Goal: Task Accomplishment & Management: Manage account settings

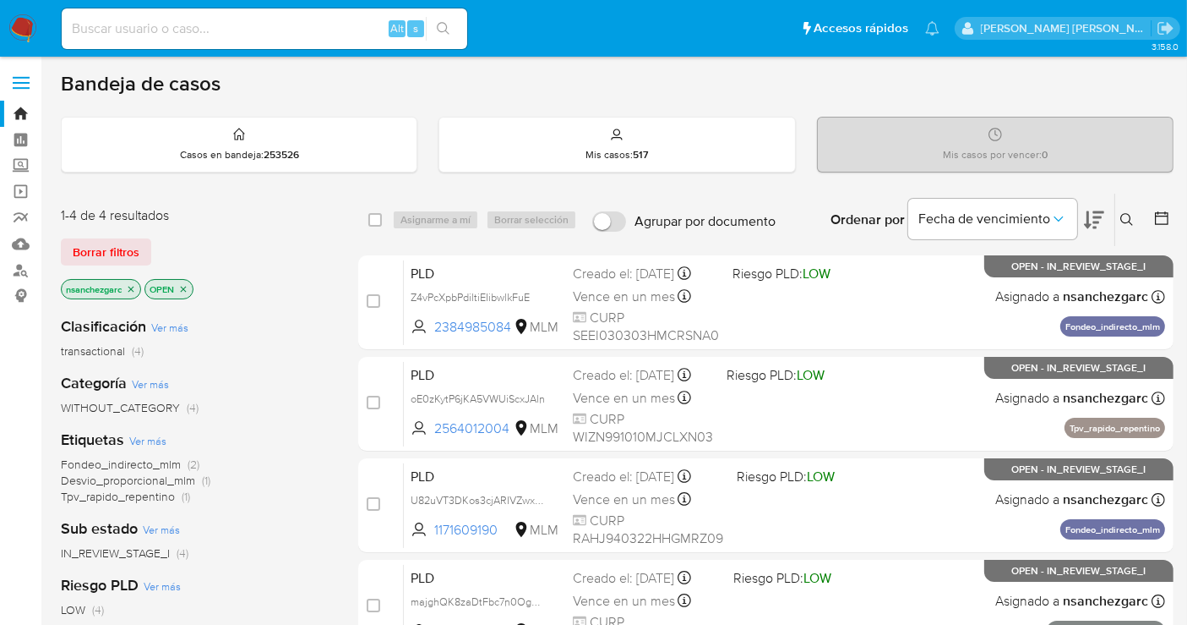
click at [1123, 220] on icon at bounding box center [1128, 220] width 14 height 14
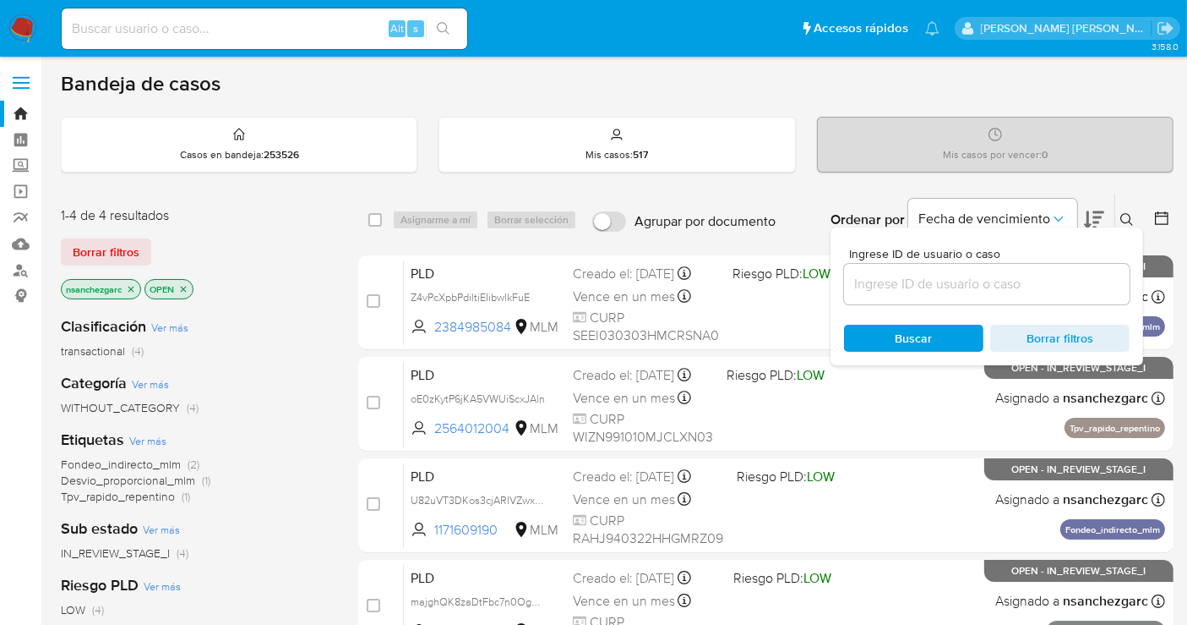
click at [892, 274] on input at bounding box center [987, 284] width 286 height 22
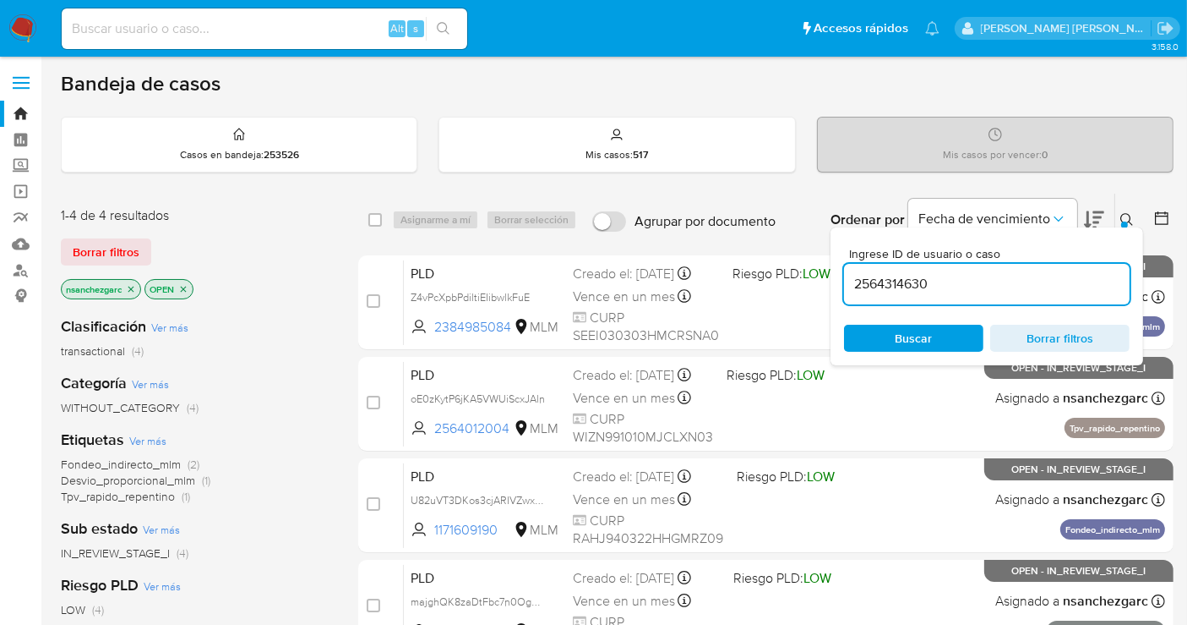
type input "2564314630"
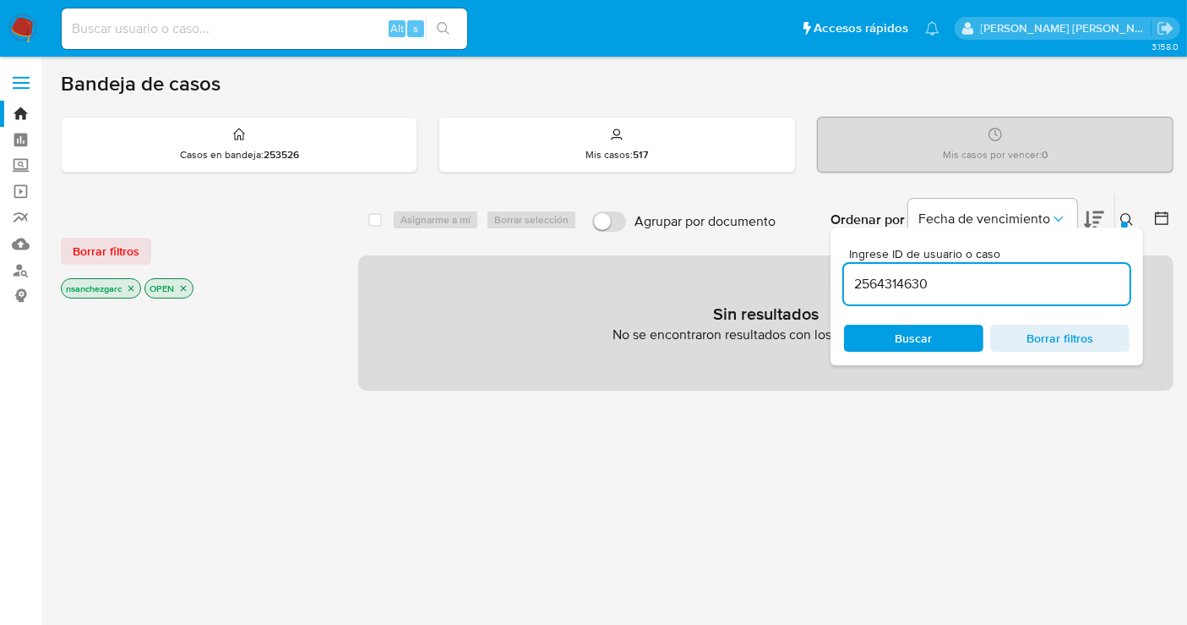
click at [134, 289] on icon "close-filter" at bounding box center [131, 288] width 10 height 10
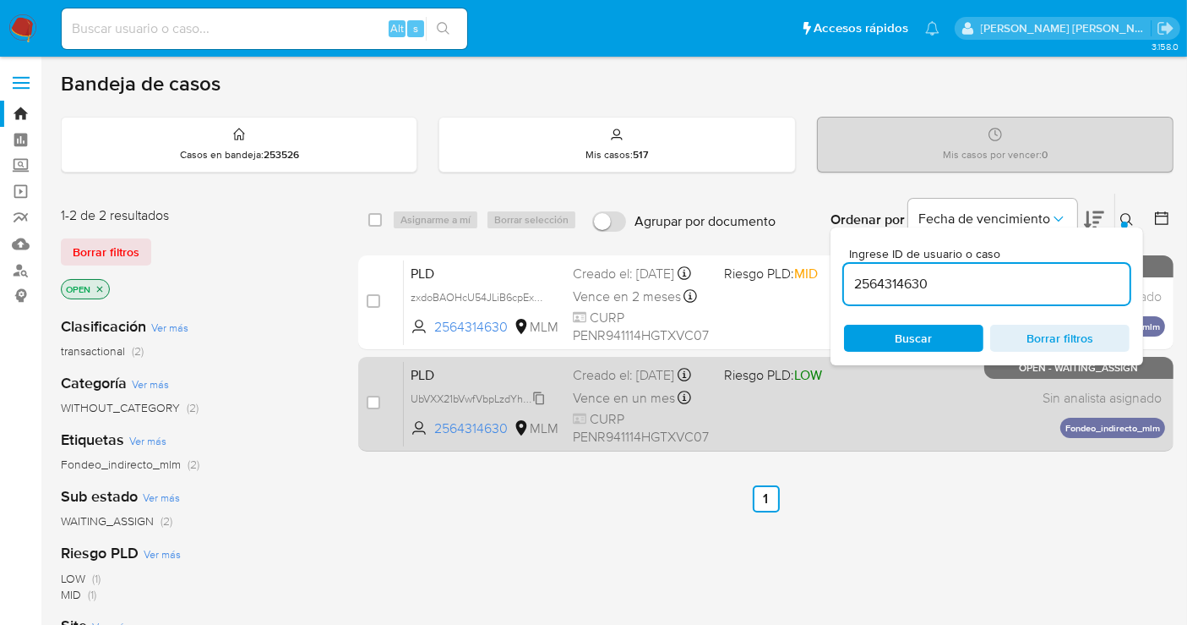
click at [536, 406] on span "UbVXX21bVwfVbpLzdYhuVnmt" at bounding box center [482, 397] width 143 height 19
click at [374, 401] on input "checkbox" at bounding box center [374, 403] width 14 height 14
checkbox input "true"
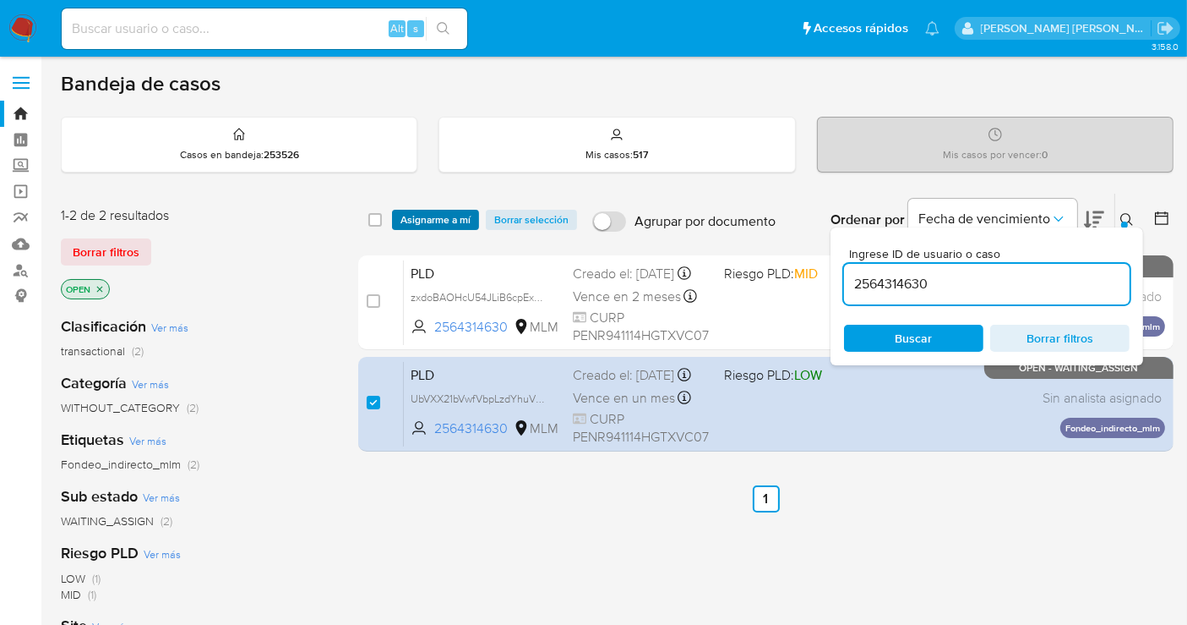
click at [430, 211] on span "Asignarme a mí" at bounding box center [436, 219] width 70 height 17
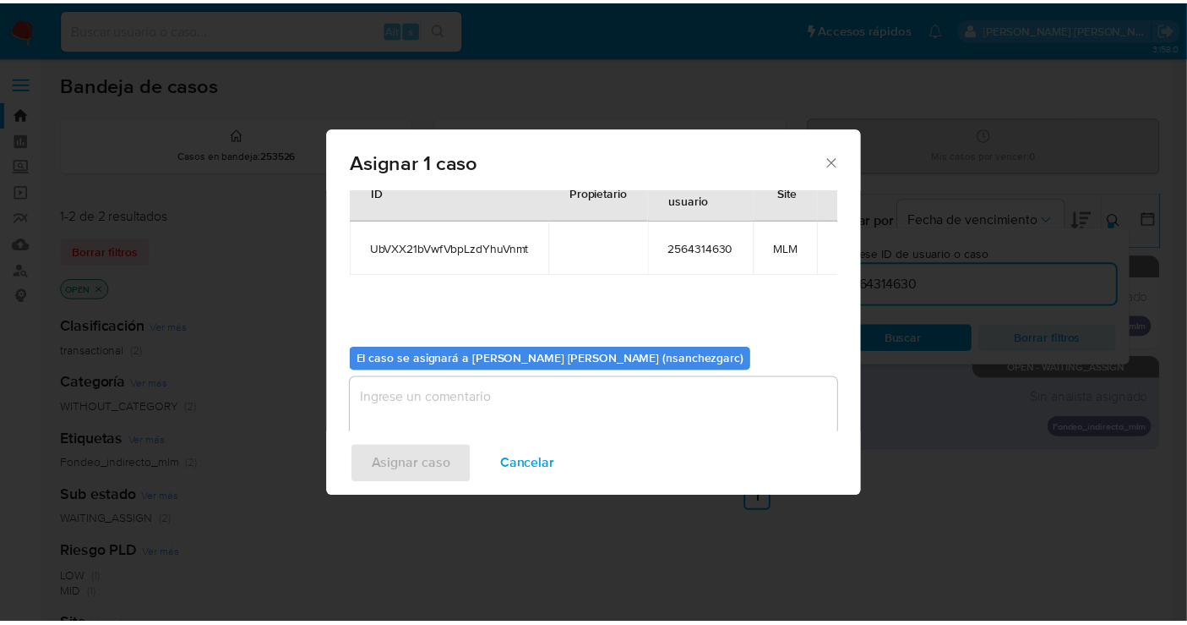
scroll to position [86, 0]
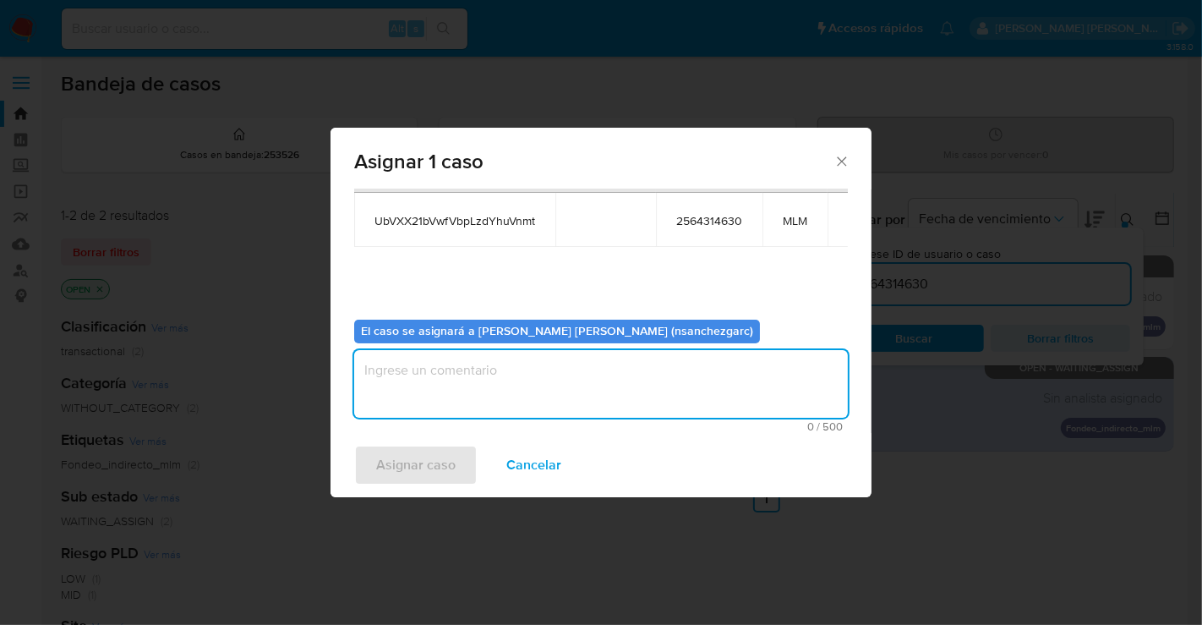
click at [401, 365] on textarea "assign-modal" at bounding box center [601, 384] width 494 height 68
type textarea "nesg"
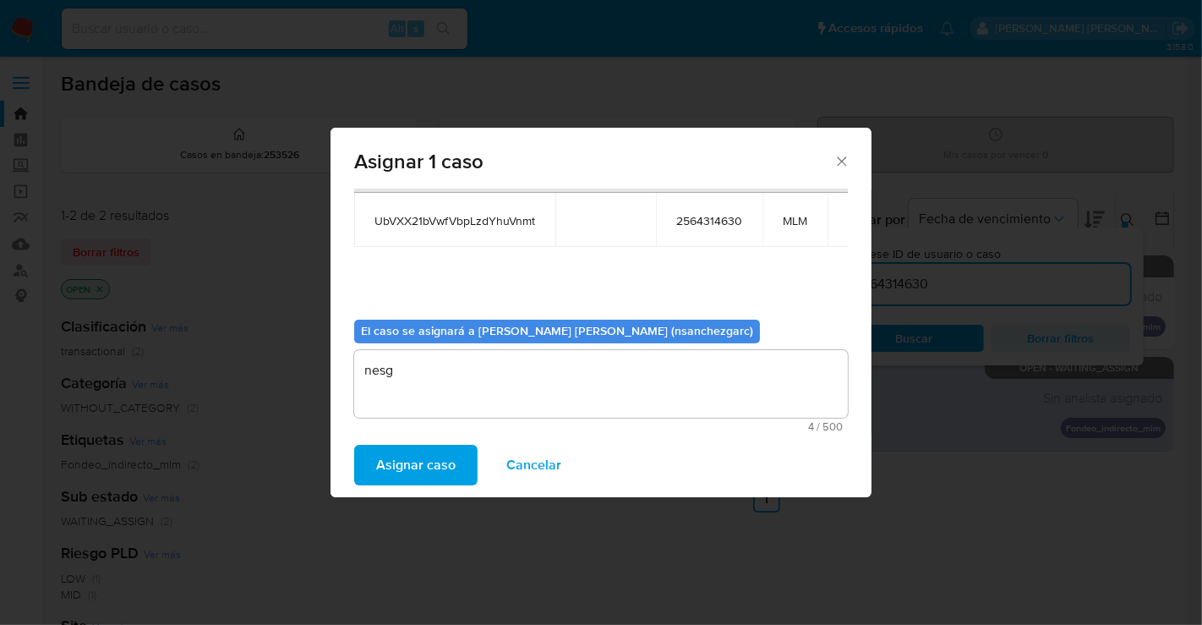
click at [403, 468] on span "Asignar caso" at bounding box center [415, 464] width 79 height 37
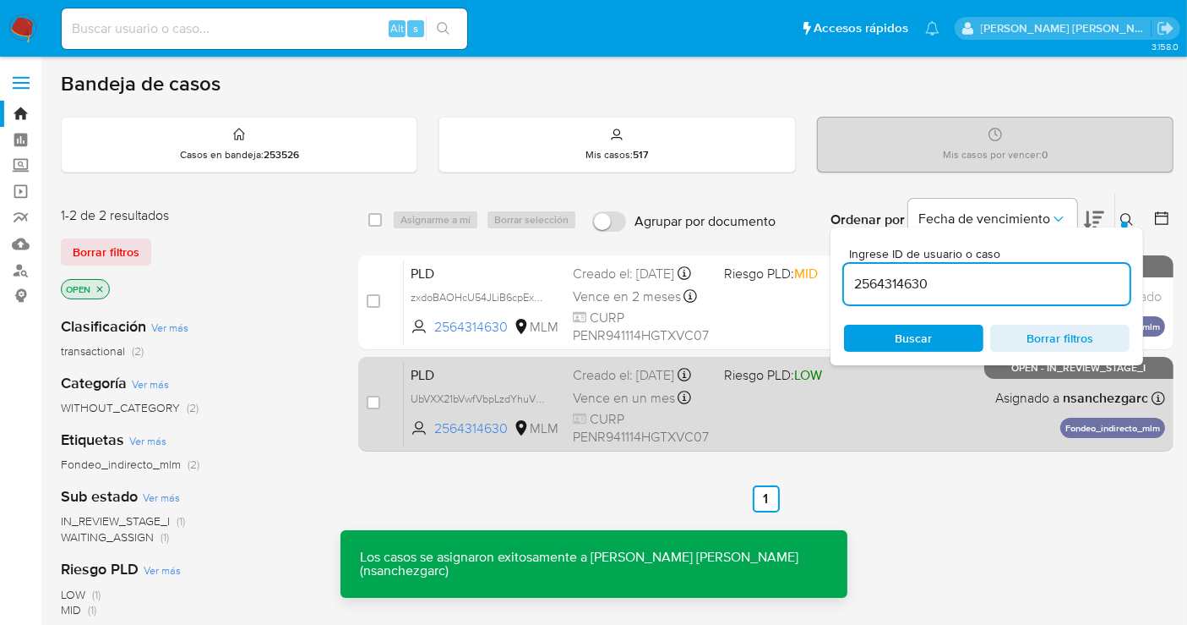
click at [657, 385] on div "Creado el: 12/08/2025 Creado el: 12/08/2025 02:09:27" at bounding box center [642, 375] width 138 height 19
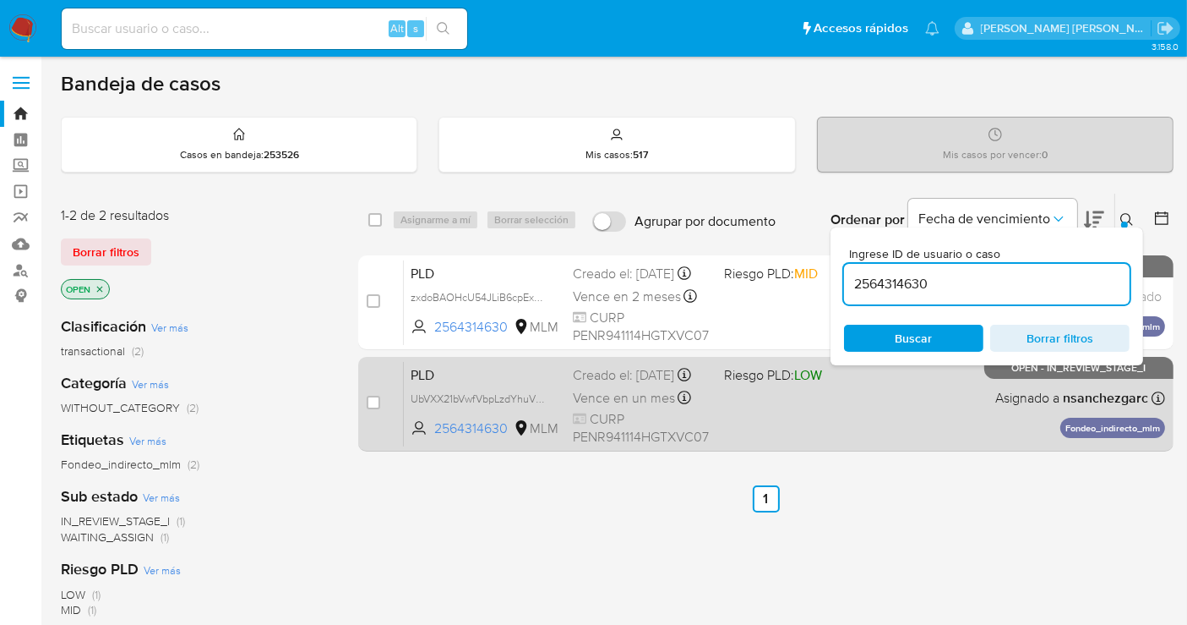
click at [617, 399] on div "Vence en un mes Vence el 11/10/2025 02:09:28" at bounding box center [642, 397] width 138 height 23
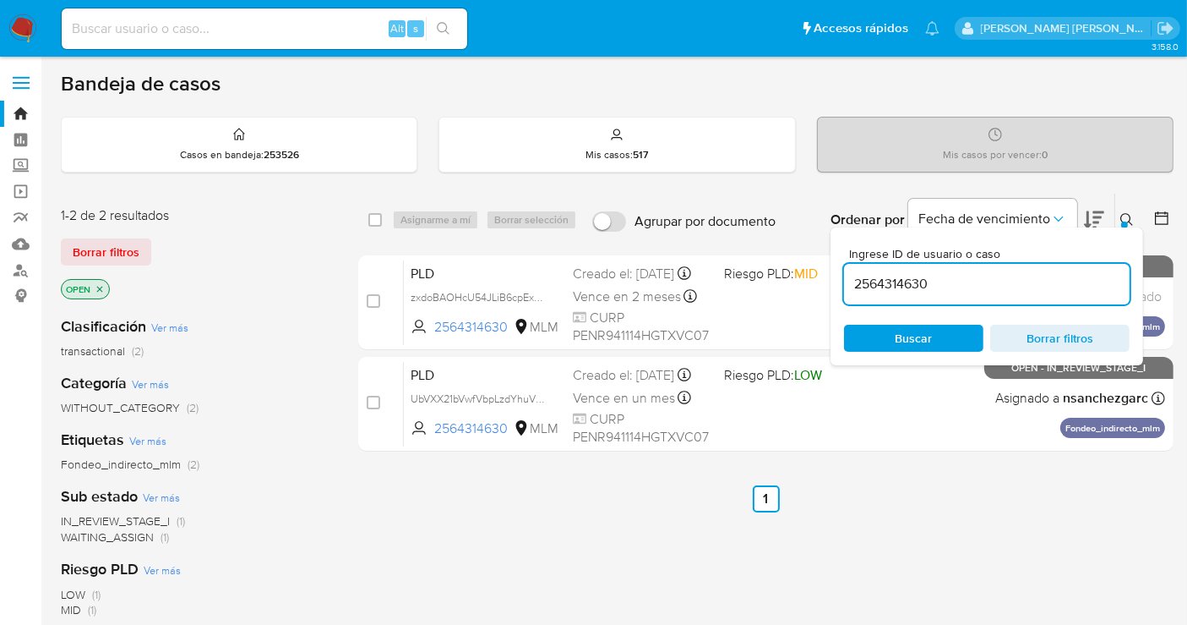
click at [130, 40] on div "Alt s" at bounding box center [265, 28] width 406 height 41
click at [109, 27] on input at bounding box center [265, 29] width 406 height 22
paste input "1007248316"
type input "1007248316"
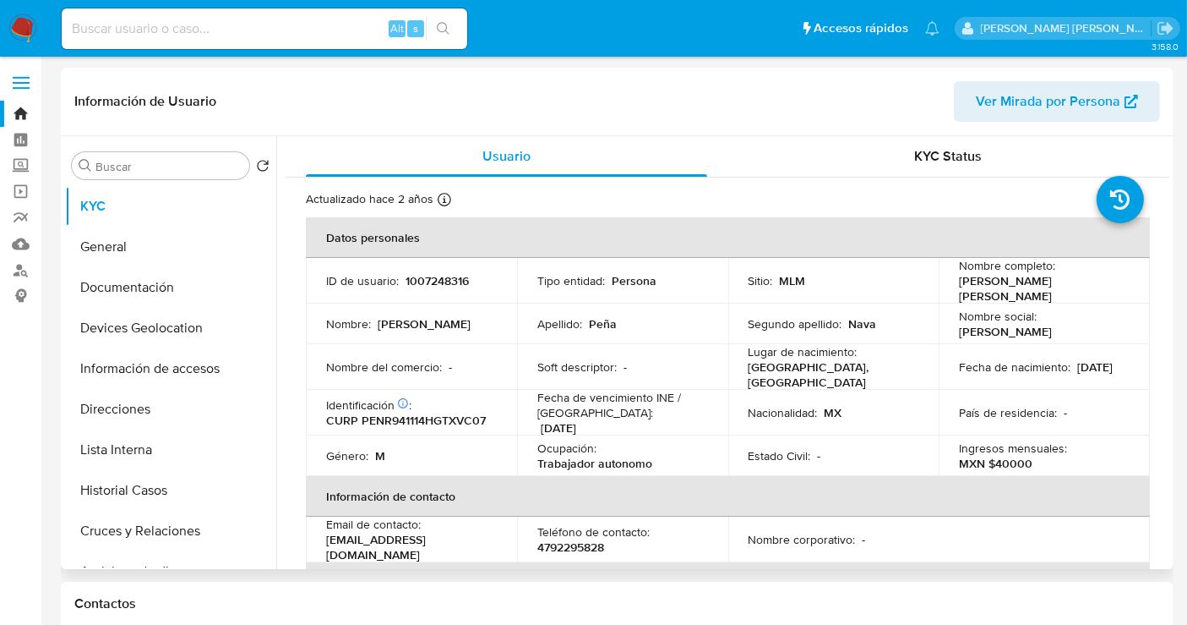
select select "10"
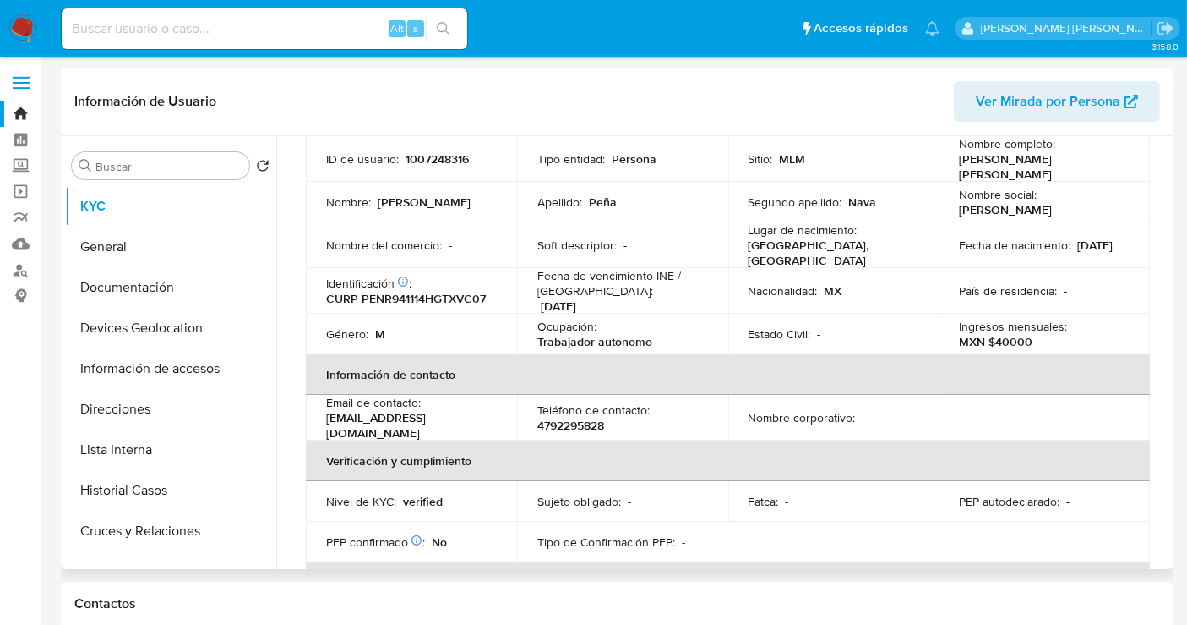
scroll to position [94, 0]
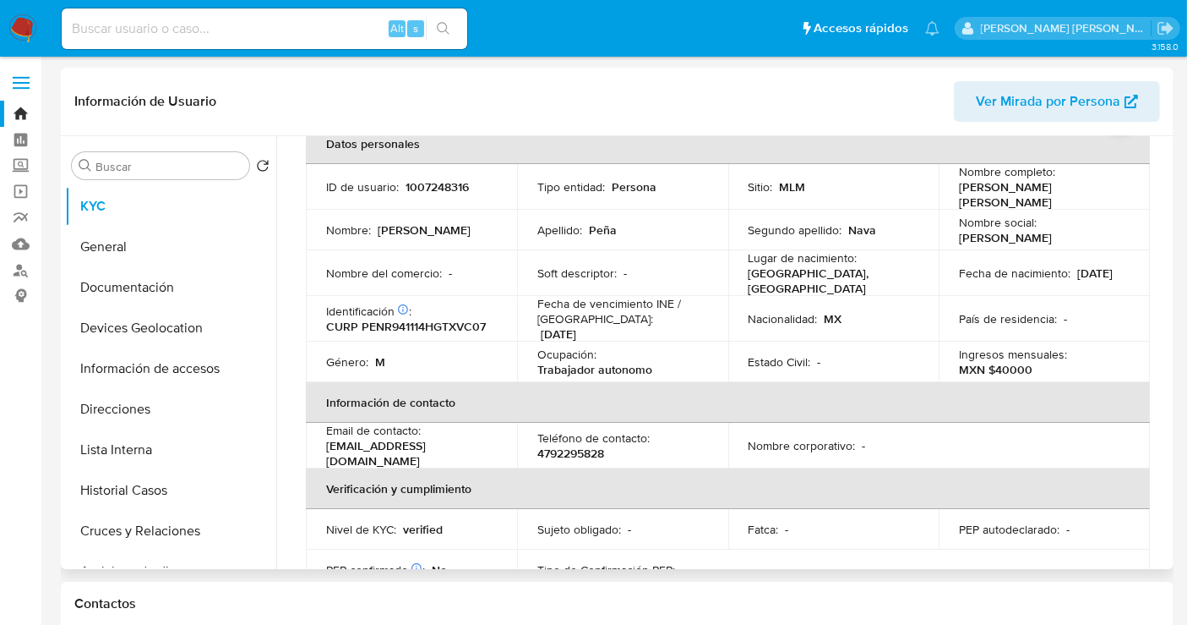
click at [587, 445] on p "4792295828" at bounding box center [570, 452] width 67 height 15
copy p "4792295828"
click at [120, 411] on button "Direcciones" at bounding box center [164, 409] width 198 height 41
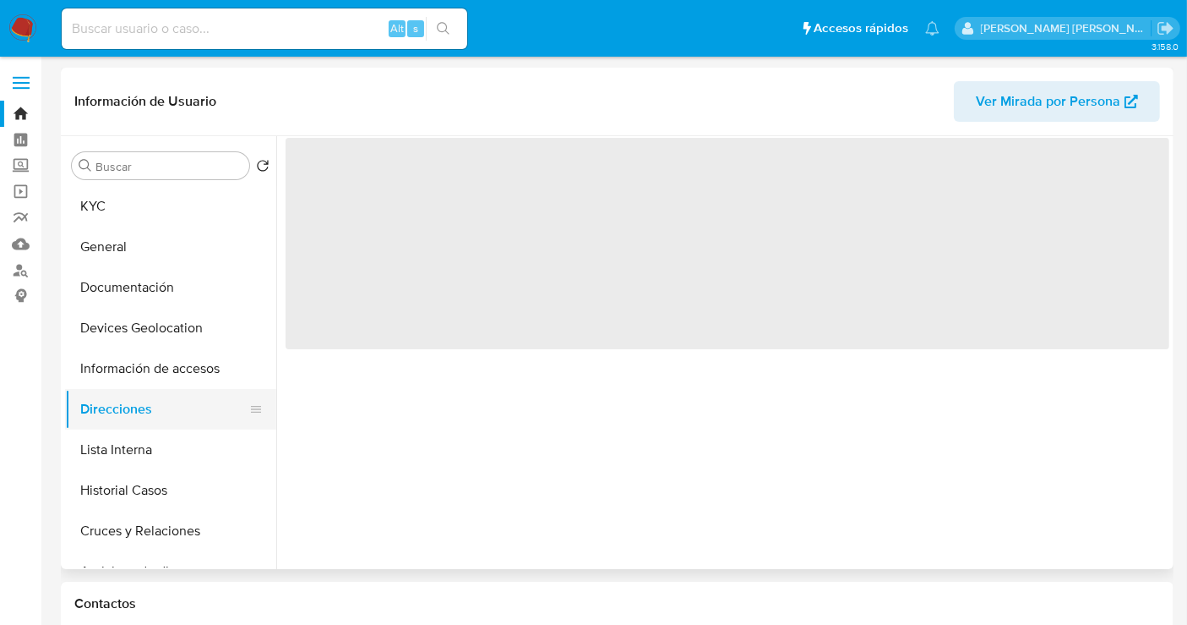
scroll to position [0, 0]
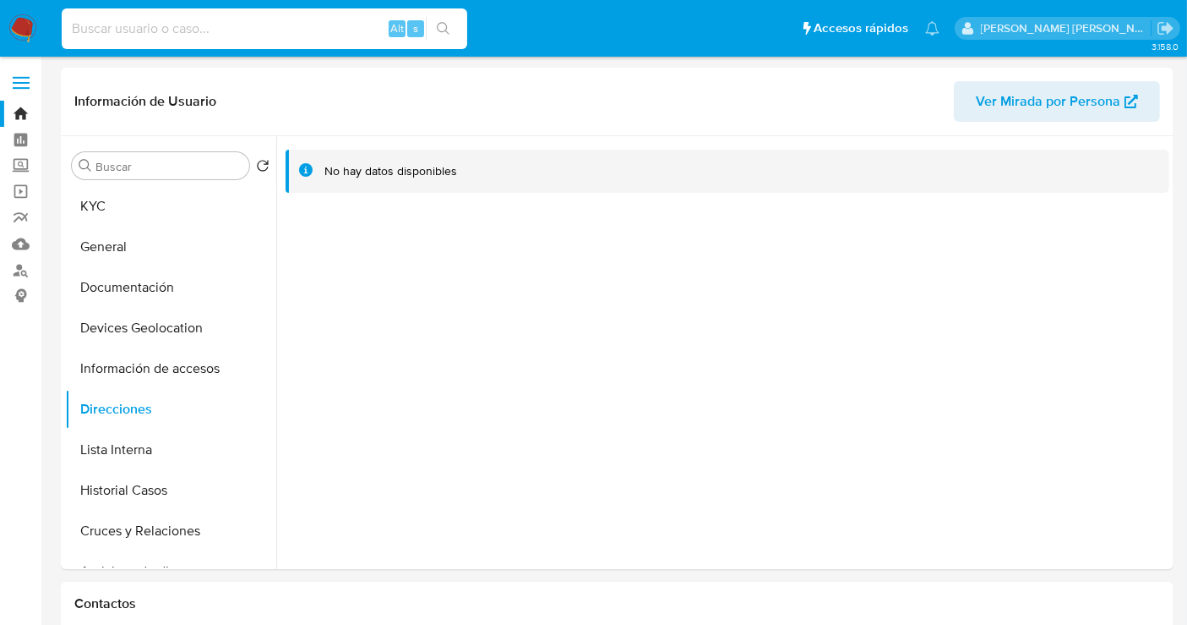
click at [150, 35] on input at bounding box center [265, 29] width 406 height 22
paste input "2564392490"
type input "2564392490"
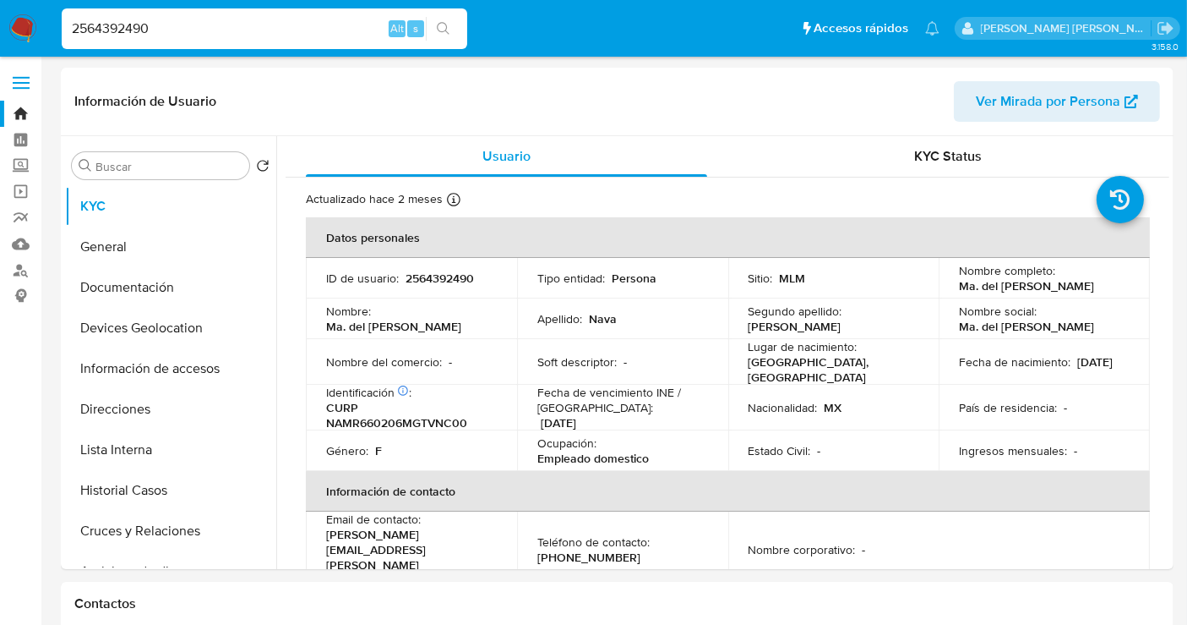
select select "10"
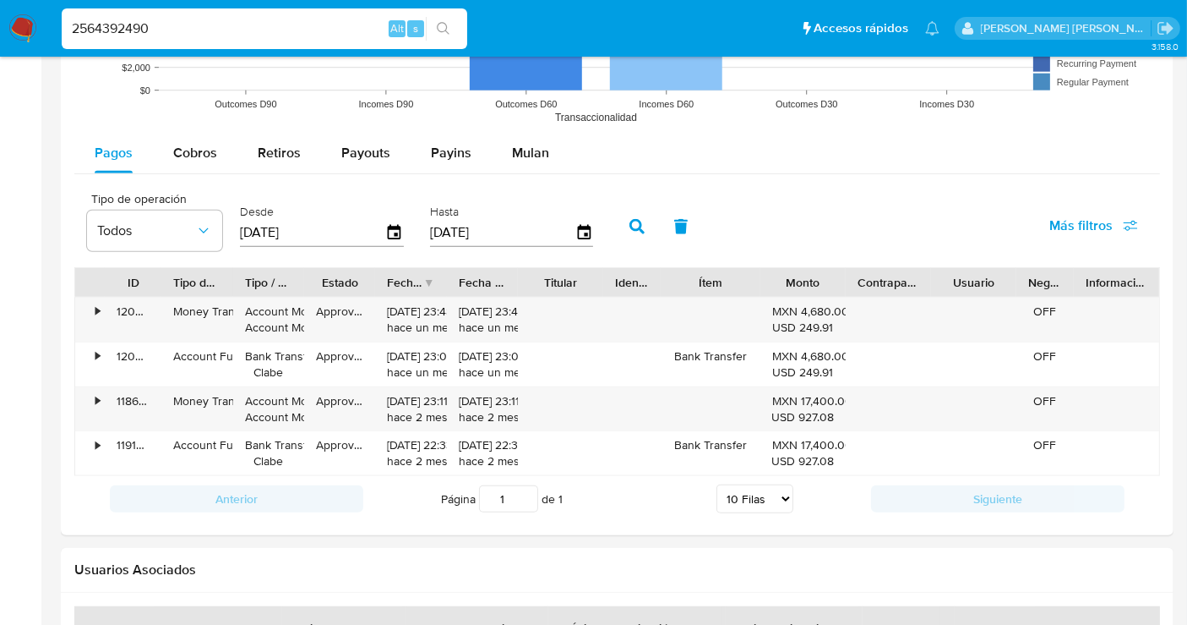
scroll to position [1502, 0]
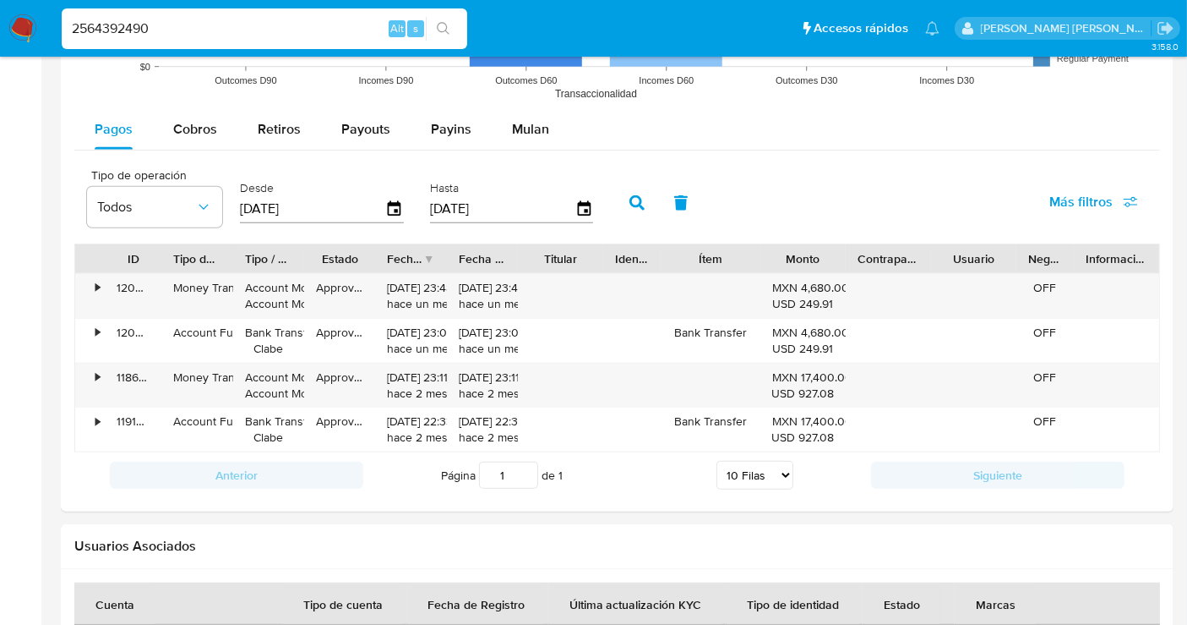
click at [270, 205] on input "[DATE]" at bounding box center [312, 208] width 145 height 27
type input "15/02/025_"
type input "01/04/2025"
click at [630, 195] on icon "button" at bounding box center [637, 202] width 15 height 15
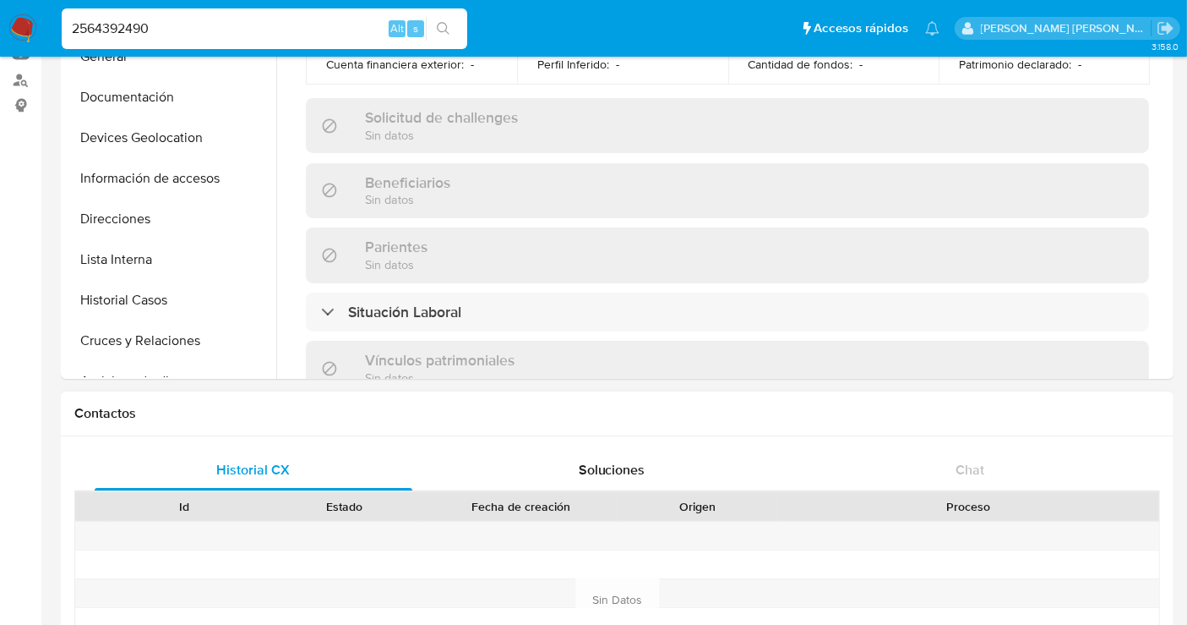
scroll to position [94, 0]
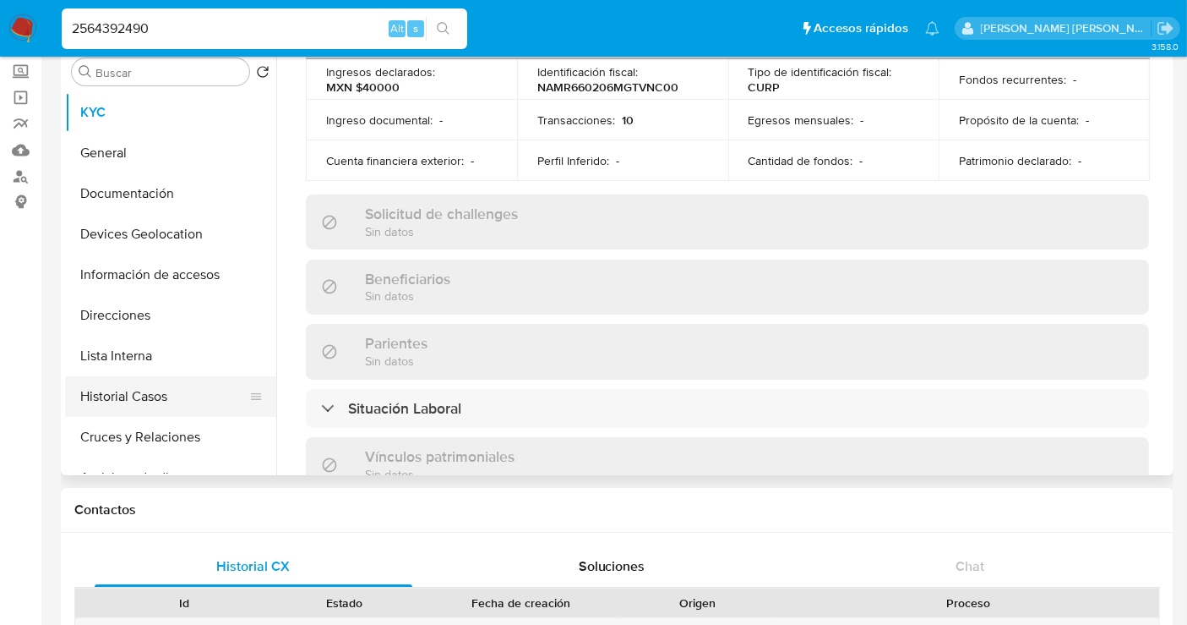
click at [135, 402] on button "Historial Casos" at bounding box center [164, 396] width 198 height 41
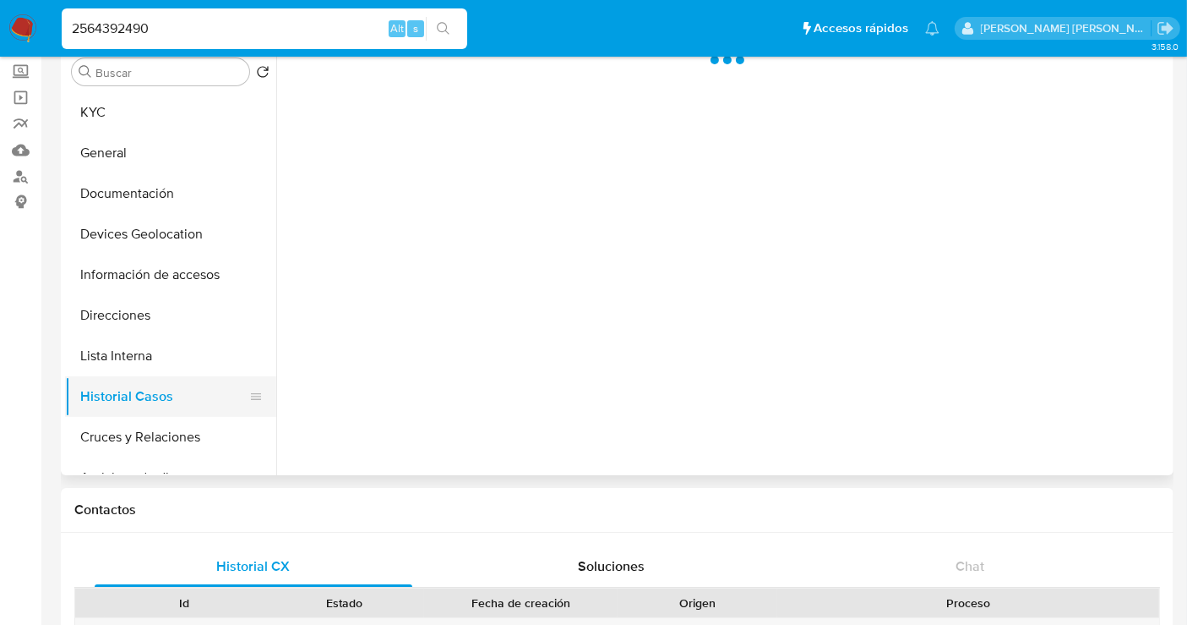
scroll to position [0, 0]
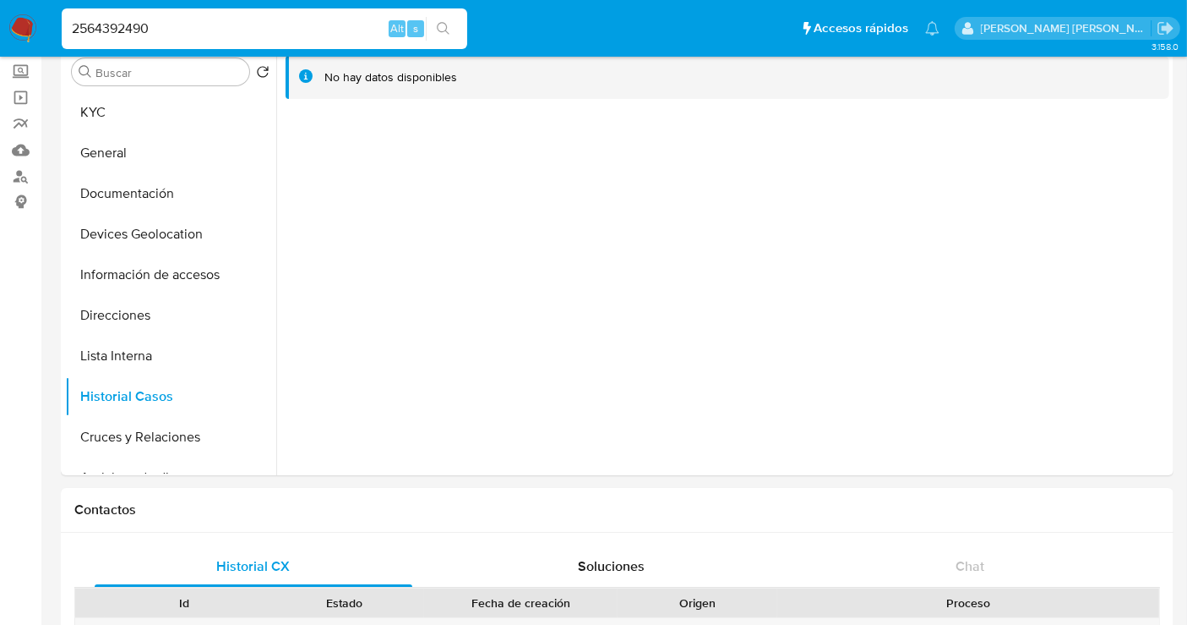
click at [139, 26] on input "2564392490" at bounding box center [265, 29] width 406 height 22
paste input "73841633"
type input "2573841633"
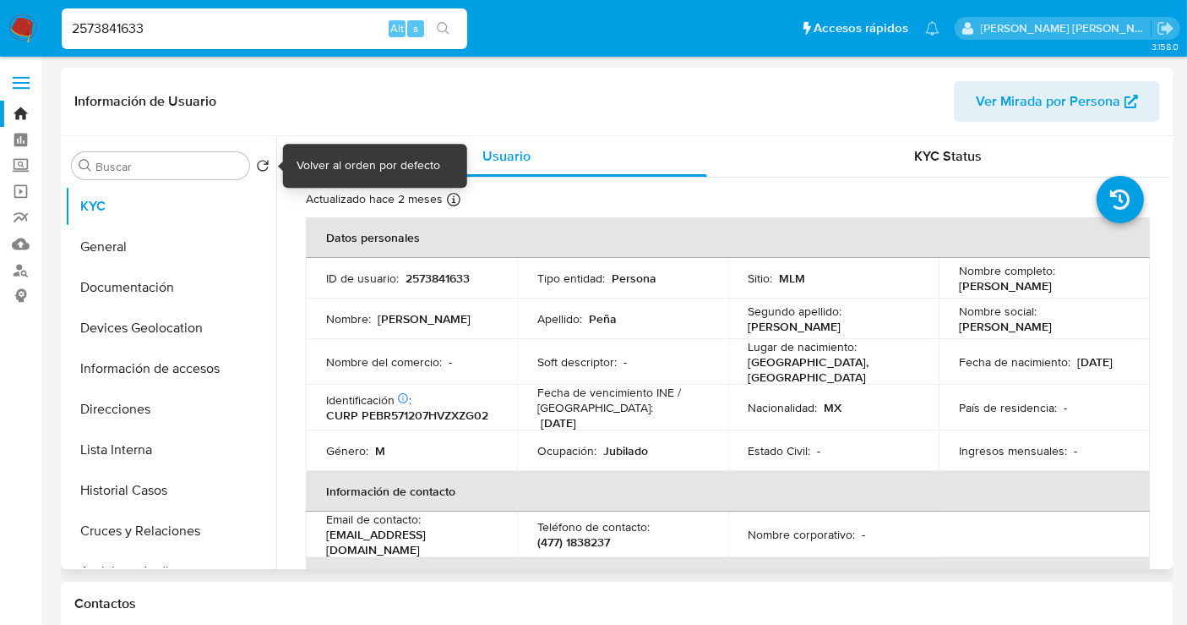
select select "10"
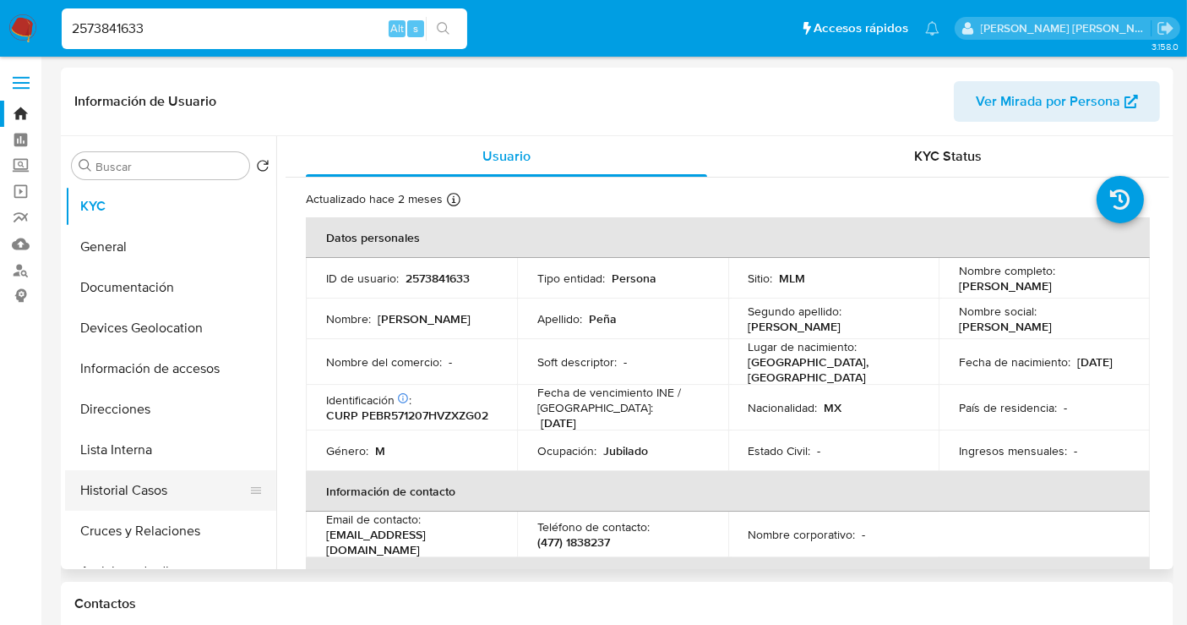
click at [164, 485] on button "Historial Casos" at bounding box center [164, 490] width 198 height 41
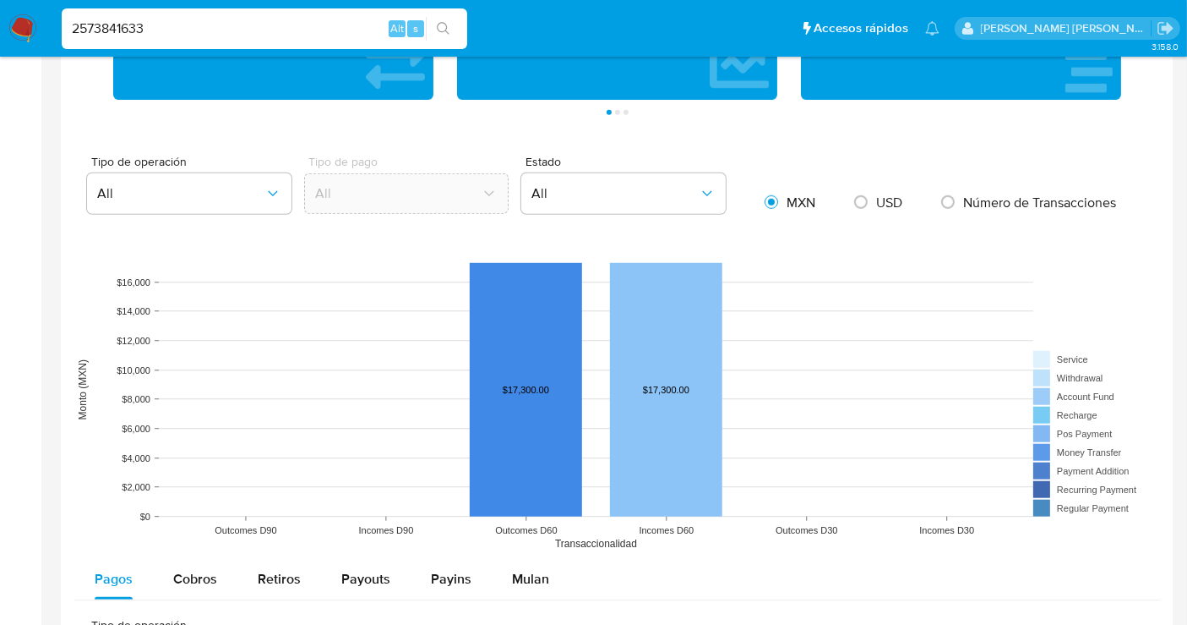
scroll to position [1522, 0]
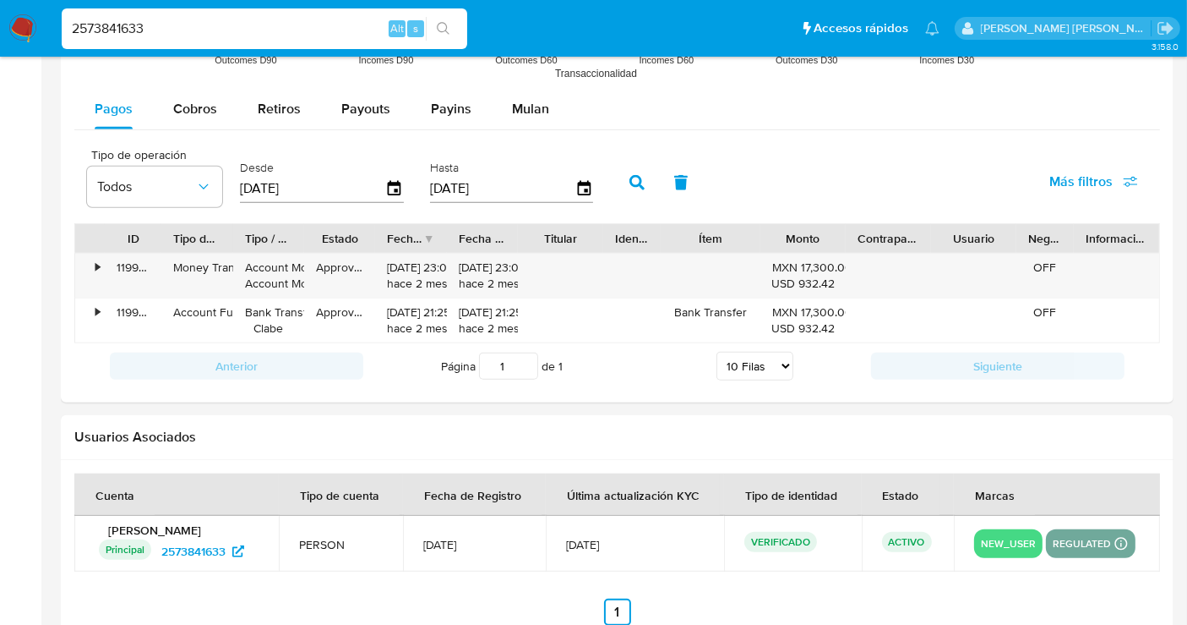
click at [17, 23] on img at bounding box center [22, 28] width 29 height 29
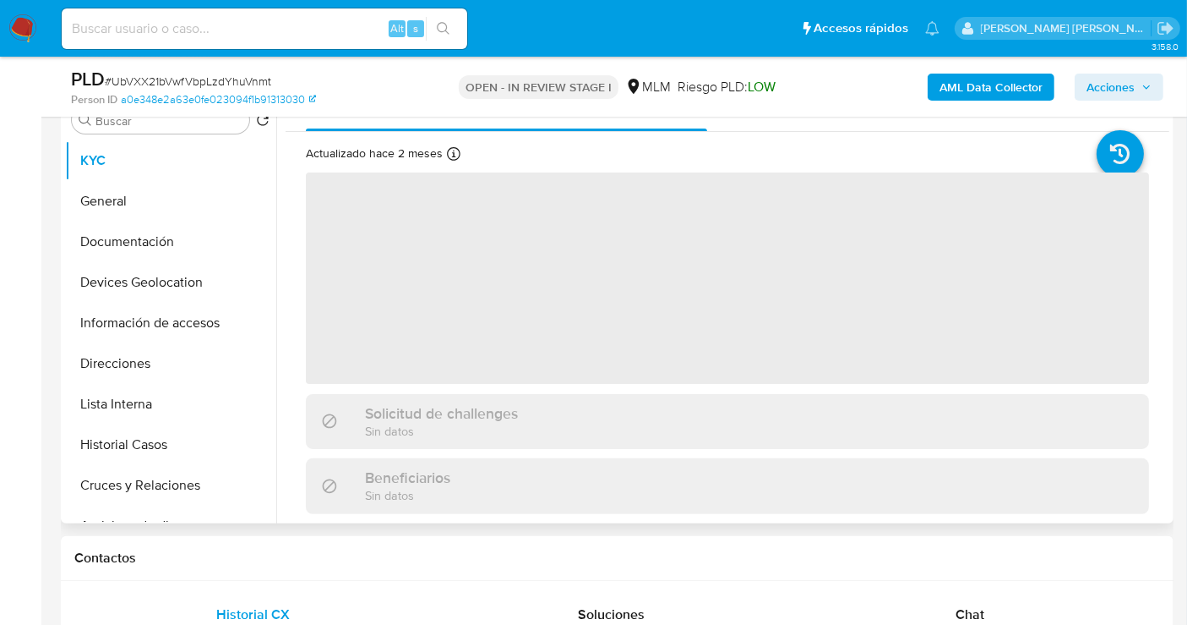
scroll to position [375, 0]
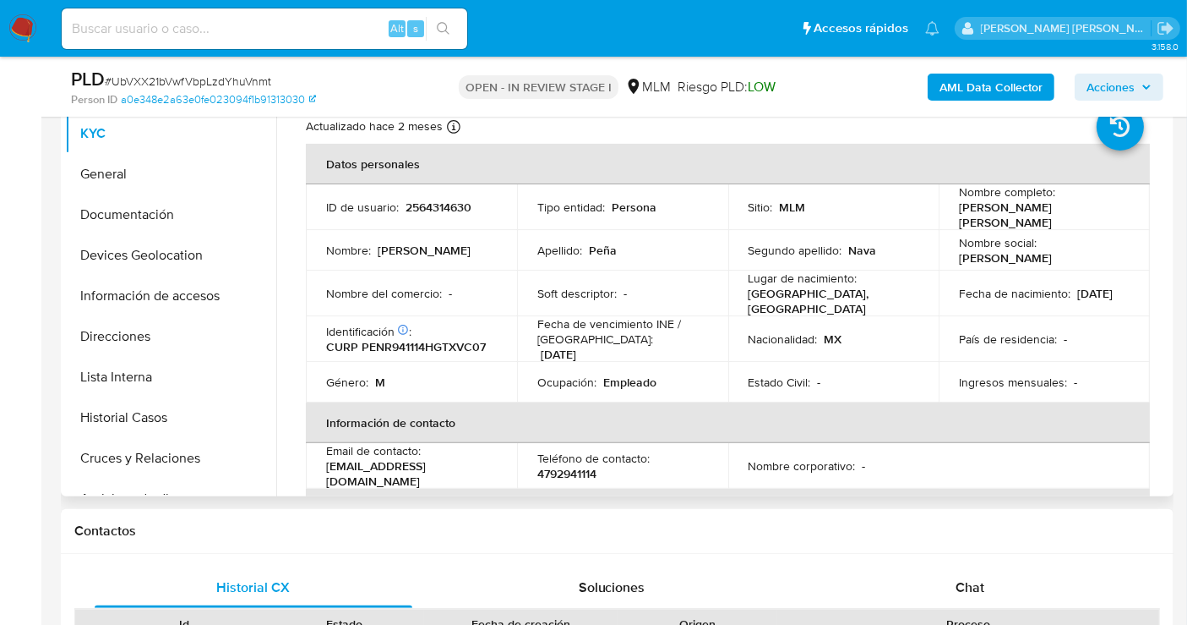
select select "10"
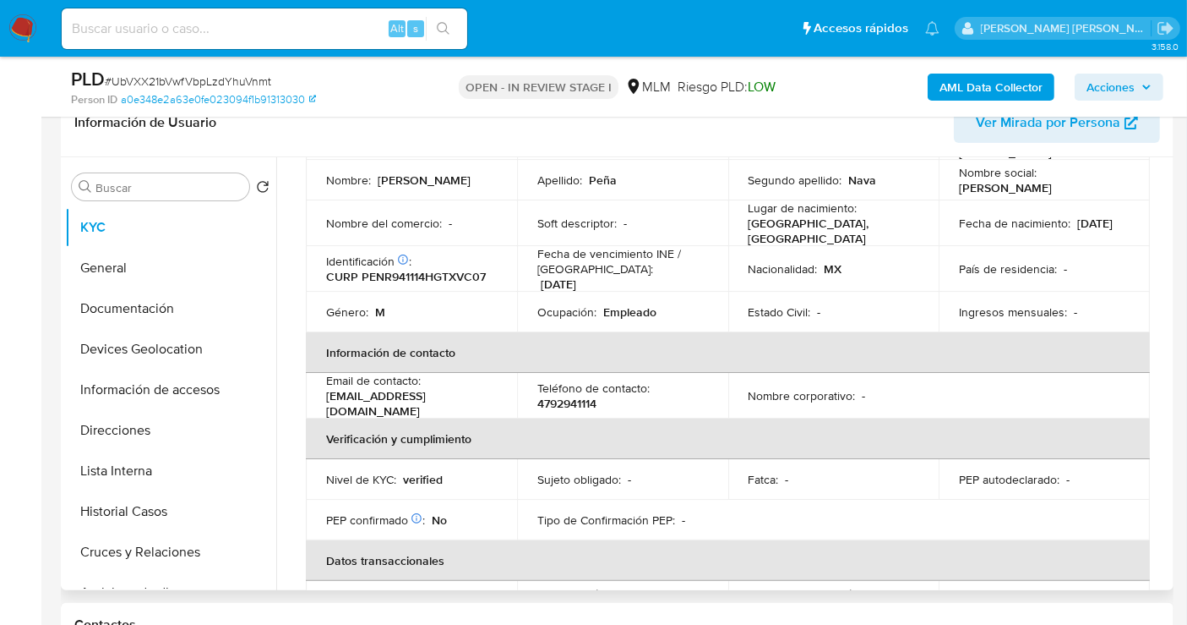
scroll to position [0, 0]
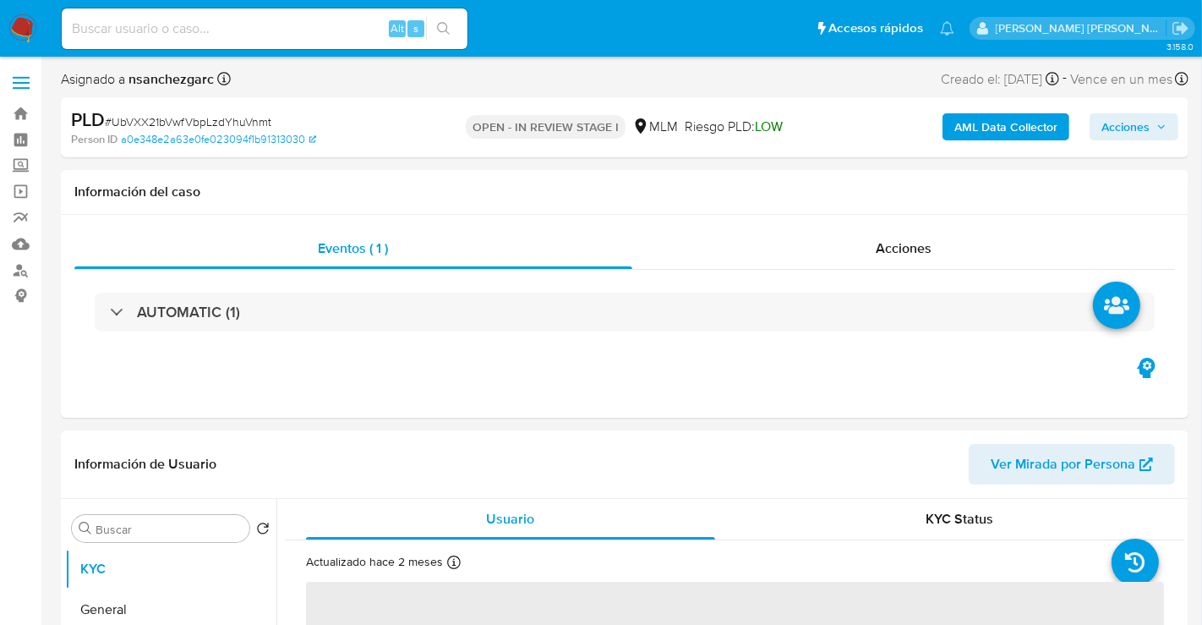
select select "10"
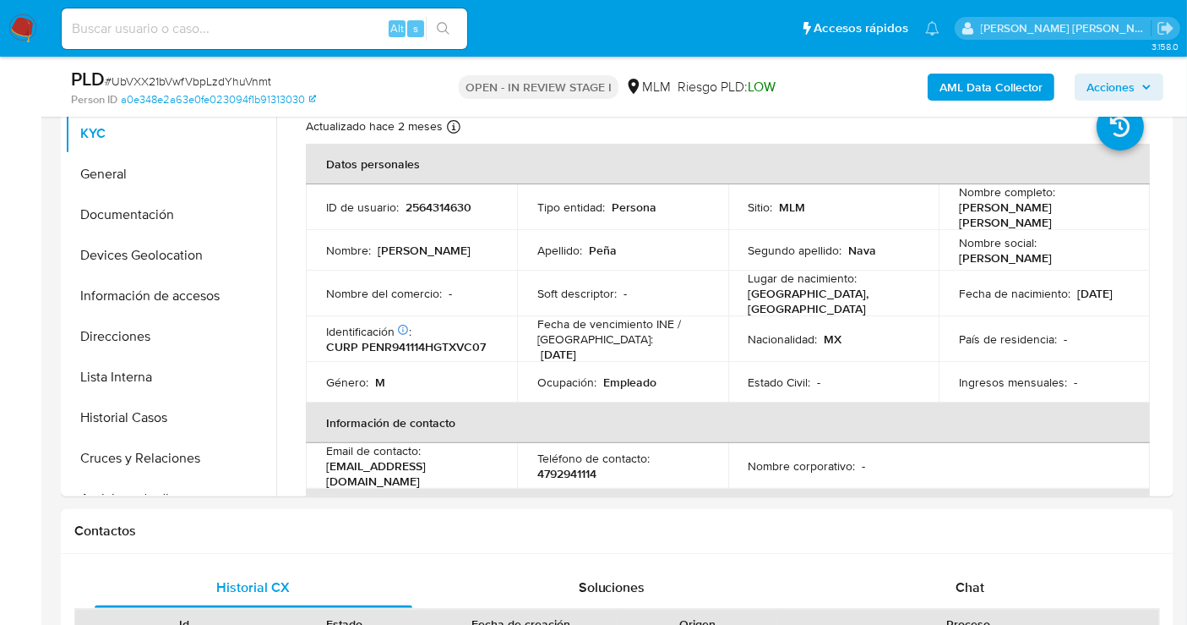
scroll to position [281, 0]
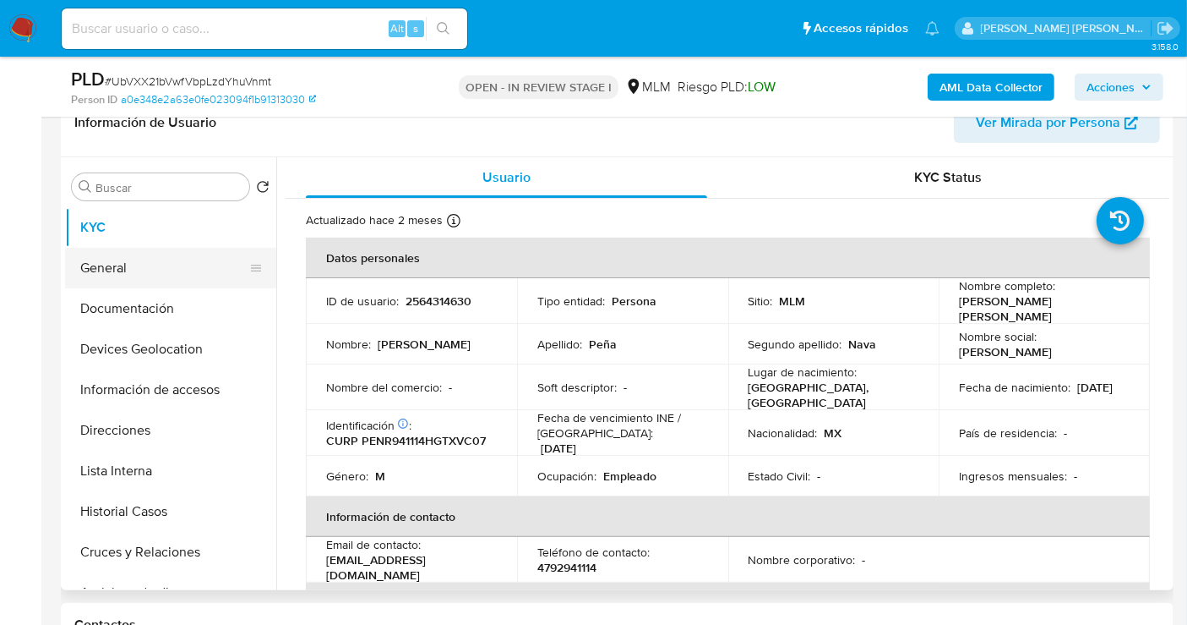
click at [113, 258] on button "General" at bounding box center [164, 268] width 198 height 41
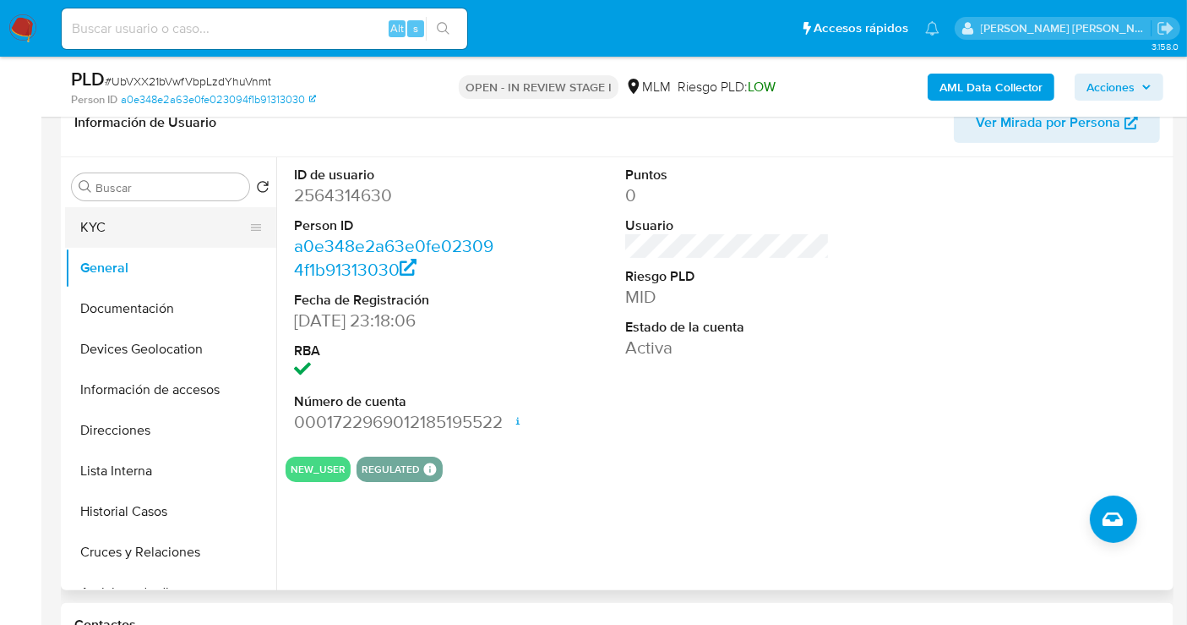
click at [149, 238] on button "KYC" at bounding box center [164, 227] width 198 height 41
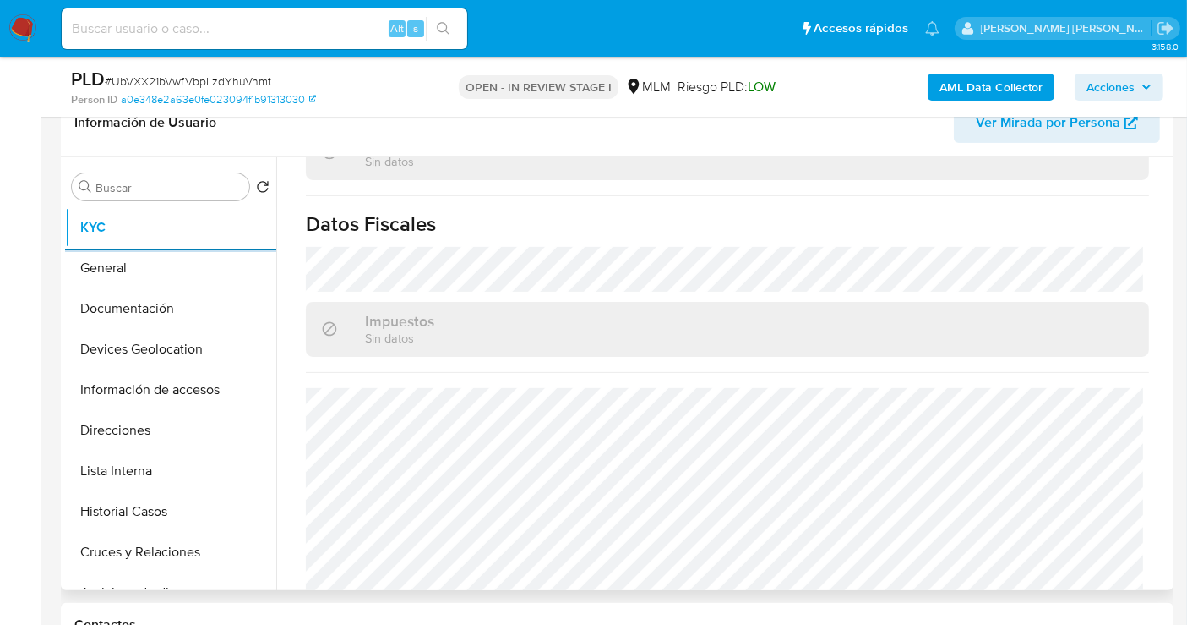
scroll to position [1067, 0]
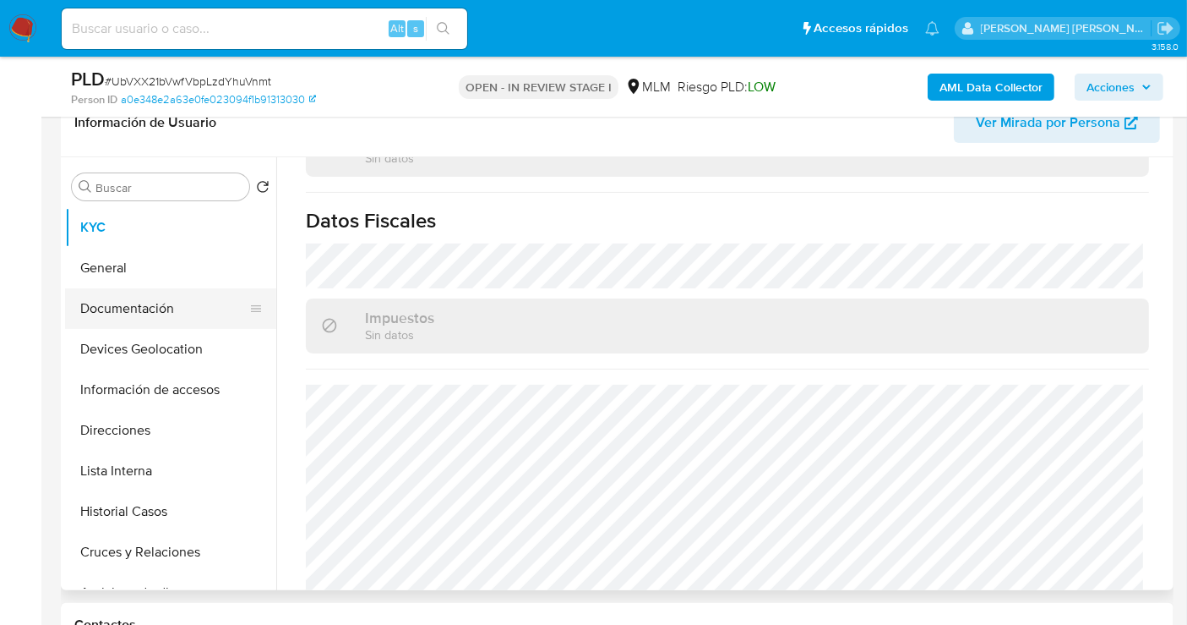
click at [137, 314] on button "Documentación" at bounding box center [164, 308] width 198 height 41
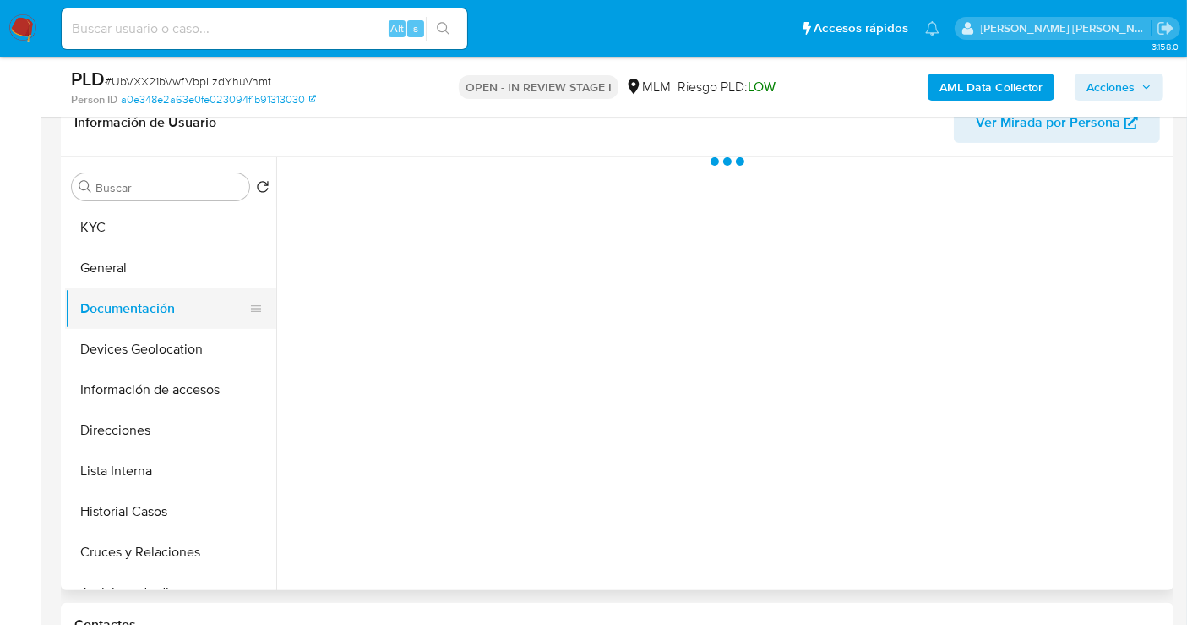
scroll to position [0, 0]
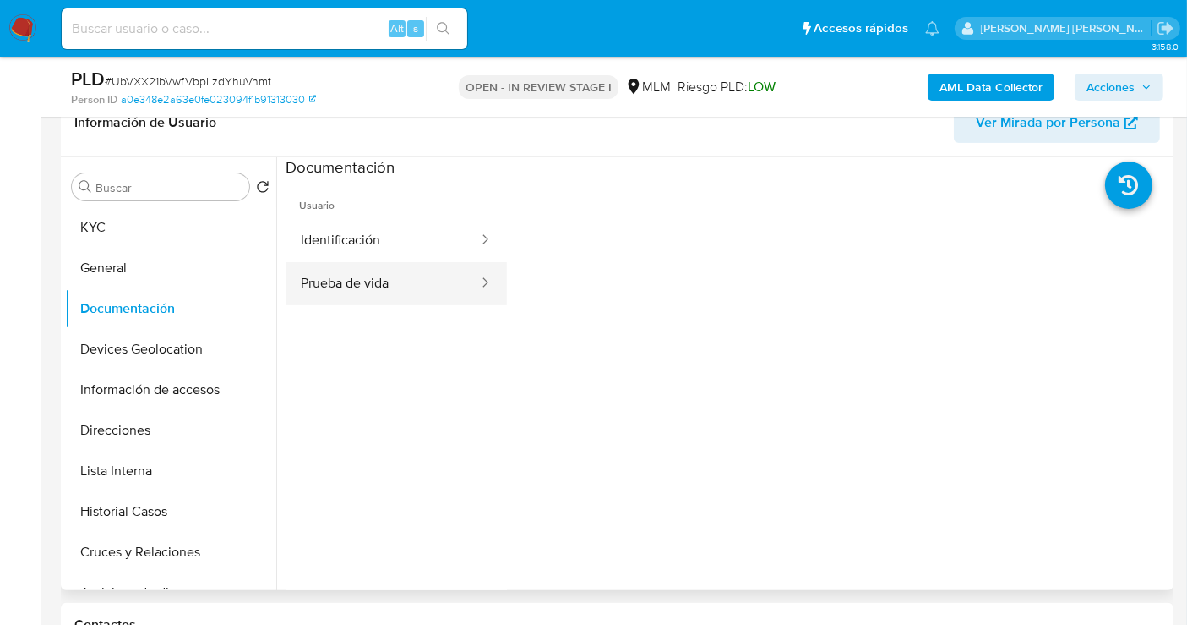
click at [352, 275] on button "Prueba de vida" at bounding box center [383, 283] width 194 height 43
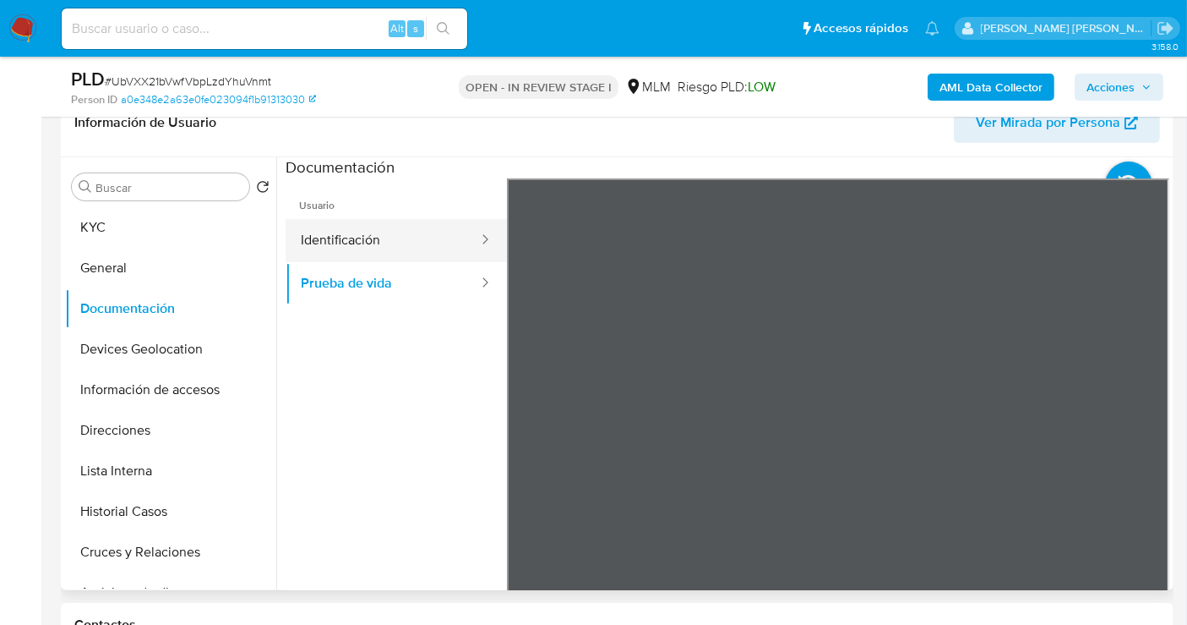
click at [333, 241] on button "Identificación" at bounding box center [383, 240] width 194 height 43
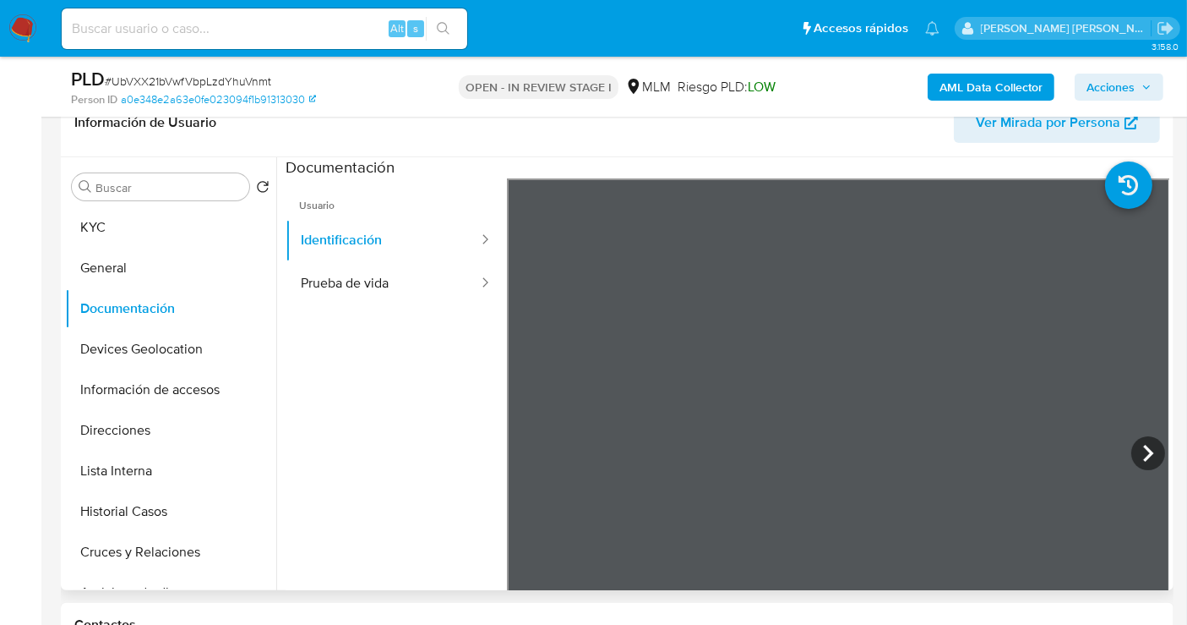
scroll to position [1, 0]
click at [118, 436] on button "Direcciones" at bounding box center [164, 430] width 198 height 41
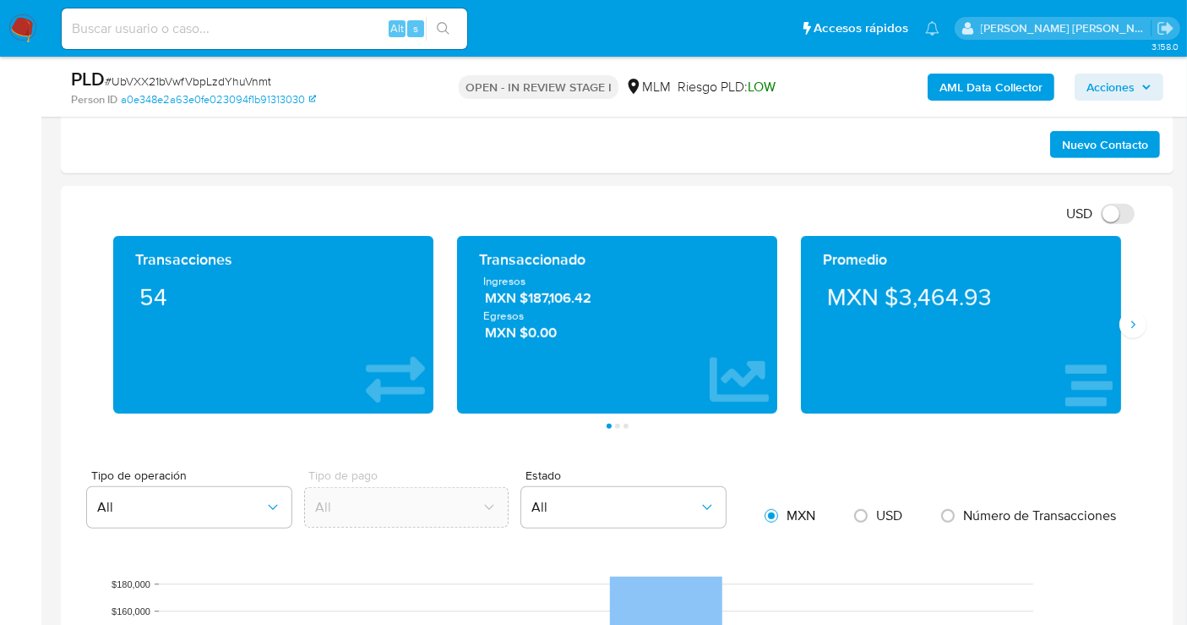
scroll to position [1127, 0]
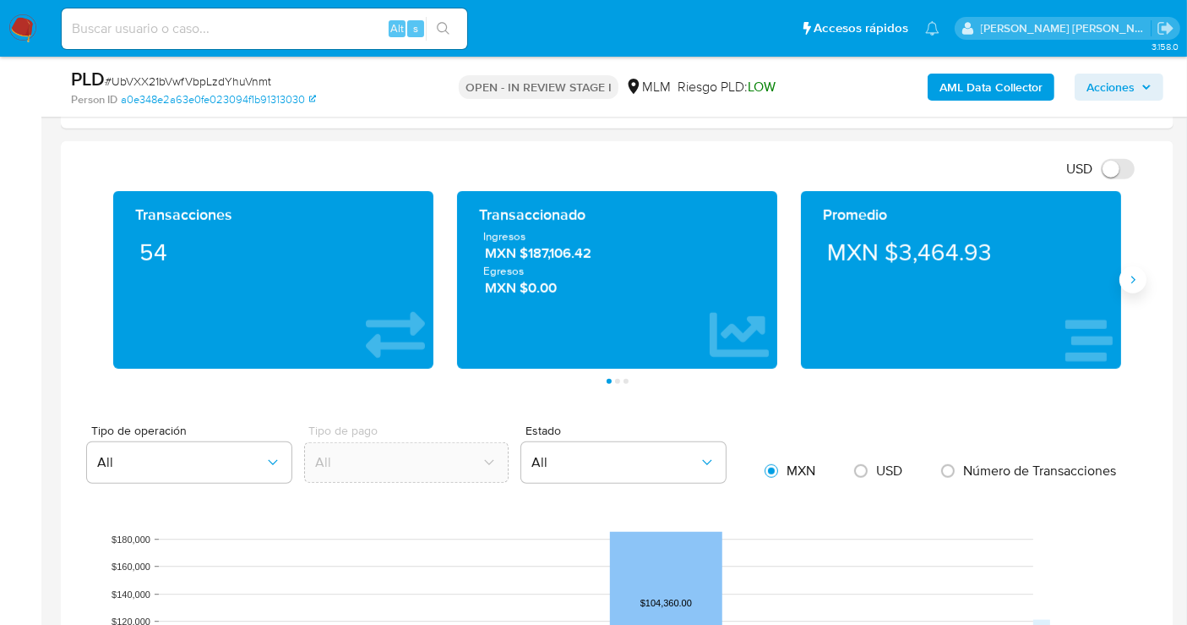
click at [1134, 277] on icon "Siguiente" at bounding box center [1134, 280] width 4 height 8
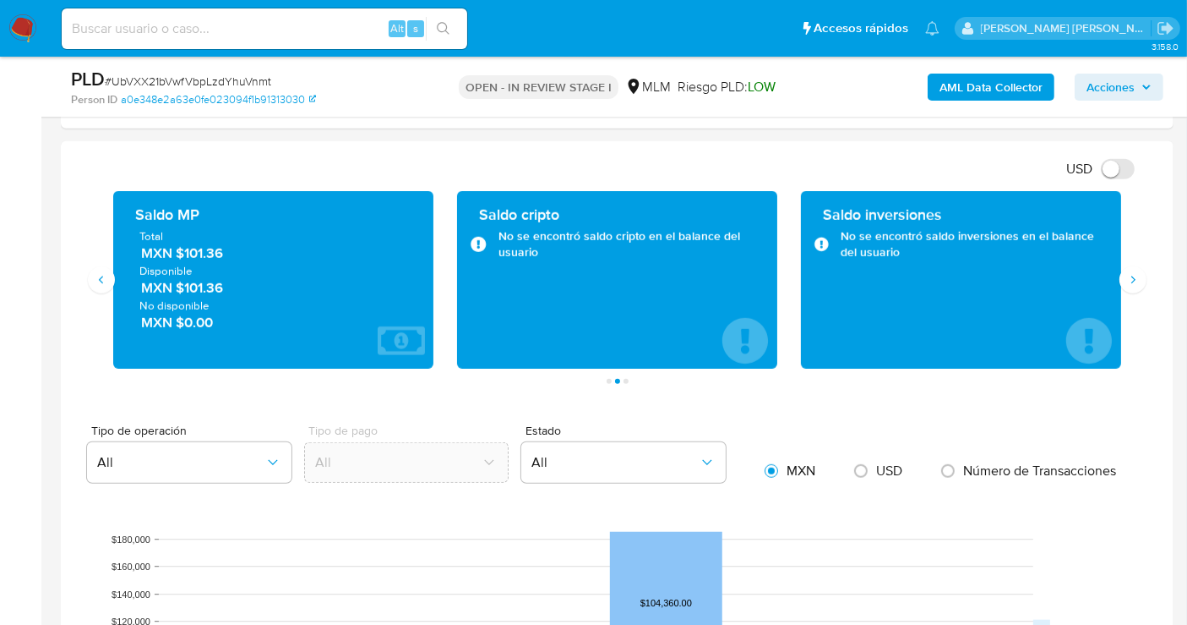
click at [199, 249] on span "MXN $101.36" at bounding box center [274, 252] width 266 height 19
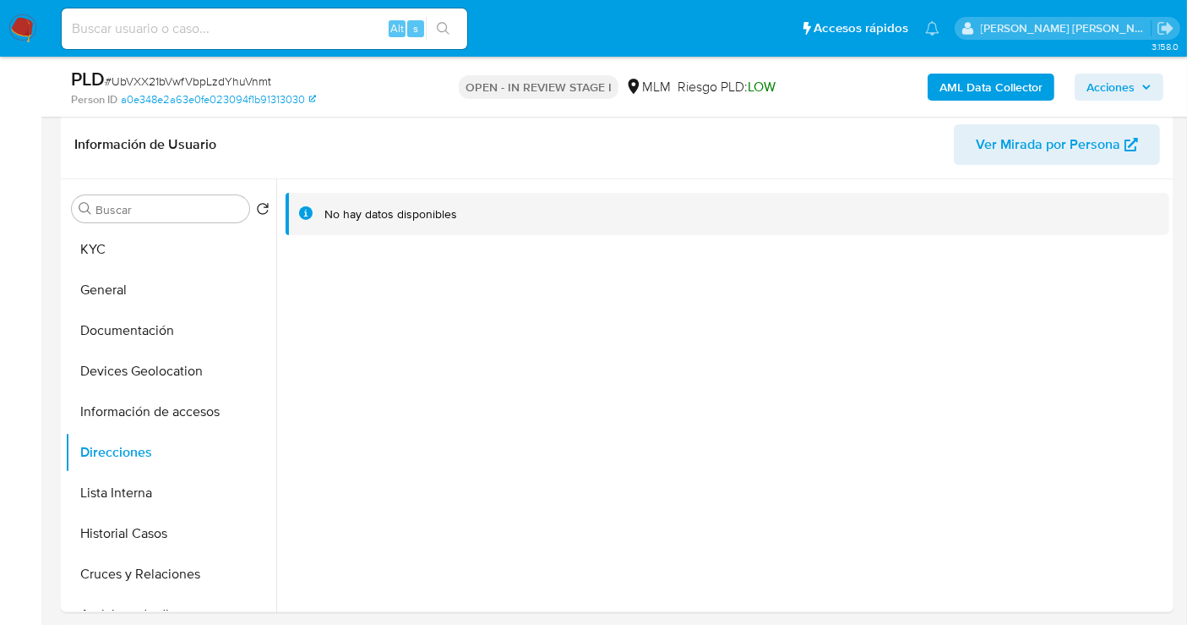
scroll to position [188, 0]
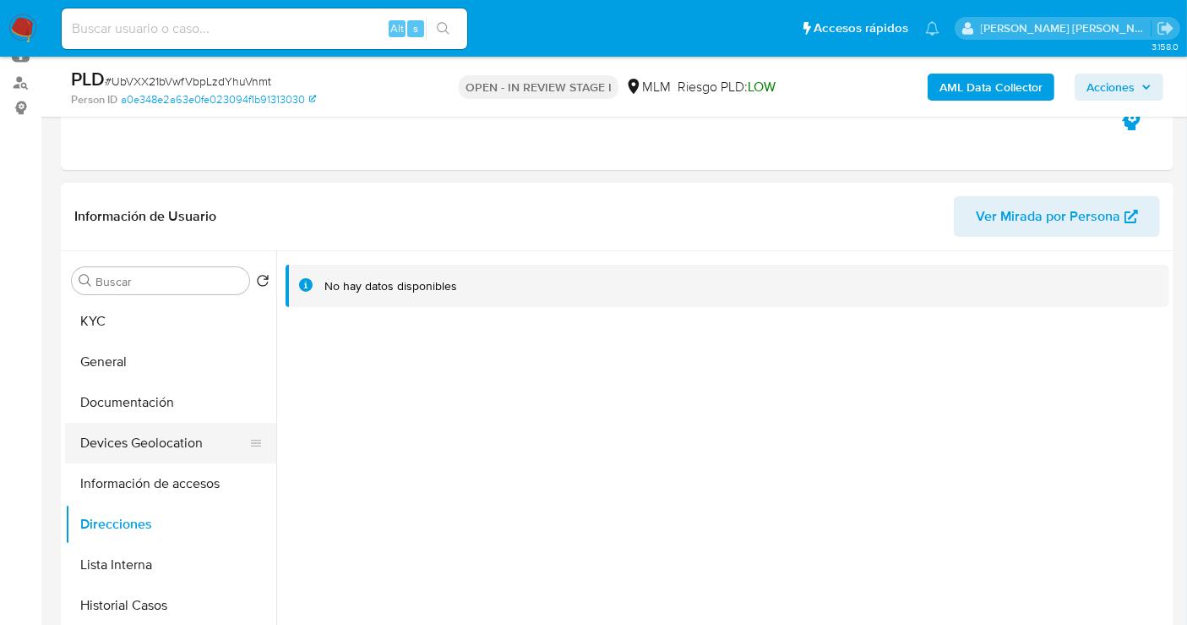
click at [139, 435] on button "Devices Geolocation" at bounding box center [164, 443] width 198 height 41
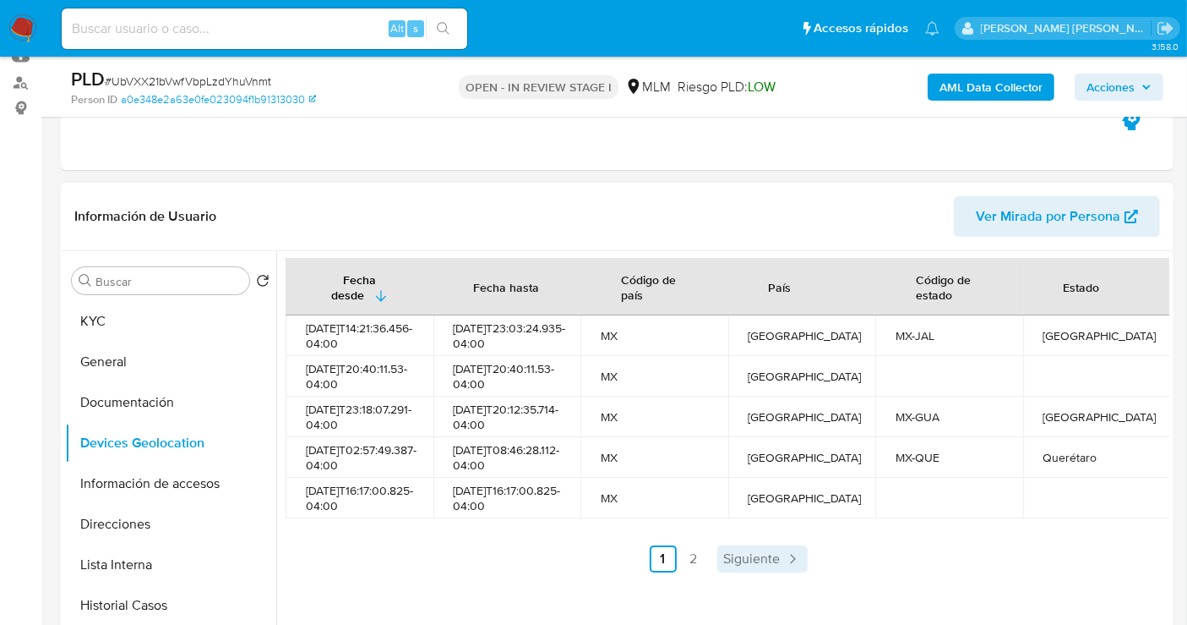
click at [753, 565] on span "Siguiente" at bounding box center [752, 559] width 57 height 14
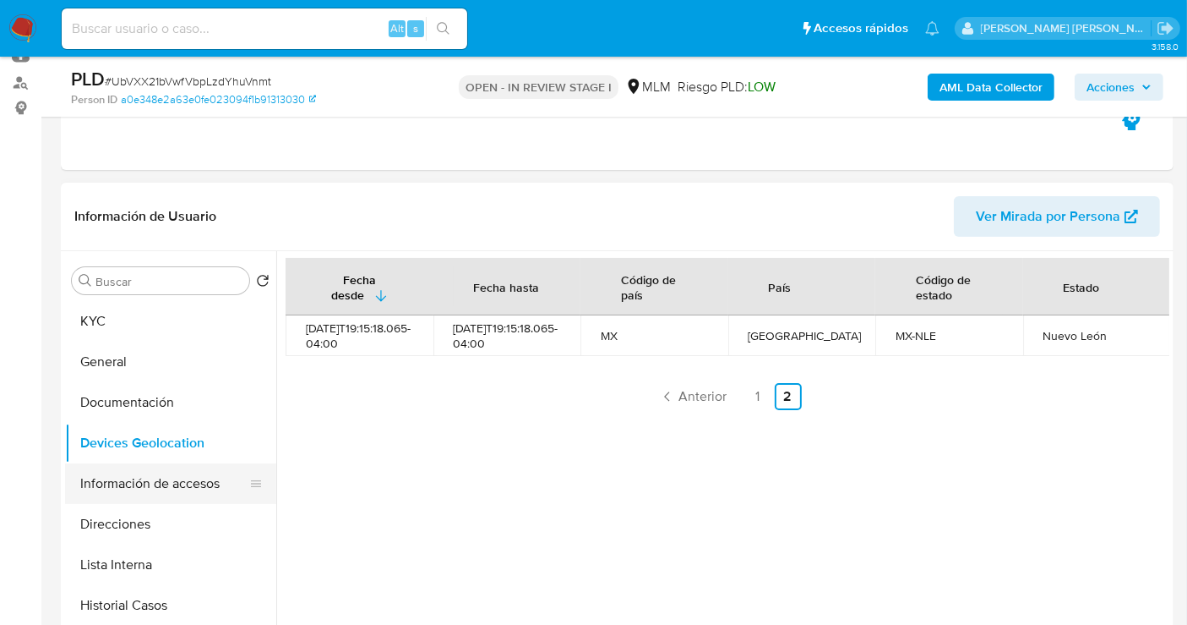
click at [134, 477] on button "Información de accesos" at bounding box center [164, 483] width 198 height 41
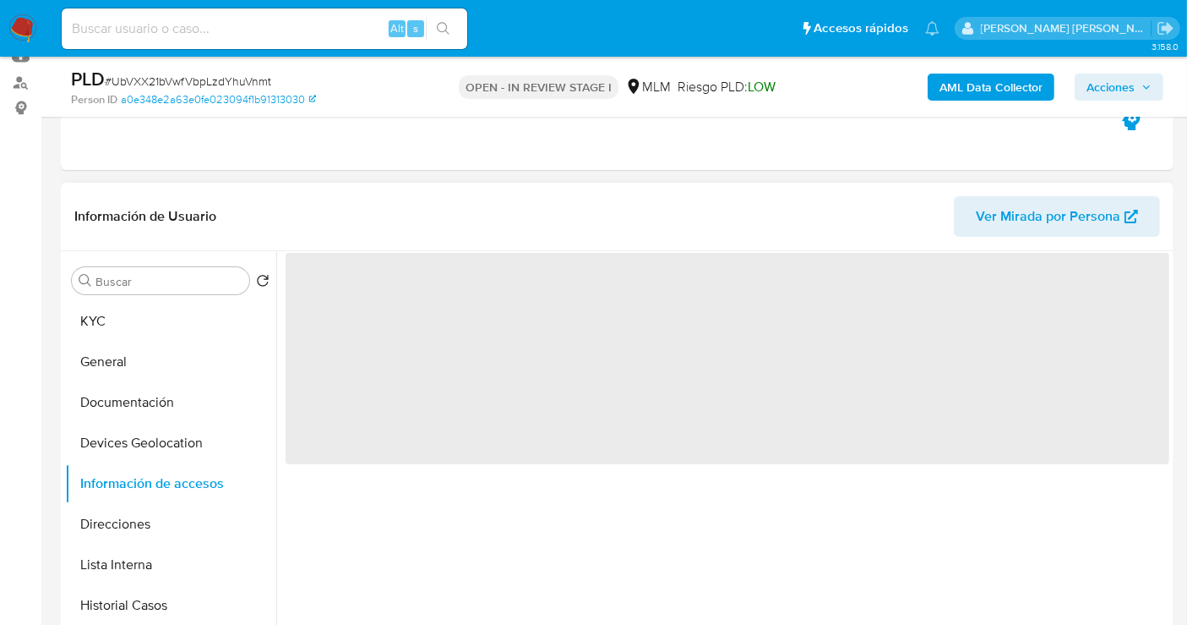
scroll to position [281, 0]
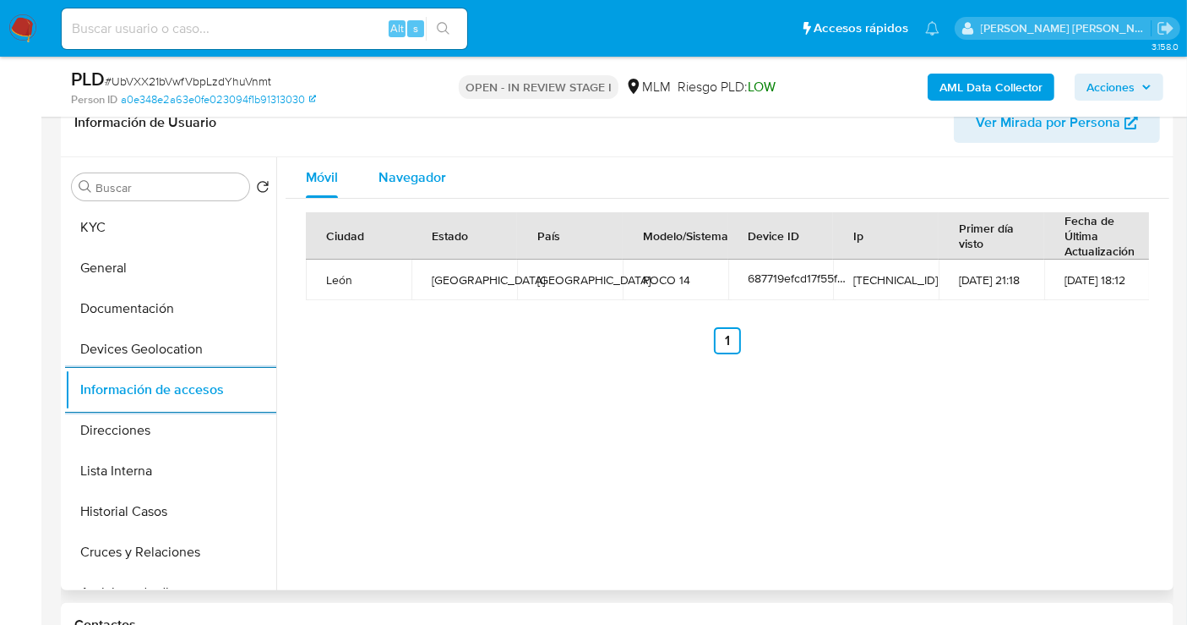
click at [406, 177] on span "Navegador" at bounding box center [413, 176] width 68 height 19
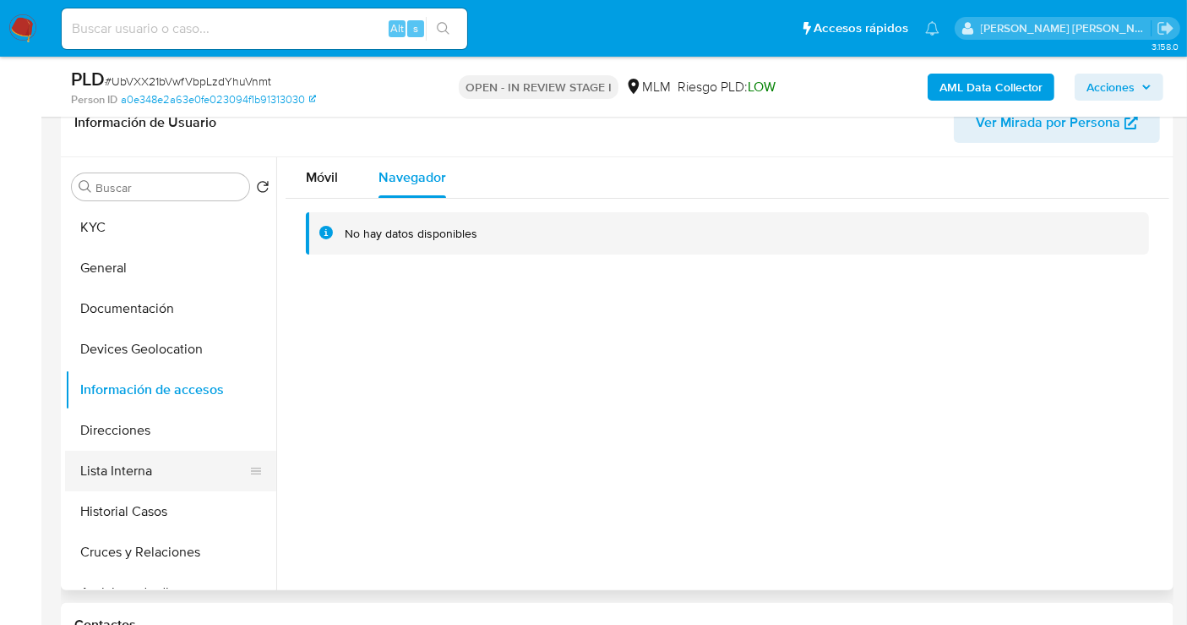
click at [119, 459] on button "Lista Interna" at bounding box center [164, 470] width 198 height 41
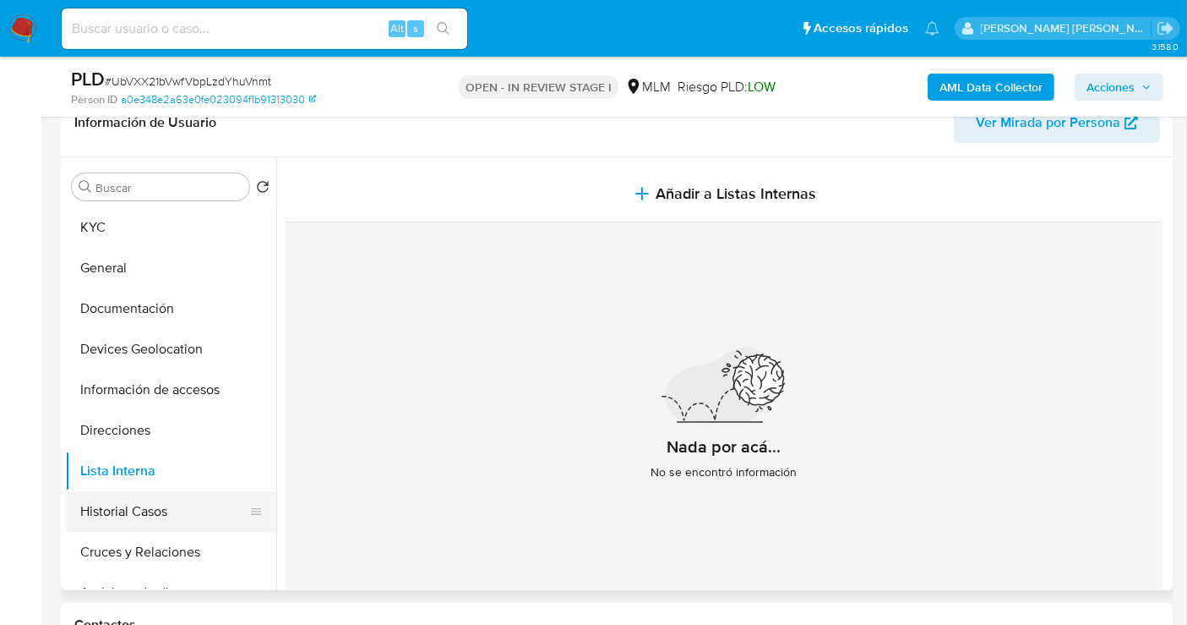
click at [157, 509] on button "Historial Casos" at bounding box center [164, 511] width 198 height 41
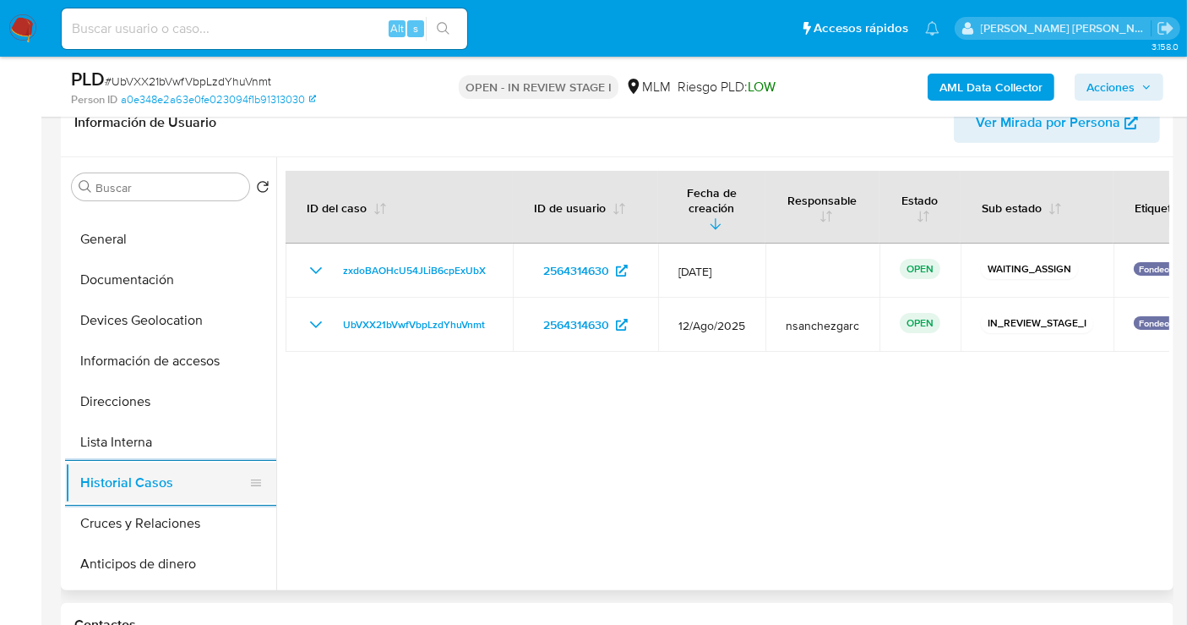
scroll to position [0, 0]
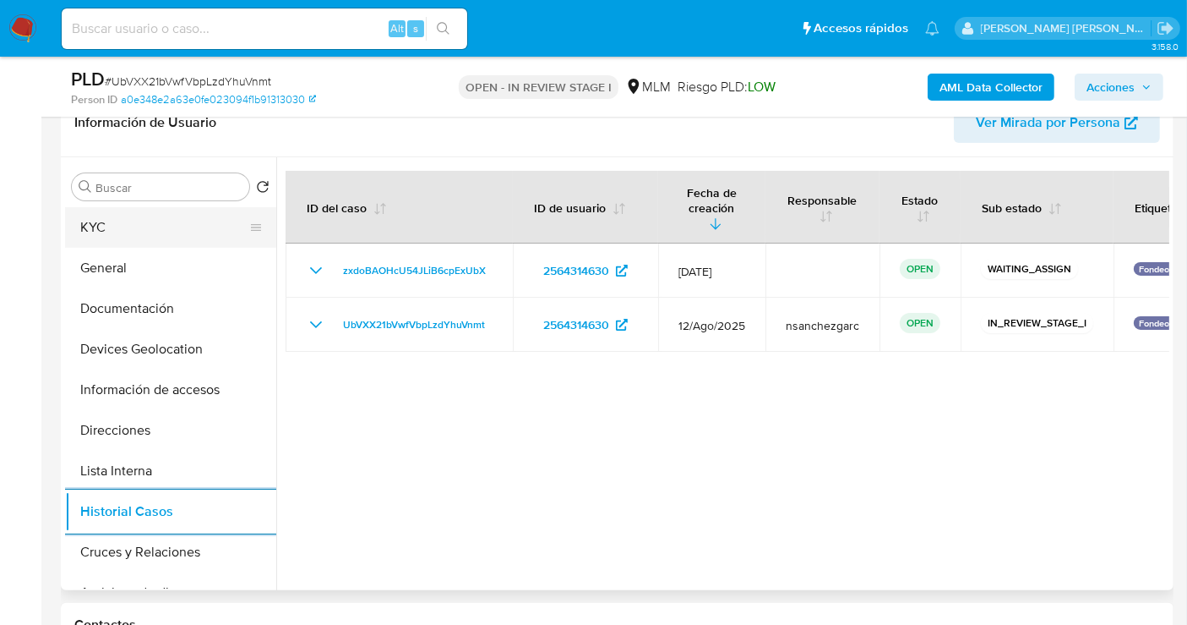
click at [133, 228] on button "KYC" at bounding box center [164, 227] width 198 height 41
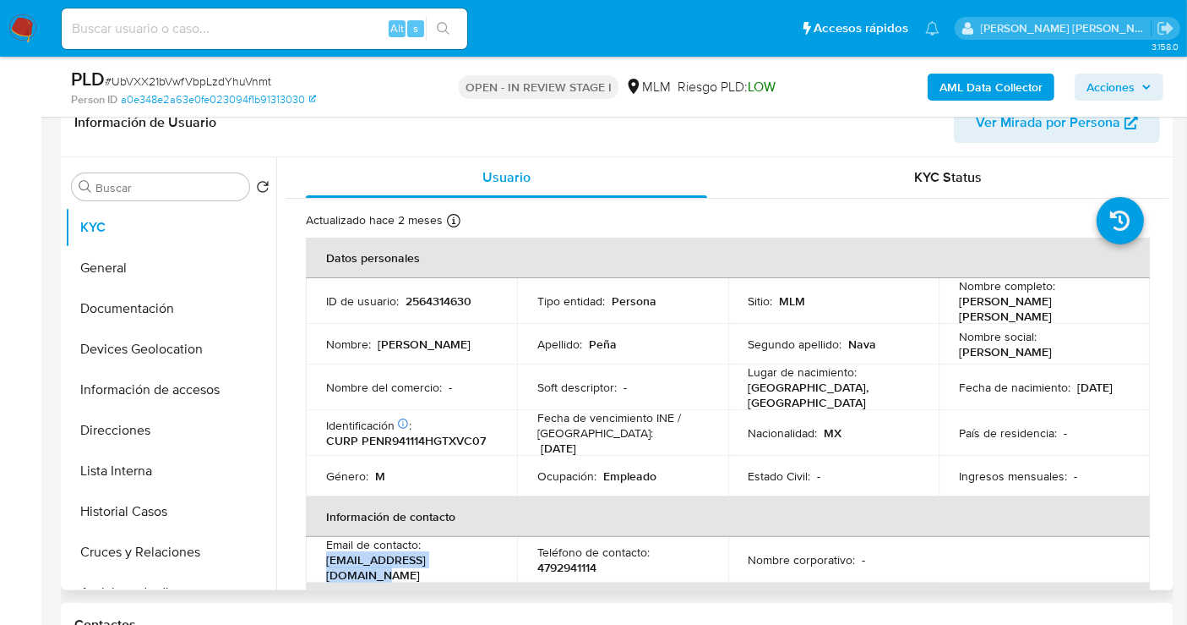
drag, startPoint x: 440, startPoint y: 556, endPoint x: 325, endPoint y: 561, distance: 115.9
click at [325, 561] on td "Email de contacto : riichard36nava@gmail.com" at bounding box center [411, 560] width 211 height 46
copy p "riichard36nava@gmail.com"
click at [570, 559] on p "4792941114" at bounding box center [566, 566] width 59 height 15
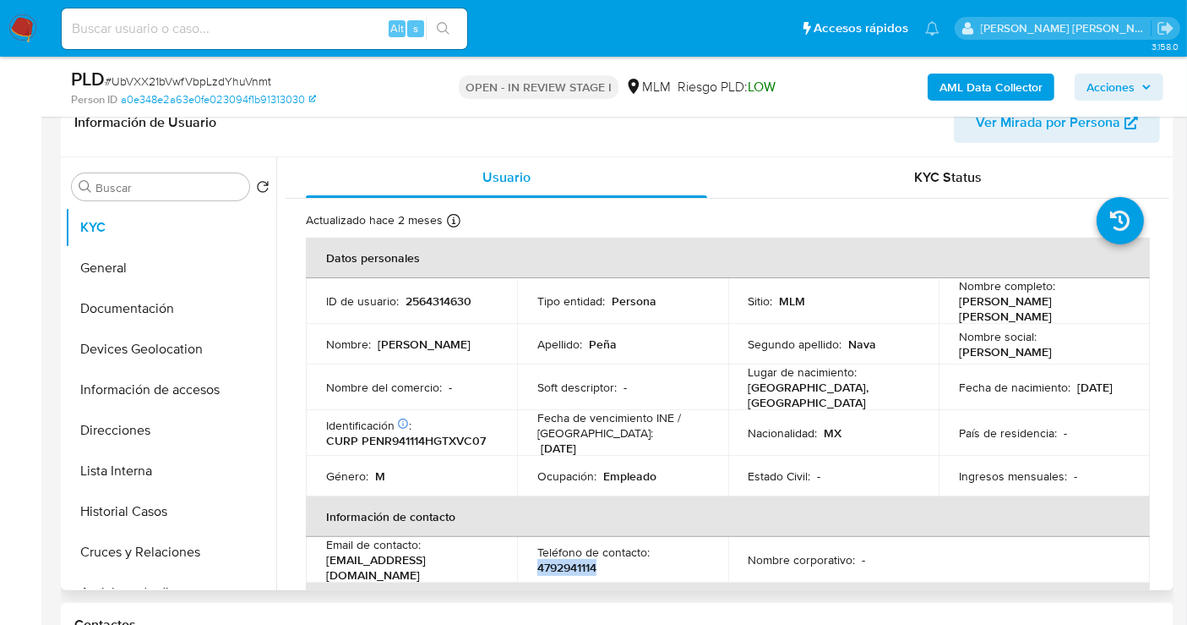
copy p "4792941114"
click at [133, 312] on button "Documentación" at bounding box center [164, 308] width 198 height 41
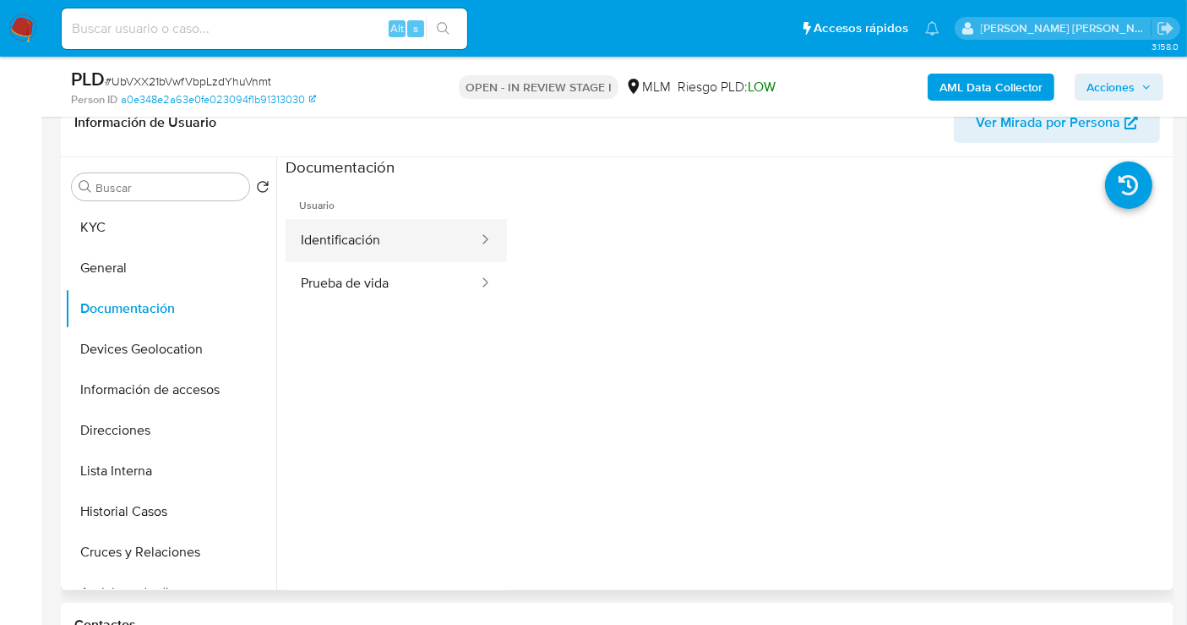
click at [359, 237] on button "Identificación" at bounding box center [383, 240] width 194 height 43
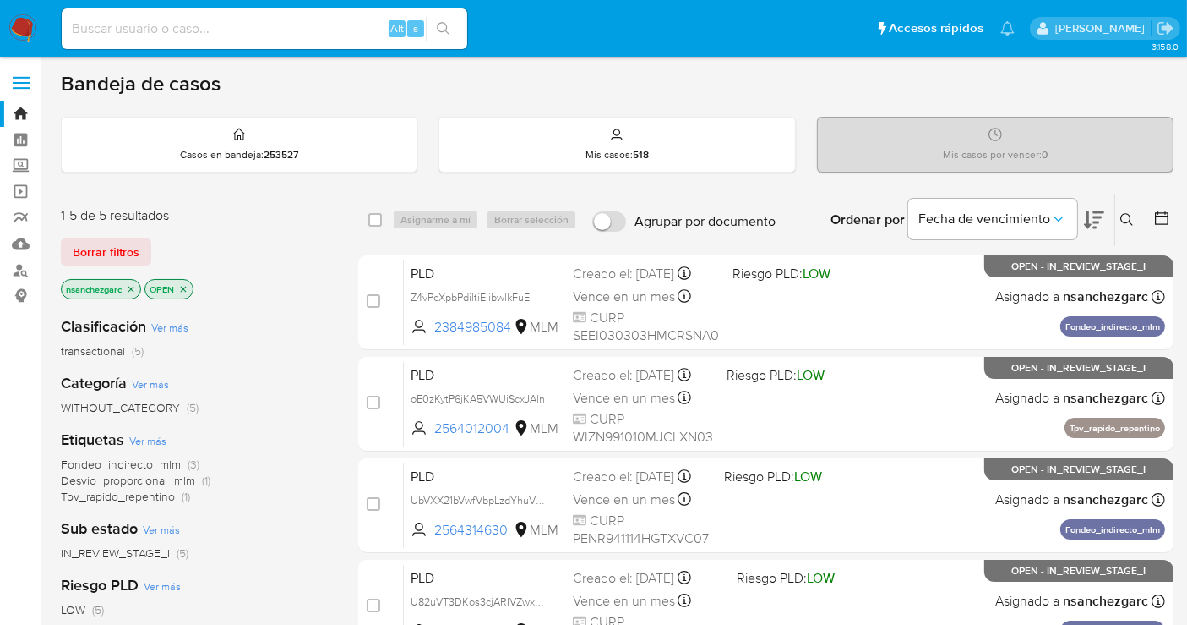
click at [1122, 213] on icon at bounding box center [1127, 219] width 13 height 13
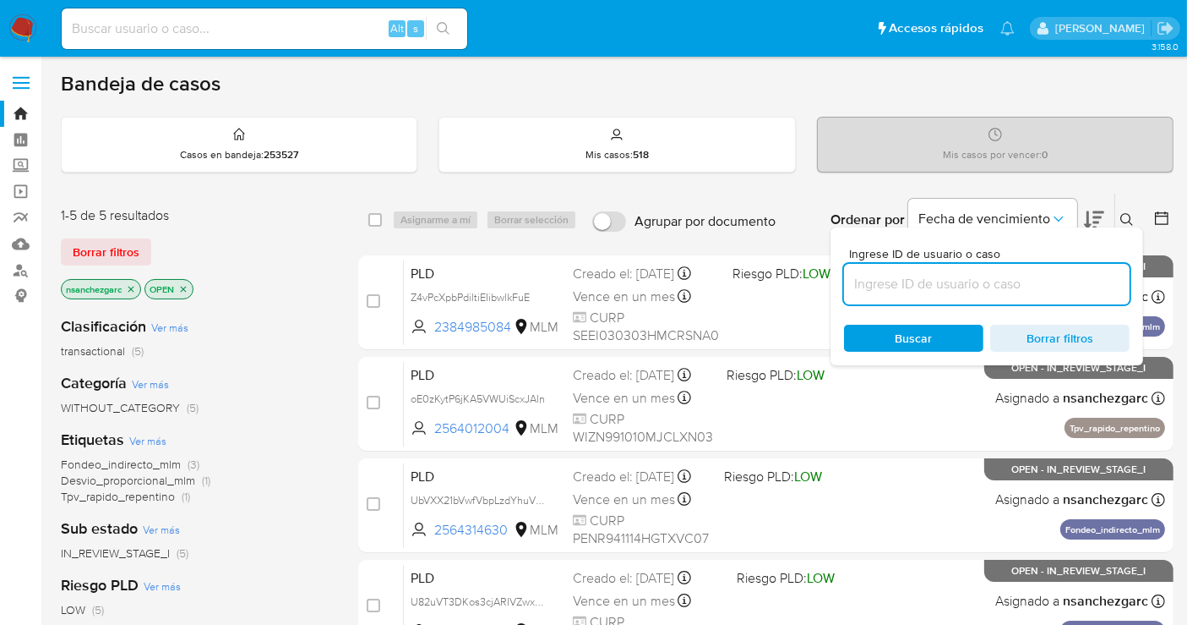
click at [888, 281] on input at bounding box center [987, 284] width 286 height 22
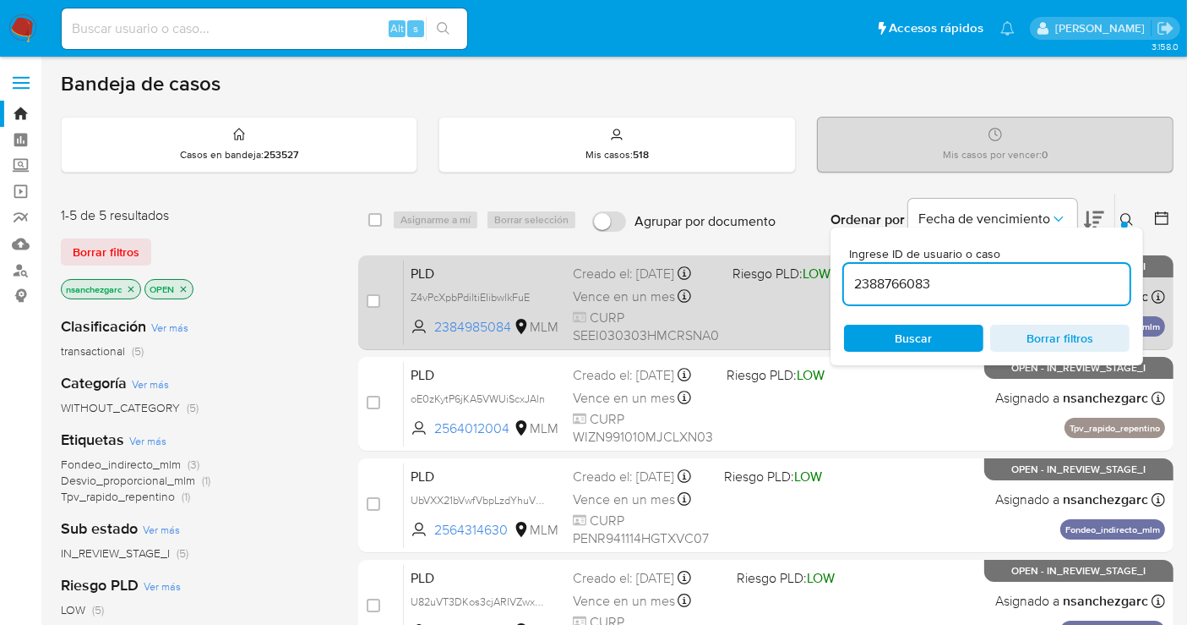
type input "2388766083"
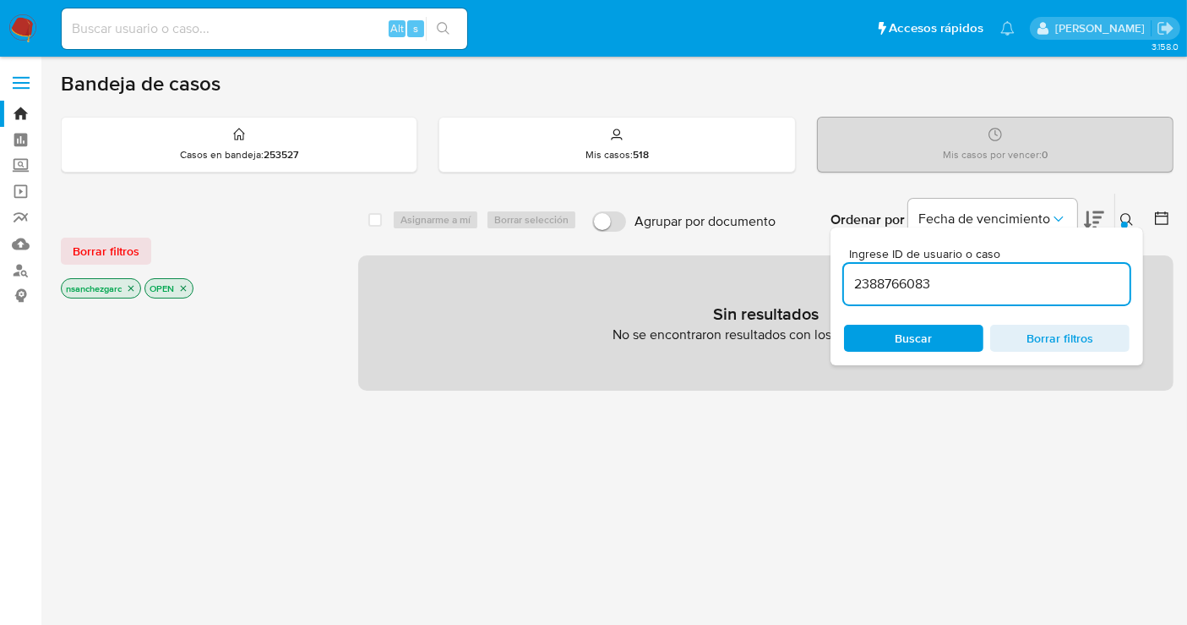
click at [130, 286] on icon "close-filter" at bounding box center [131, 289] width 6 height 6
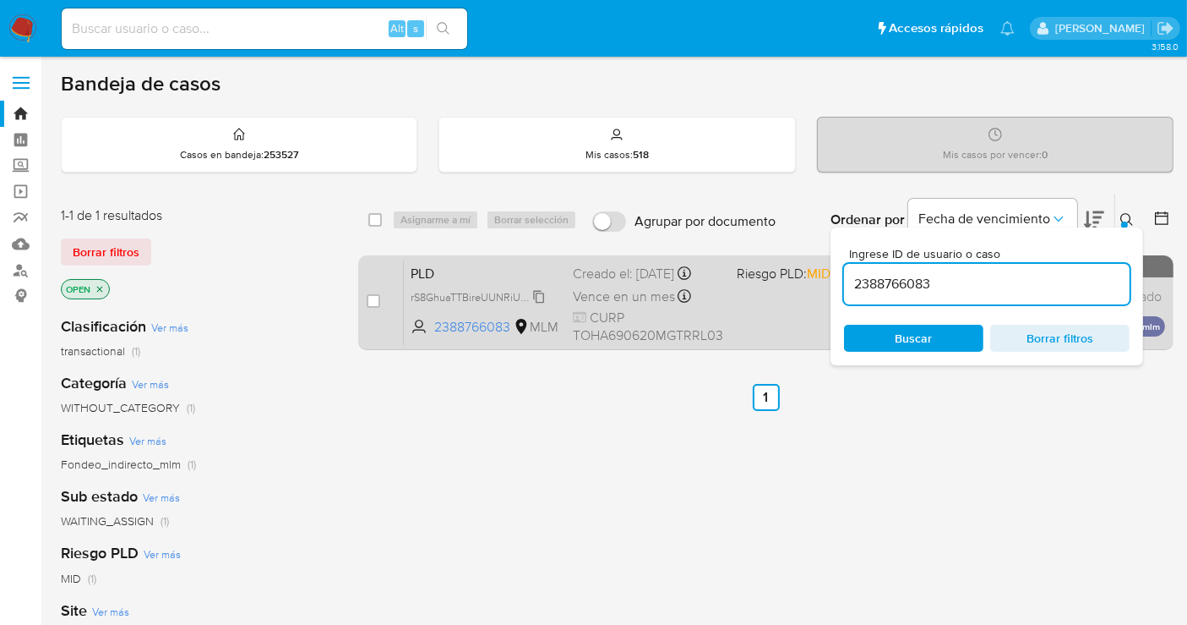
click at [537, 298] on span "rS8GhuaTTBireUUNRiU1TYkp" at bounding box center [479, 295] width 137 height 19
click at [371, 290] on div "case-item-checkbox No es posible asignar el caso" at bounding box center [385, 301] width 37 height 85
drag, startPoint x: 366, startPoint y: 297, endPoint x: 389, endPoint y: 282, distance: 27.0
click at [369, 297] on input "checkbox" at bounding box center [374, 301] width 14 height 14
checkbox input "true"
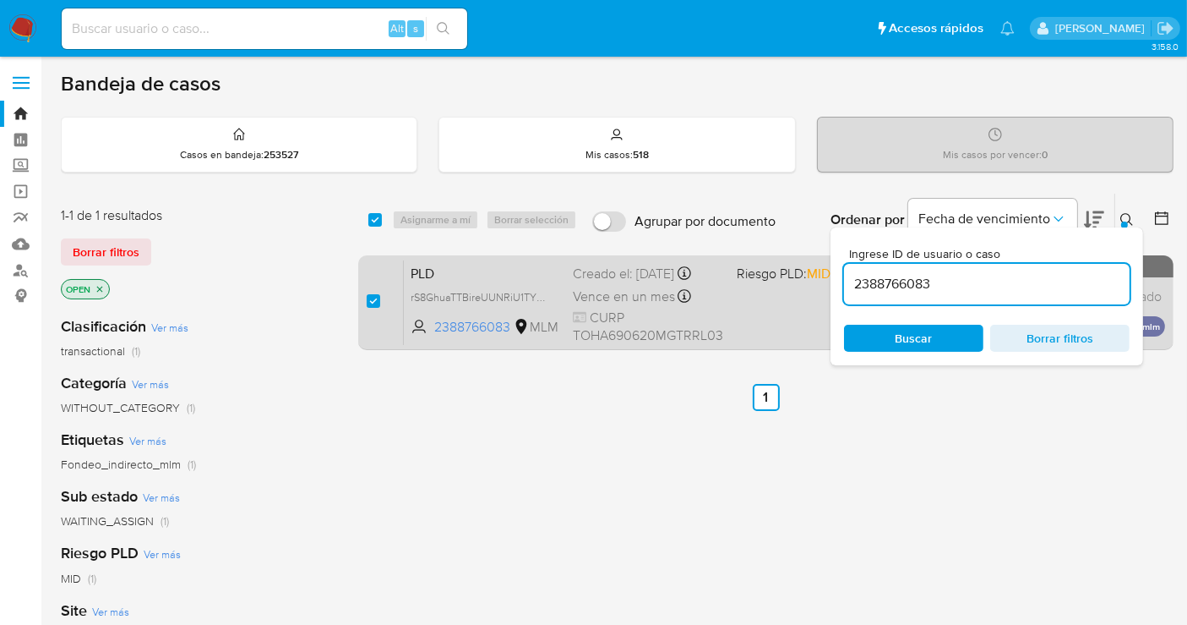
checkbox input "true"
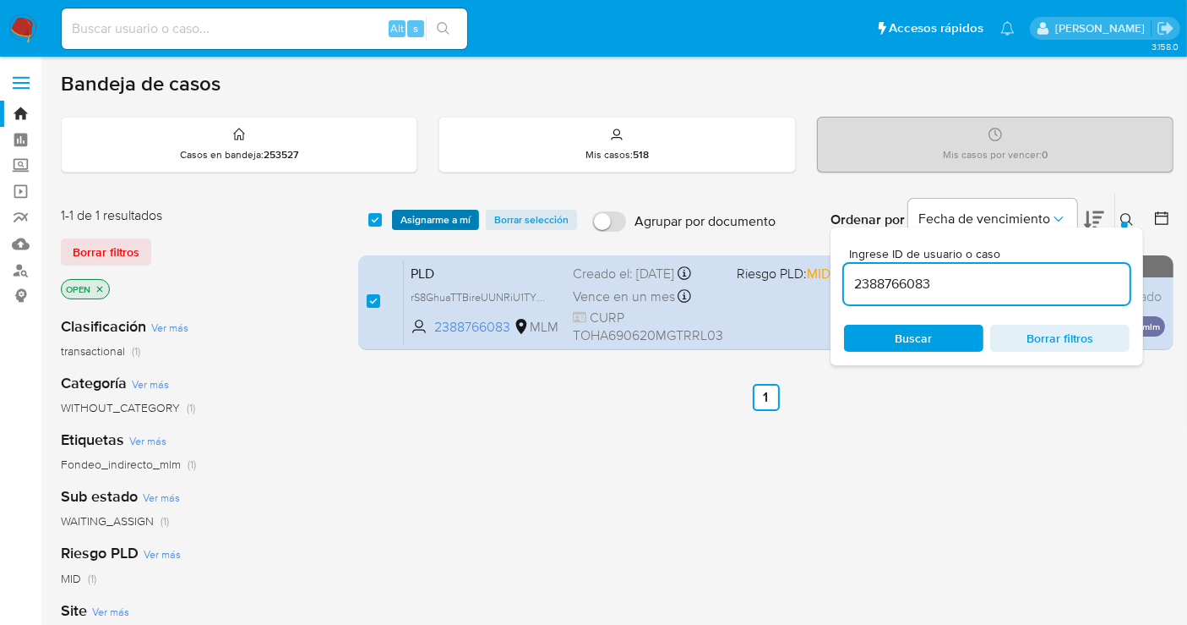
drag, startPoint x: 412, startPoint y: 218, endPoint x: 430, endPoint y: 221, distance: 17.9
click at [416, 217] on span "Asignarme a mí" at bounding box center [436, 219] width 70 height 17
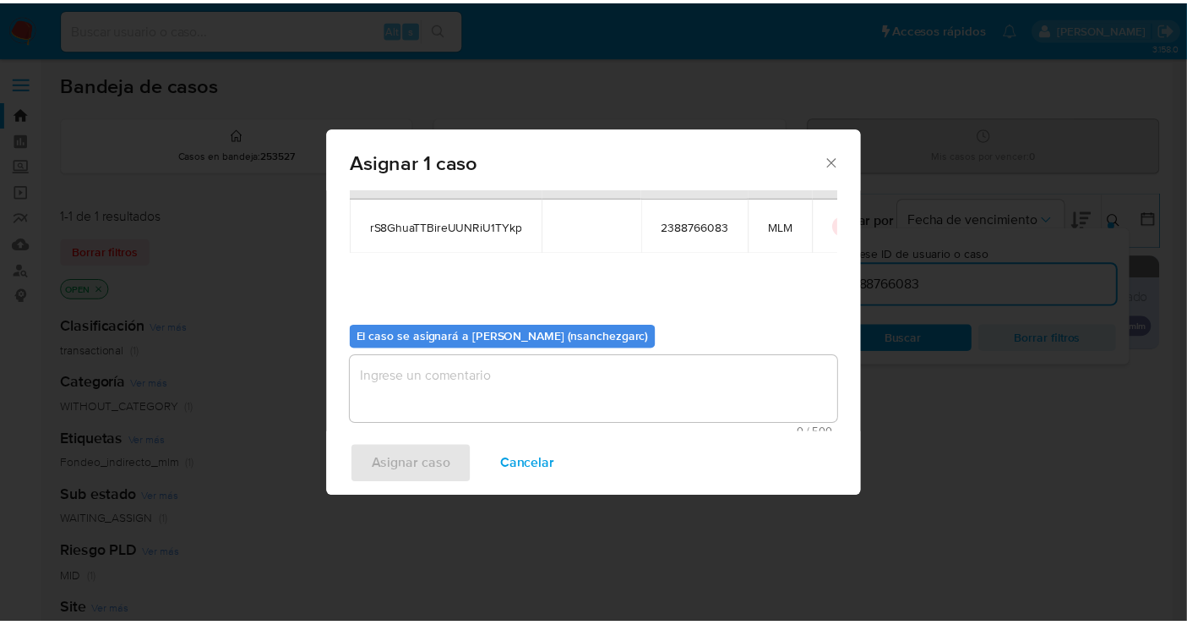
scroll to position [86, 0]
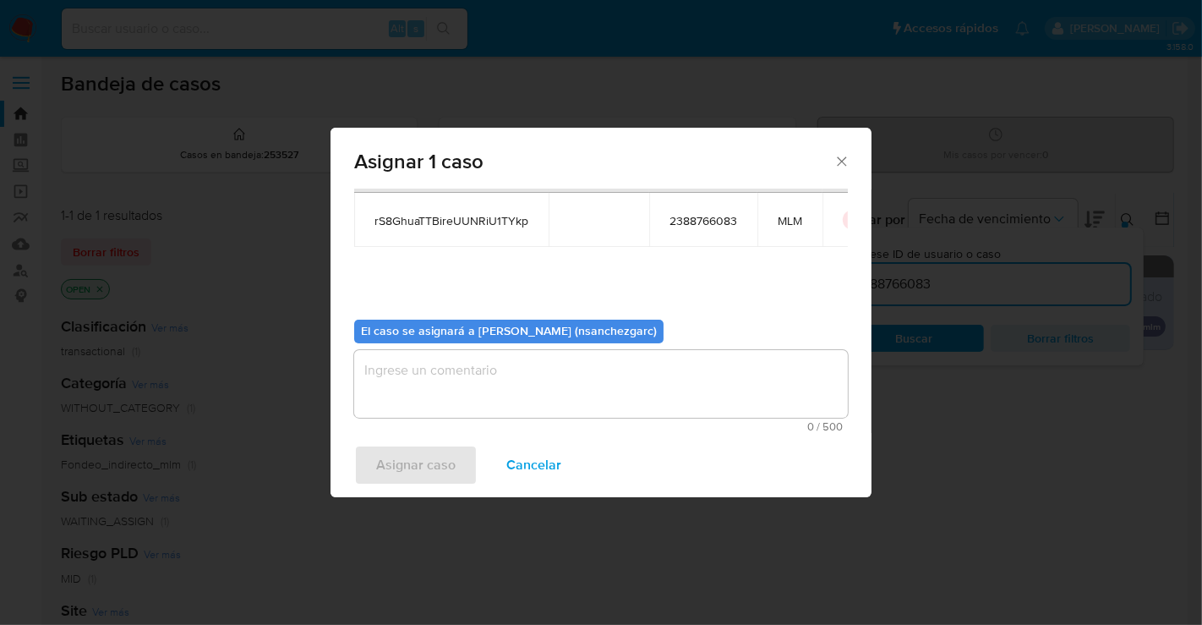
drag, startPoint x: 398, startPoint y: 377, endPoint x: 461, endPoint y: 554, distance: 187.4
click at [449, 487] on div "Asignar 1 caso Casos a asignar: ID Propietario ID de usuario Site rS8GhuaTTBire…" at bounding box center [600, 312] width 541 height 369
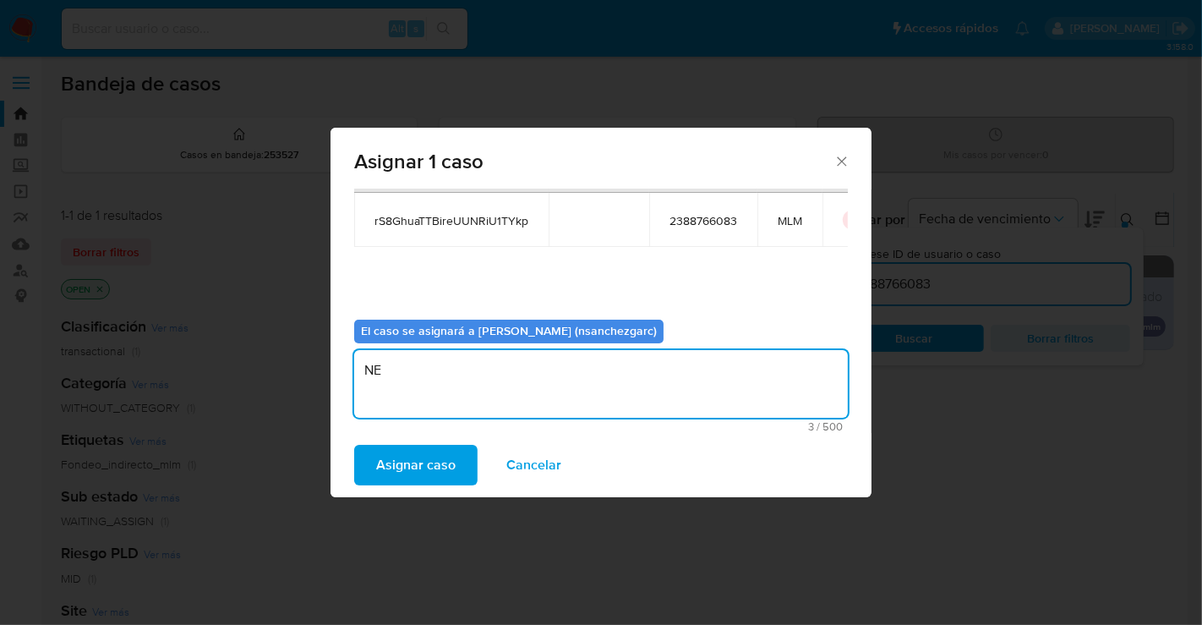
type textarea "N"
type textarea "nesg"
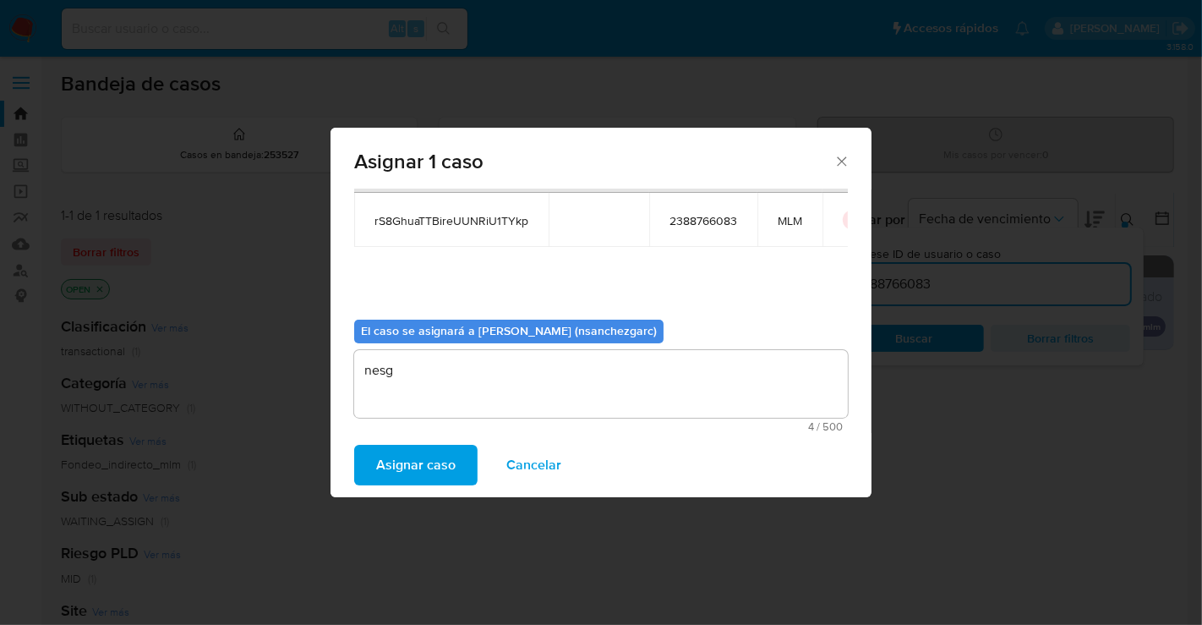
click at [424, 456] on span "Asignar caso" at bounding box center [415, 464] width 79 height 37
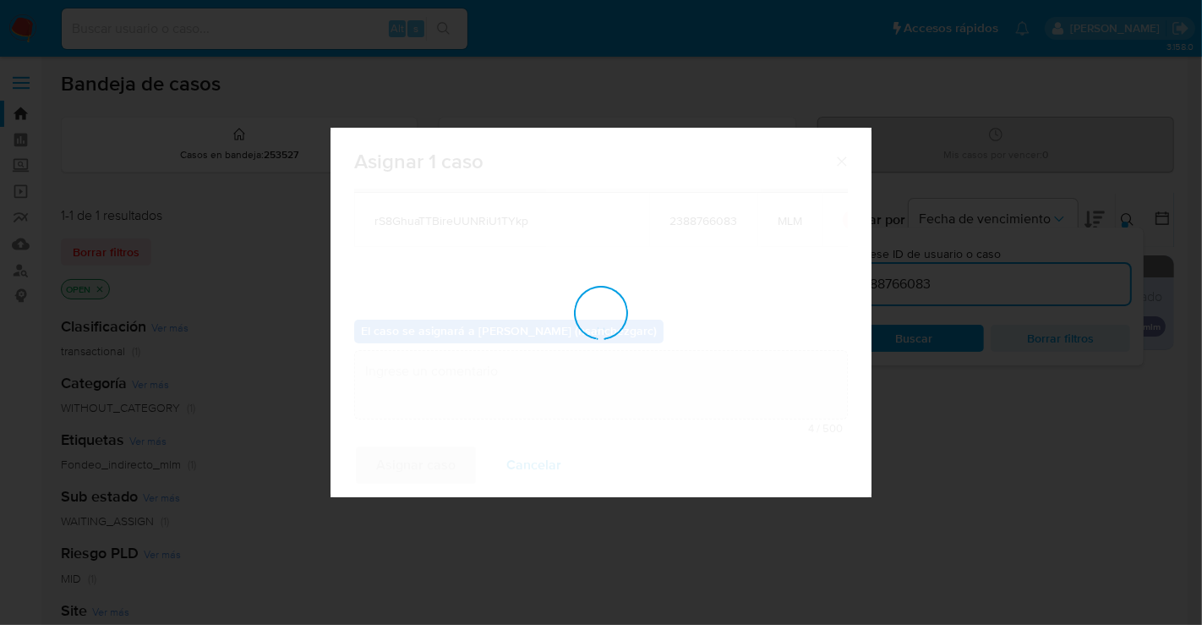
checkbox input "false"
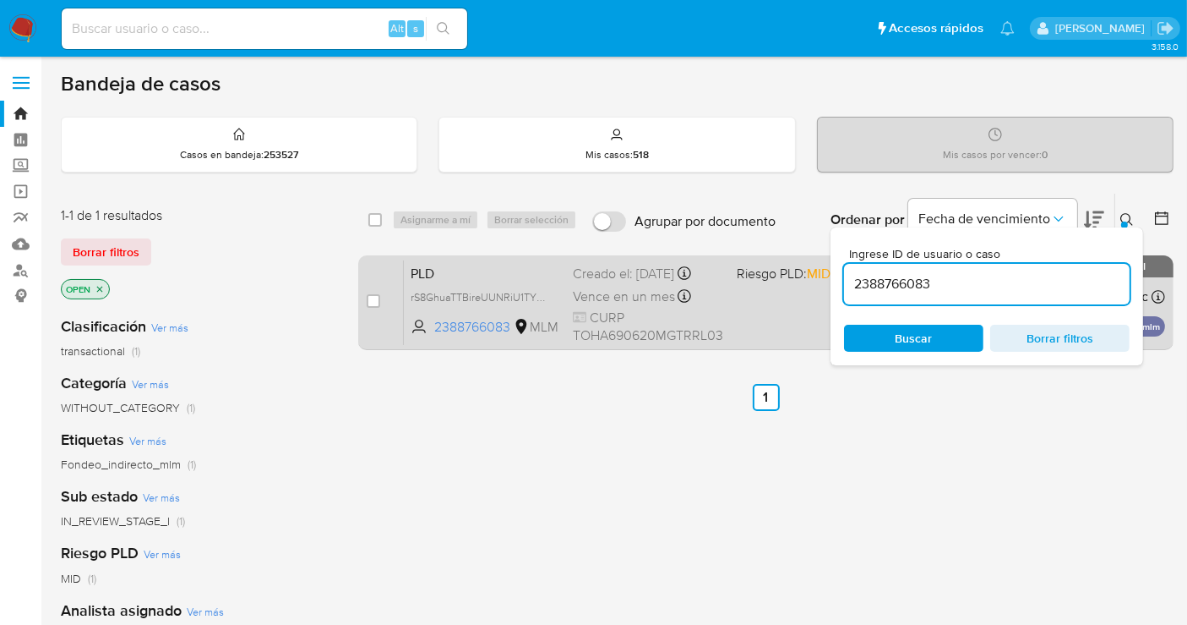
click at [625, 281] on div "PLD rS8GhuaTTBireUUNRiU1TYkp 2388766083 MLM Riesgo PLD: MID Creado el: 12/08/20…" at bounding box center [784, 301] width 761 height 85
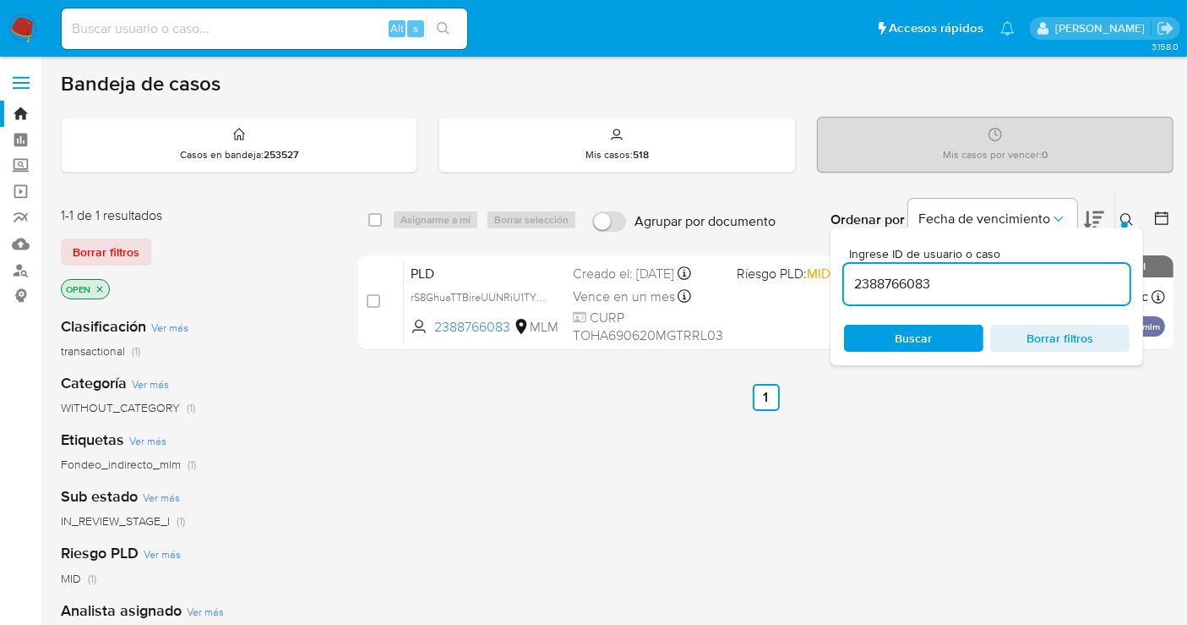
click at [159, 22] on input at bounding box center [265, 29] width 406 height 22
paste input "2522996948"
type input "2522996948"
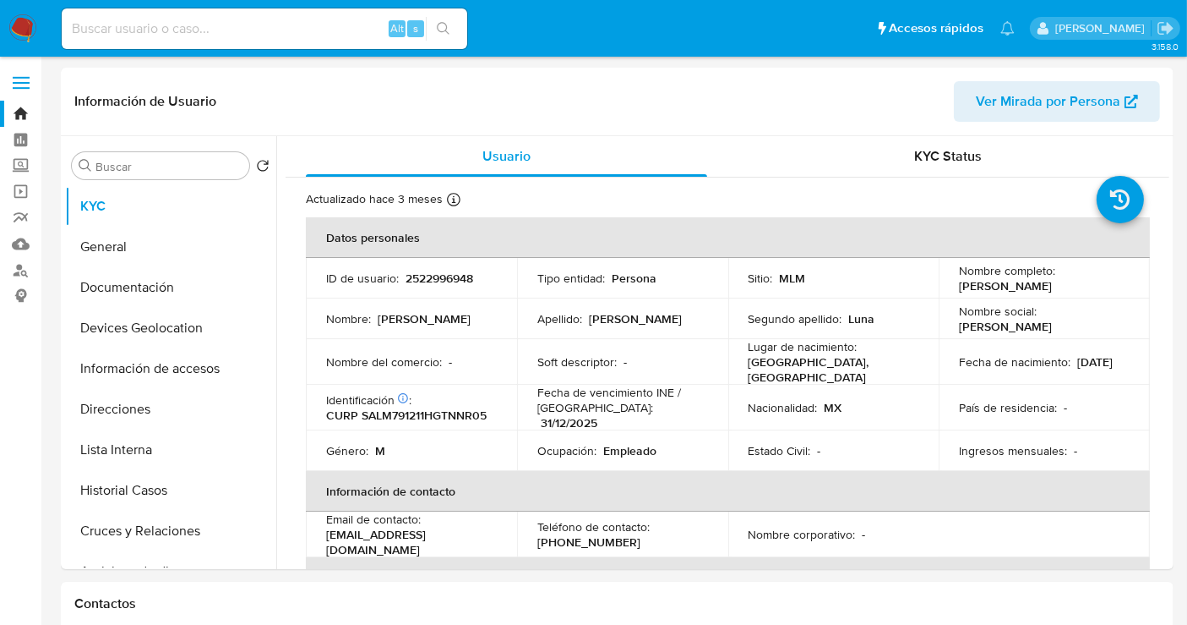
select select "10"
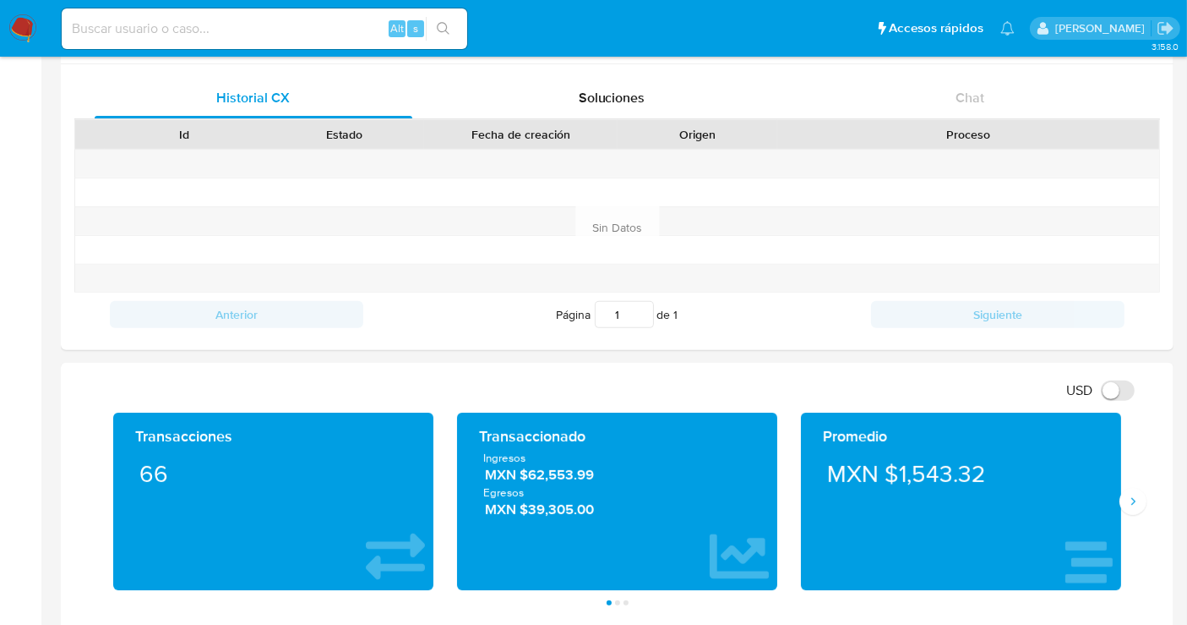
scroll to position [94, 0]
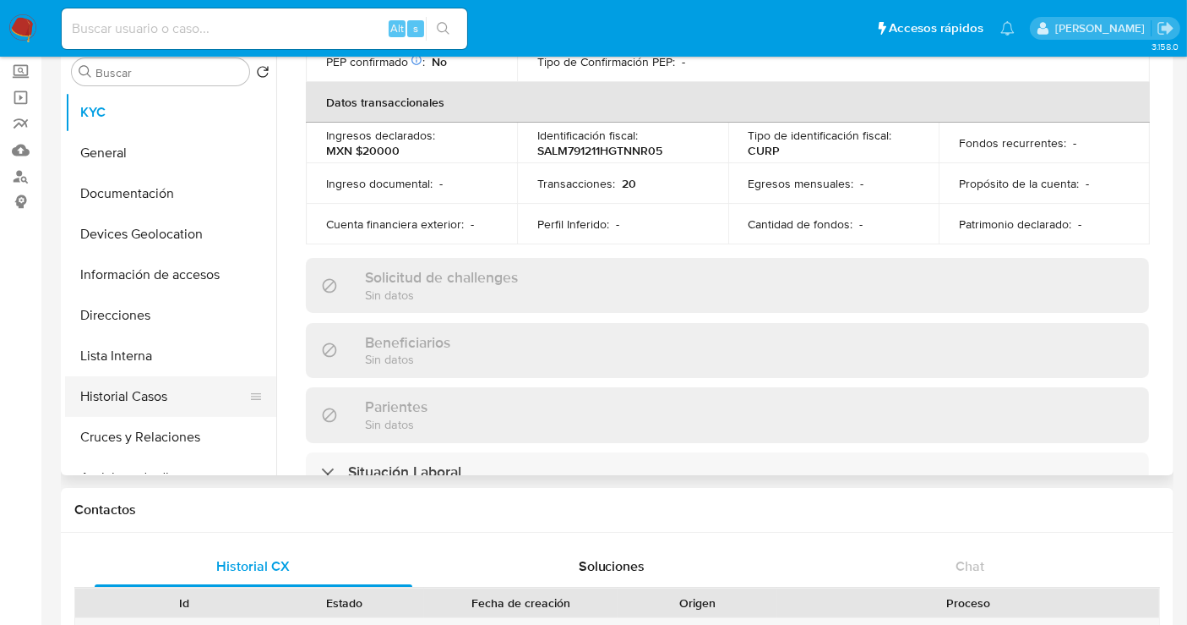
click at [134, 405] on button "Historial Casos" at bounding box center [164, 396] width 198 height 41
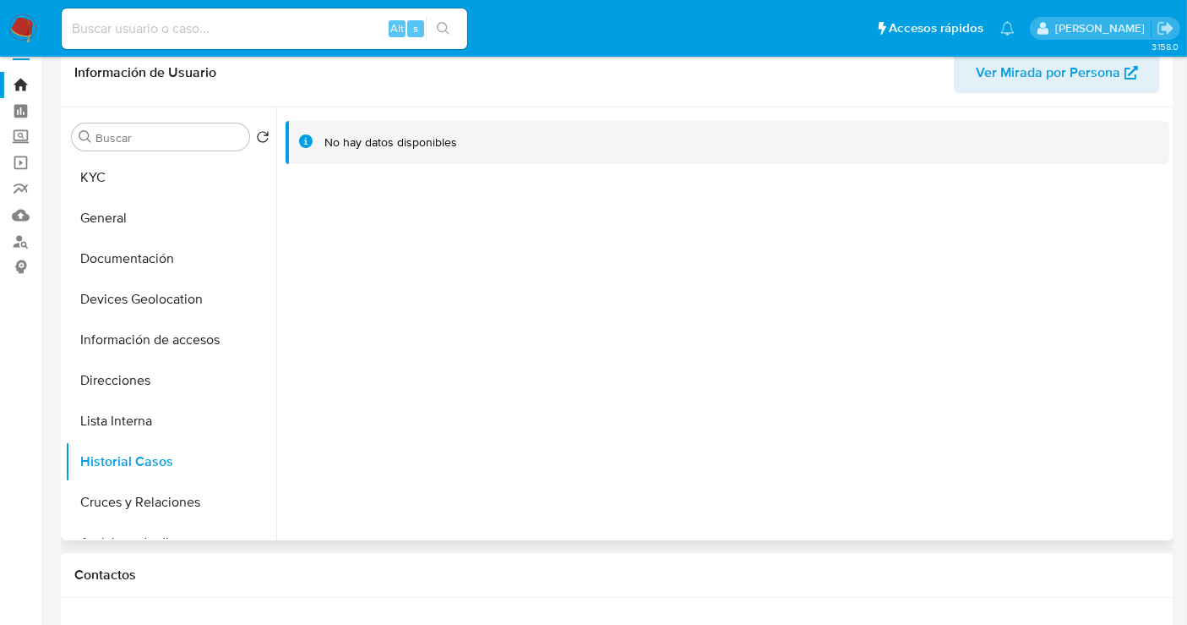
scroll to position [0, 0]
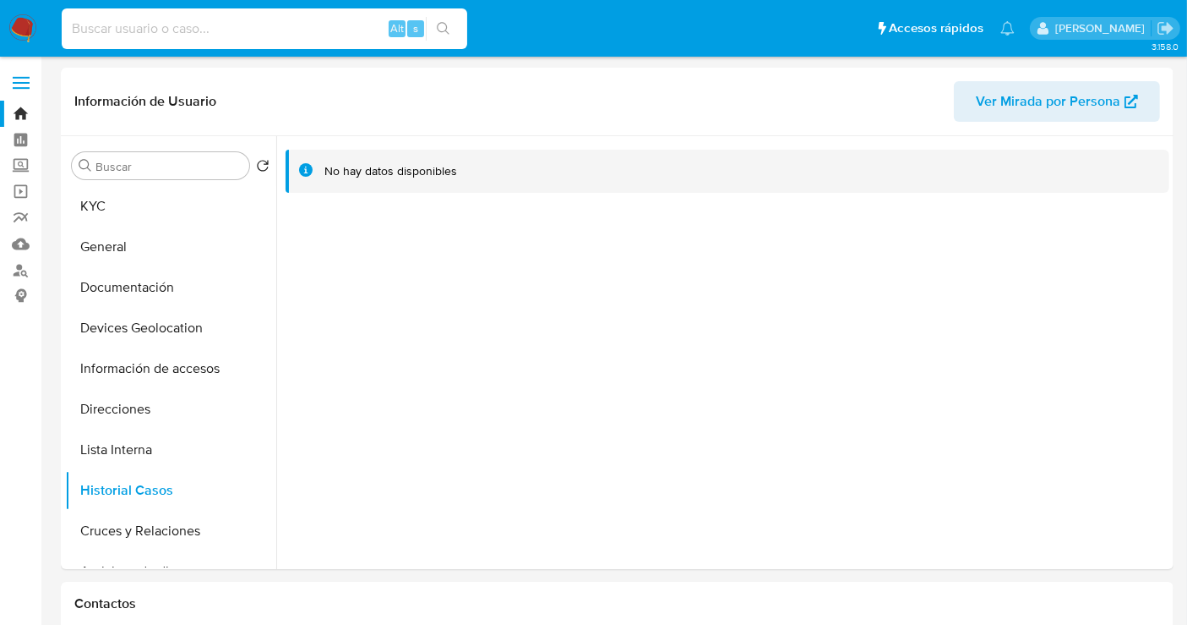
click at [153, 24] on input at bounding box center [265, 29] width 406 height 22
paste input "1352242232"
type input "1352242232"
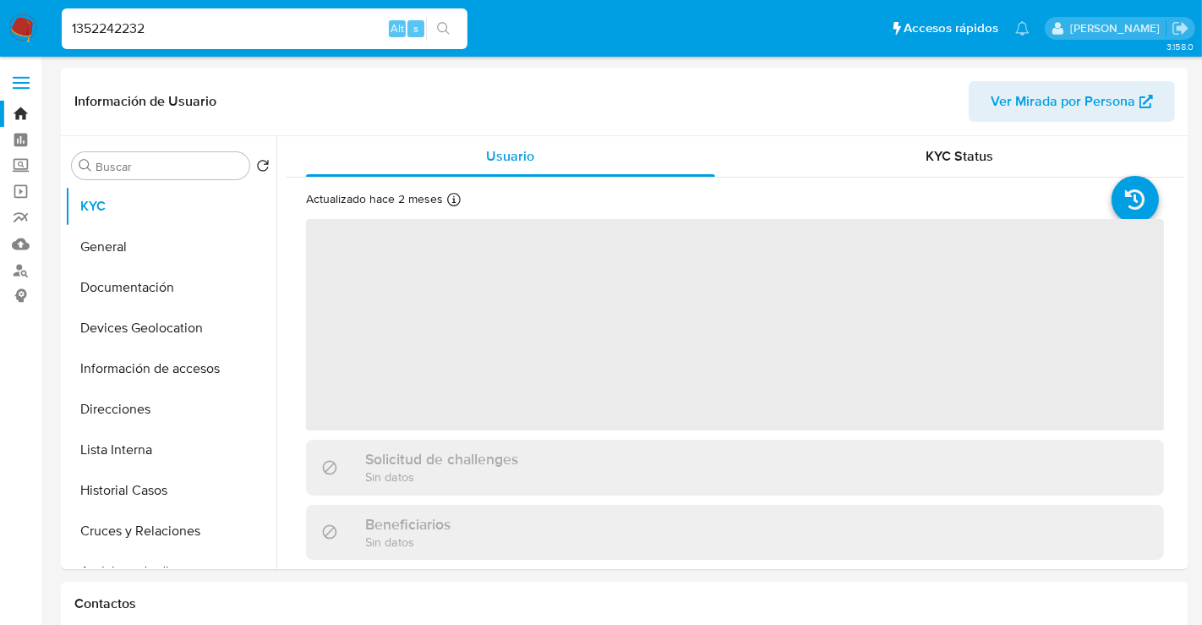
select select "10"
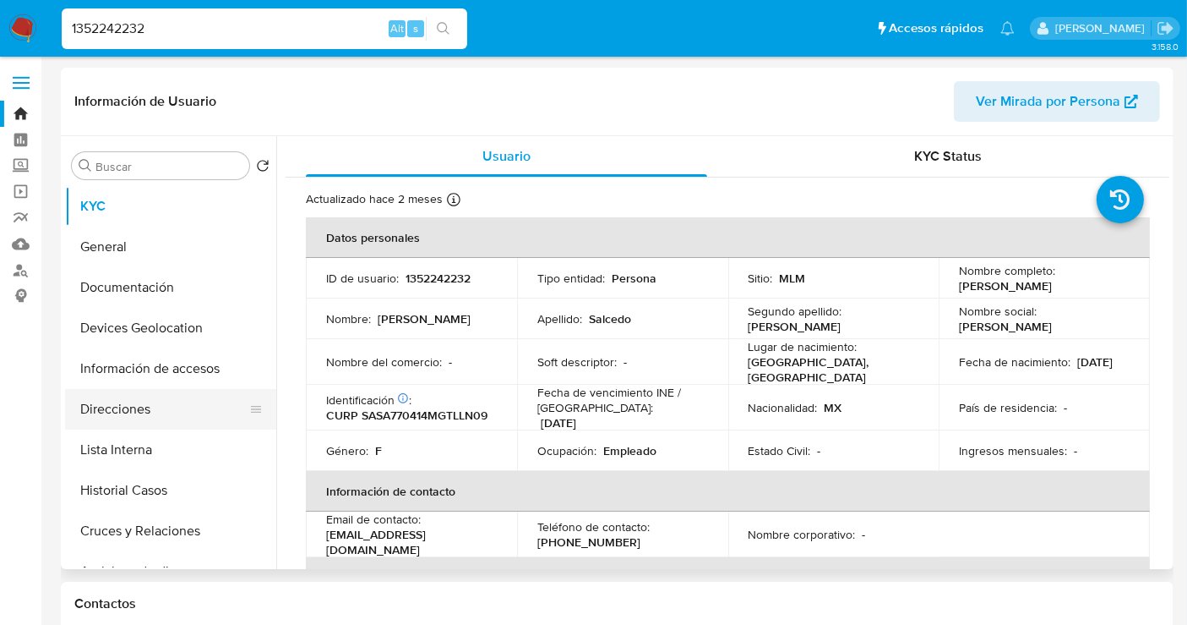
click at [121, 410] on button "Direcciones" at bounding box center [164, 409] width 198 height 41
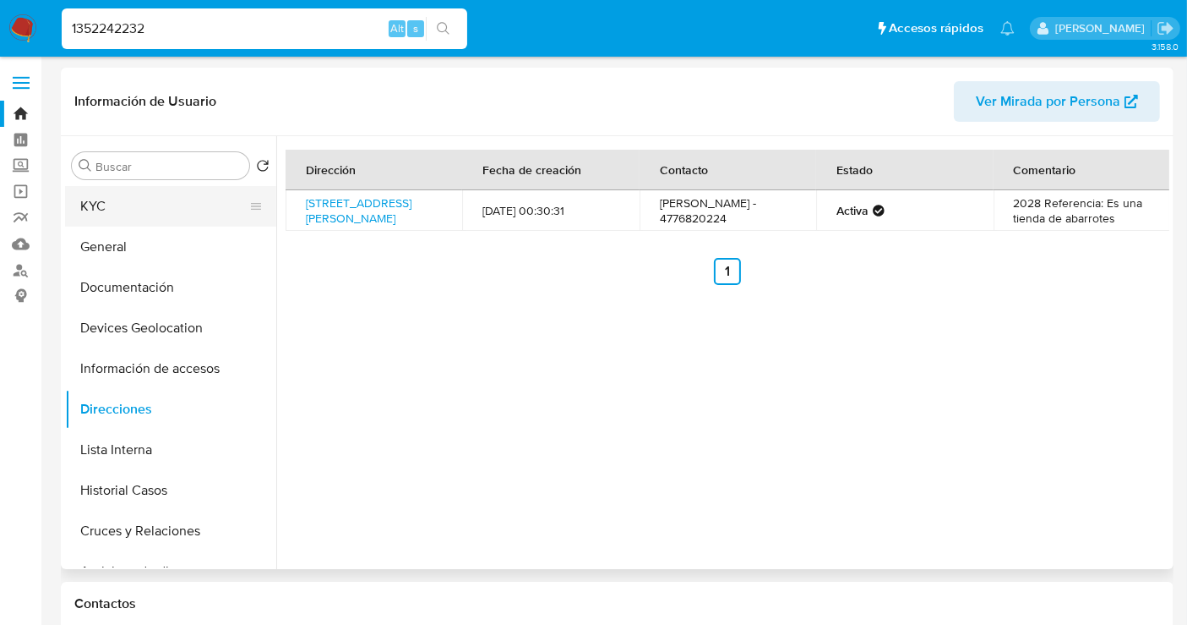
click at [120, 215] on button "KYC" at bounding box center [164, 206] width 198 height 41
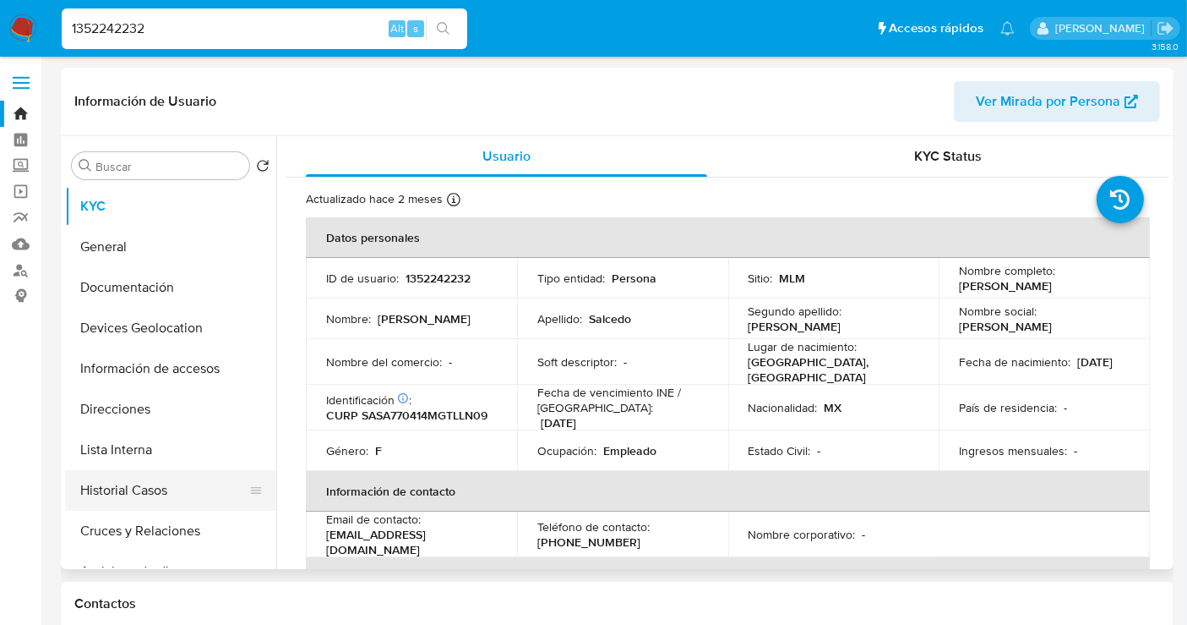
click at [127, 487] on button "Historial Casos" at bounding box center [164, 490] width 198 height 41
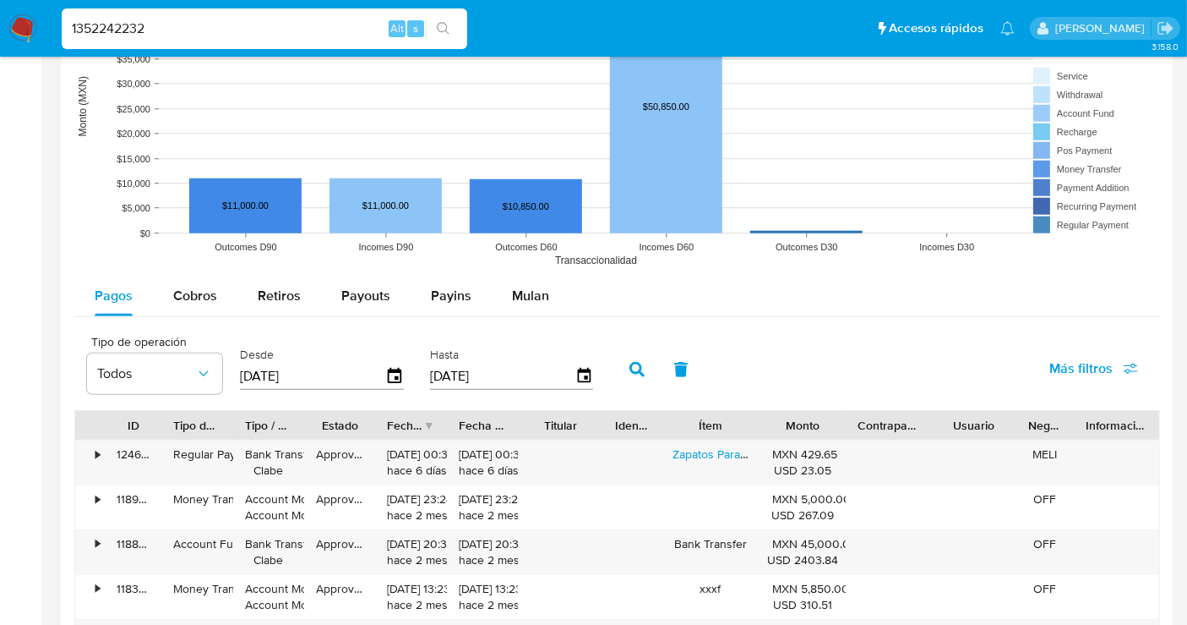
scroll to position [1502, 0]
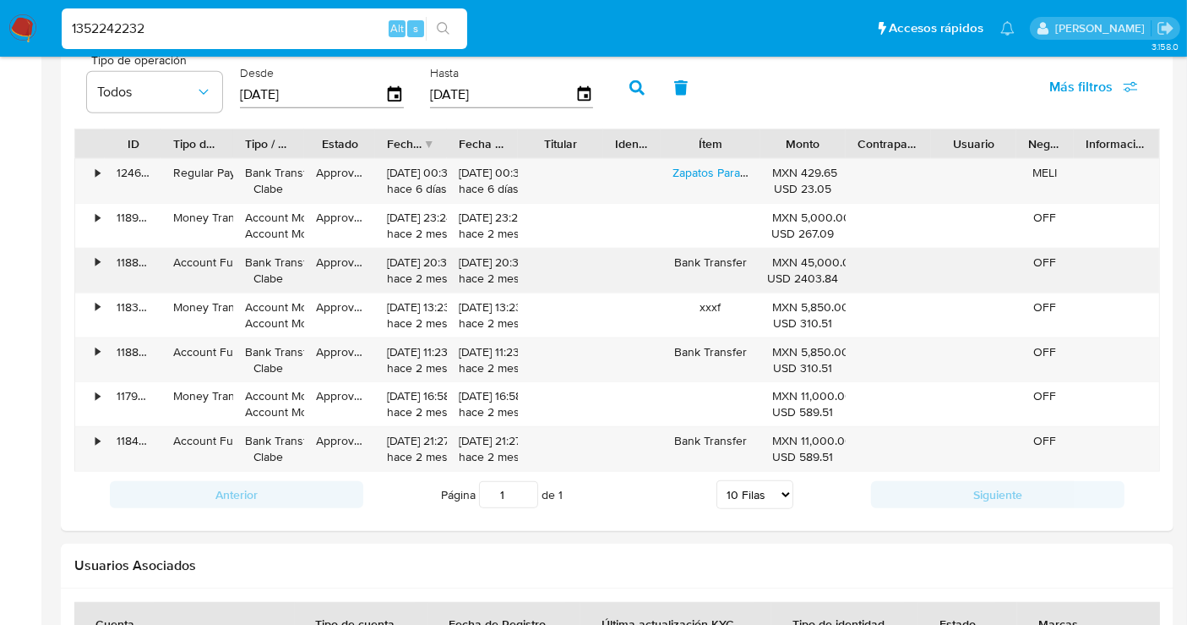
click at [96, 259] on div "•" at bounding box center [97, 262] width 4 height 16
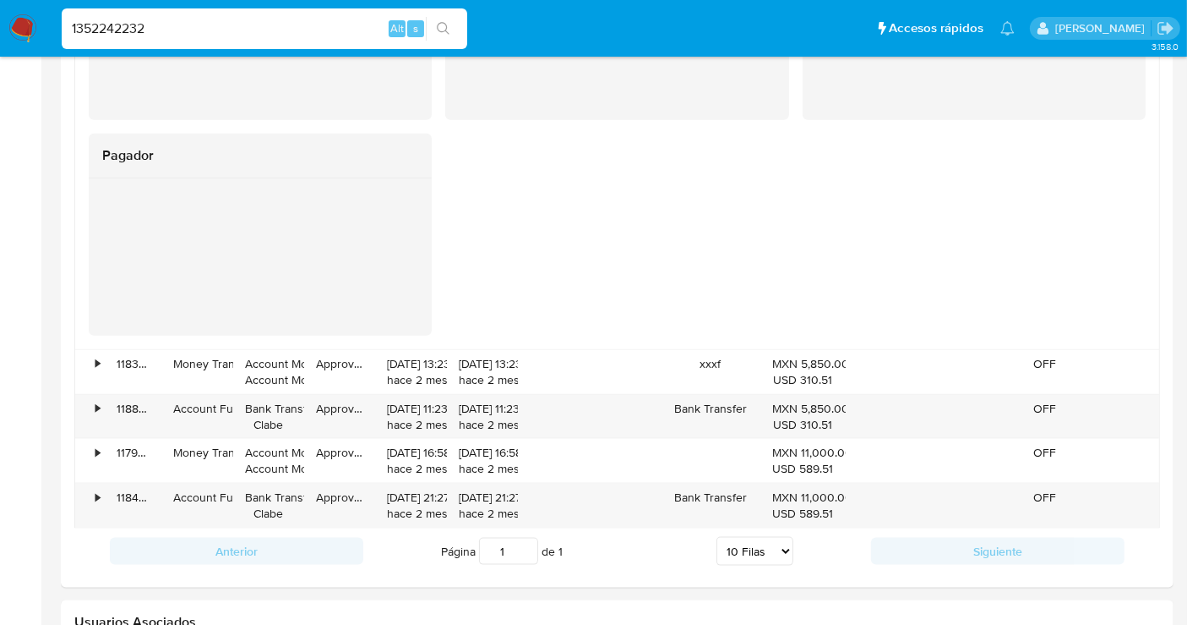
scroll to position [2065, 0]
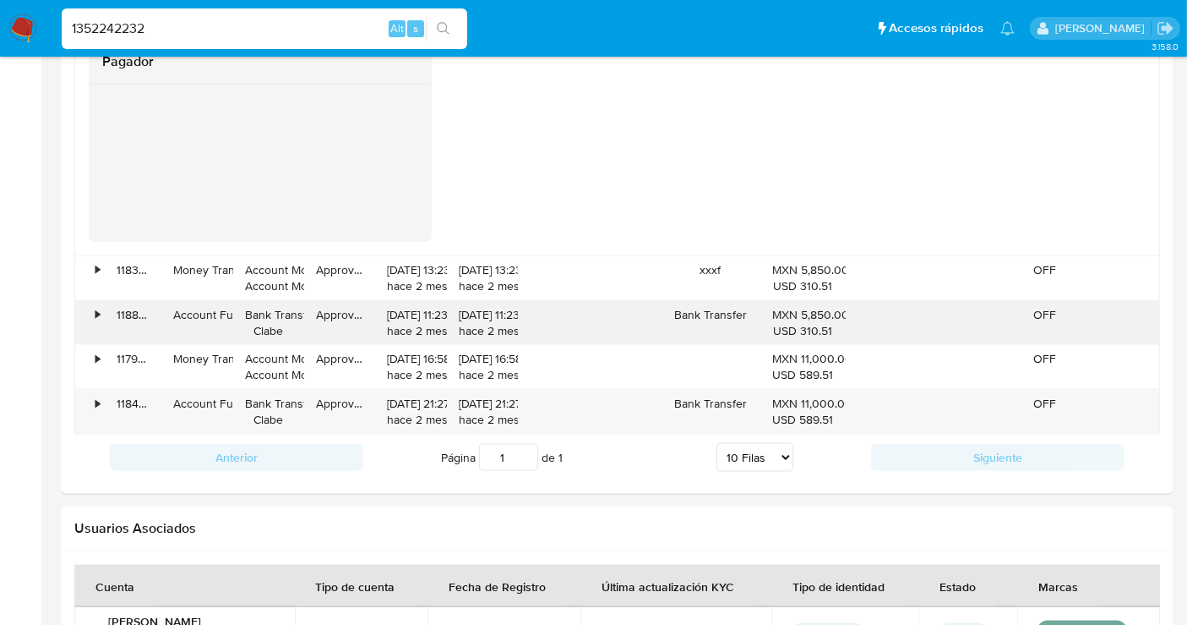
click at [100, 314] on div "•" at bounding box center [90, 323] width 30 height 44
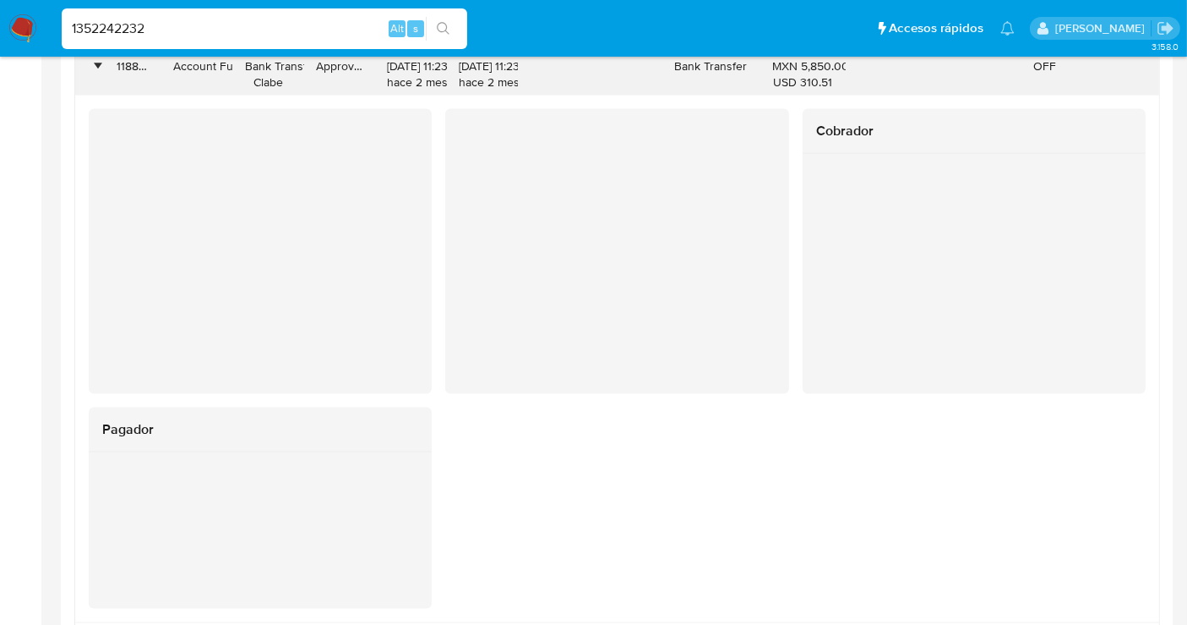
scroll to position [2159, 0]
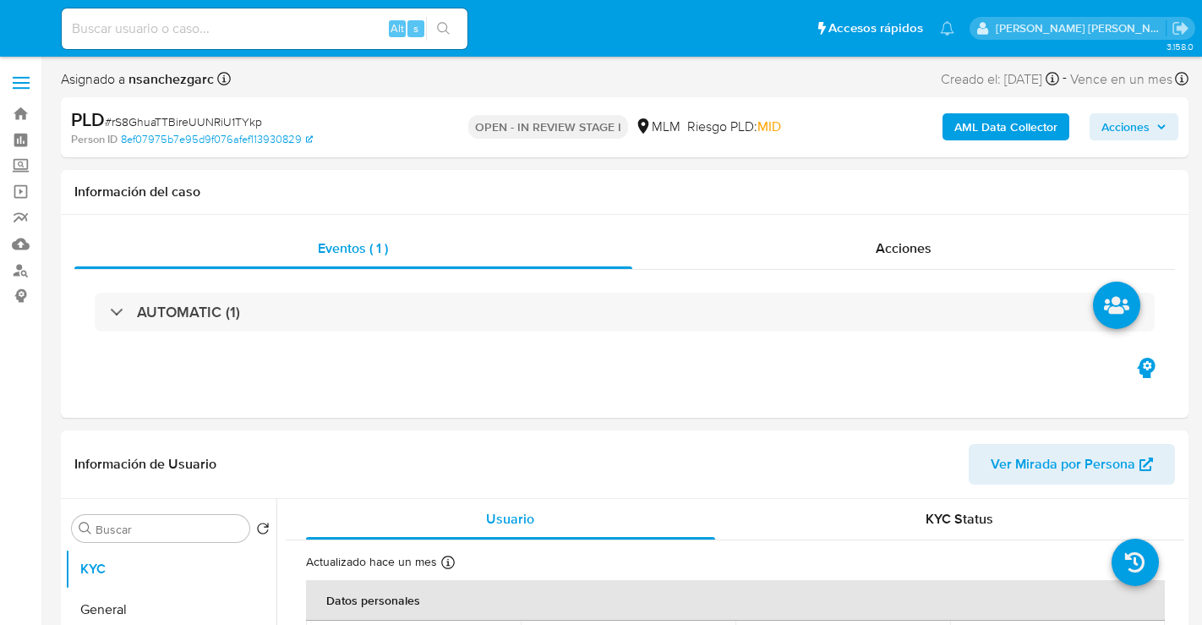
select select "10"
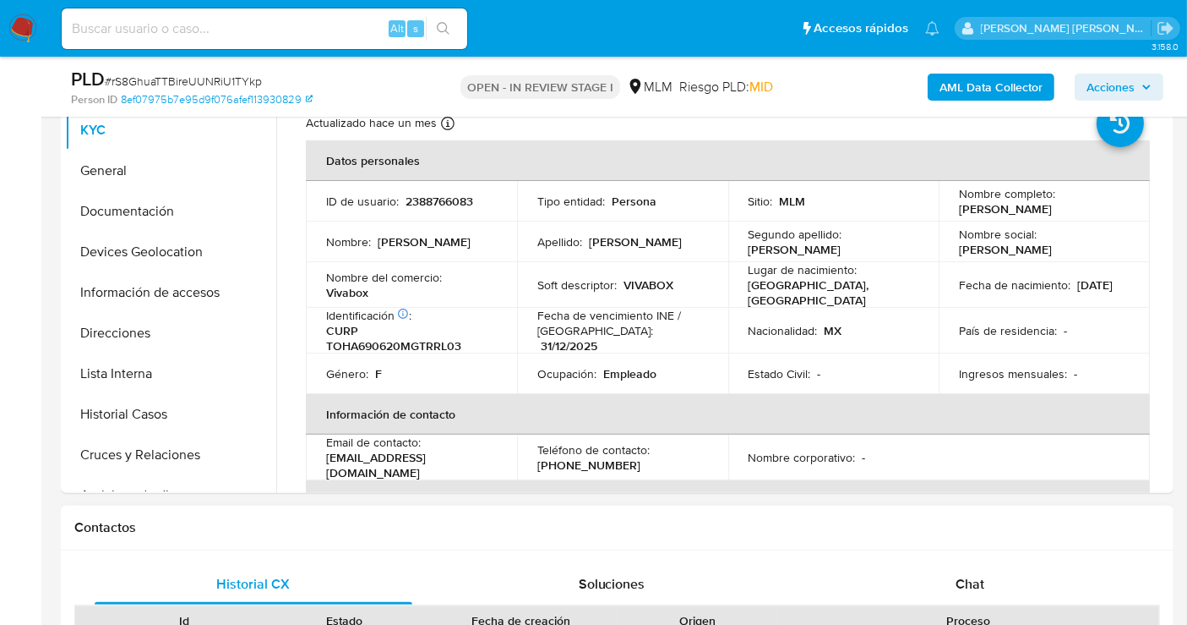
scroll to position [375, 0]
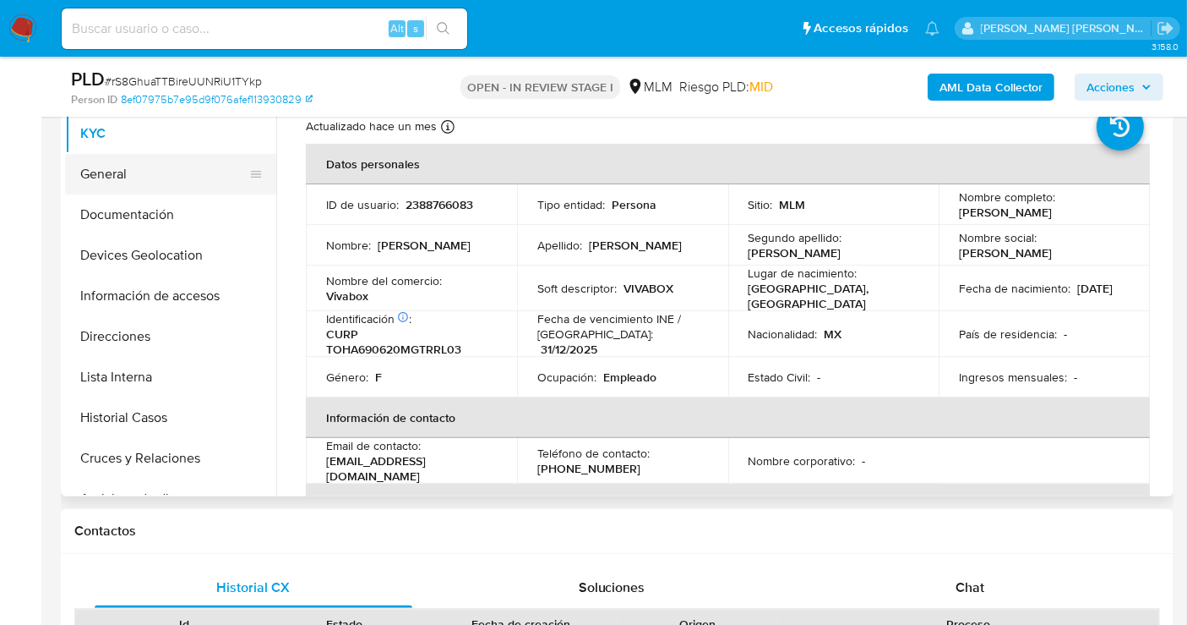
click at [118, 174] on button "General" at bounding box center [164, 174] width 198 height 41
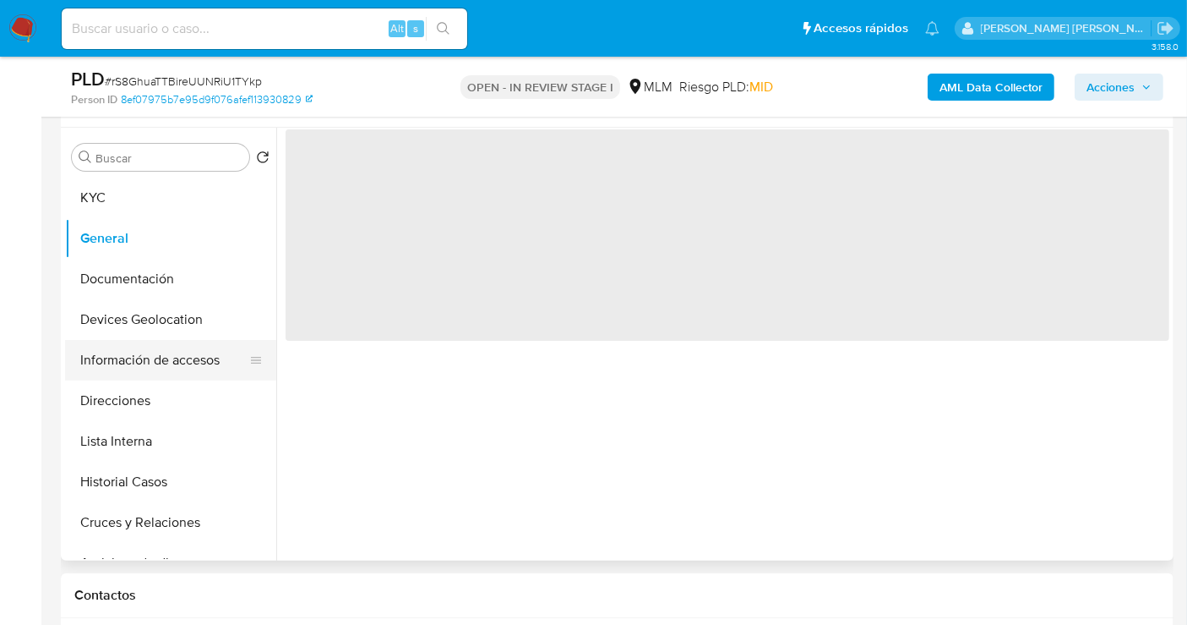
scroll to position [281, 0]
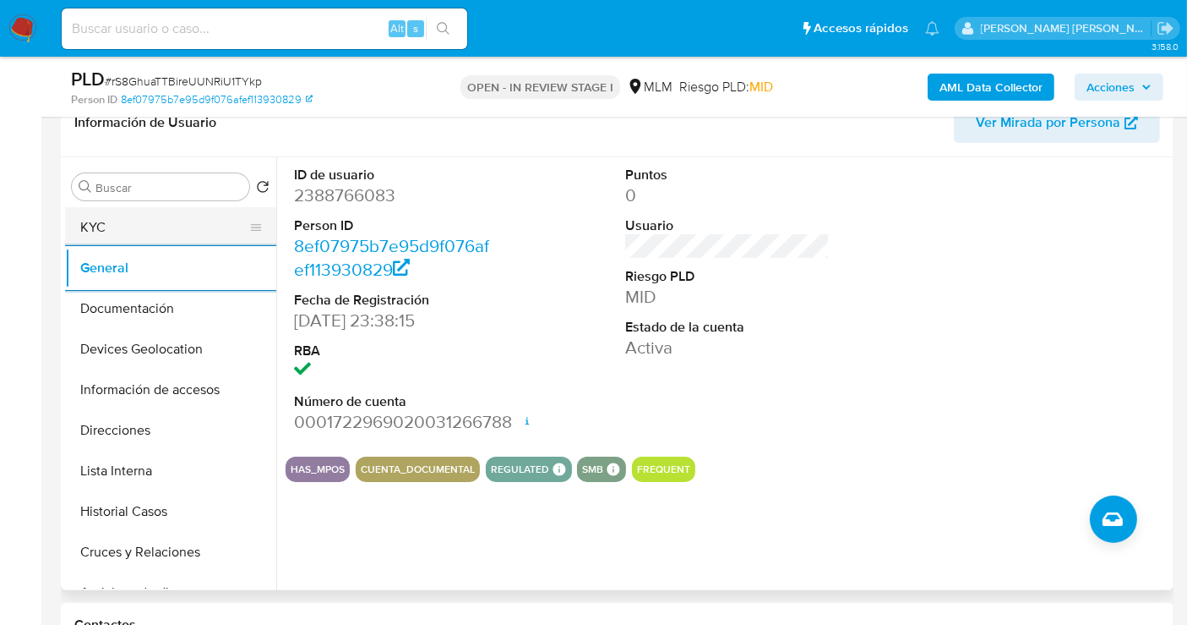
click at [120, 232] on button "KYC" at bounding box center [164, 227] width 198 height 41
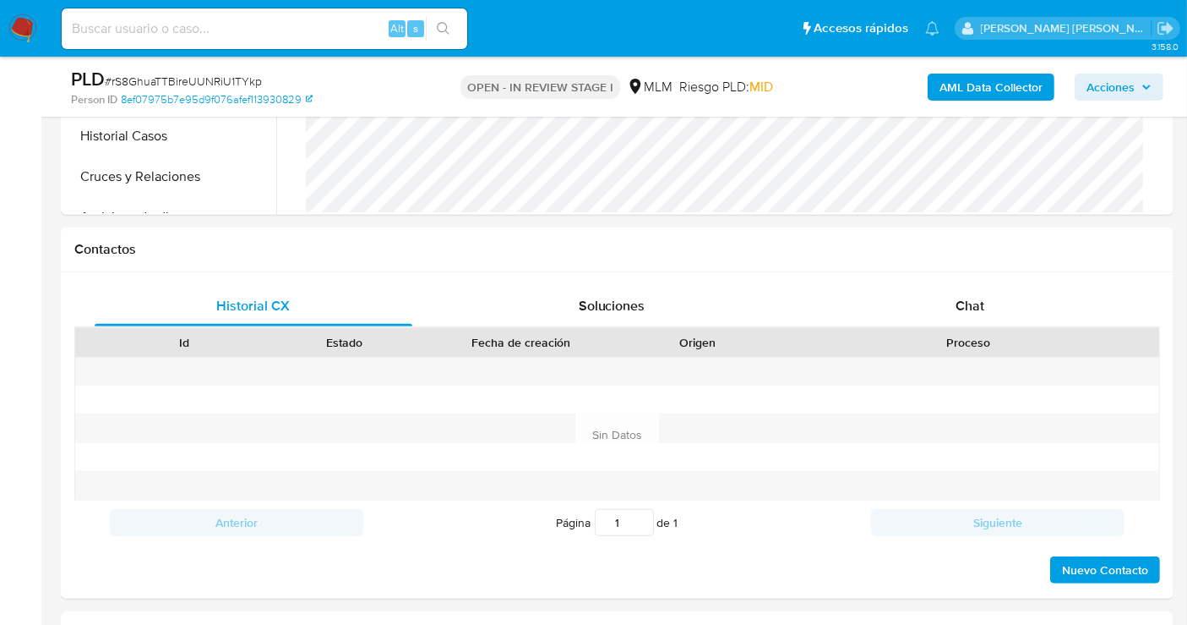
scroll to position [1033, 0]
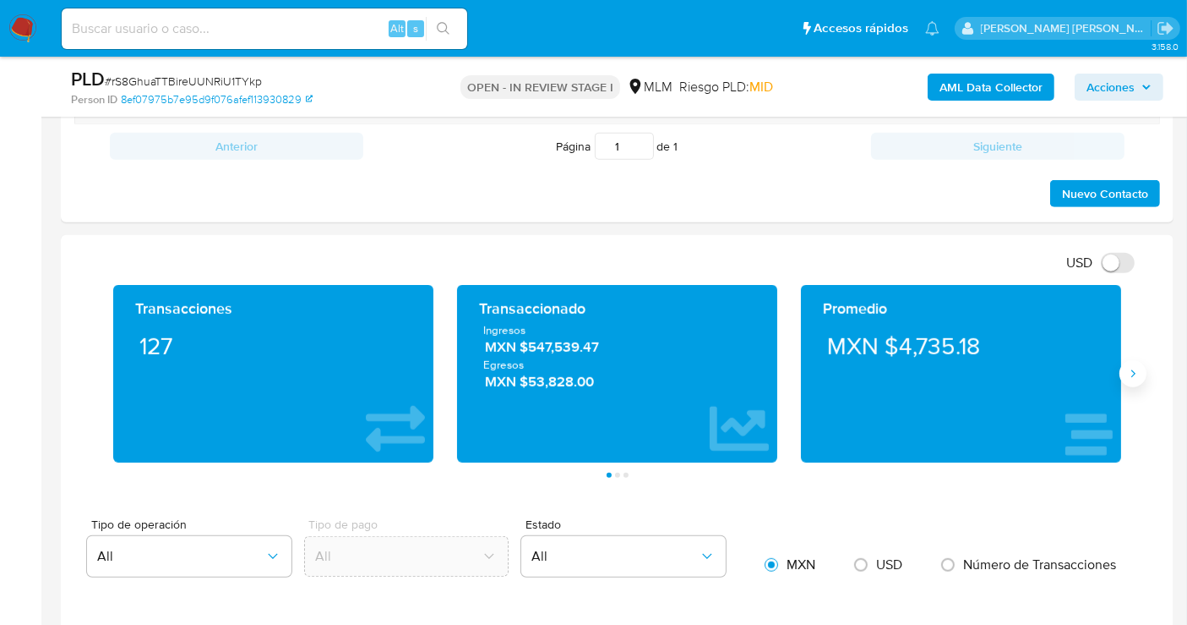
click at [1127, 367] on icon "Siguiente" at bounding box center [1134, 374] width 14 height 14
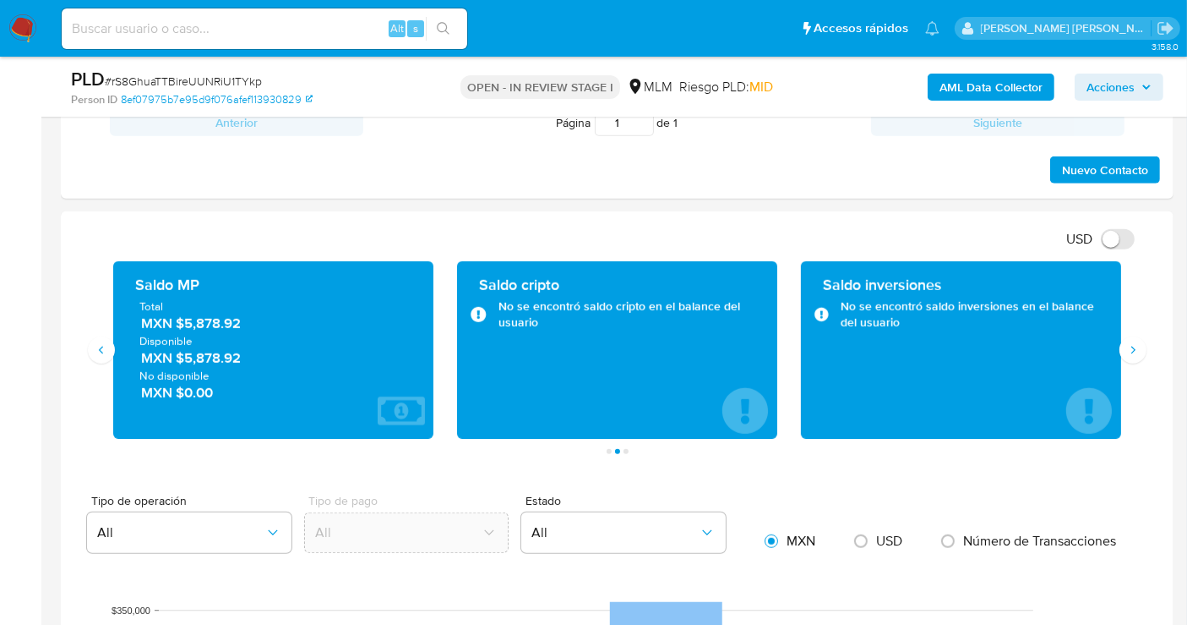
scroll to position [1127, 0]
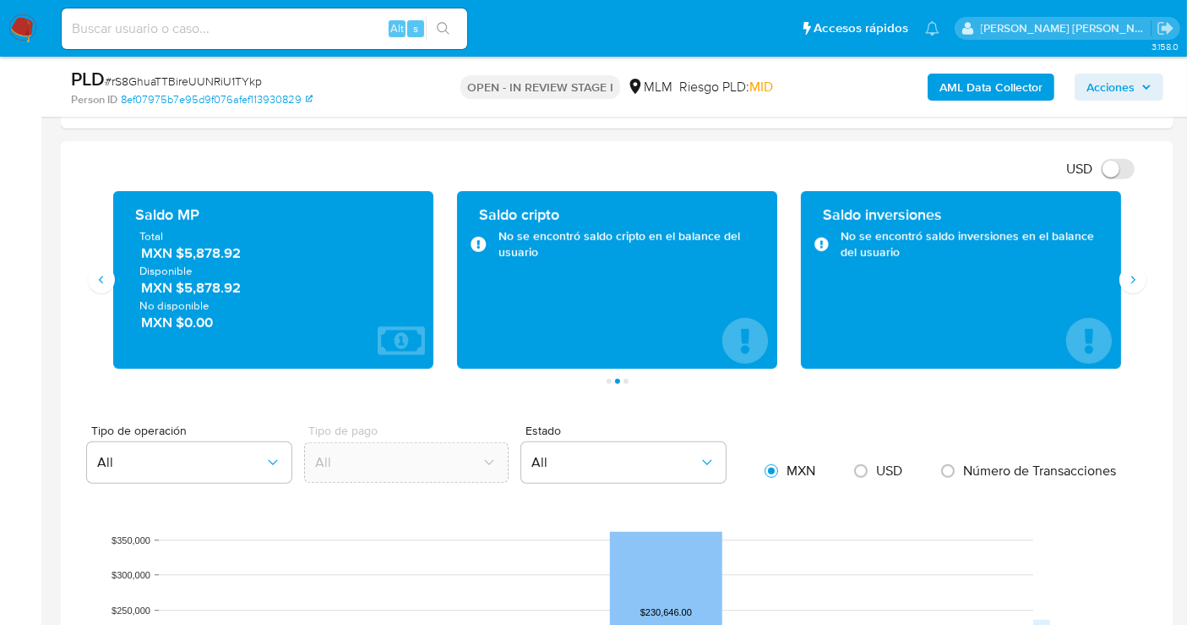
click at [205, 251] on span "MXN $5,878.92" at bounding box center [274, 252] width 266 height 19
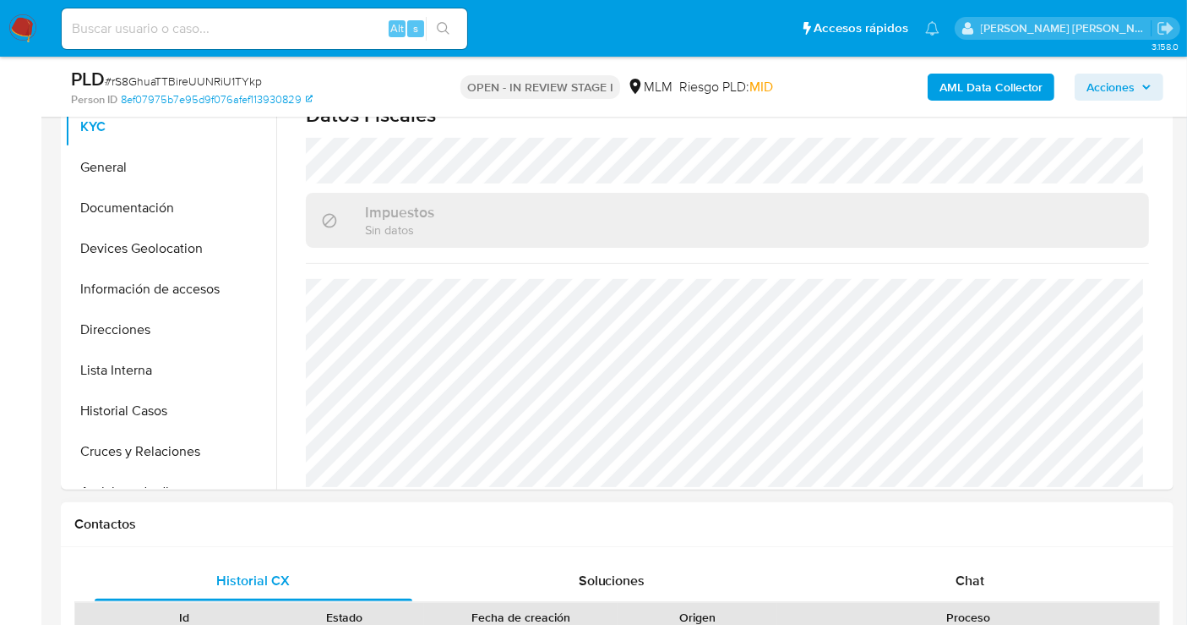
scroll to position [375, 0]
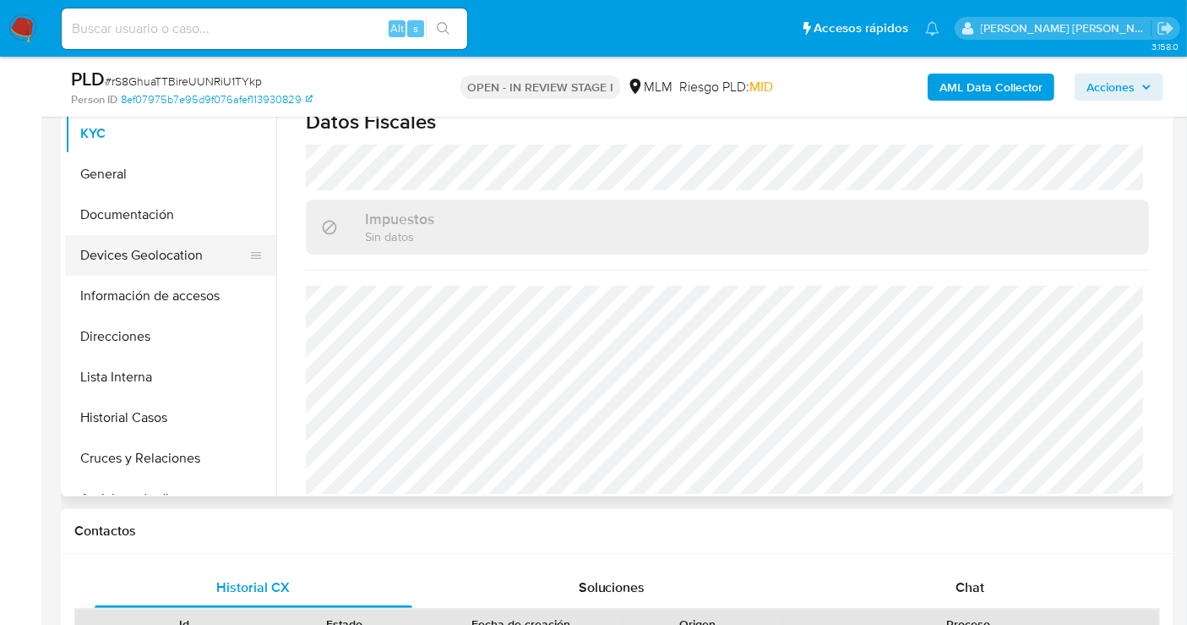
click at [157, 255] on button "Devices Geolocation" at bounding box center [164, 255] width 198 height 41
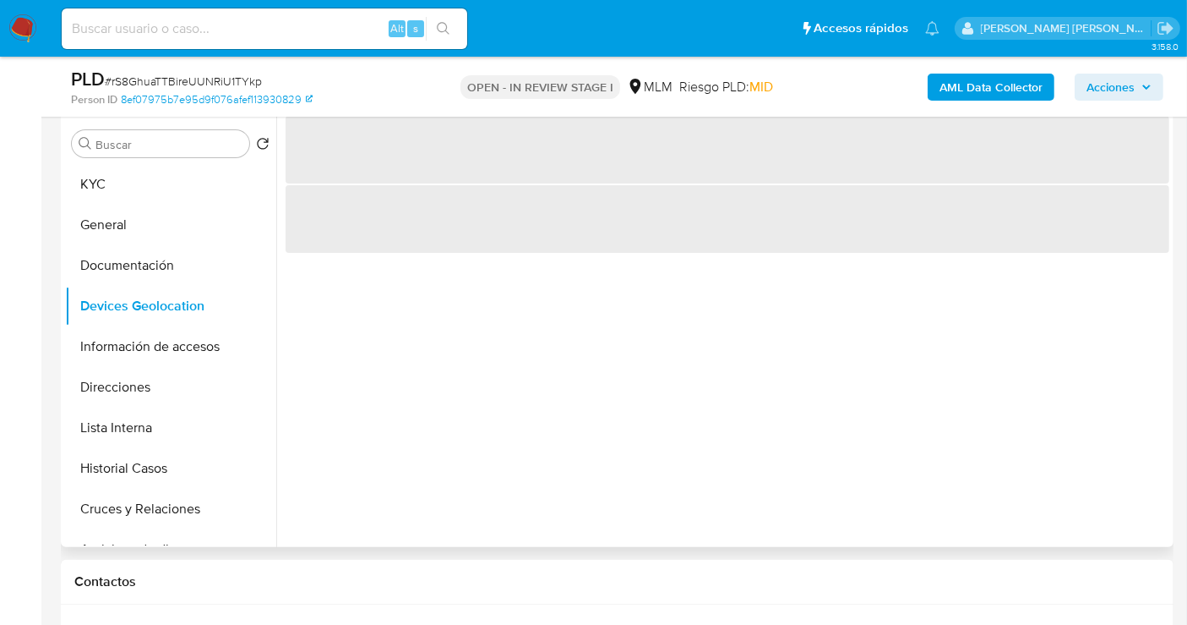
scroll to position [281, 0]
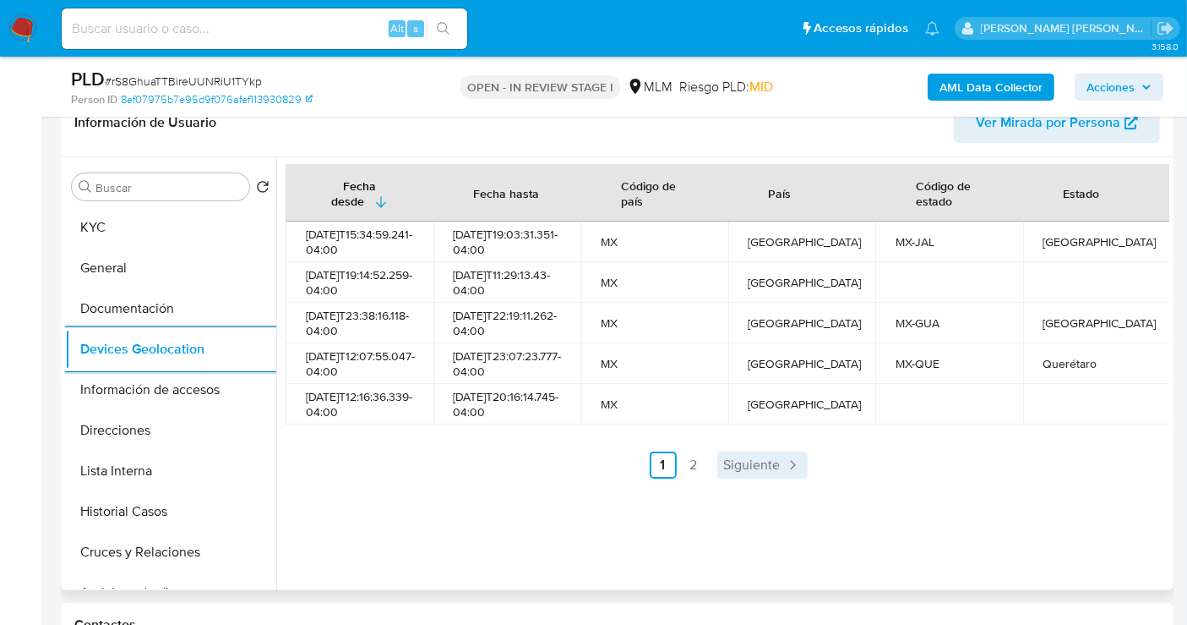
click at [739, 472] on span "Siguiente" at bounding box center [752, 465] width 57 height 14
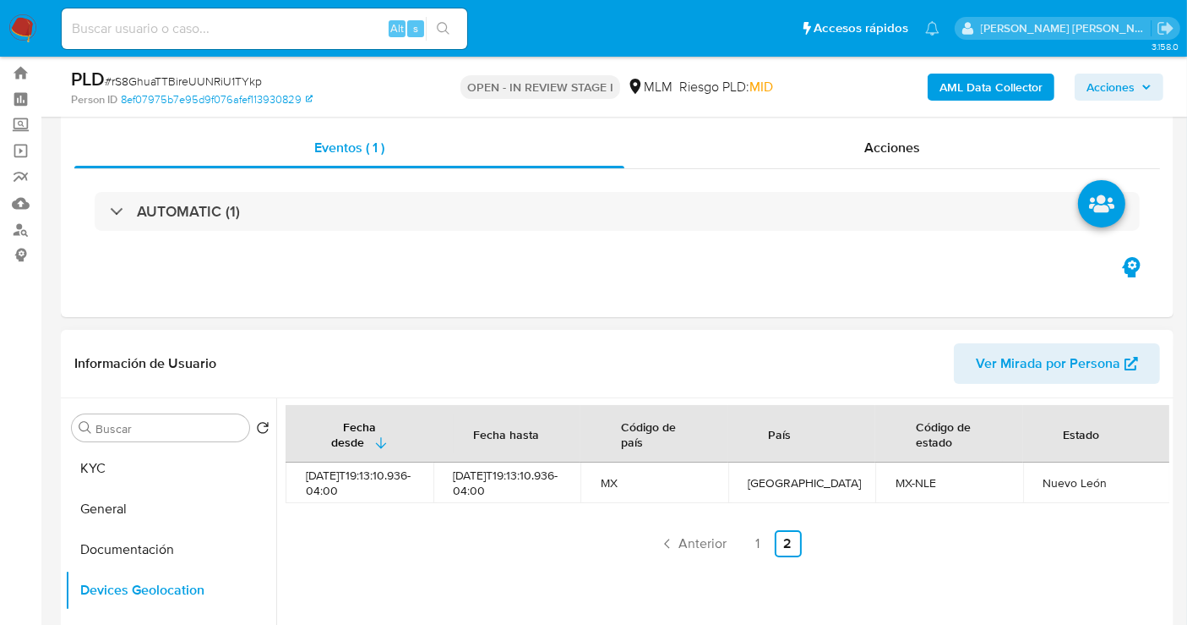
scroll to position [0, 0]
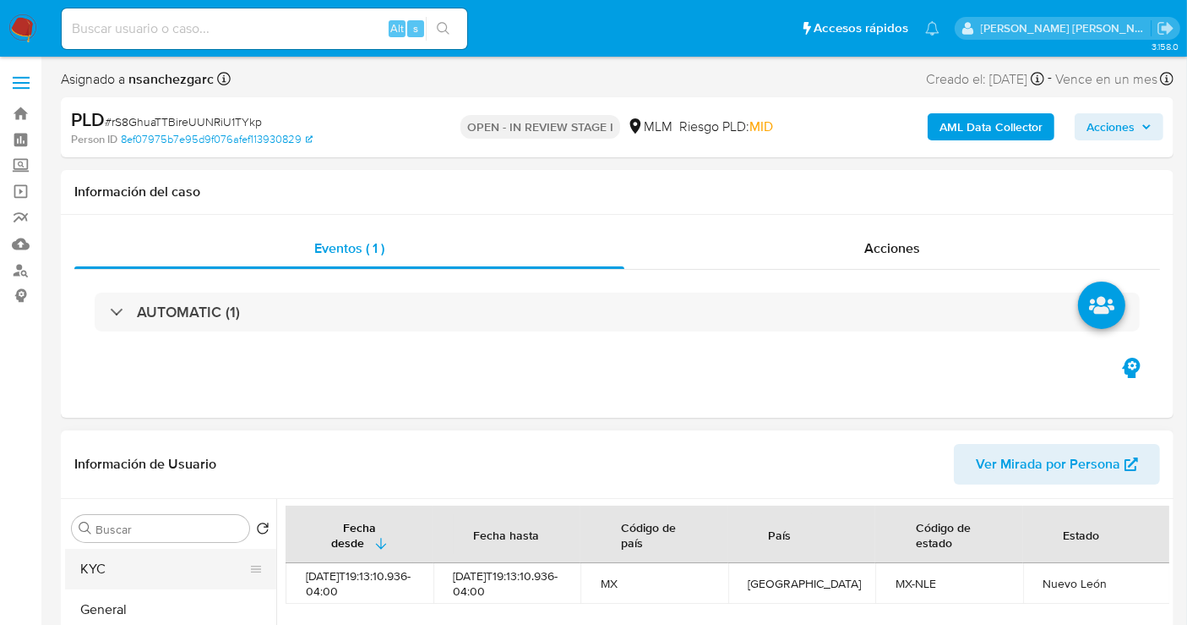
click at [101, 558] on button "KYC" at bounding box center [164, 568] width 198 height 41
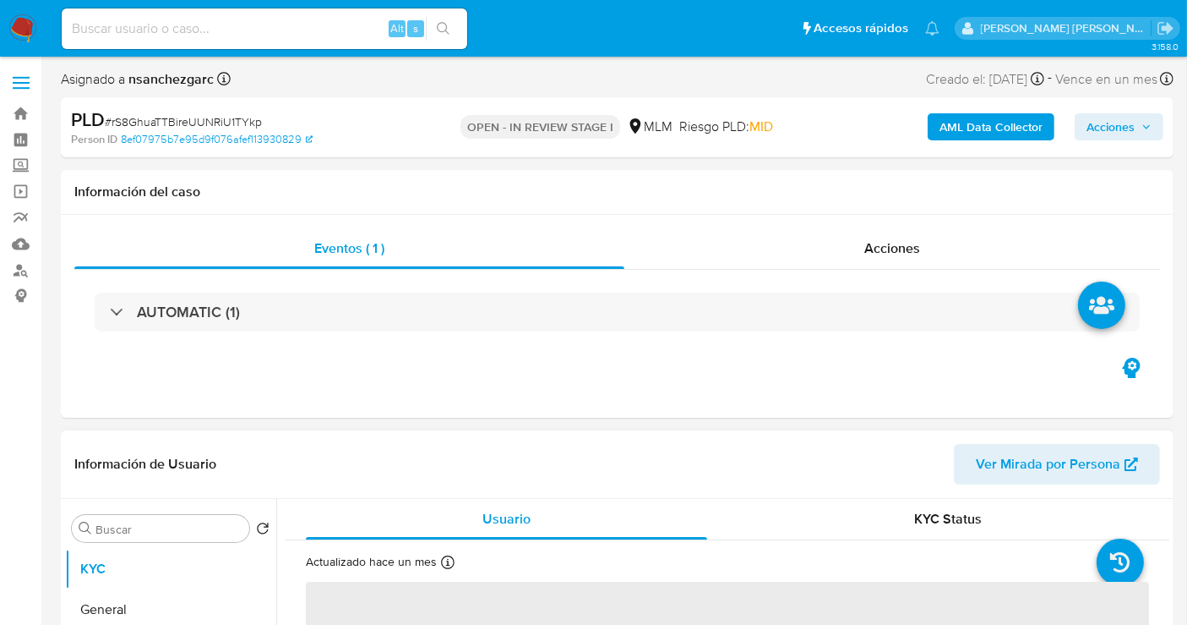
scroll to position [281, 0]
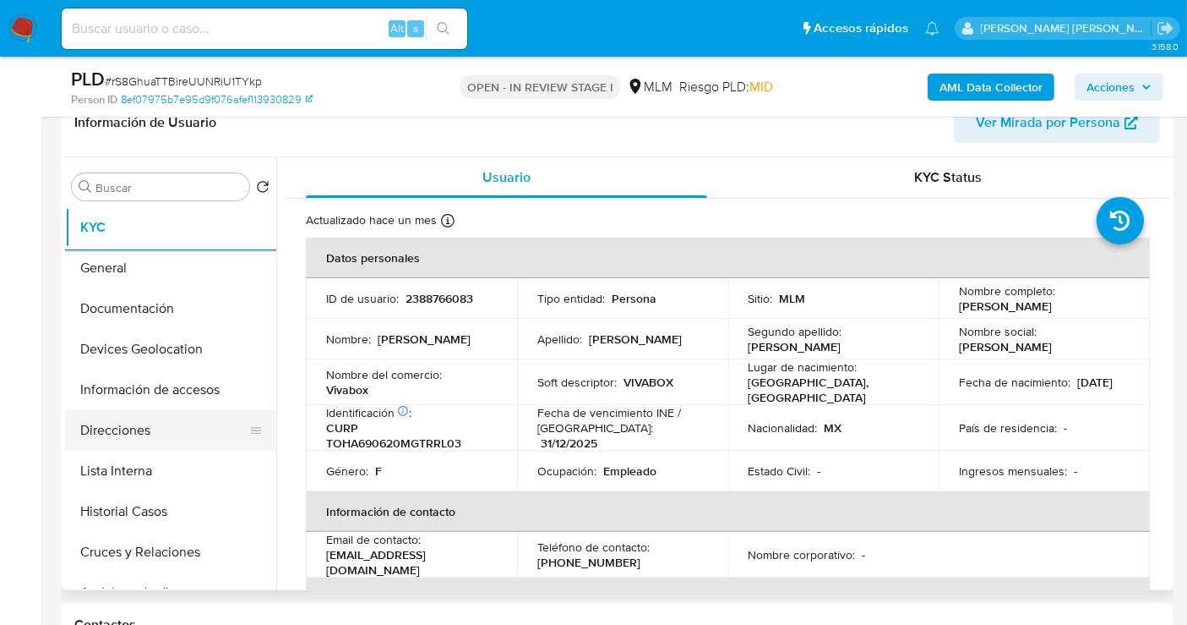
click at [139, 429] on button "Direcciones" at bounding box center [164, 430] width 198 height 41
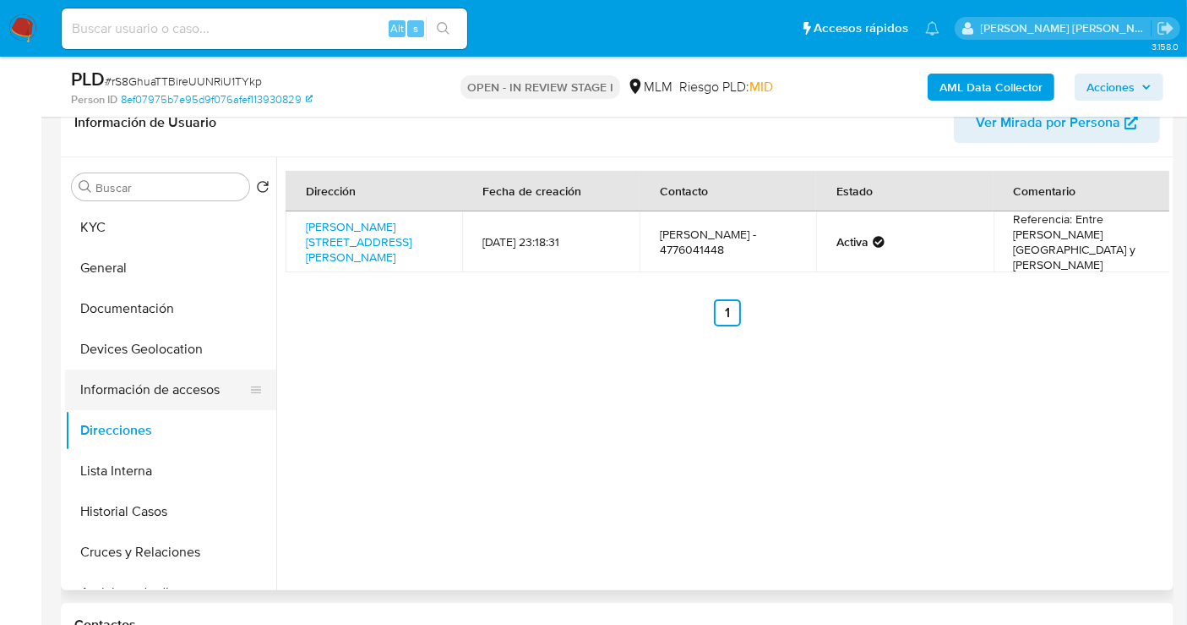
click at [174, 382] on button "Información de accesos" at bounding box center [164, 389] width 198 height 41
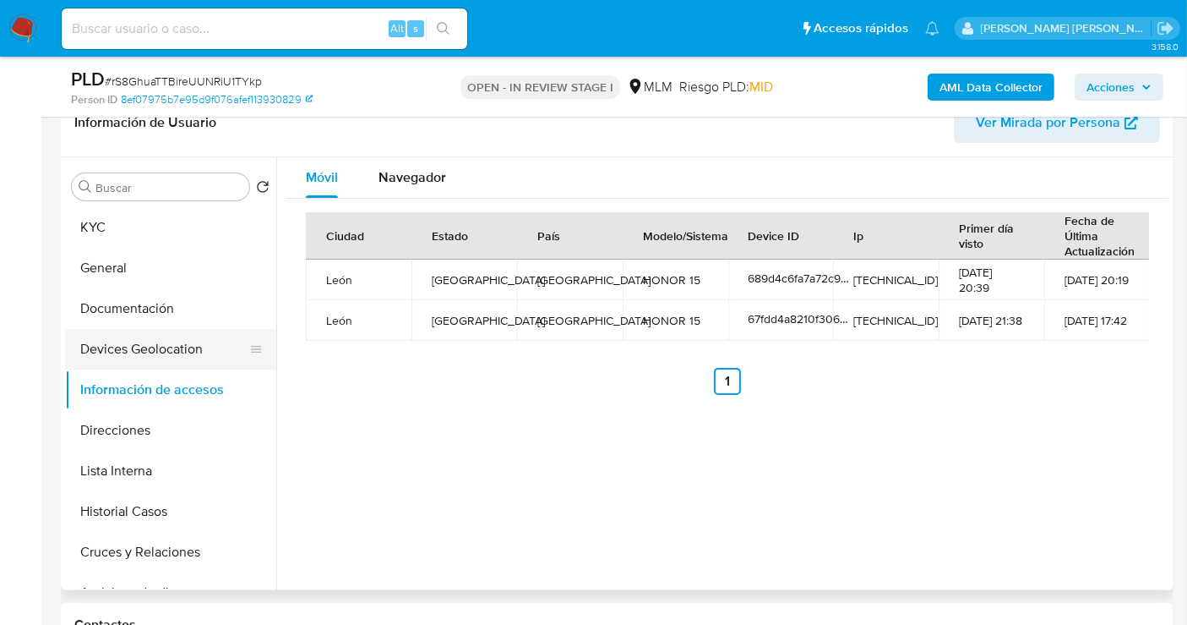
click at [185, 356] on button "Devices Geolocation" at bounding box center [164, 349] width 198 height 41
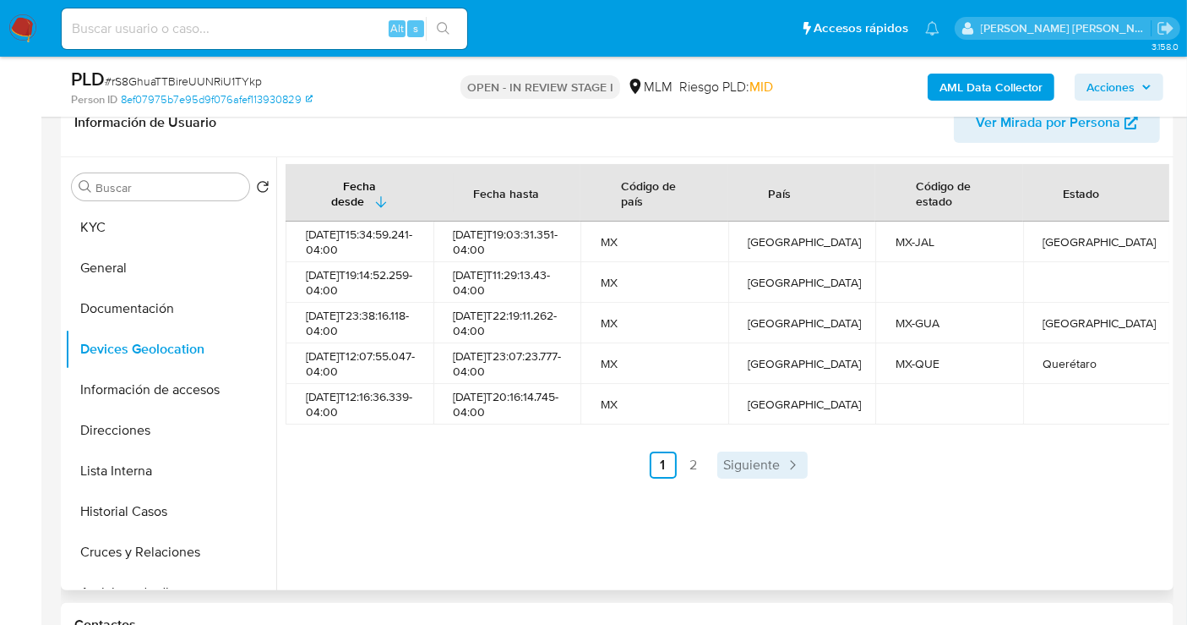
click at [746, 472] on span "Siguiente" at bounding box center [752, 465] width 57 height 14
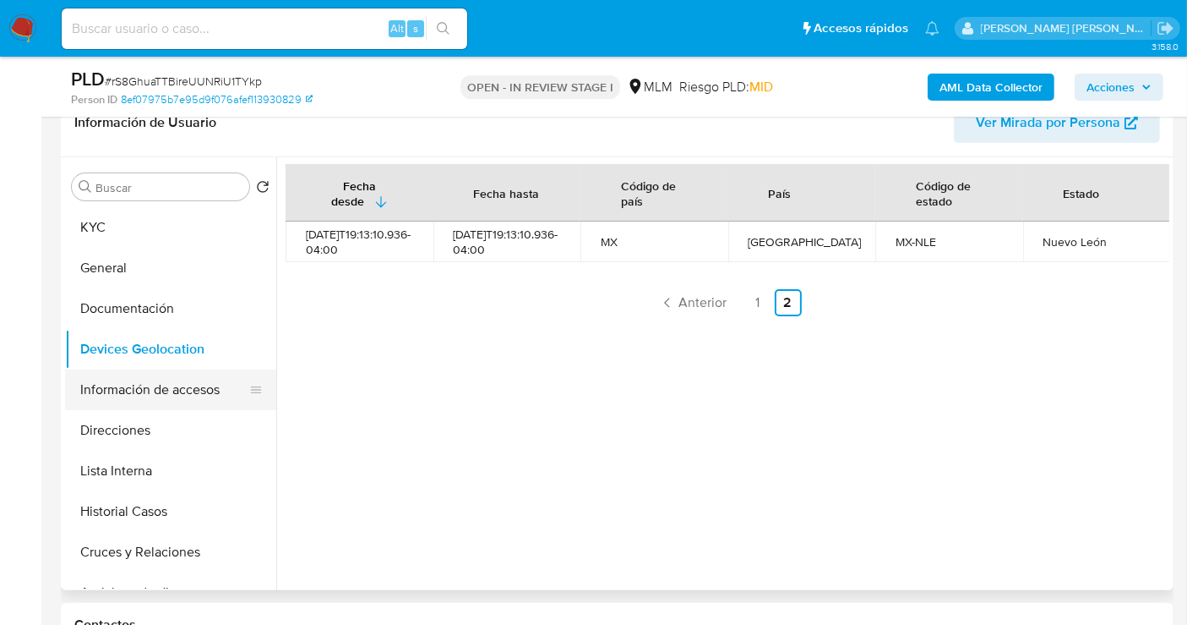
click at [145, 390] on button "Información de accesos" at bounding box center [164, 389] width 198 height 41
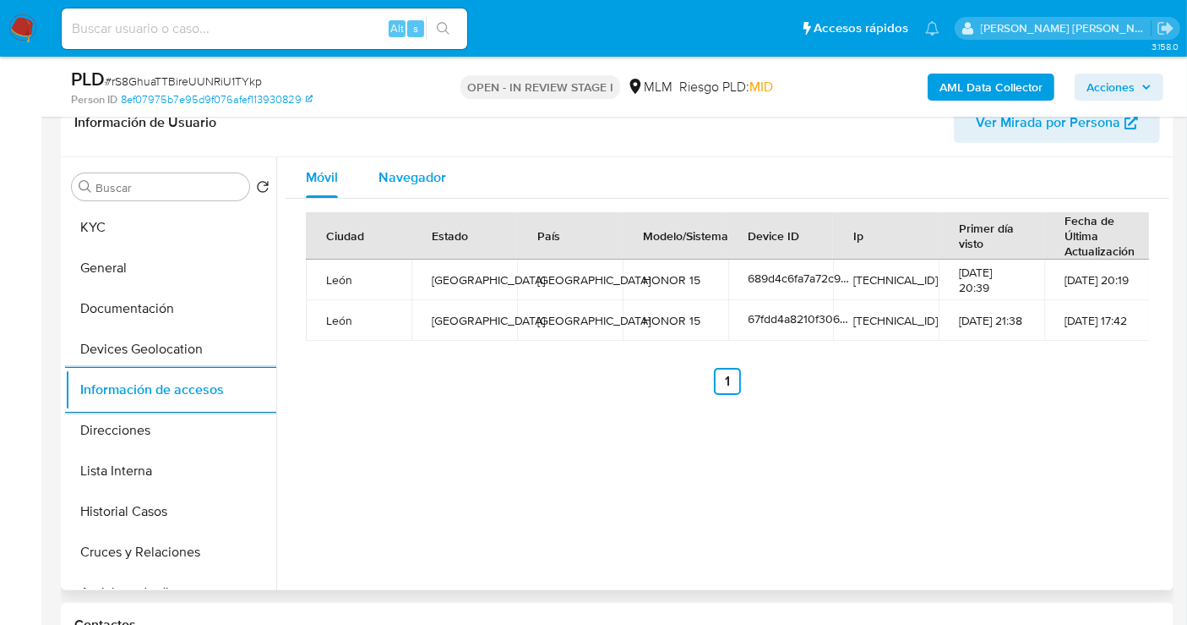
click at [423, 186] on div "Navegador" at bounding box center [413, 177] width 68 height 41
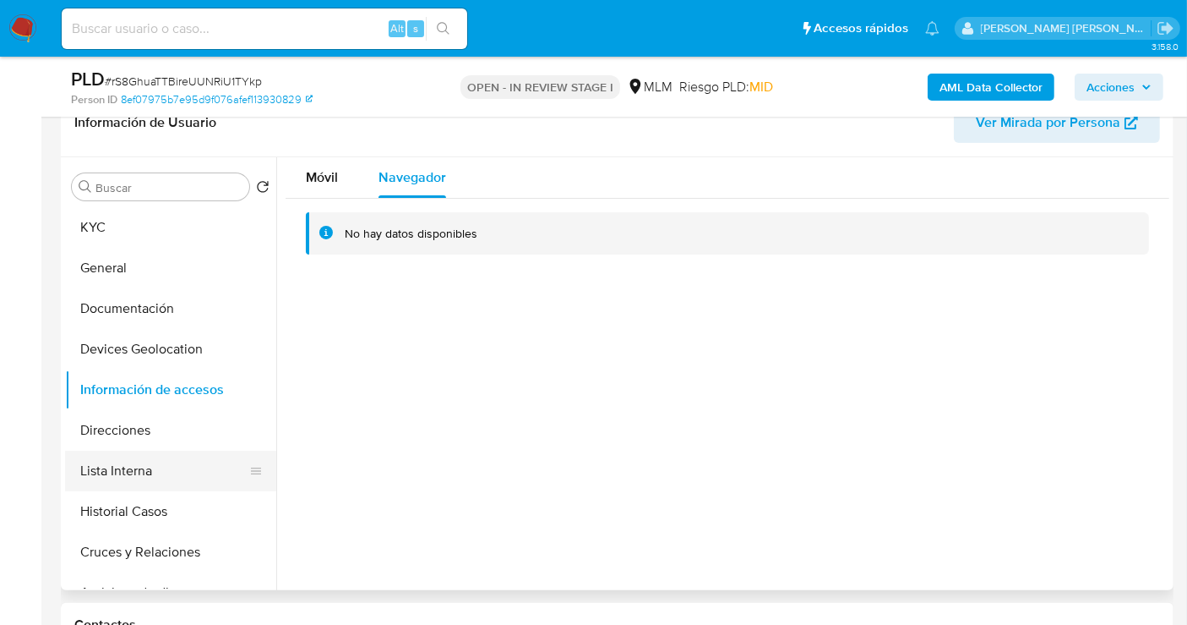
click at [138, 464] on button "Lista Interna" at bounding box center [164, 470] width 198 height 41
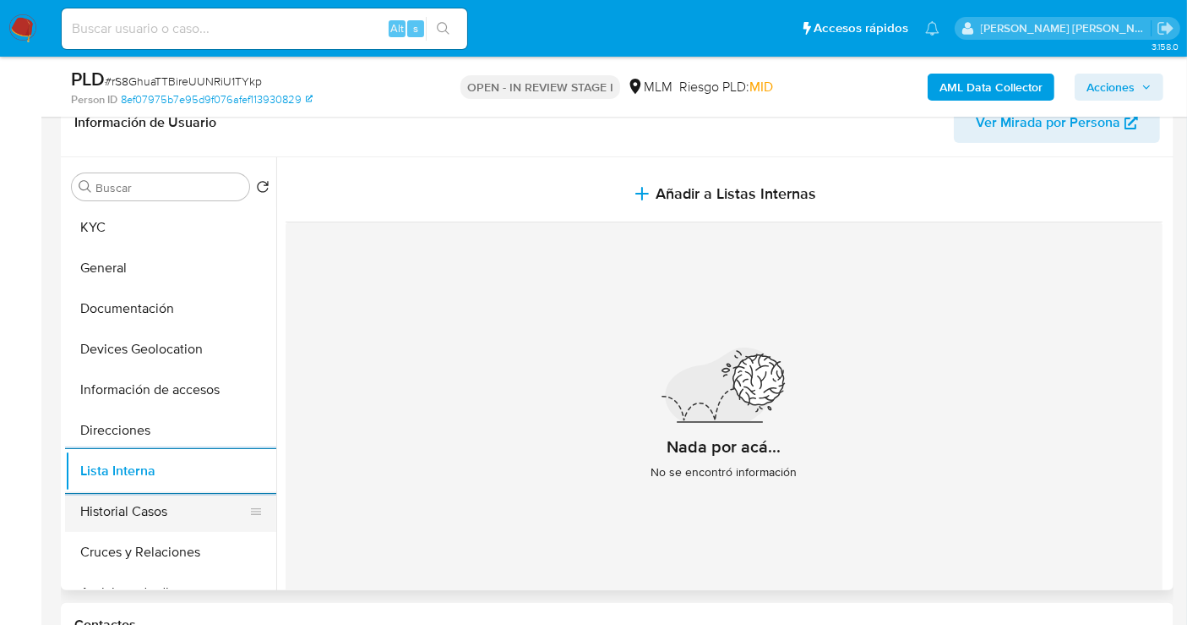
click at [147, 517] on button "Historial Casos" at bounding box center [164, 511] width 198 height 41
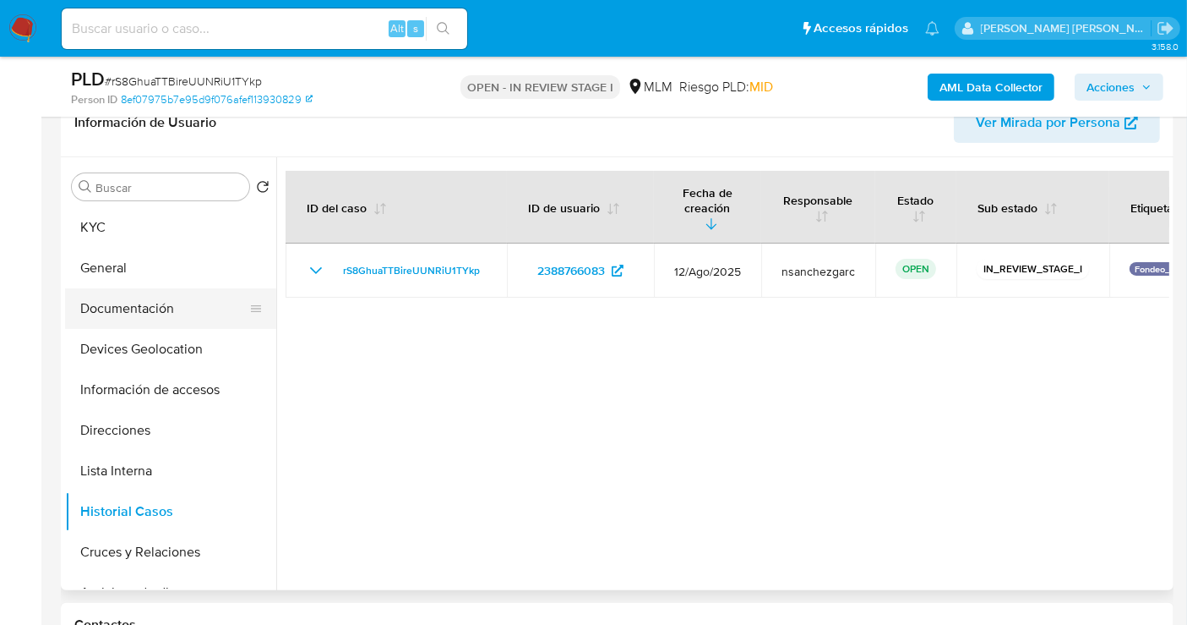
click at [124, 310] on button "Documentación" at bounding box center [164, 308] width 198 height 41
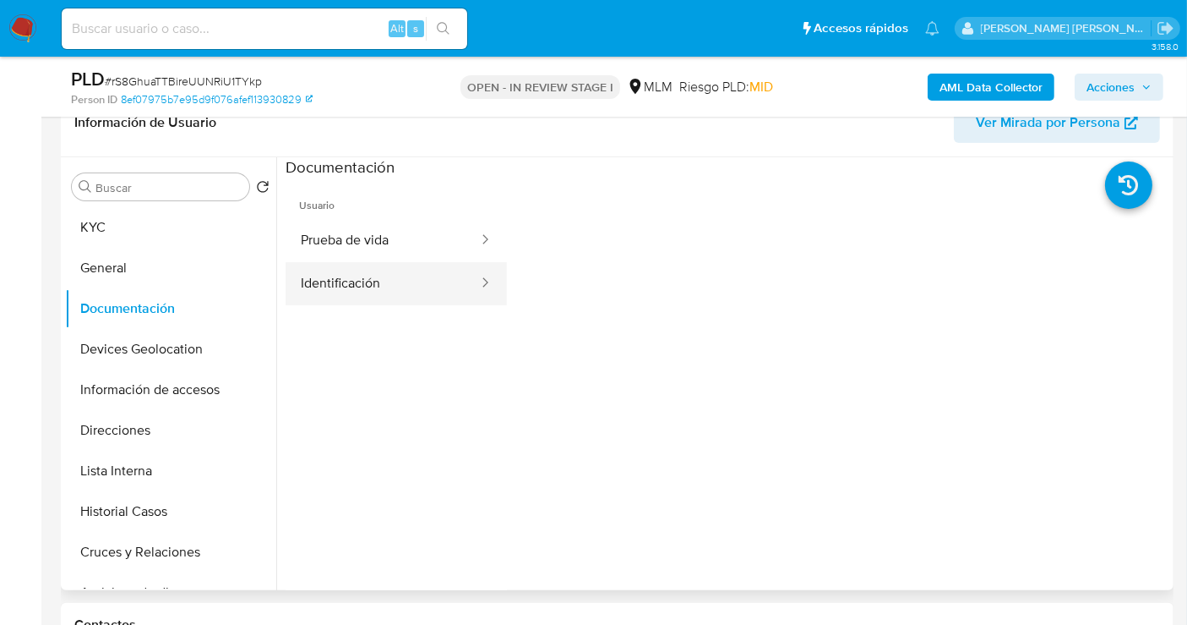
click at [362, 281] on button "Identificación" at bounding box center [383, 283] width 194 height 43
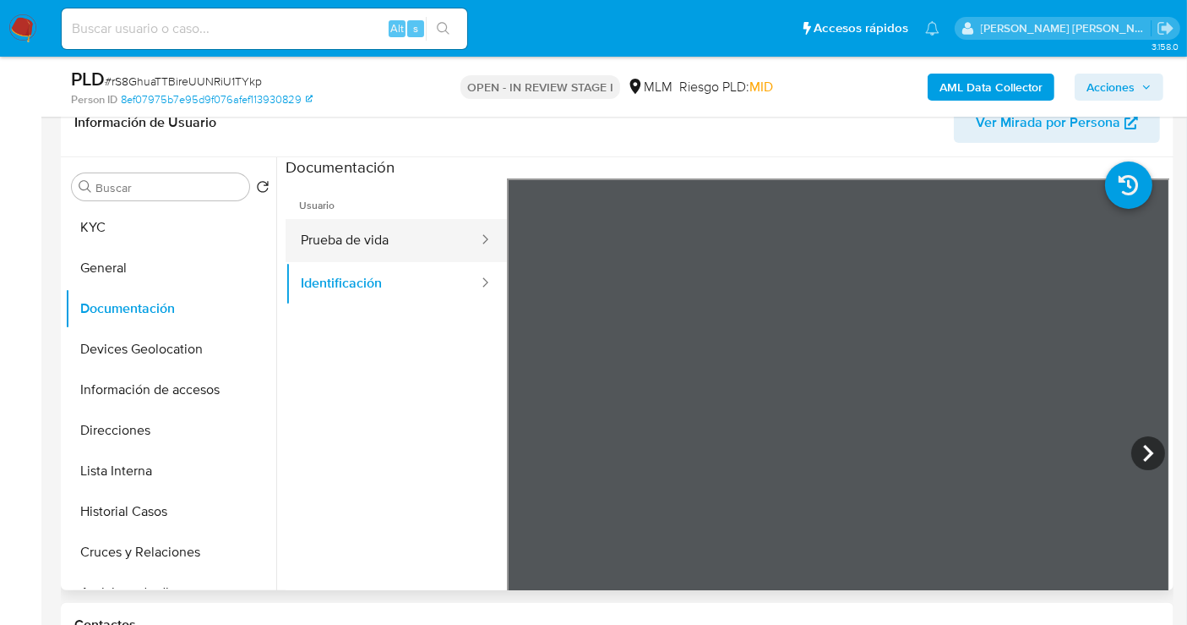
click at [325, 243] on button "Prueba de vida" at bounding box center [383, 240] width 194 height 43
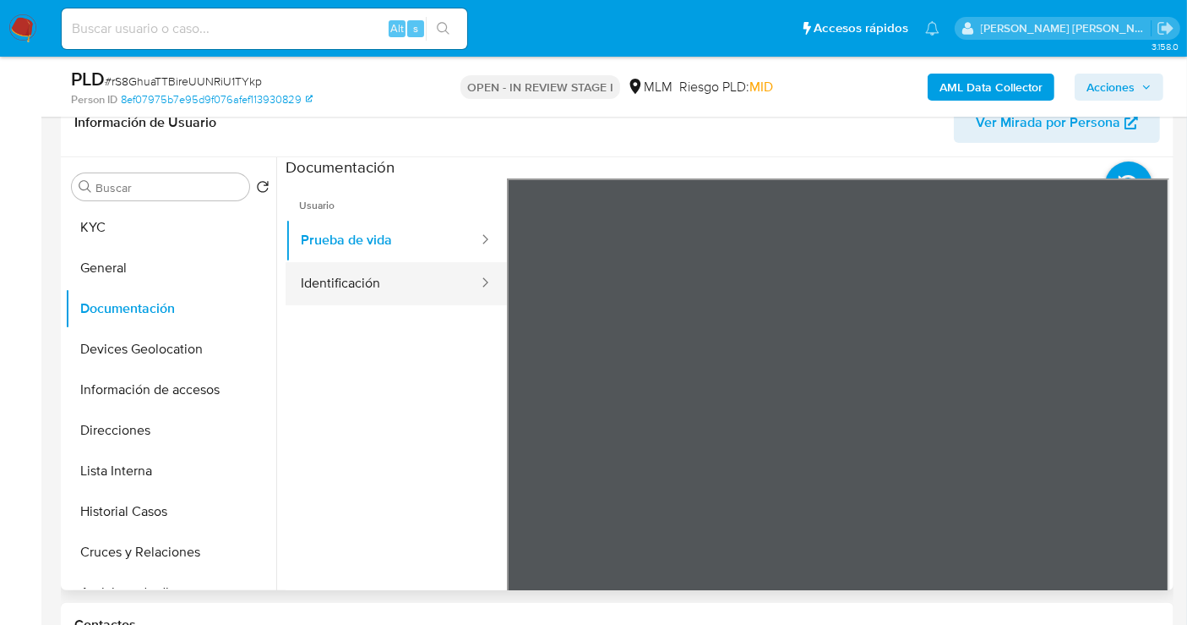
click at [393, 276] on button "Identificación" at bounding box center [383, 283] width 194 height 43
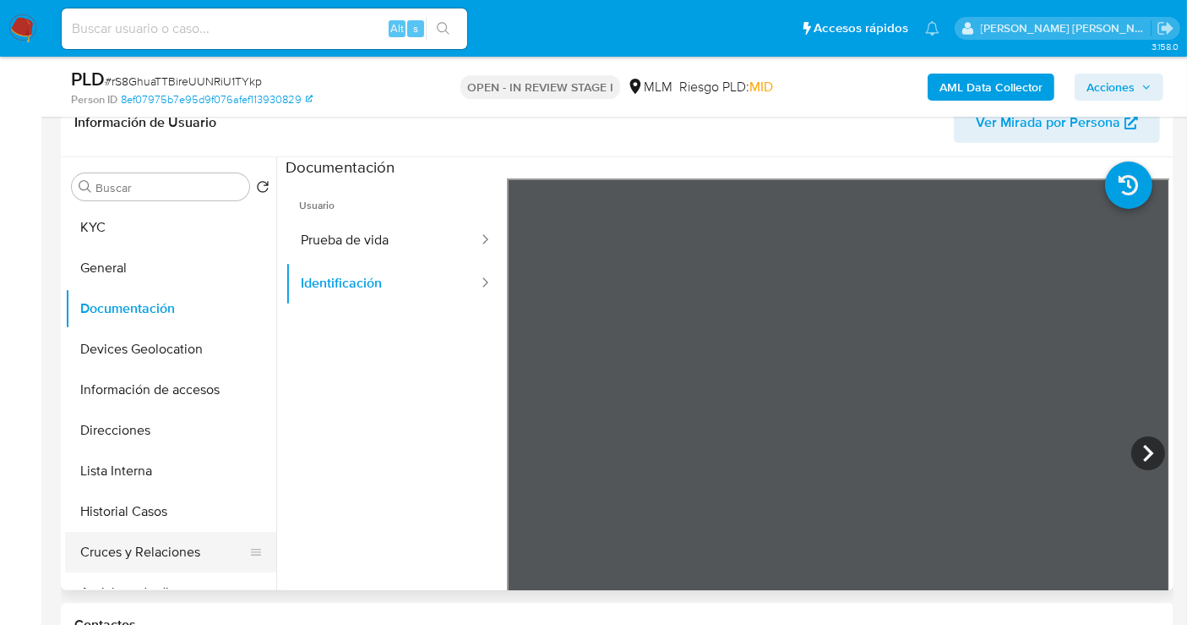
click at [137, 546] on button "Cruces y Relaciones" at bounding box center [164, 552] width 198 height 41
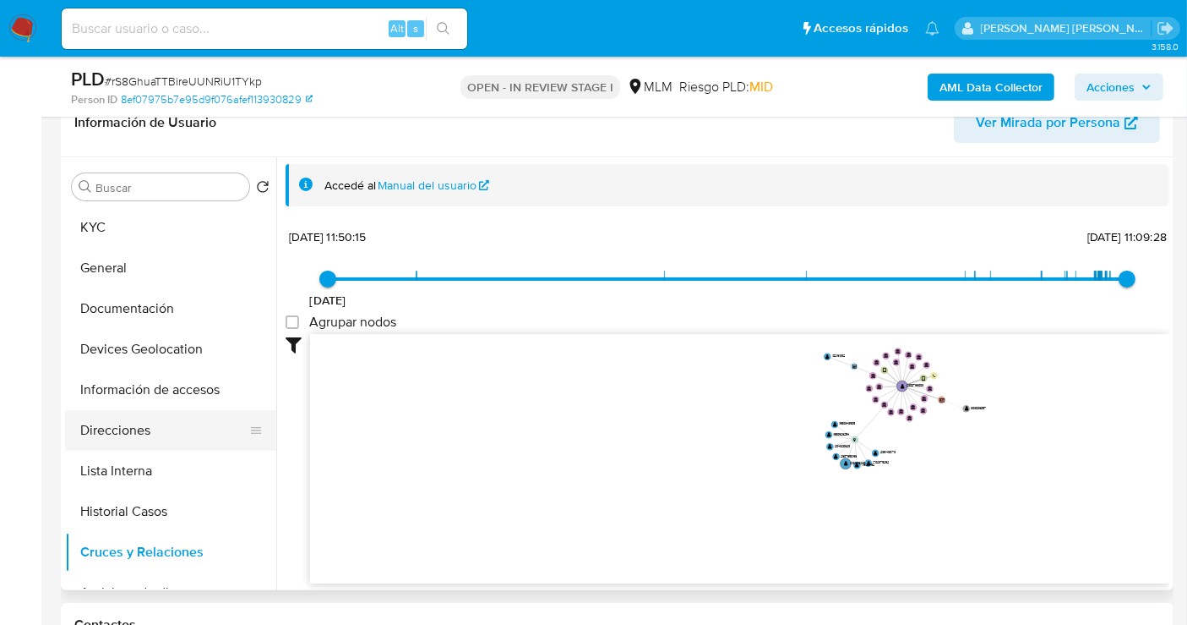
click at [111, 426] on button "Direcciones" at bounding box center [164, 430] width 198 height 41
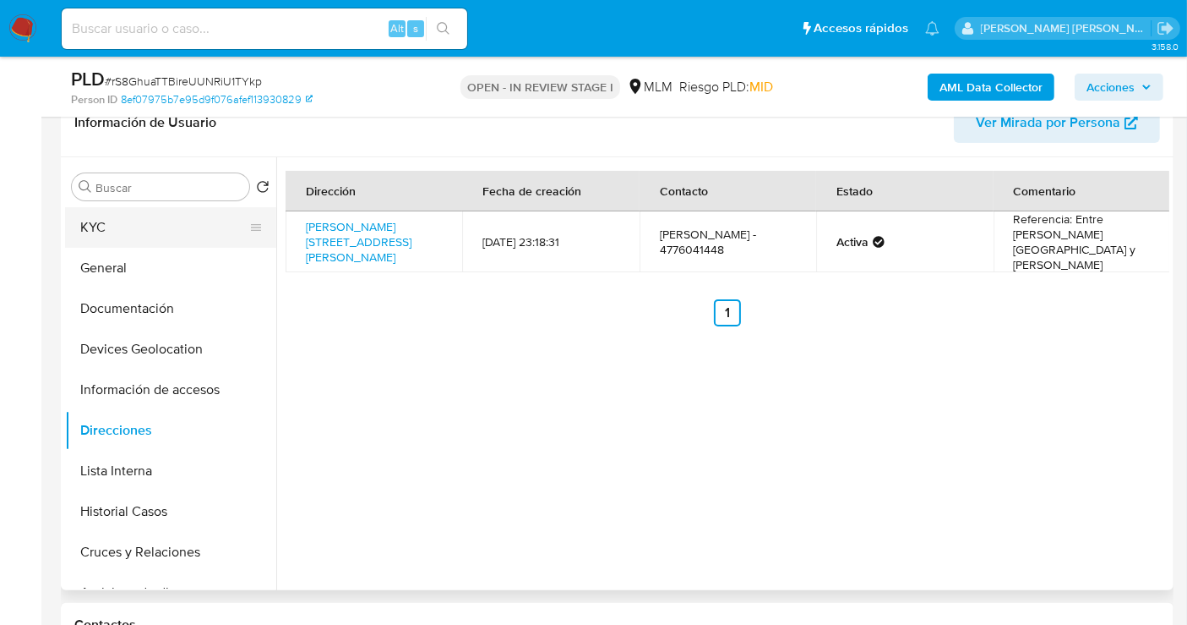
click at [135, 232] on button "KYC" at bounding box center [164, 227] width 198 height 41
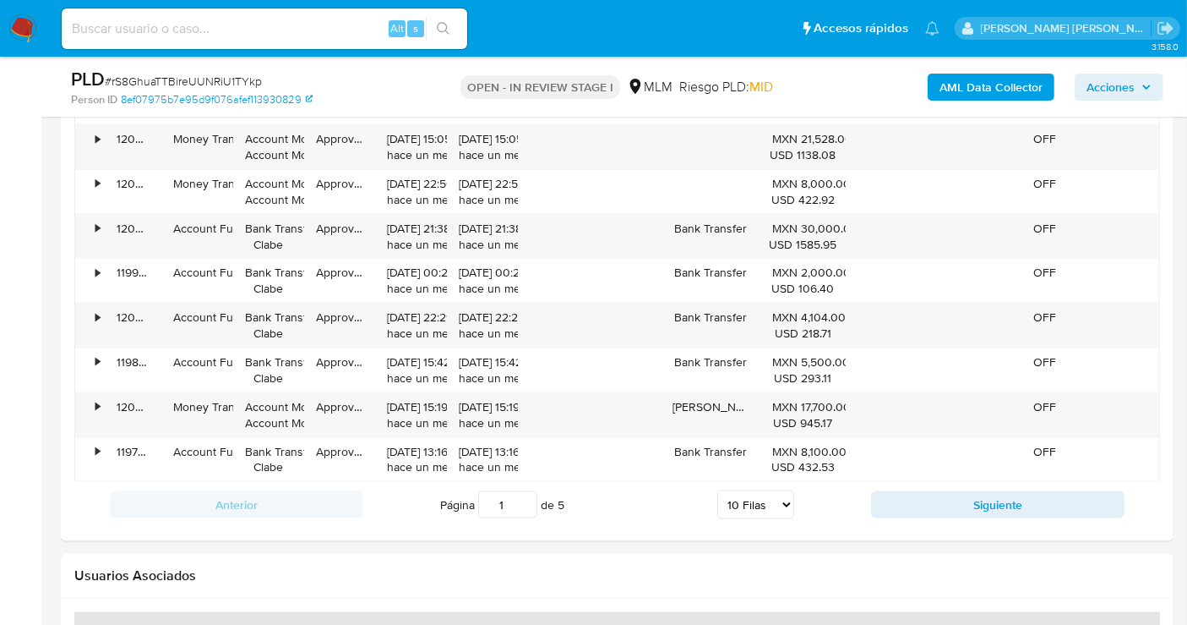
scroll to position [2159, 0]
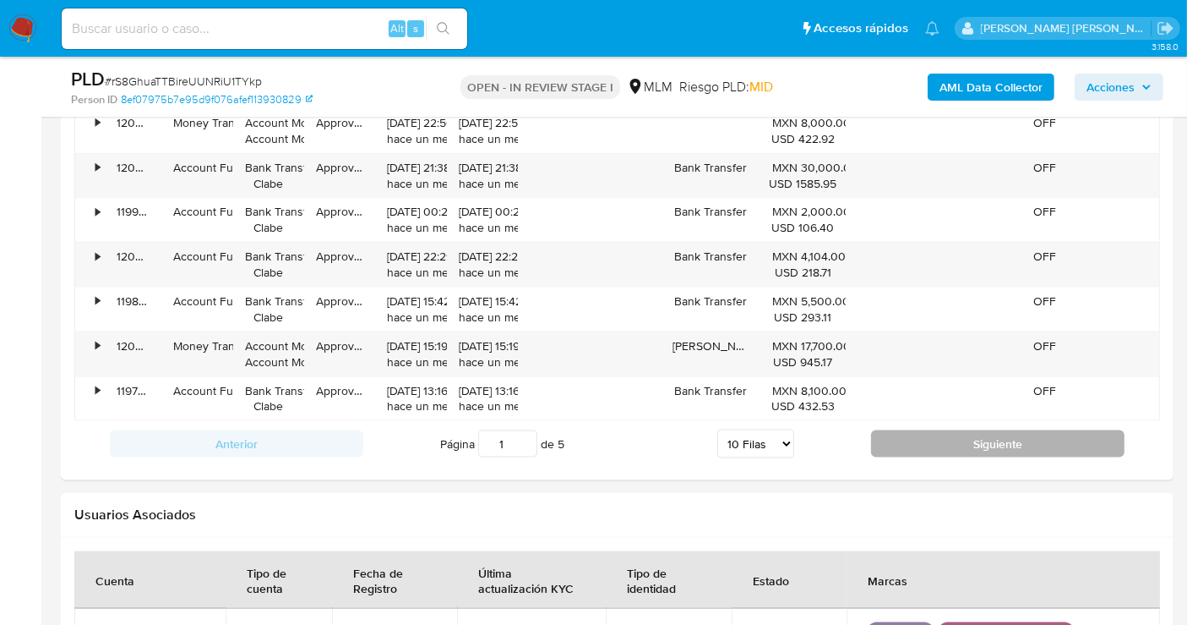
click at [992, 438] on button "Siguiente" at bounding box center [998, 443] width 254 height 27
type input "2"
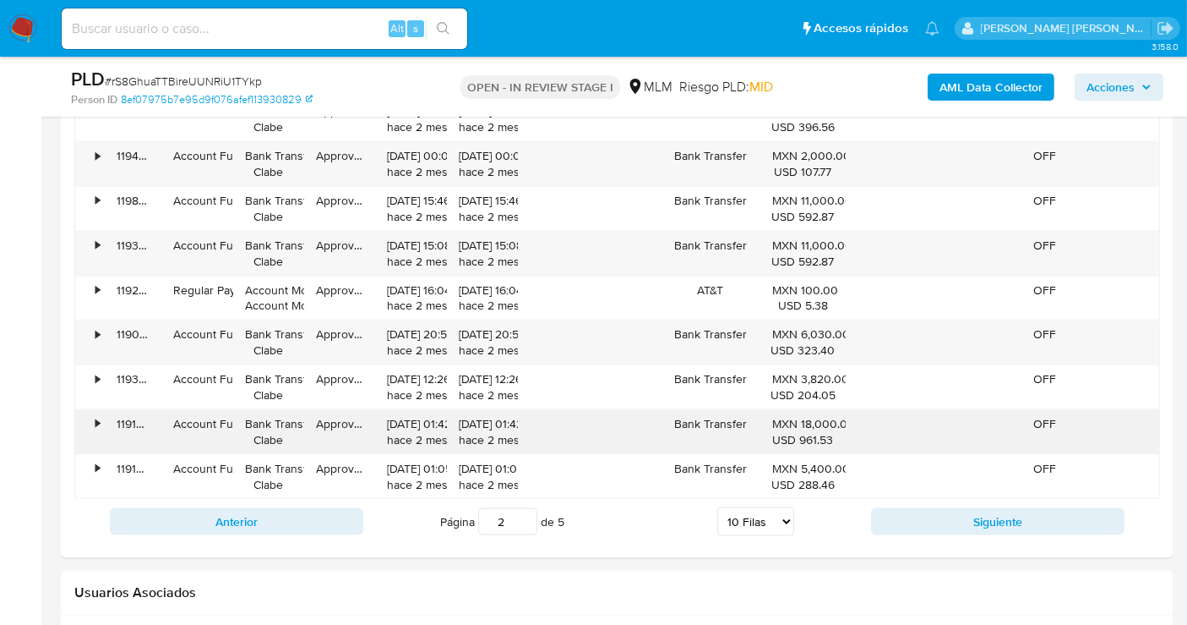
scroll to position [1972, 0]
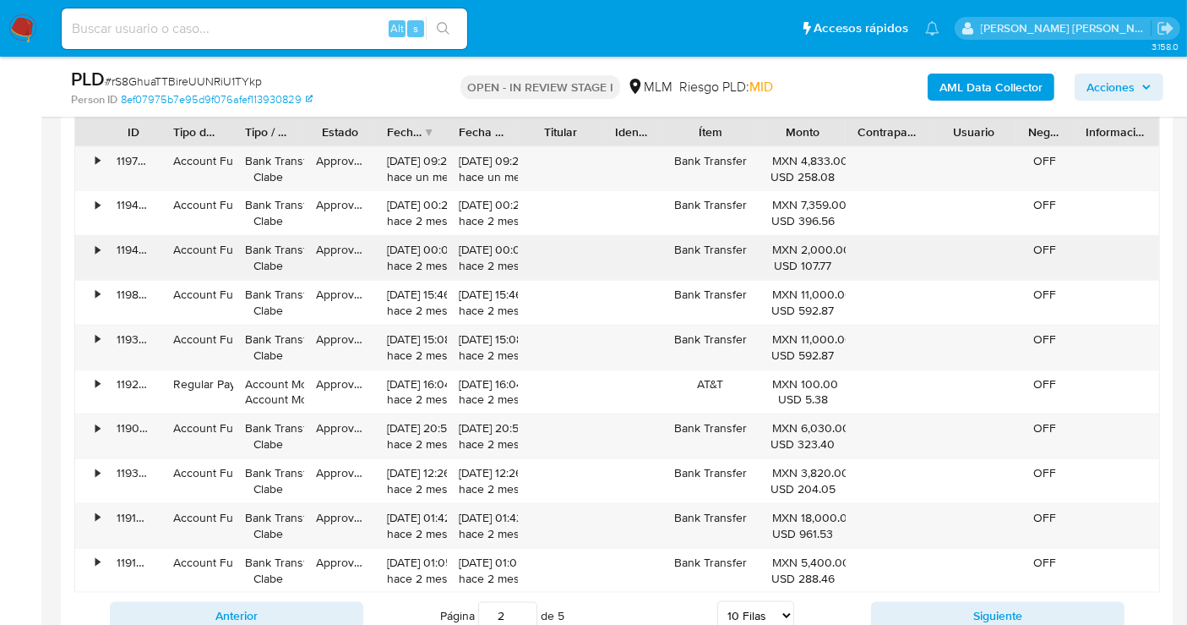
click at [95, 243] on div "•" at bounding box center [97, 250] width 4 height 16
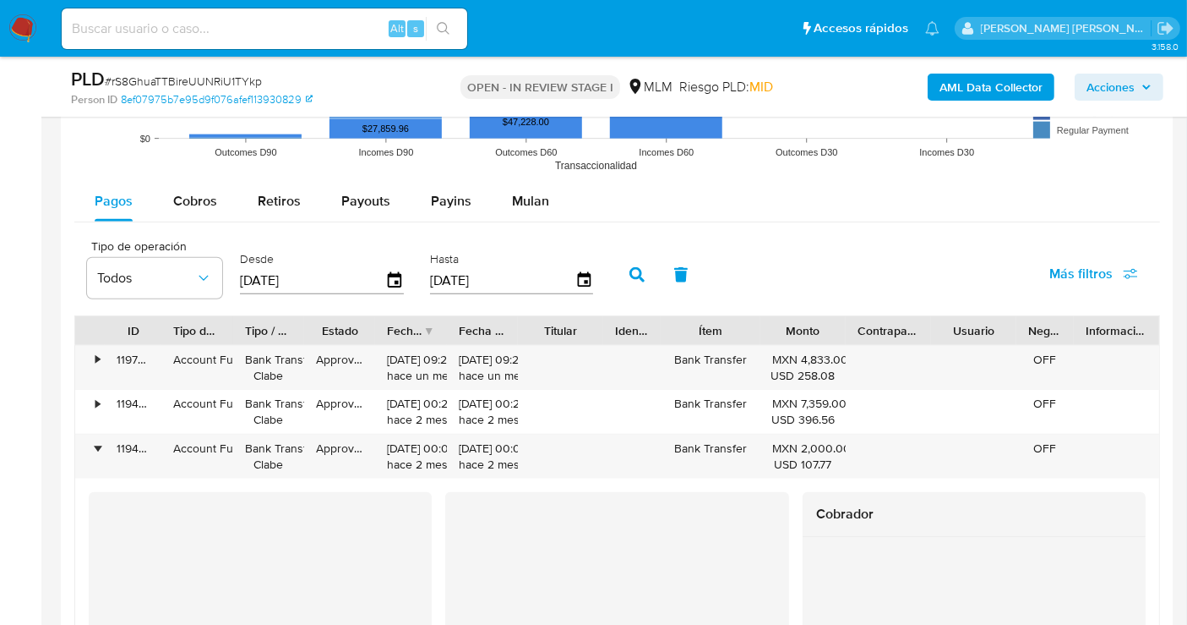
scroll to position [1767, 0]
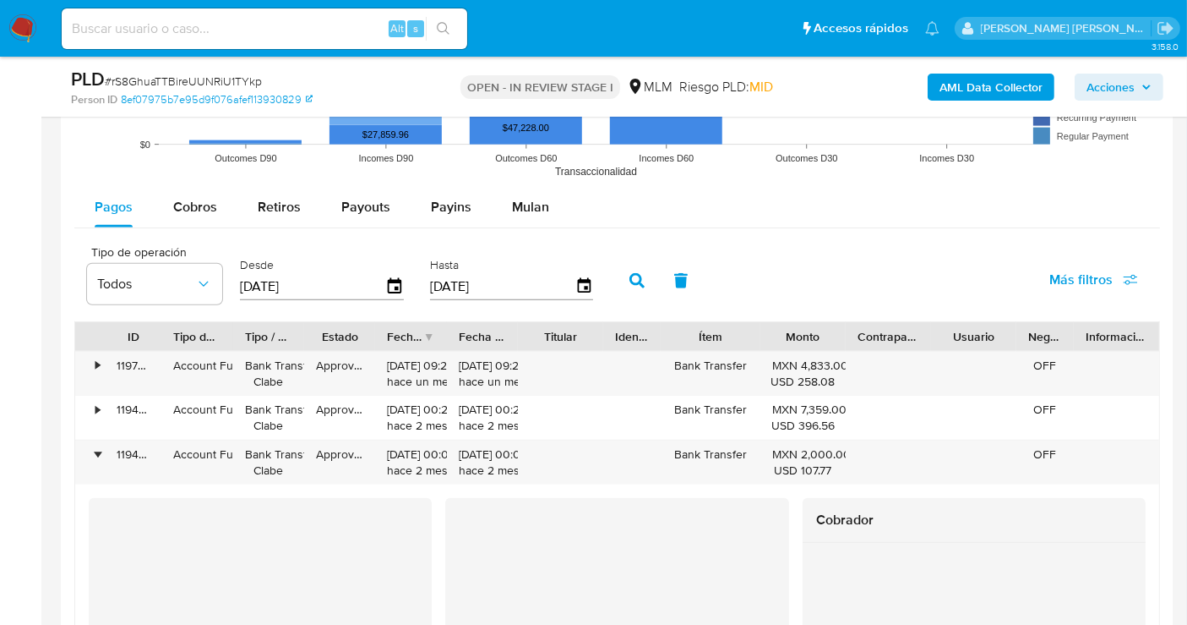
click at [256, 284] on input "15/06/2025" at bounding box center [312, 286] width 145 height 27
click at [256, 284] on input "[DATE]" at bounding box center [312, 286] width 145 height 27
click at [30, 29] on img at bounding box center [22, 28] width 29 height 29
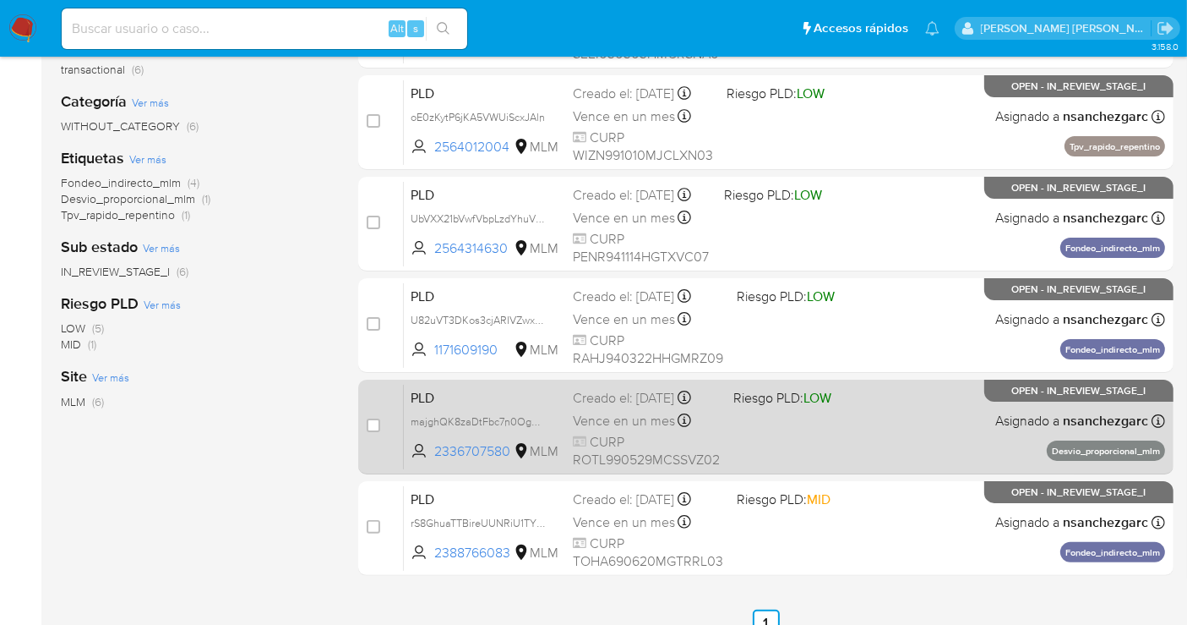
scroll to position [188, 0]
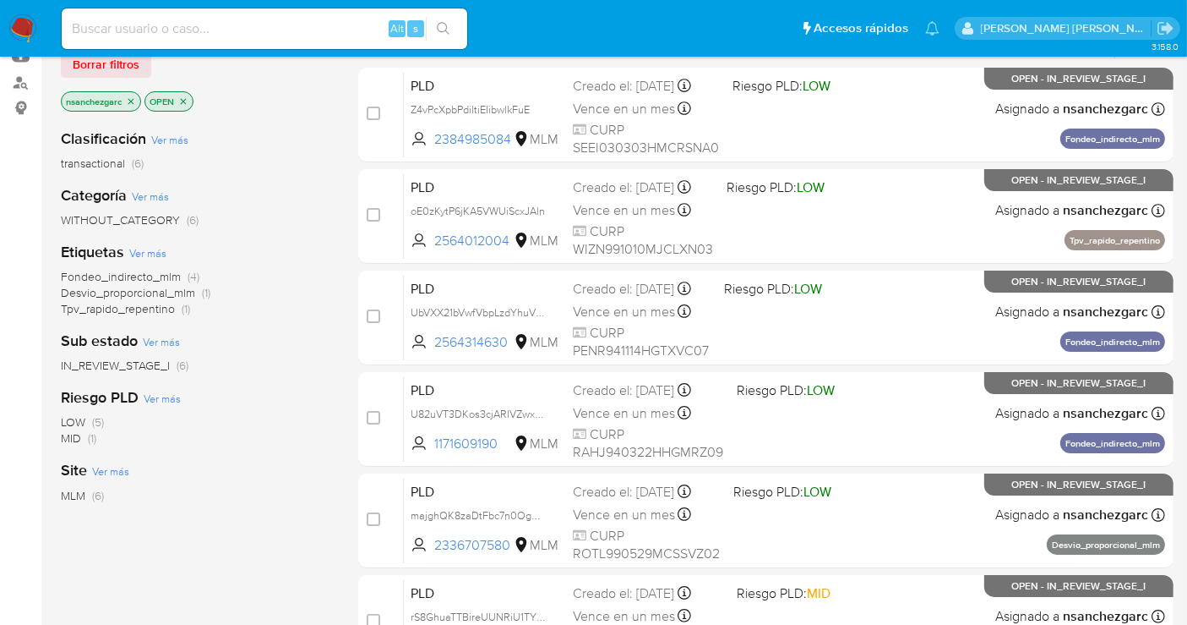
click at [215, 30] on input at bounding box center [265, 29] width 406 height 22
paste input "1318106120"
type input "1318106120"
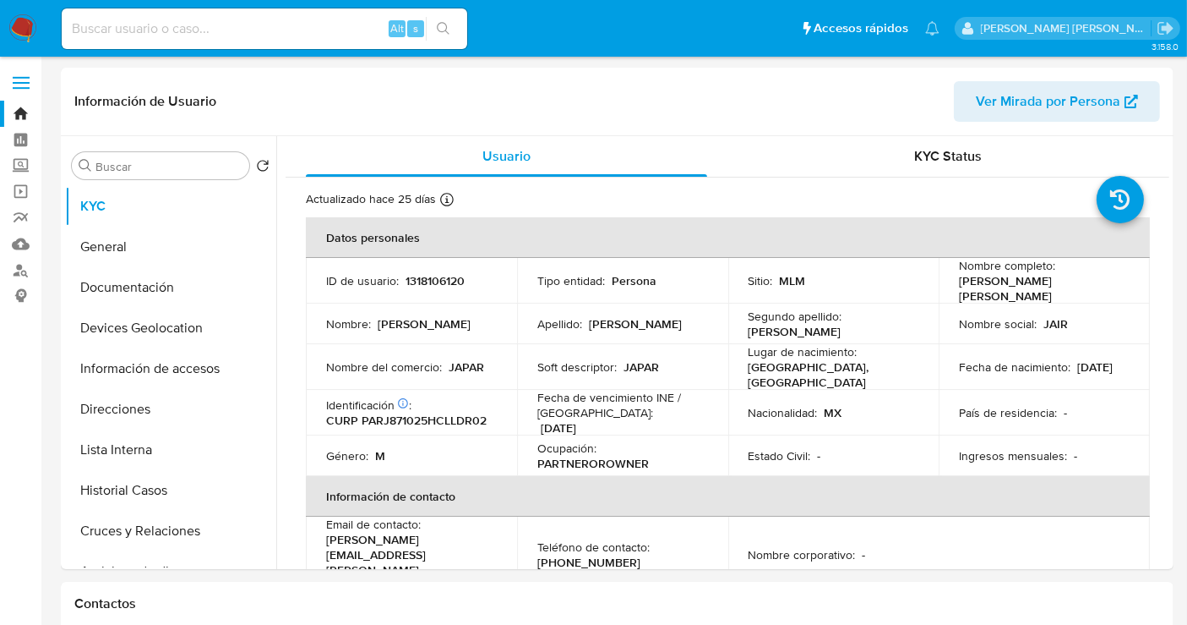
select select "10"
click at [119, 494] on button "Historial Casos" at bounding box center [164, 490] width 198 height 41
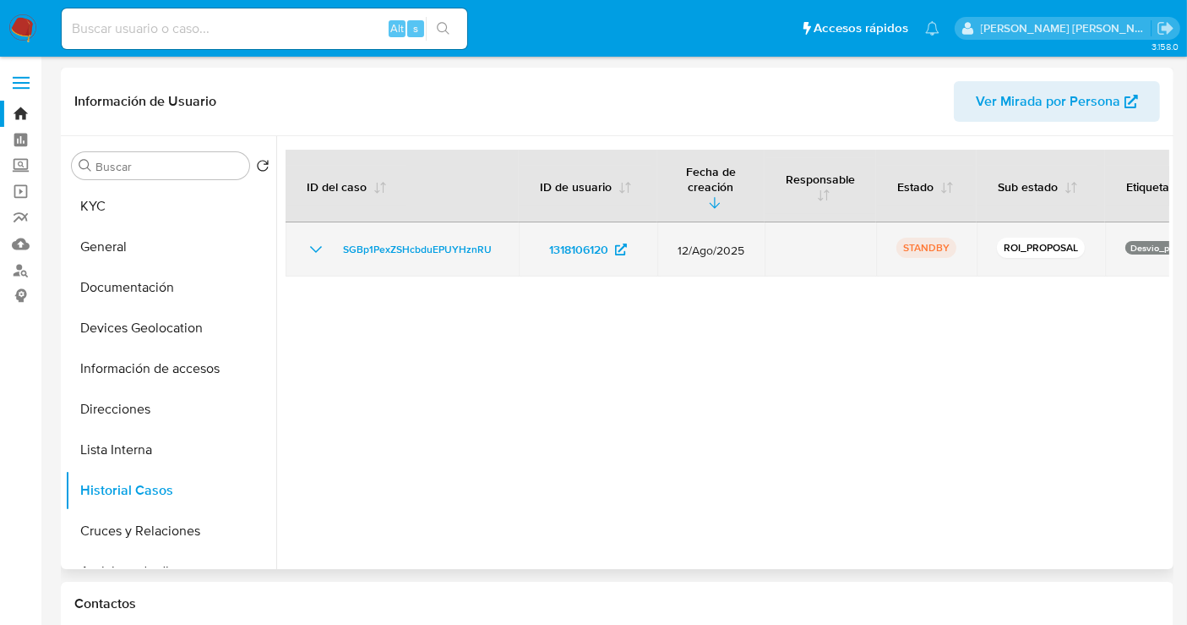
click at [319, 239] on icon "Mostrar/Ocultar" at bounding box center [316, 249] width 20 height 20
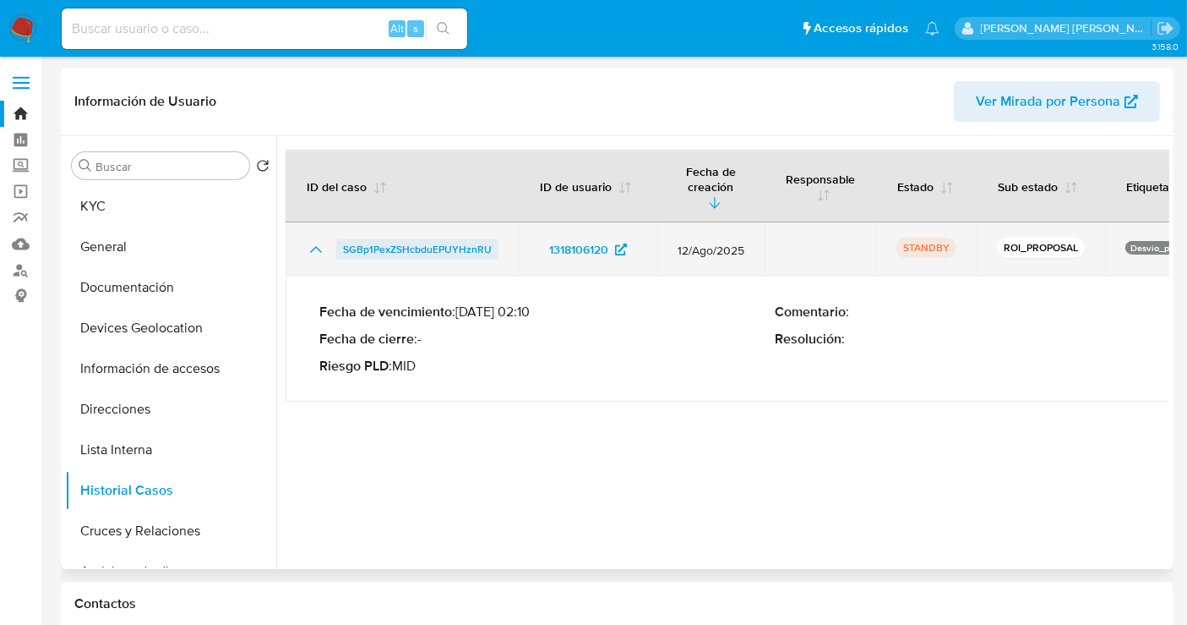
click at [431, 239] on span "SGBp1PexZSHcbduEPUYHznRU" at bounding box center [417, 249] width 149 height 20
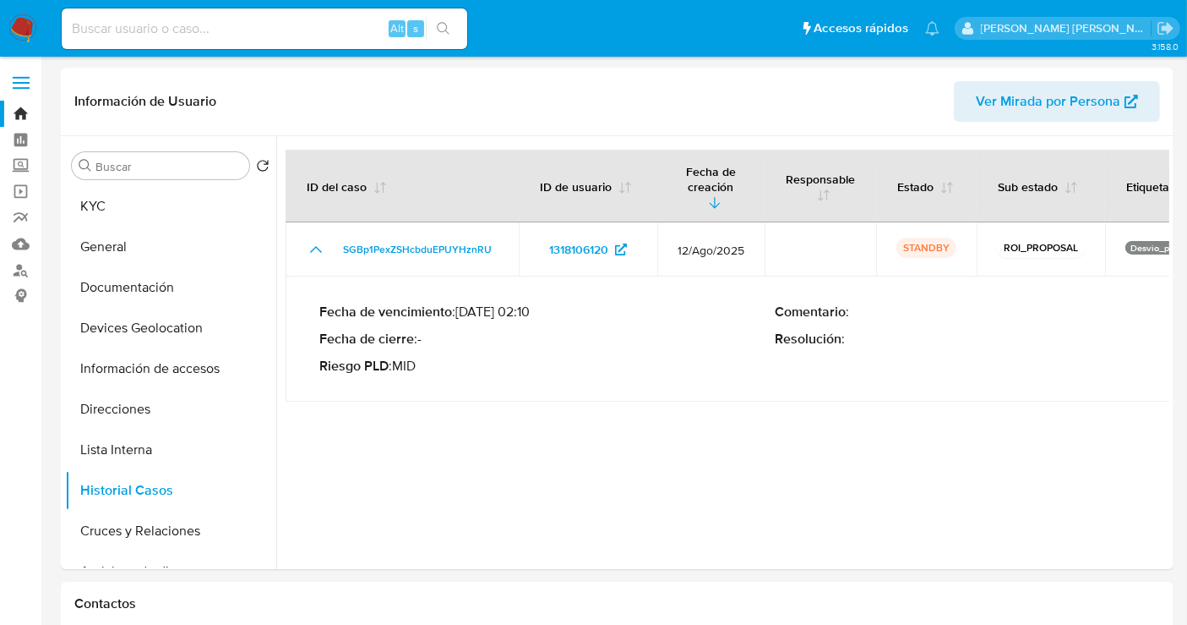
click at [20, 29] on img at bounding box center [22, 28] width 29 height 29
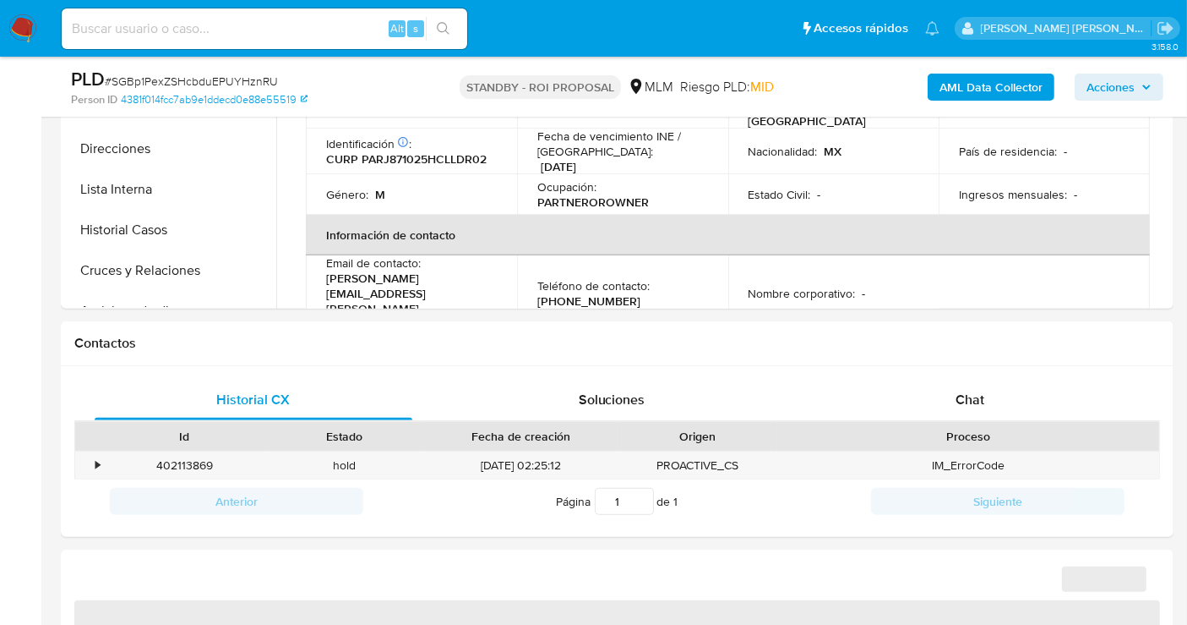
select select "10"
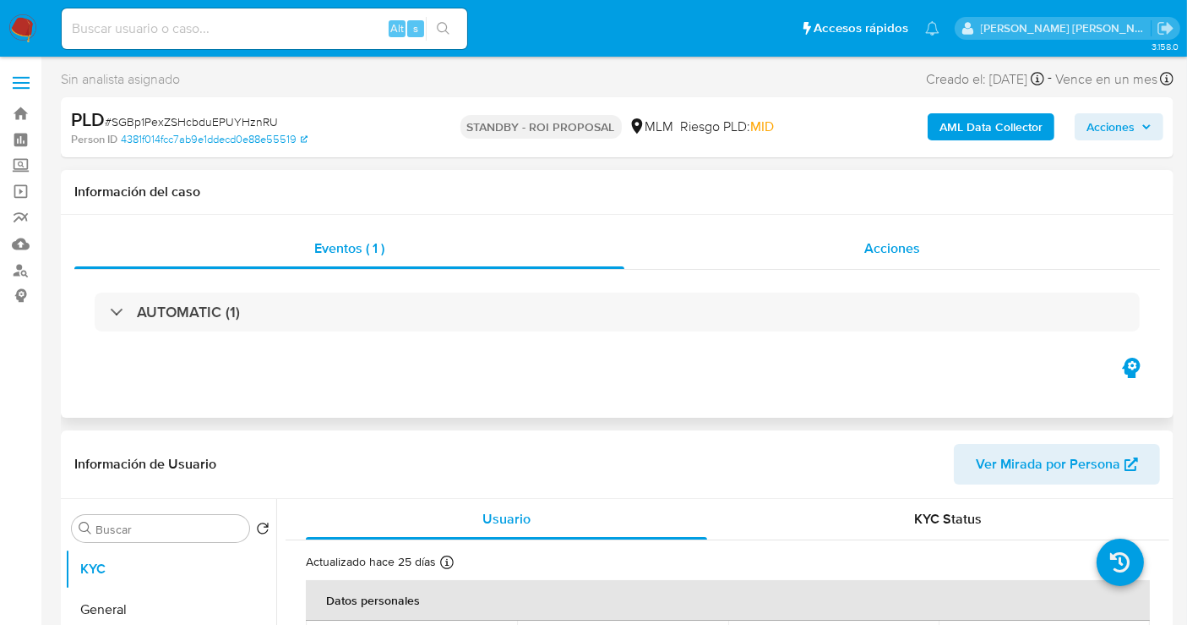
click at [880, 251] on span "Acciones" at bounding box center [893, 247] width 56 height 19
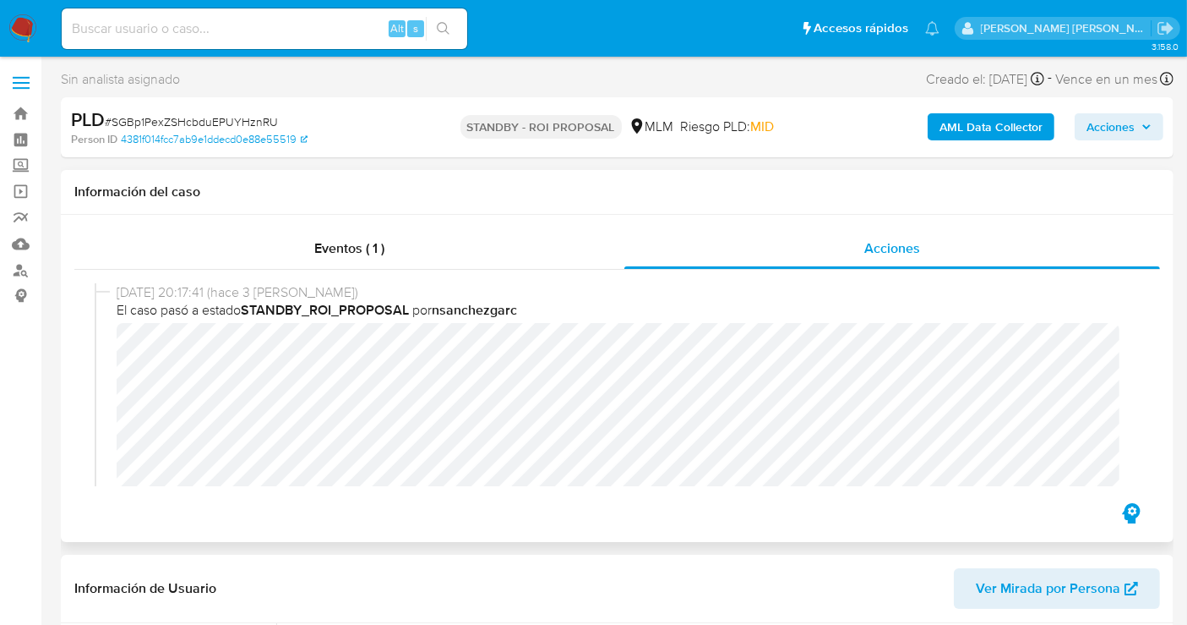
scroll to position [188, 0]
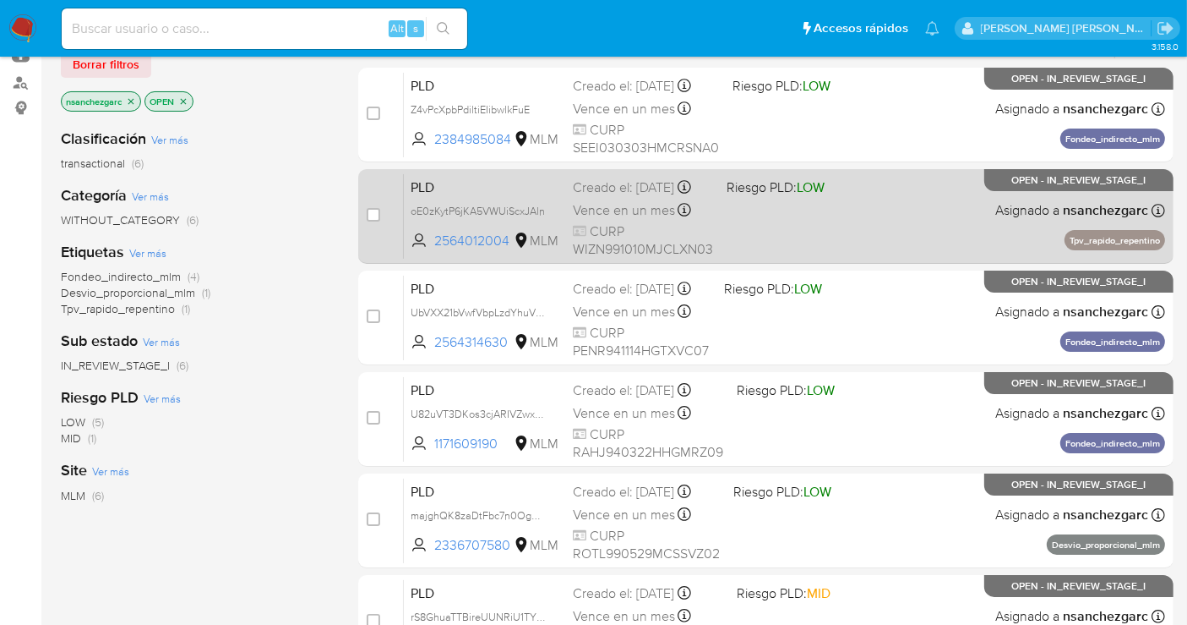
scroll to position [281, 0]
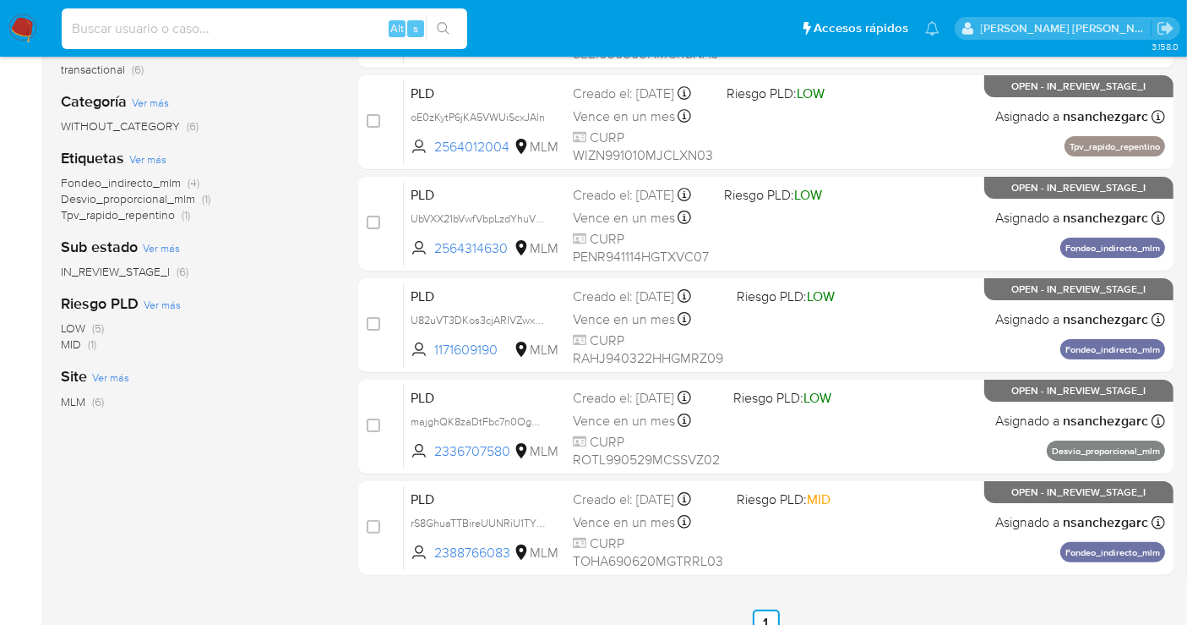
click at [163, 21] on input at bounding box center [265, 29] width 406 height 22
paste input "1760964674"
type input "1760964674"
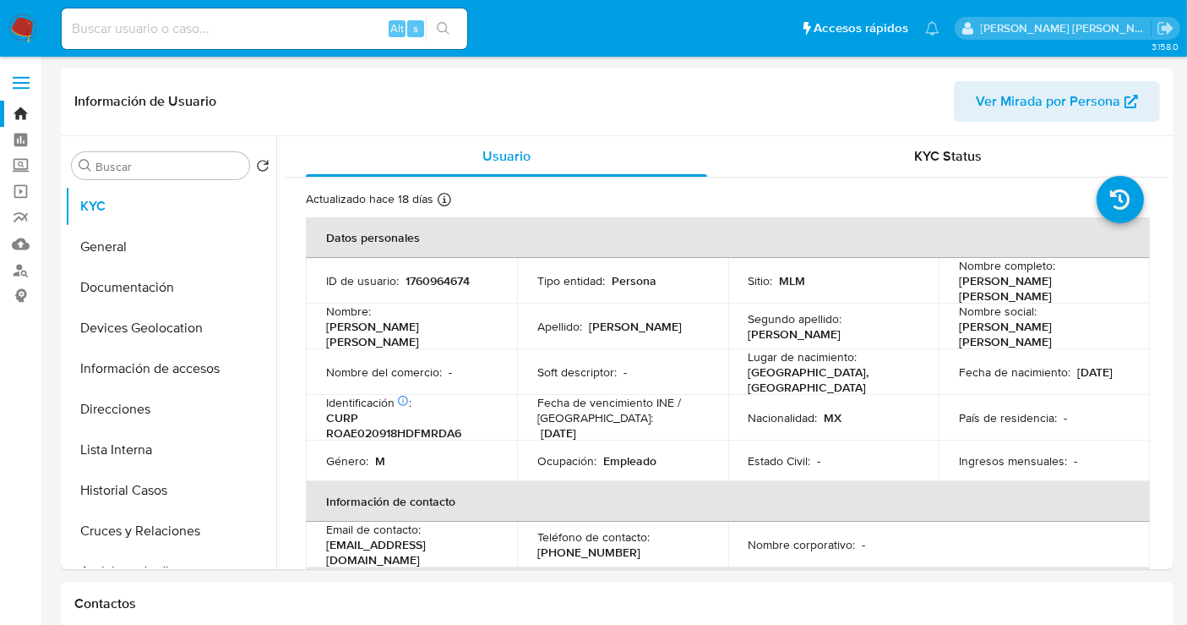
select select "10"
click at [114, 494] on button "Historial Casos" at bounding box center [164, 490] width 198 height 41
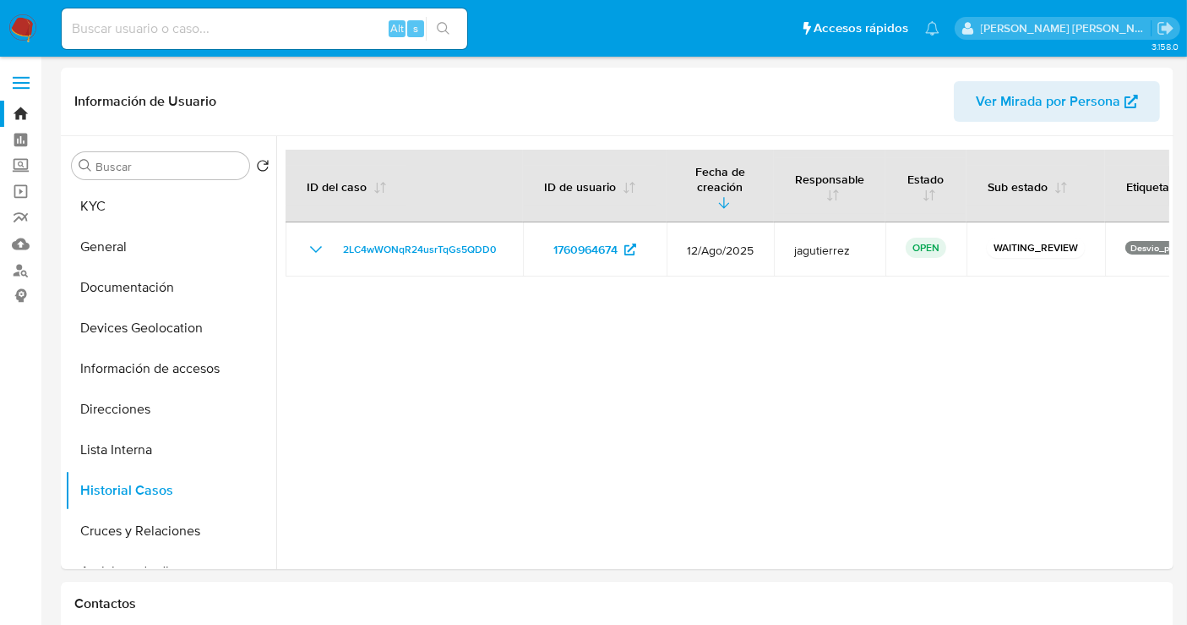
click at [26, 30] on img at bounding box center [22, 28] width 29 height 29
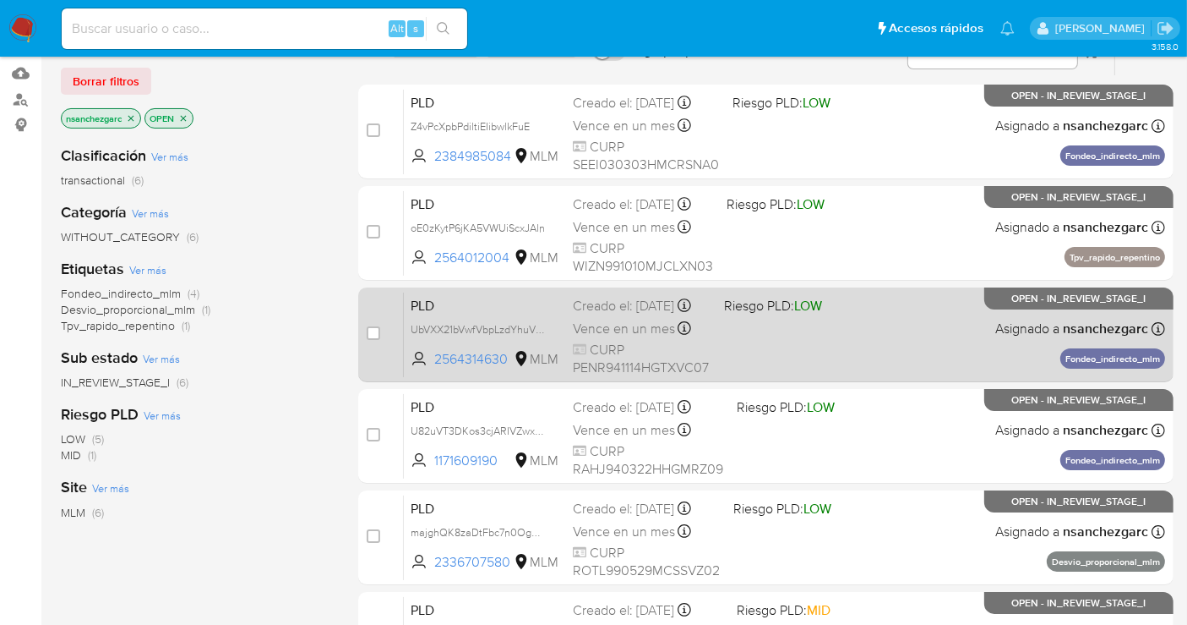
scroll to position [188, 0]
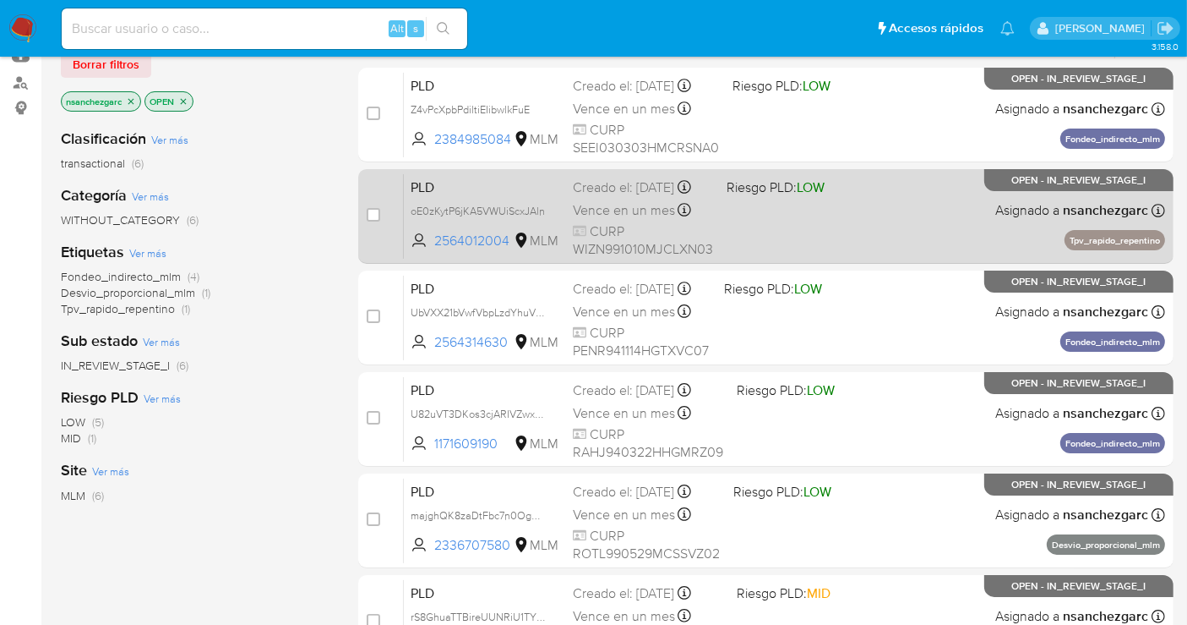
click at [607, 213] on span "Vence en un mes" at bounding box center [624, 210] width 102 height 19
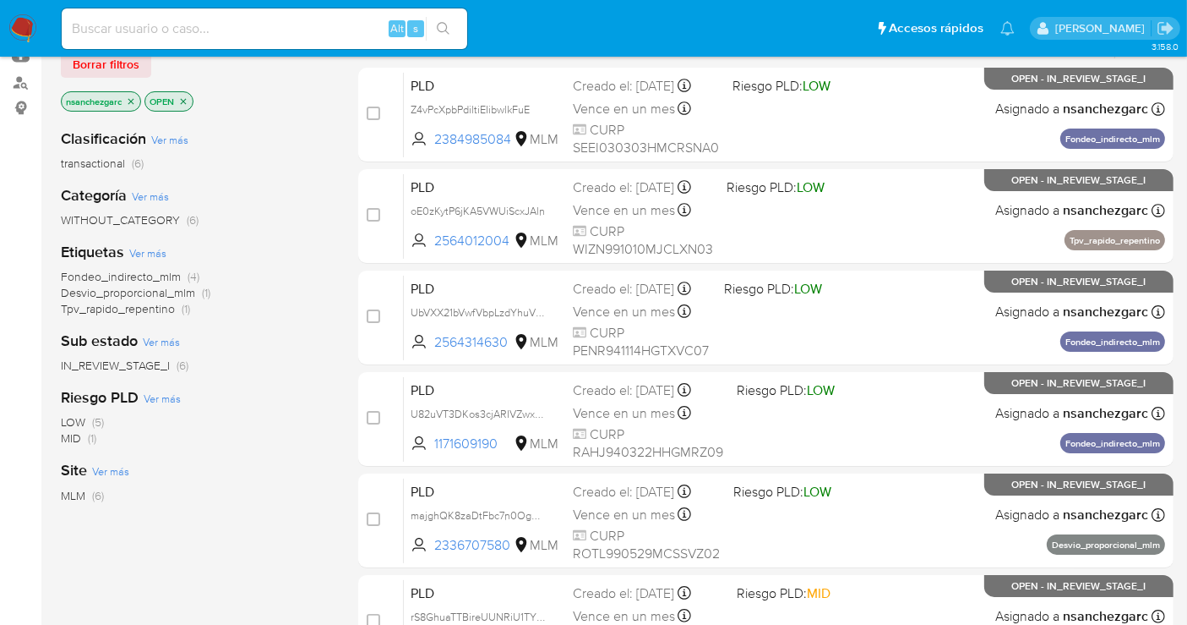
click at [21, 31] on img at bounding box center [22, 28] width 29 height 29
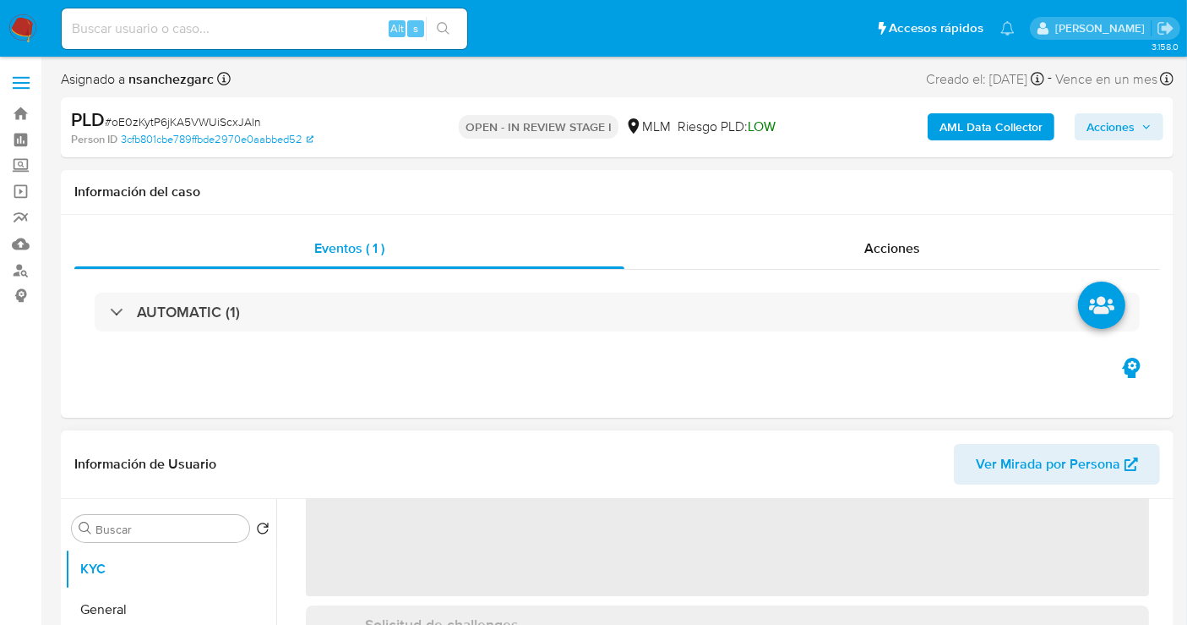
scroll to position [281, 0]
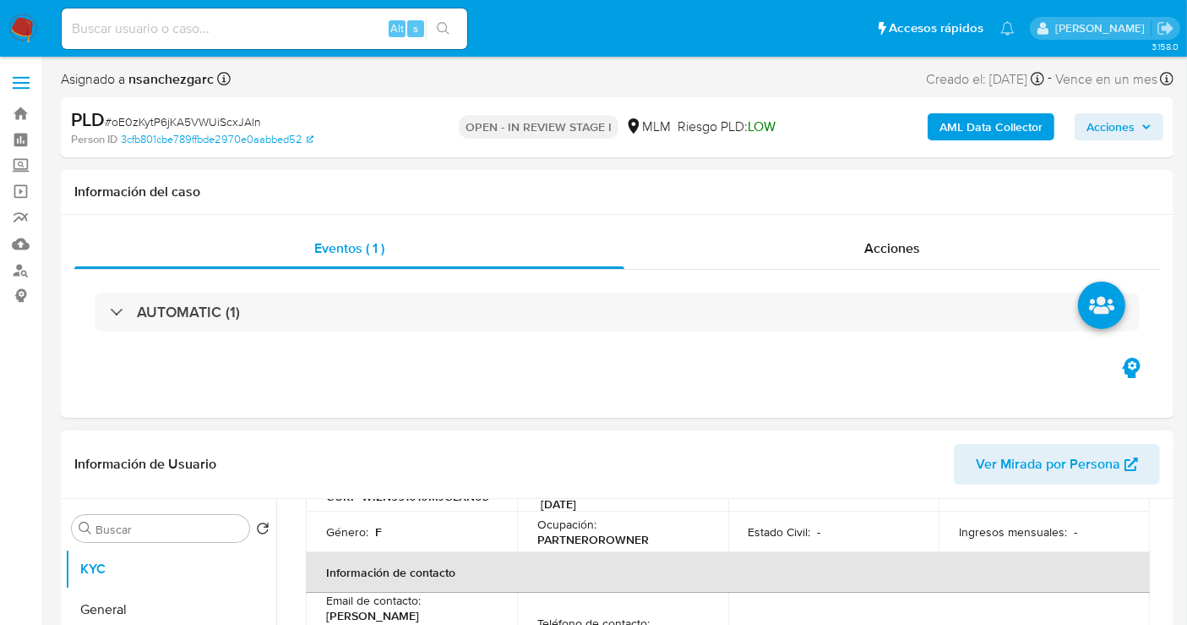
select select "10"
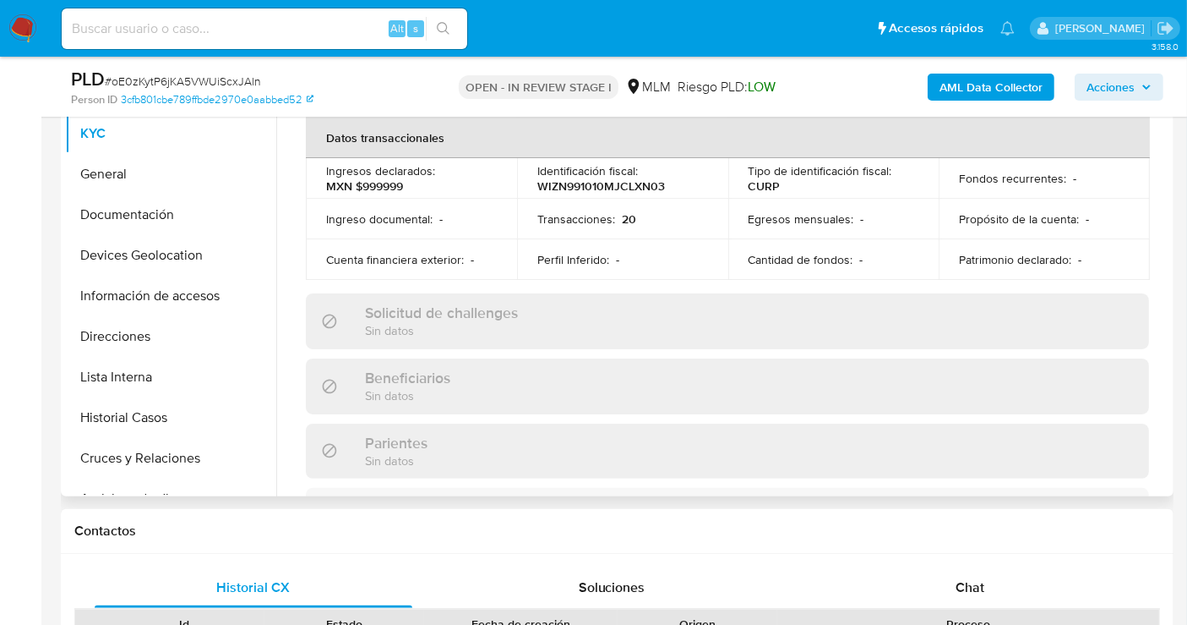
scroll to position [657, 0]
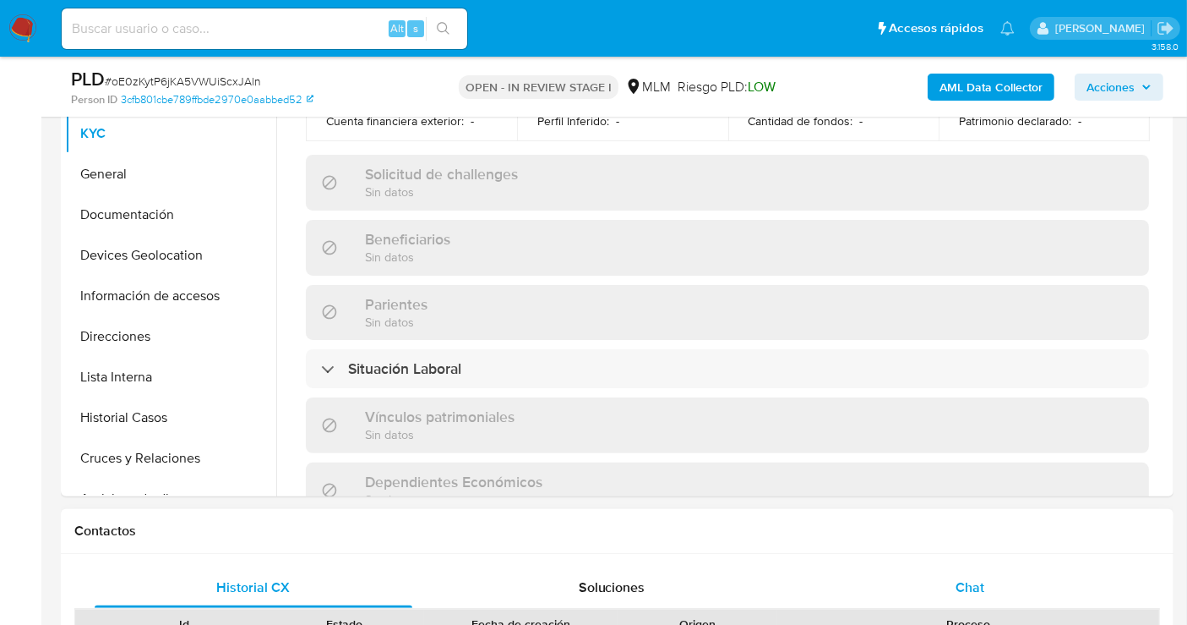
click at [987, 581] on div "Chat" at bounding box center [970, 587] width 318 height 41
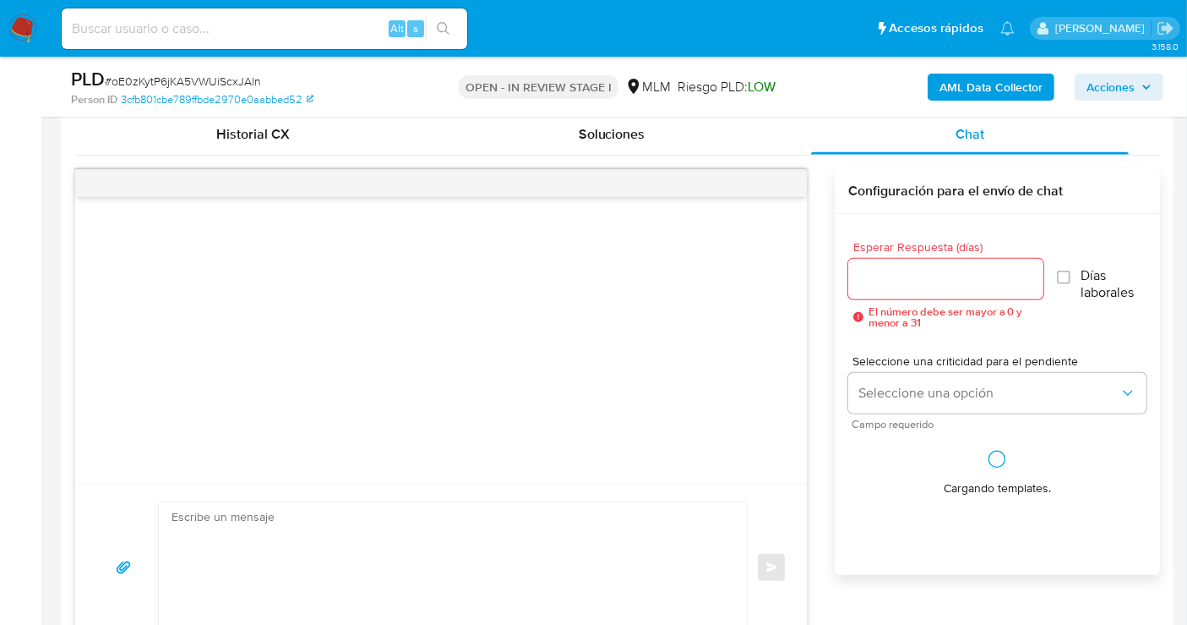
scroll to position [845, 0]
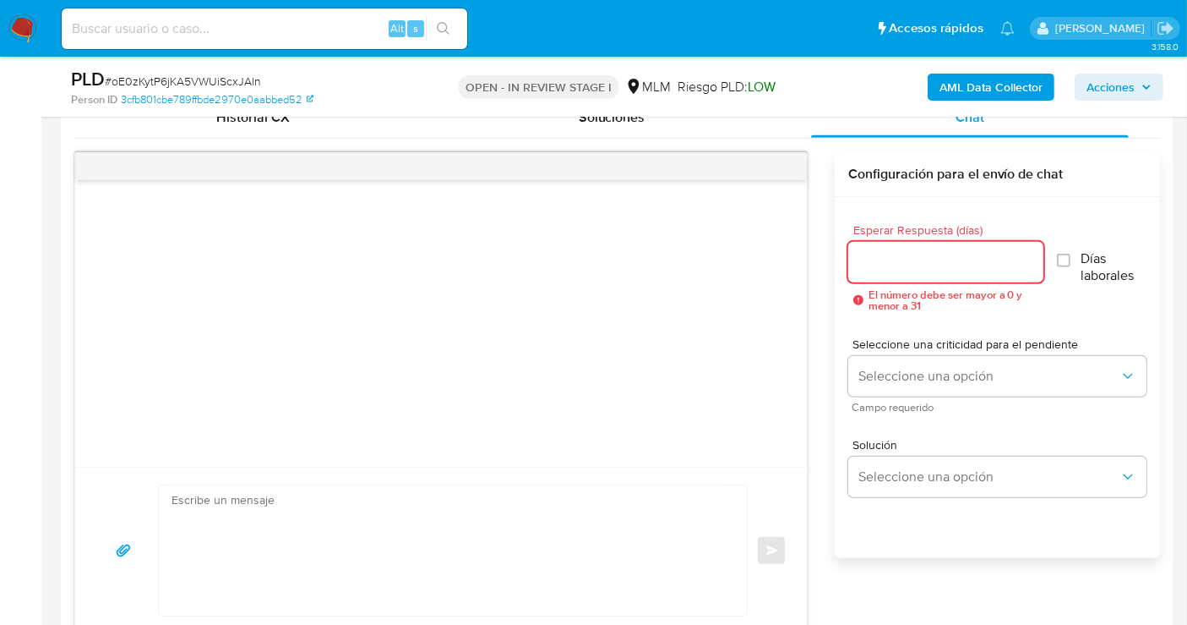
click at [891, 263] on input "Esperar Respuesta (días)" at bounding box center [945, 262] width 195 height 22
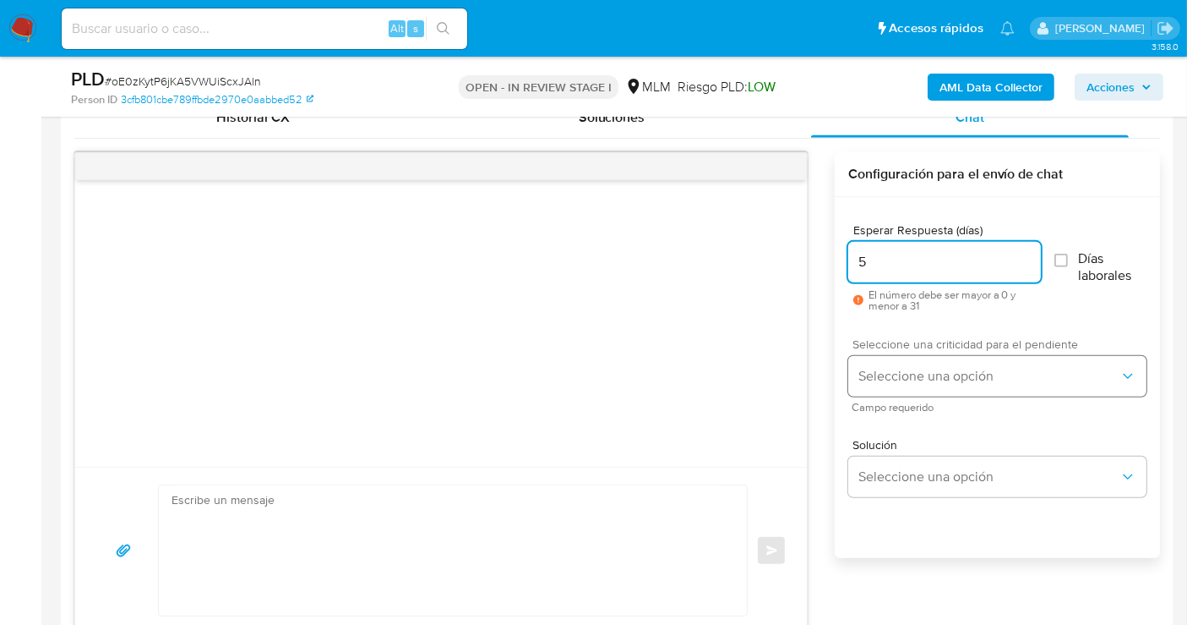
type input "5"
click at [903, 377] on span "Seleccione una opción" at bounding box center [989, 376] width 261 height 17
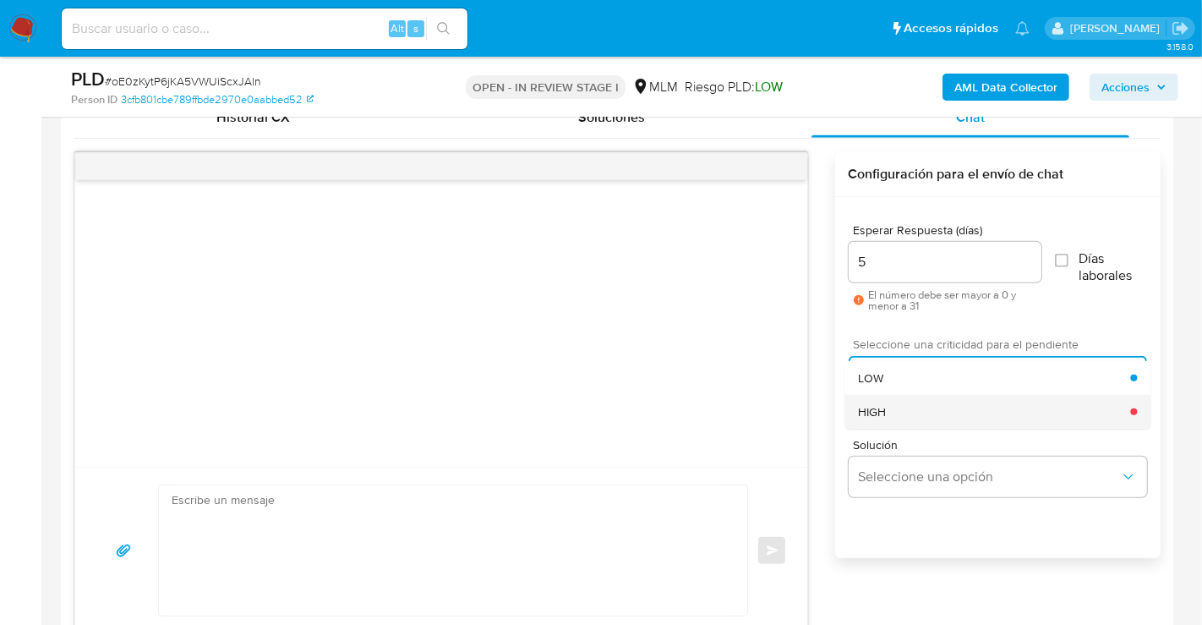
click at [891, 406] on div "HIGH" at bounding box center [994, 412] width 272 height 34
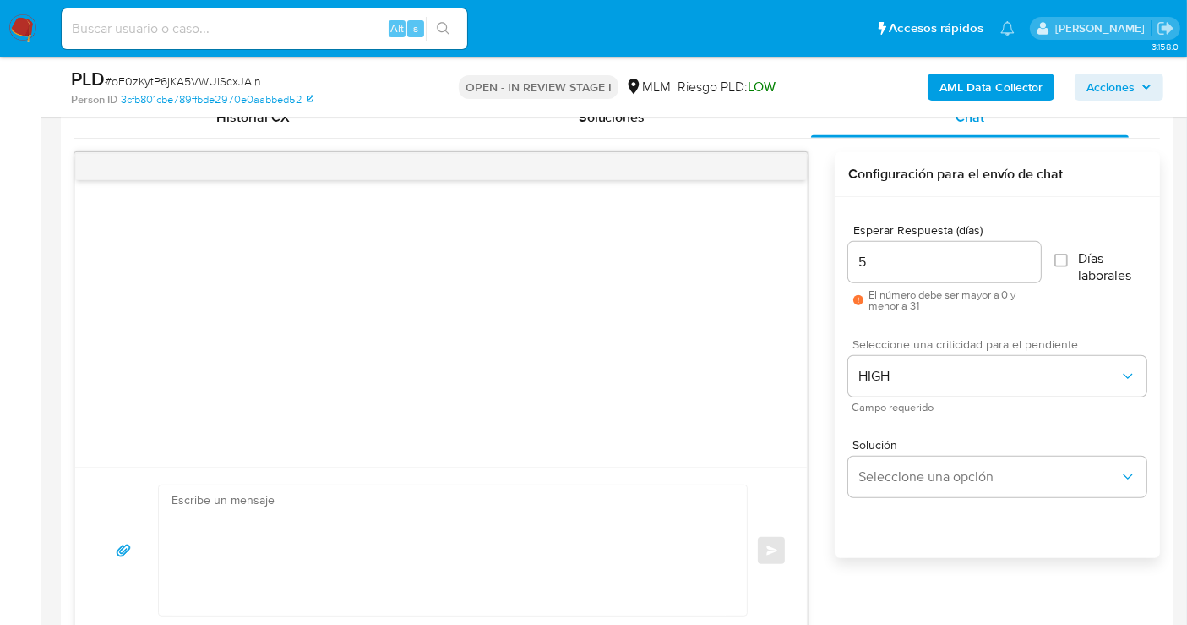
click at [837, 328] on div "Esperar Respuesta (días) 5 El número debe ser mayor a 0 y menor a 31 Días labor…" at bounding box center [997, 400] width 325 height 406
click at [877, 269] on input "5" at bounding box center [944, 262] width 193 height 22
type input "4"
click at [932, 459] on button "Seleccione una opción" at bounding box center [997, 476] width 298 height 41
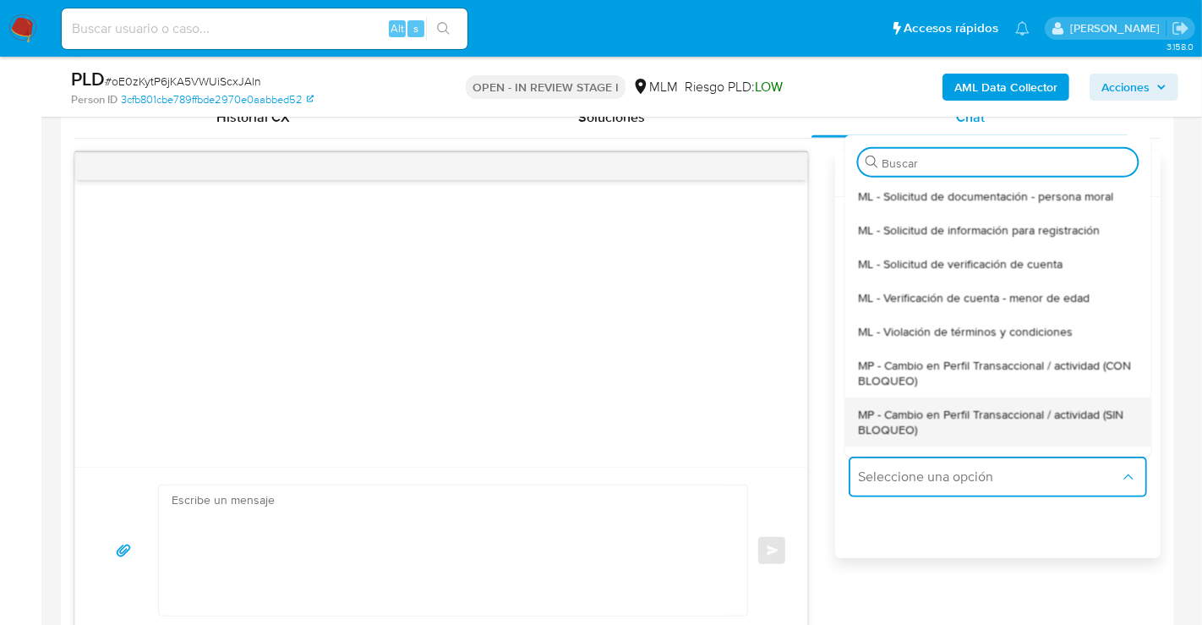
click at [874, 424] on span "MP - Cambio en Perfil Transaccional / actividad (SIN BLOQUEO)" at bounding box center [997, 421] width 279 height 30
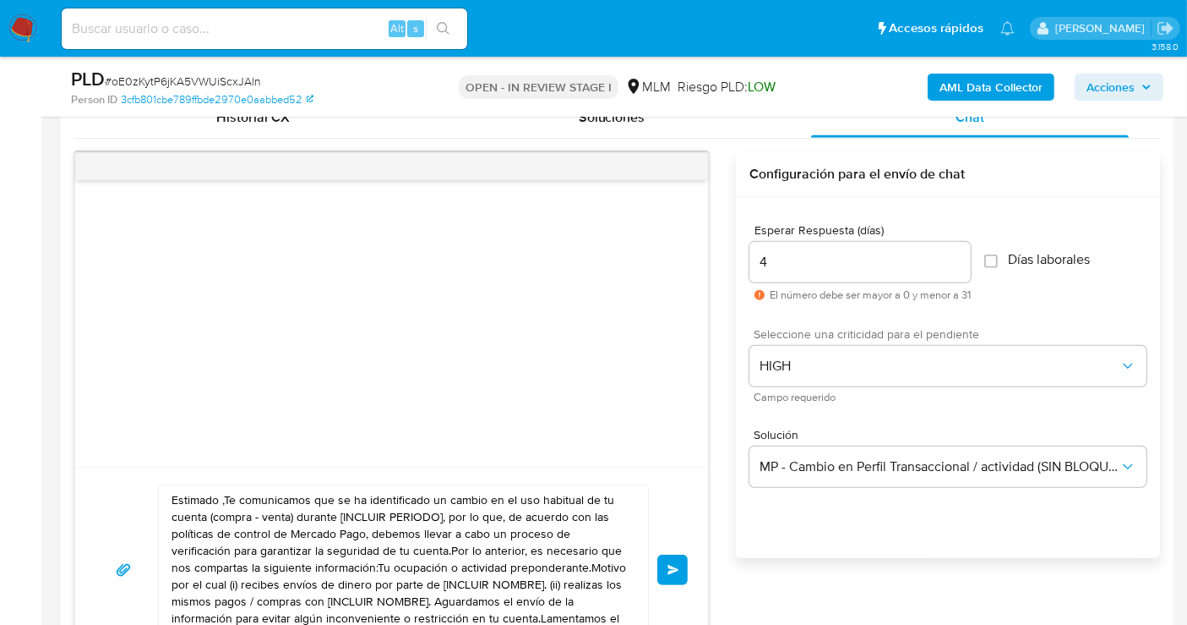
click at [359, 531] on textarea "Estimado ,Te comunicamos que se ha identificado un cambio en el uso habitual de…" at bounding box center [400, 569] width 456 height 169
paste textarea "1760964674"
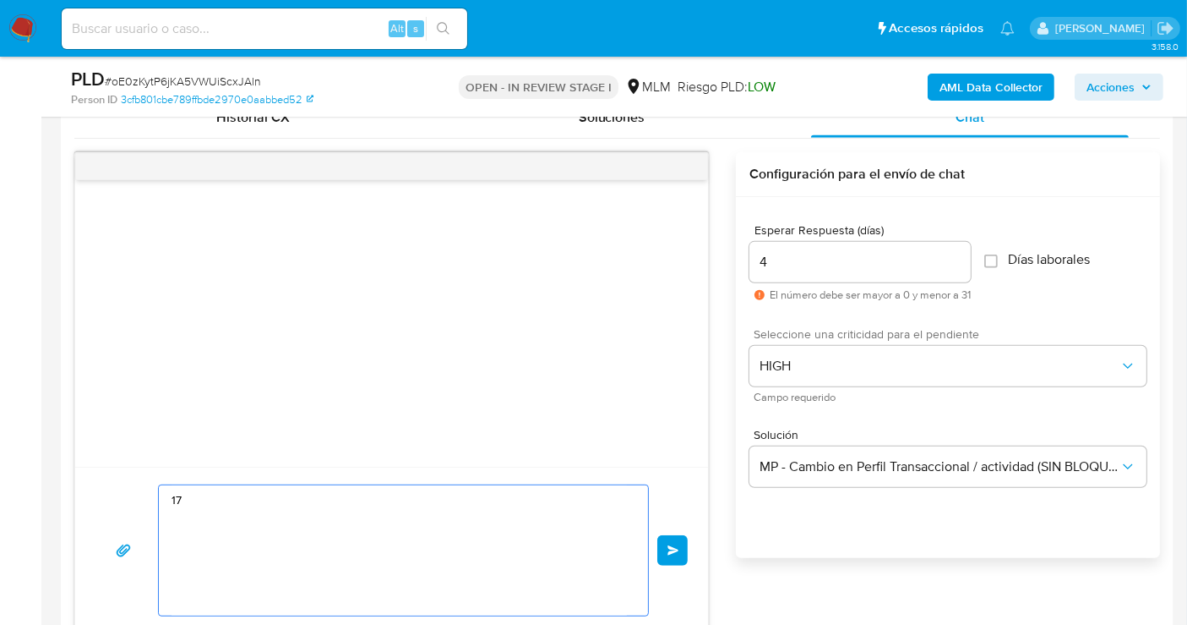
type textarea "1"
paste textarea "Estimado cliente se ha identificado un cambio en el uso habitual de tu cuenta p…"
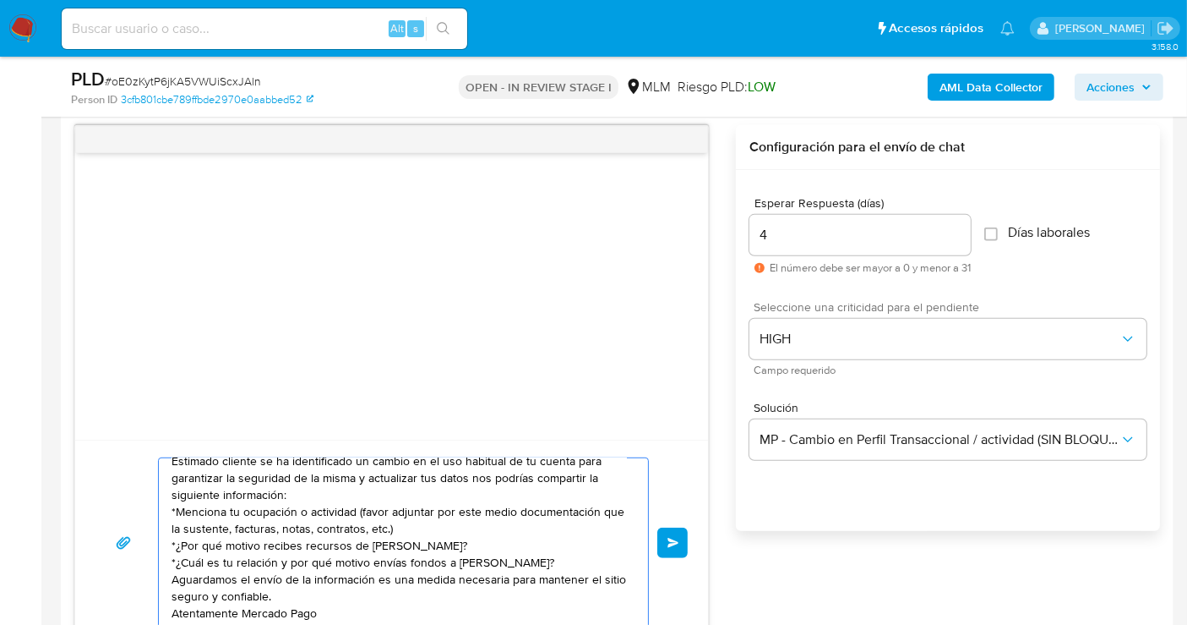
scroll to position [29, 0]
type textarea "Estimado cliente se ha identificado un cambio en el uso habitual de tu cuenta p…"
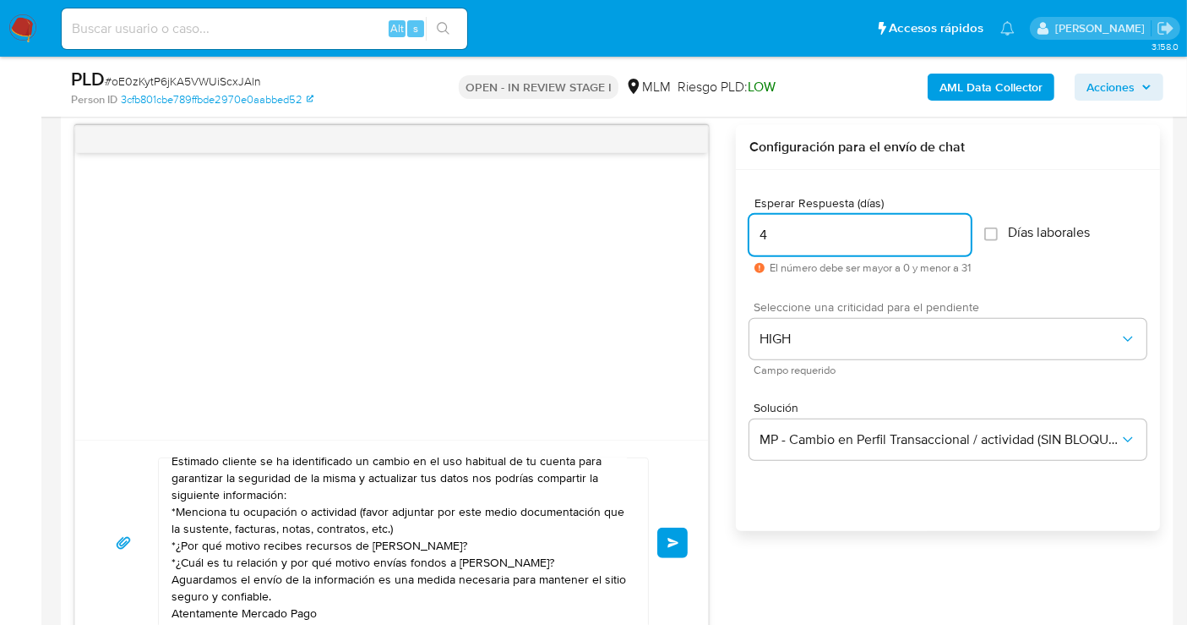
click at [780, 242] on input "4" at bounding box center [860, 235] width 221 height 22
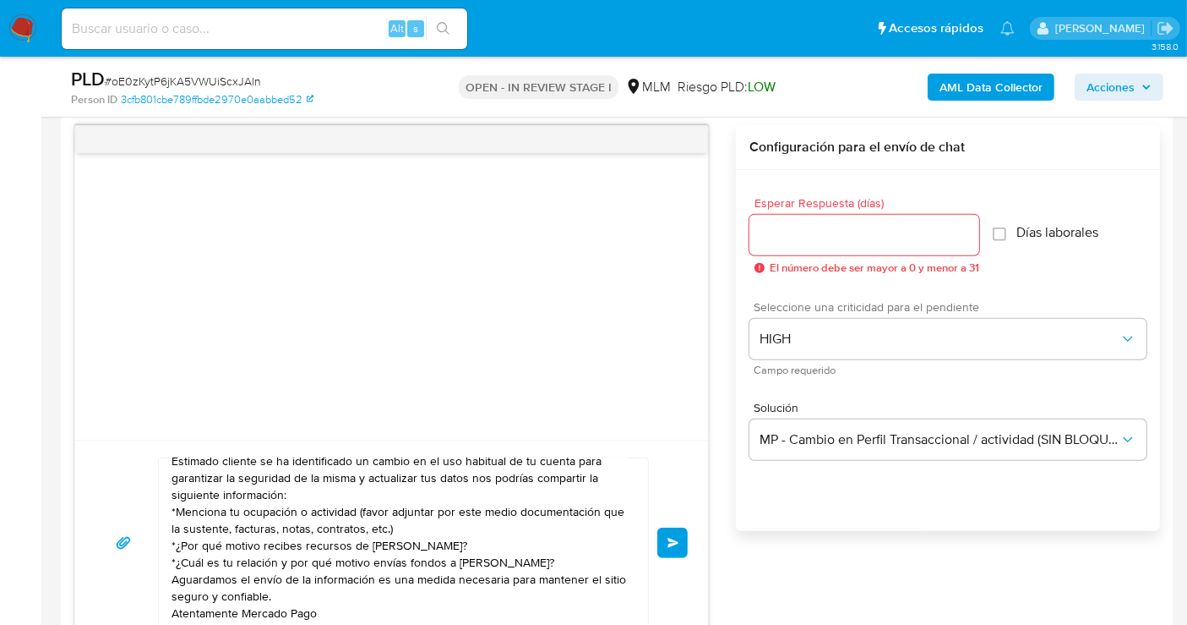
click at [778, 246] on div at bounding box center [865, 235] width 230 height 41
click at [778, 235] on input "Esperar Respuesta (días)" at bounding box center [865, 235] width 230 height 22
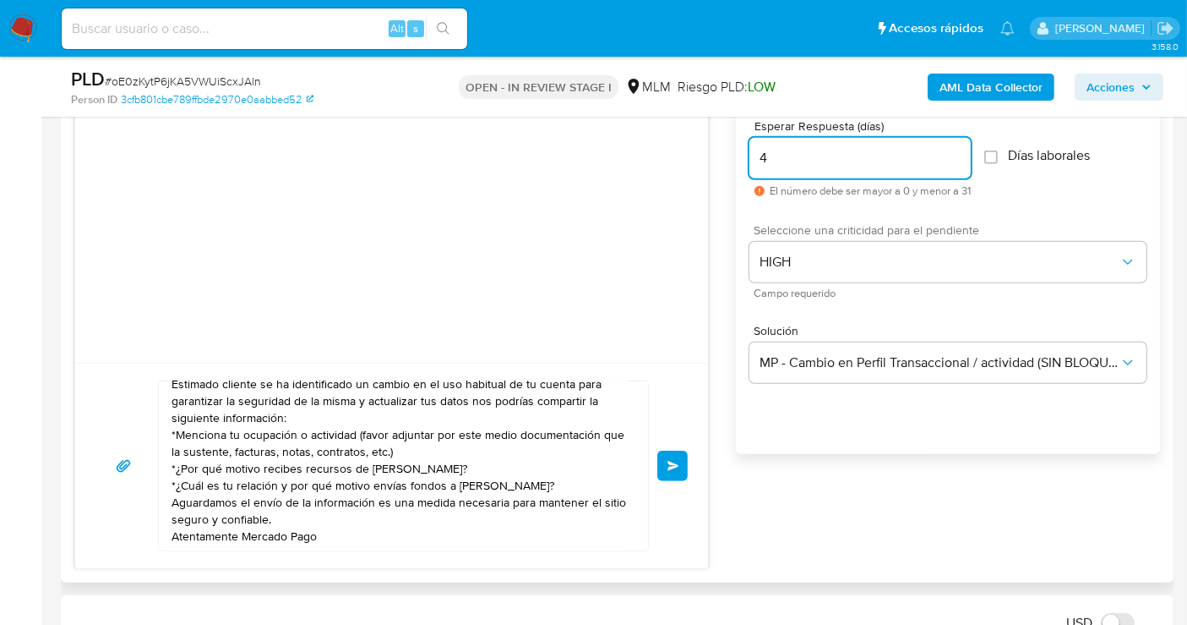
scroll to position [1060, 0]
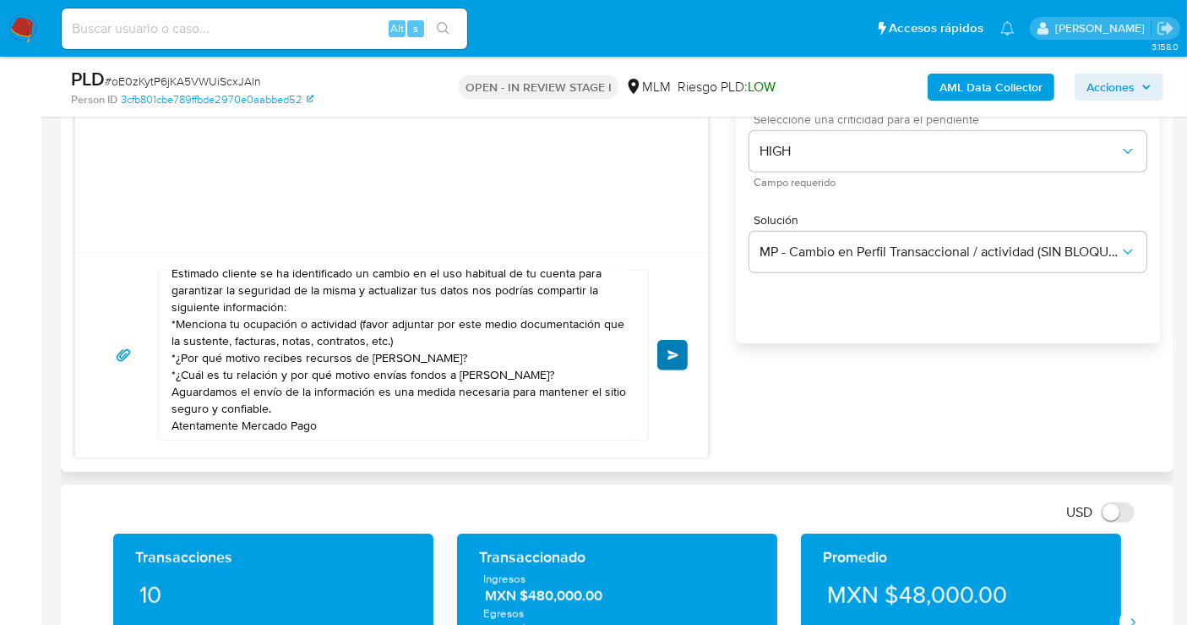
type input "4"
click at [674, 351] on span "Enviar" at bounding box center [674, 355] width 12 height 10
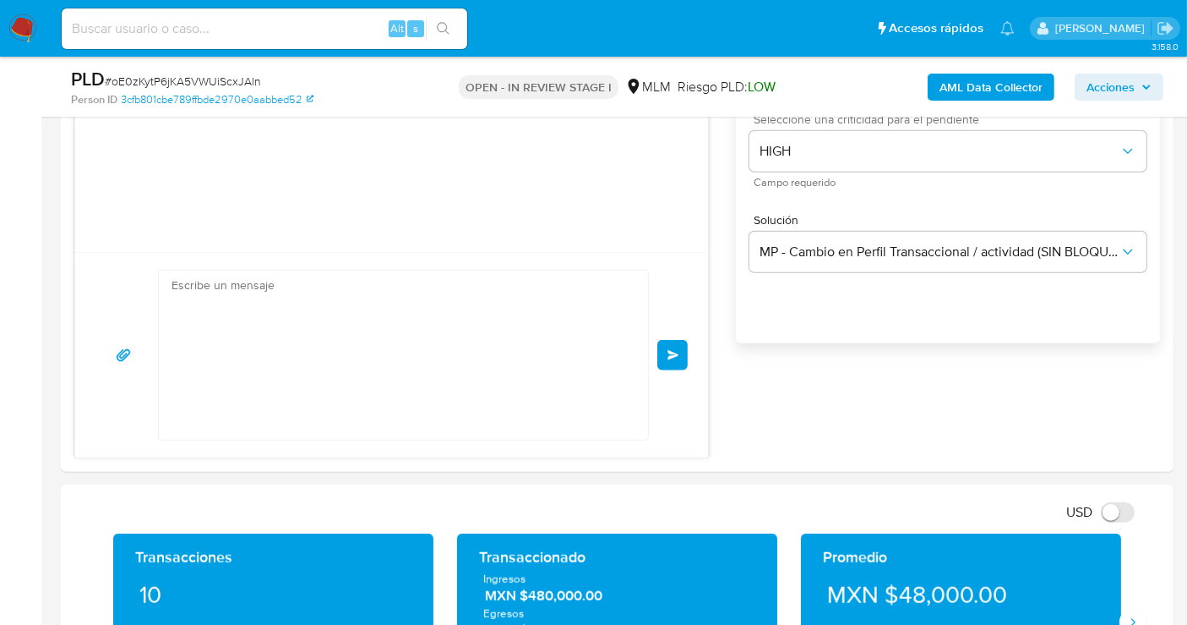
scroll to position [0, 0]
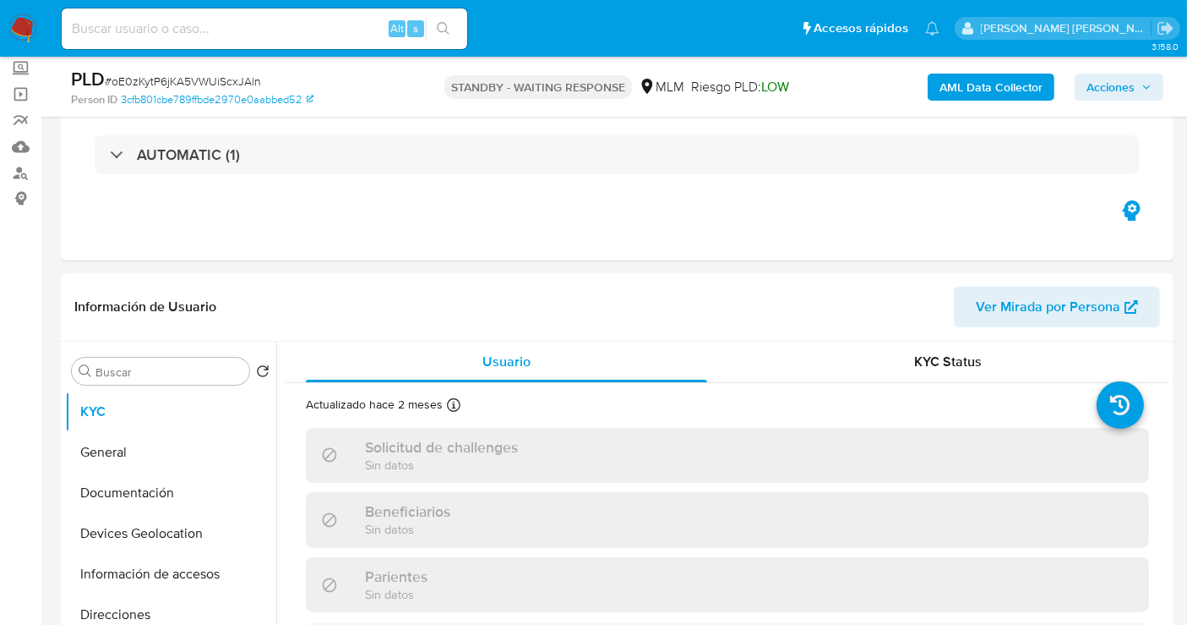
scroll to position [281, 0]
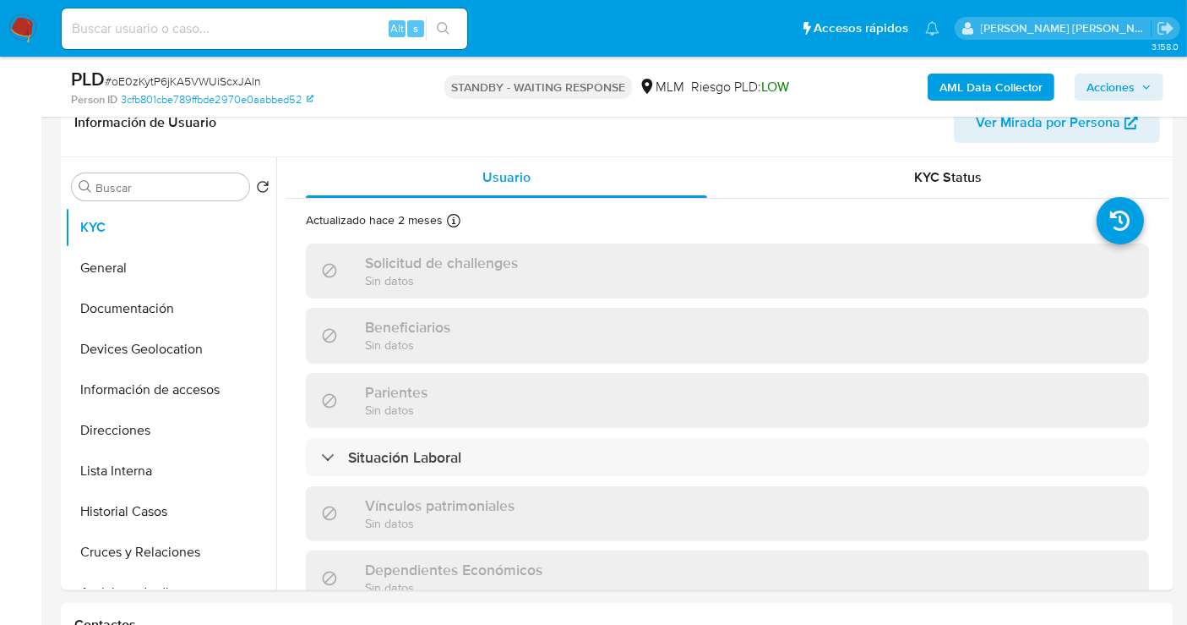
select select "10"
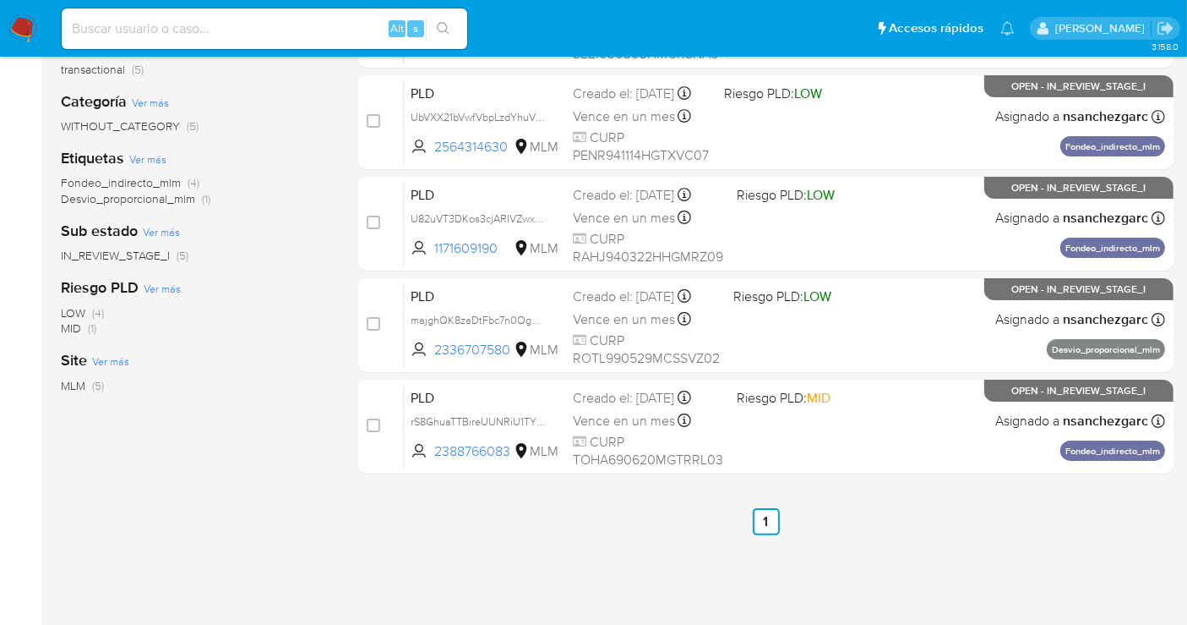
scroll to position [188, 0]
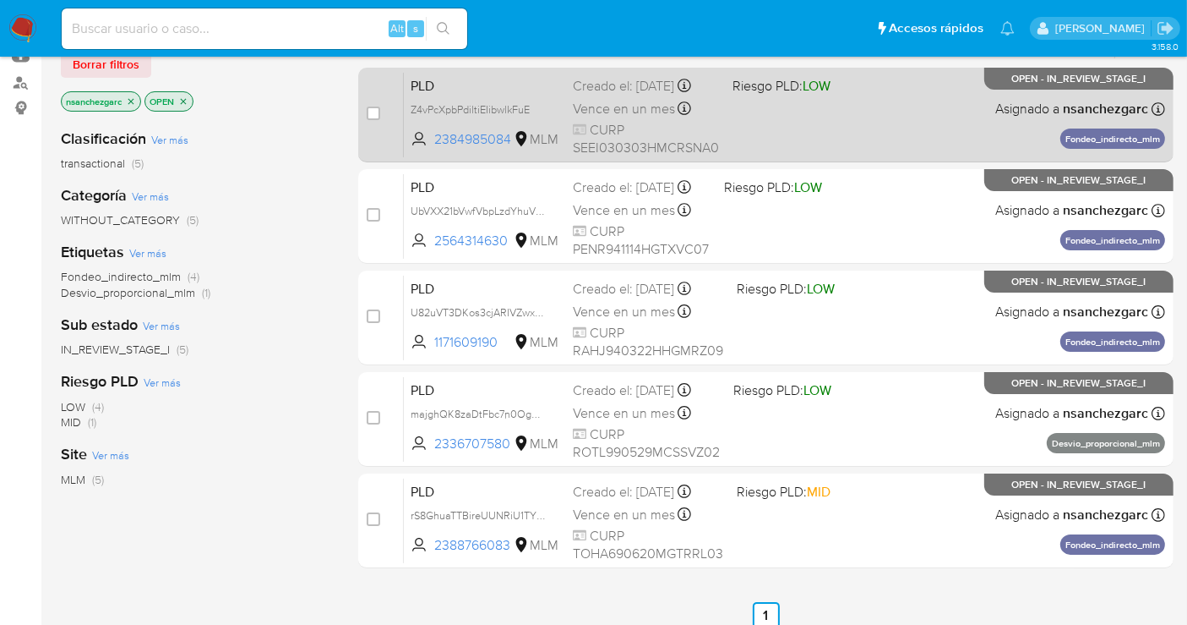
click at [598, 118] on span "Vence en un mes" at bounding box center [624, 109] width 102 height 19
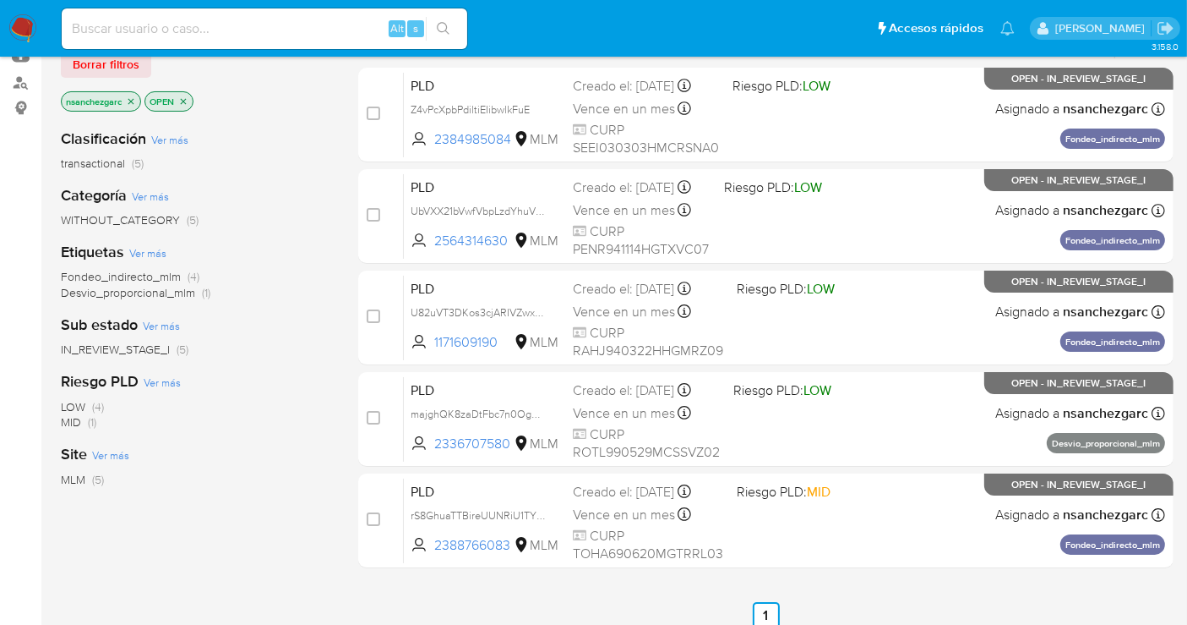
click at [22, 20] on img at bounding box center [22, 28] width 29 height 29
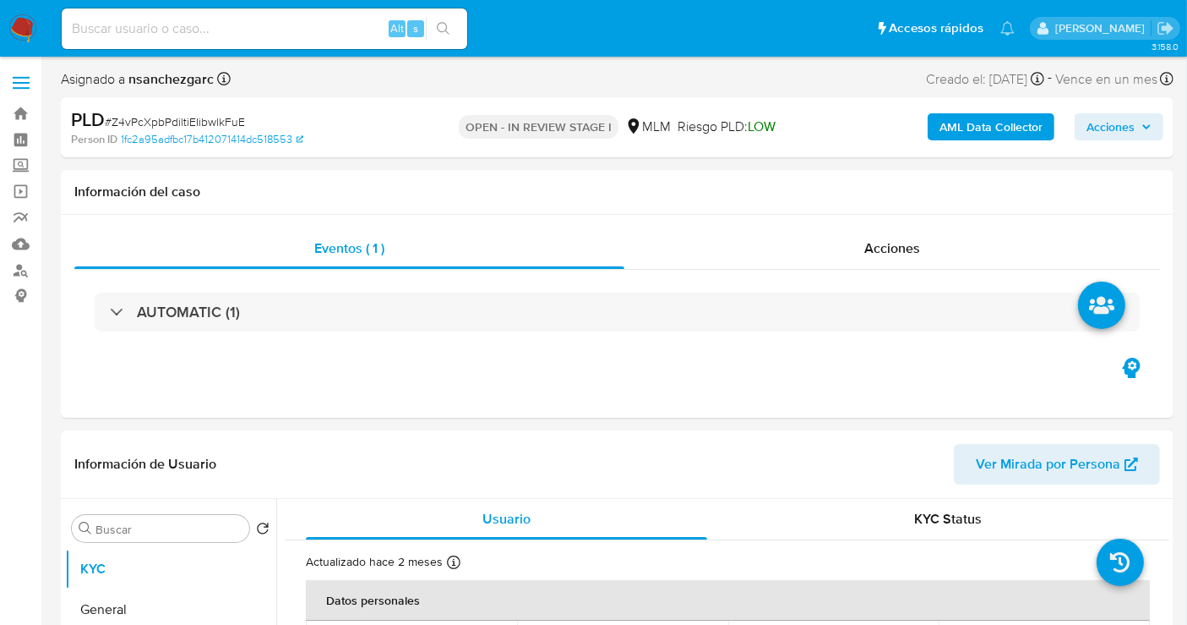
select select "10"
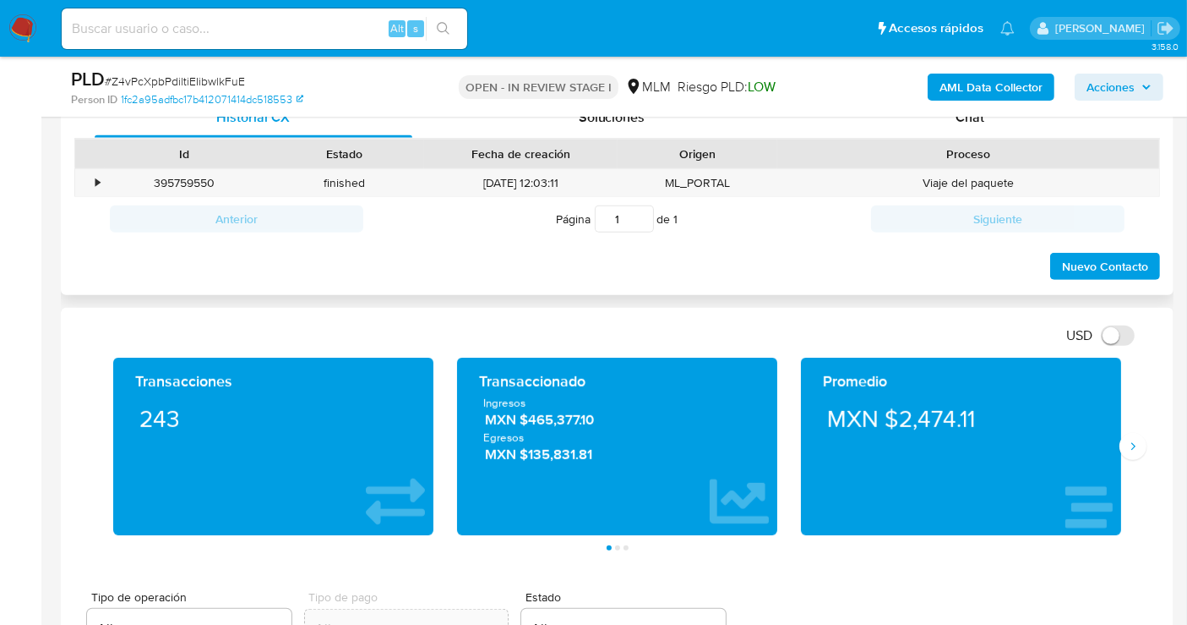
scroll to position [750, 0]
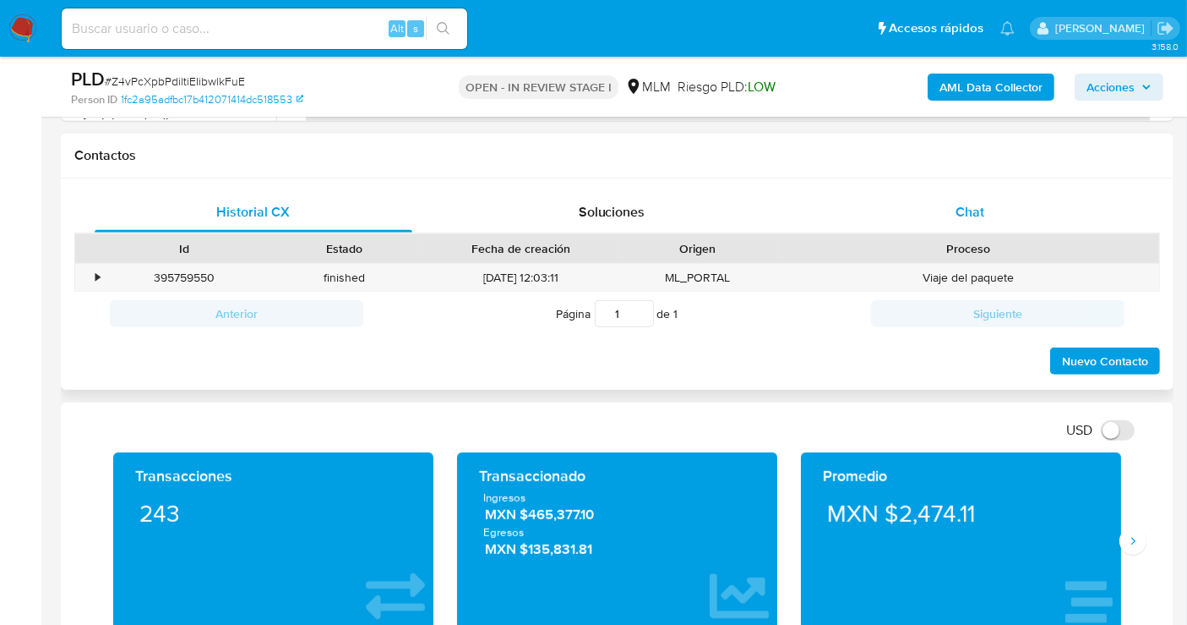
click at [968, 211] on span "Chat" at bounding box center [970, 211] width 29 height 19
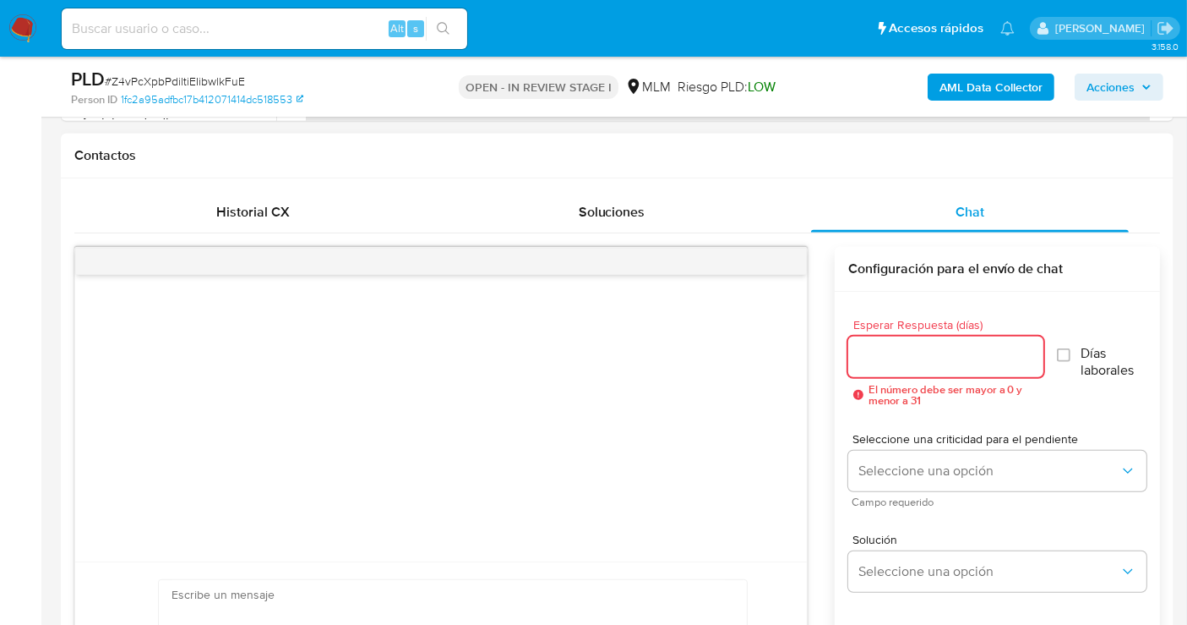
click at [879, 348] on input "Esperar Respuesta (días)" at bounding box center [945, 357] width 195 height 22
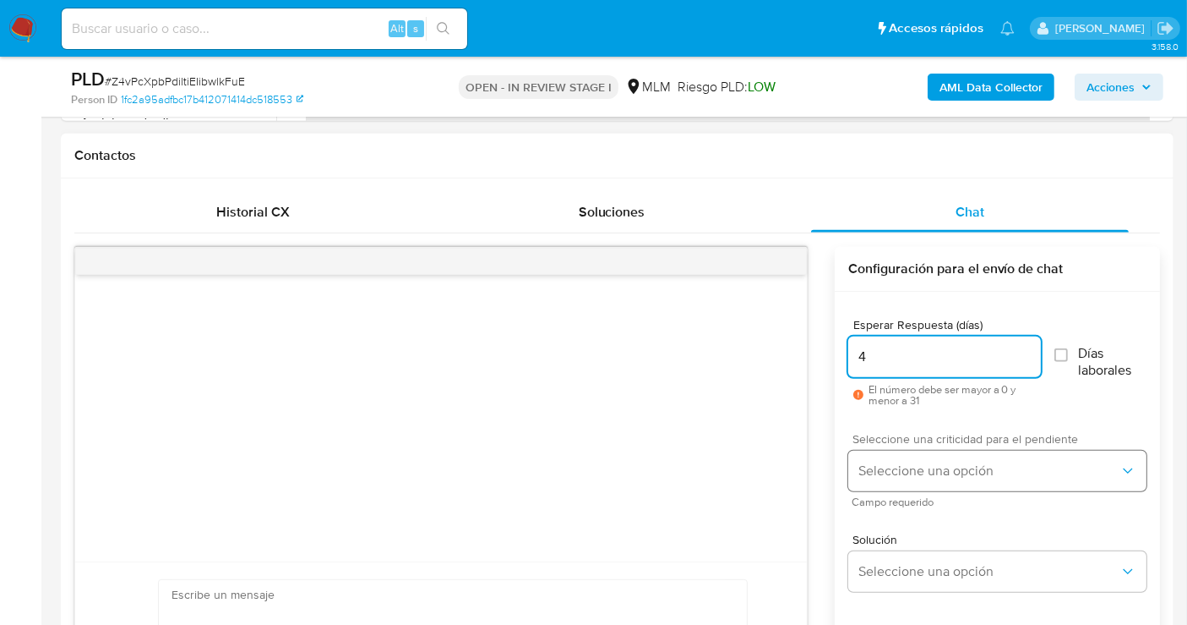
type input "4"
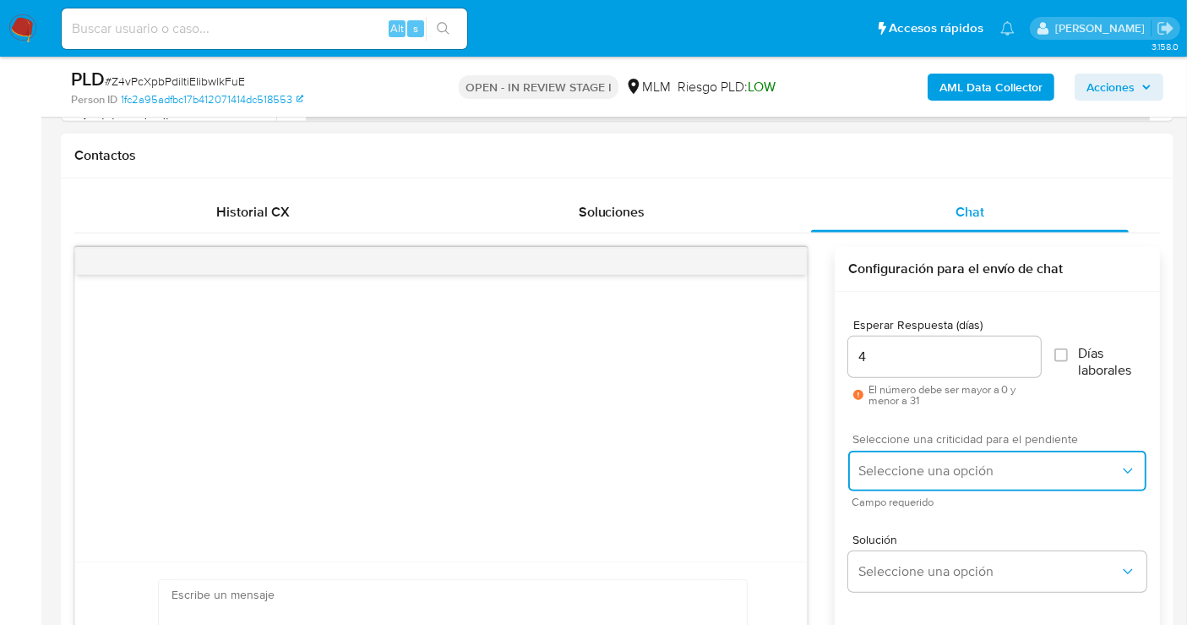
click at [899, 464] on span "Seleccione una opción" at bounding box center [989, 470] width 261 height 17
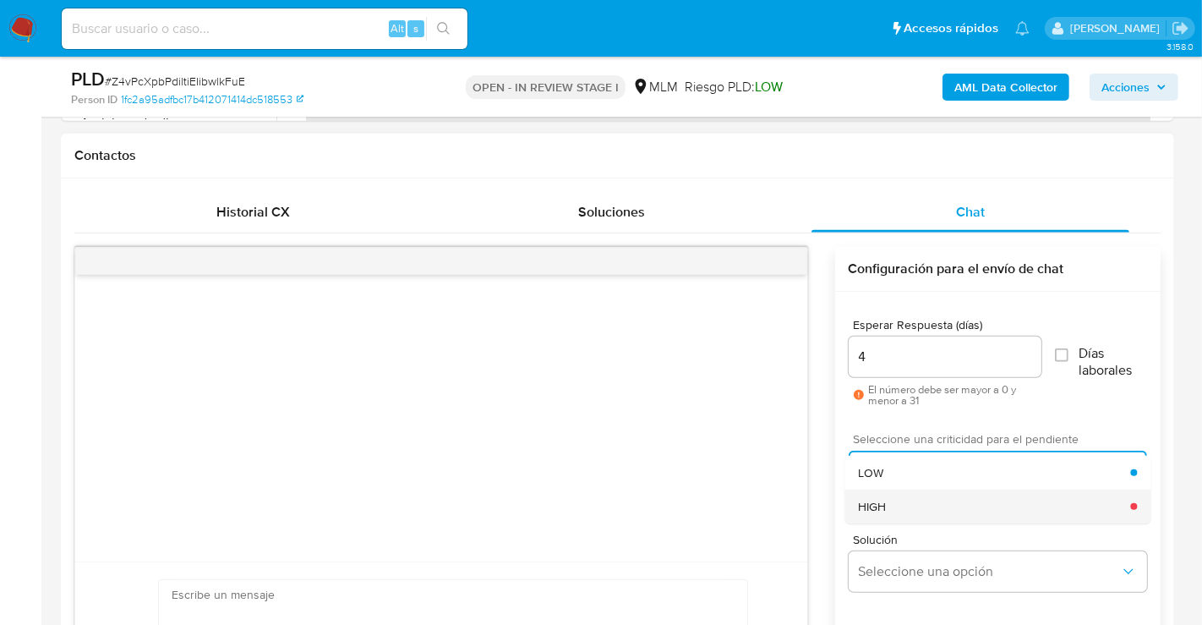
click at [891, 503] on div "HIGH" at bounding box center [994, 506] width 272 height 34
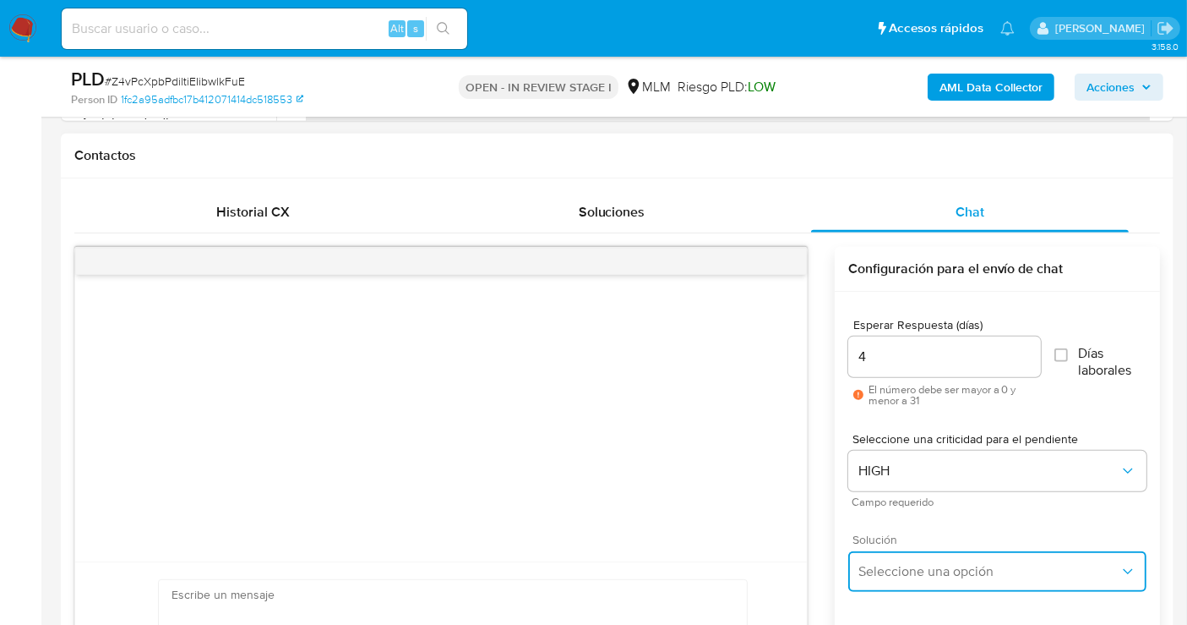
click at [912, 567] on span "Seleccione una opción" at bounding box center [989, 571] width 261 height 17
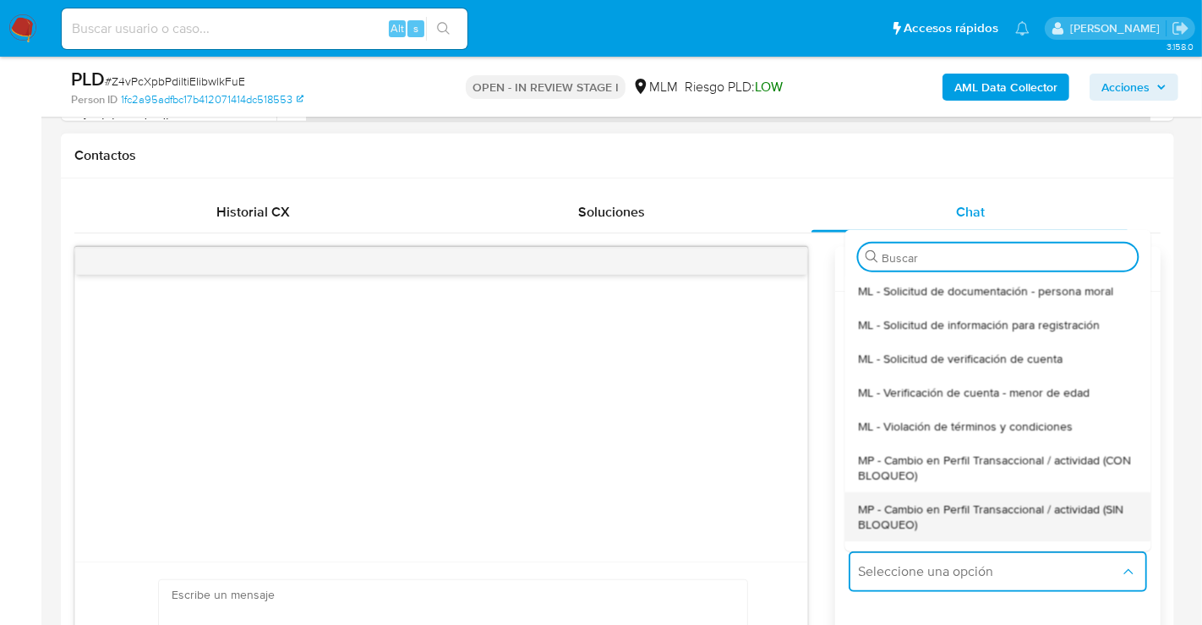
click at [893, 516] on span "MP - Cambio en Perfil Transaccional / actividad (SIN BLOQUEO)" at bounding box center [997, 515] width 279 height 30
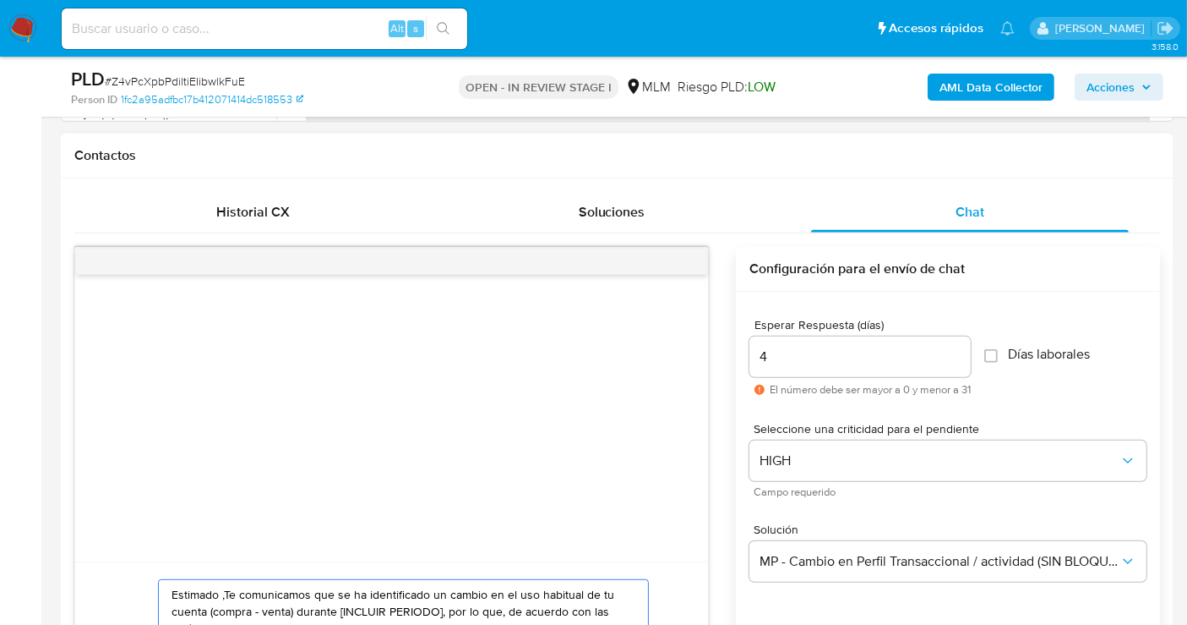
paste textarea "cliente se ha identificado un cambio en el uso habitual de tu cuenta para garan…"
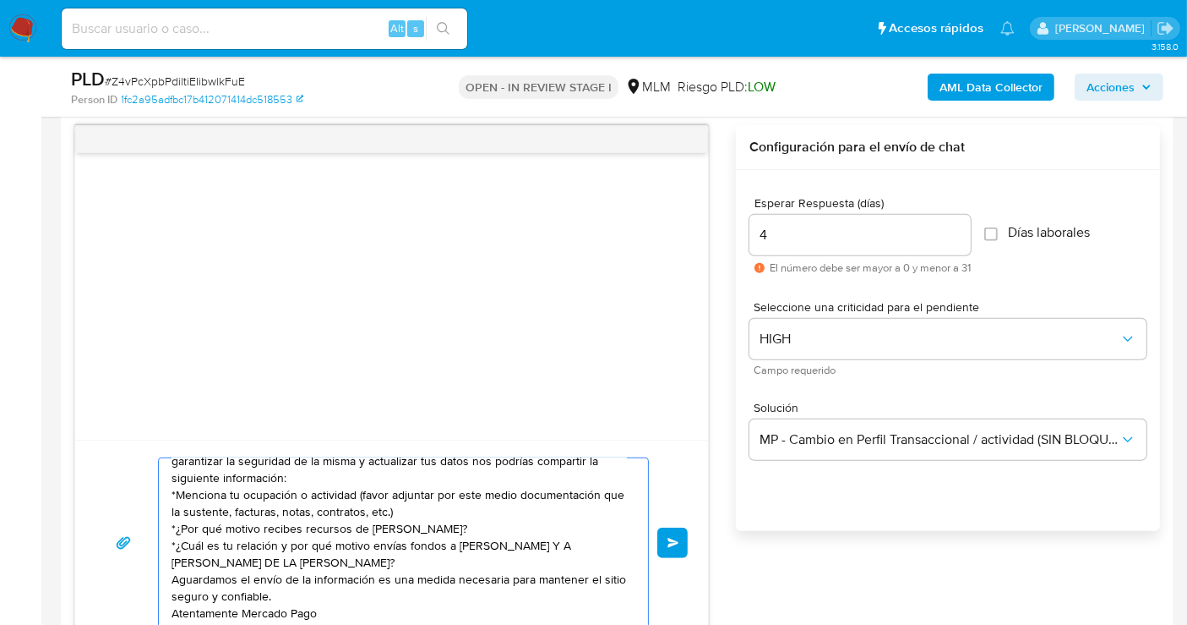
scroll to position [29, 0]
type textarea "Estimado cliente se ha identificado un cambio en el uso habitual de tu cuenta p…"
click at [673, 537] on span "Enviar" at bounding box center [674, 542] width 12 height 10
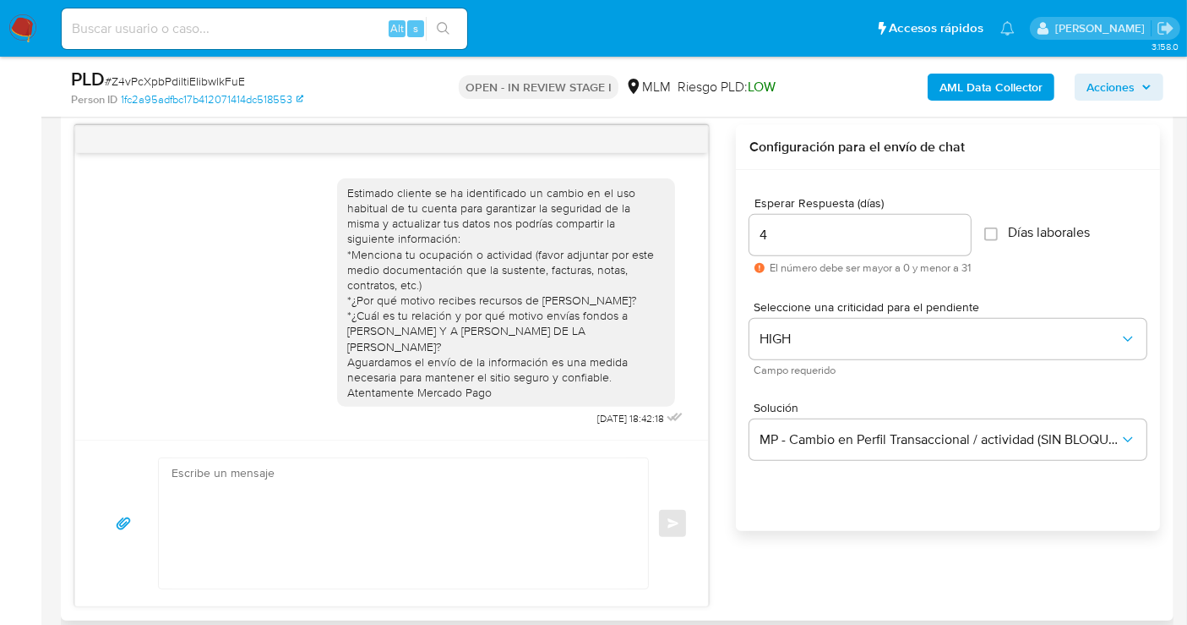
scroll to position [9, 0]
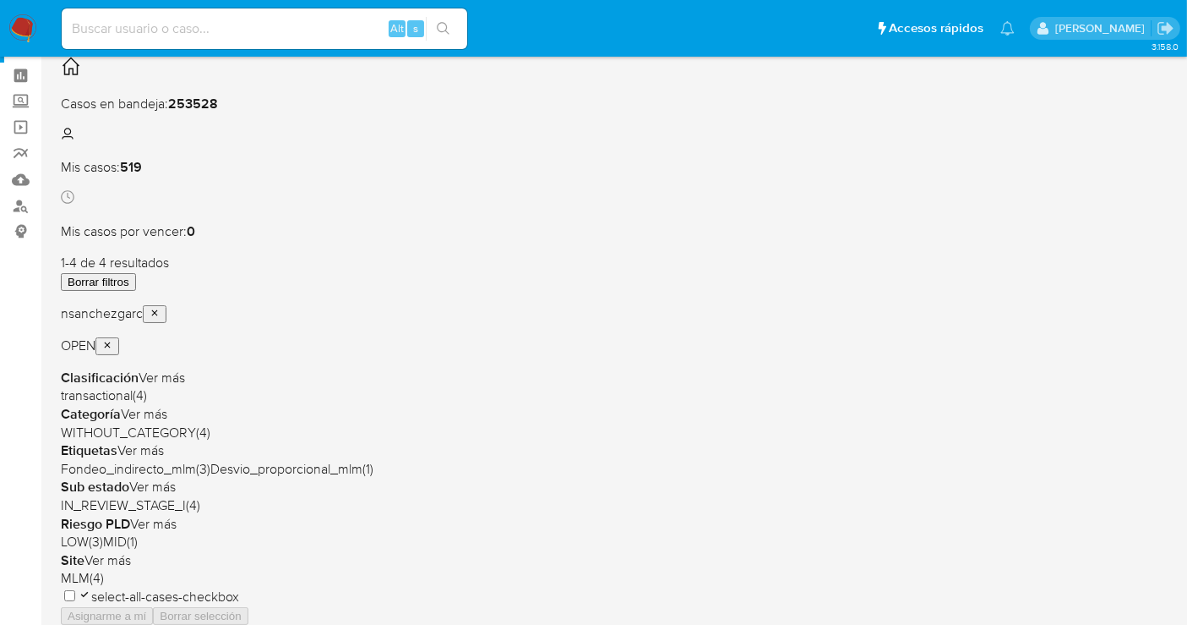
scroll to position [94, 0]
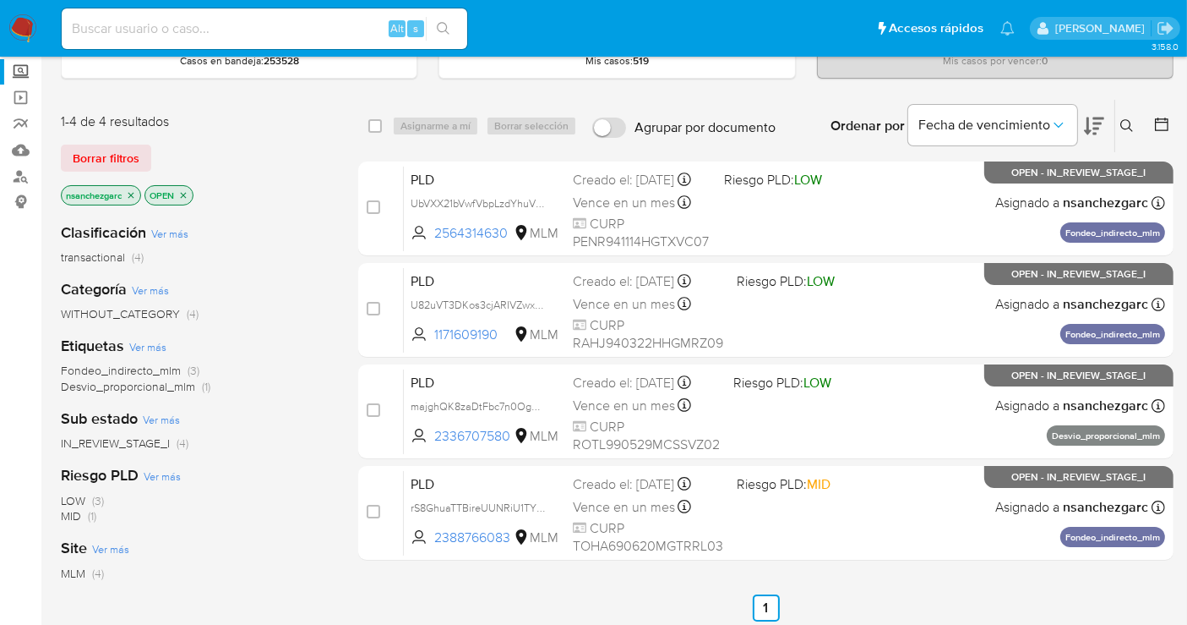
click at [19, 69] on label "Screening" at bounding box center [100, 72] width 201 height 26
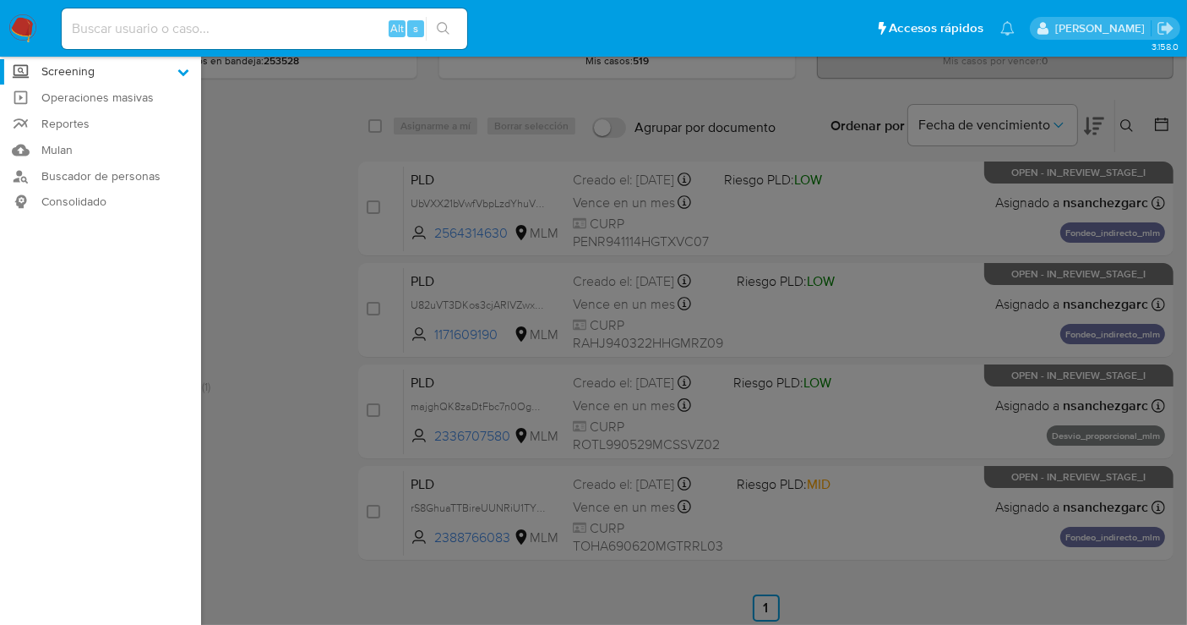
click at [0, 0] on input "Screening" at bounding box center [0, 0] width 0 height 0
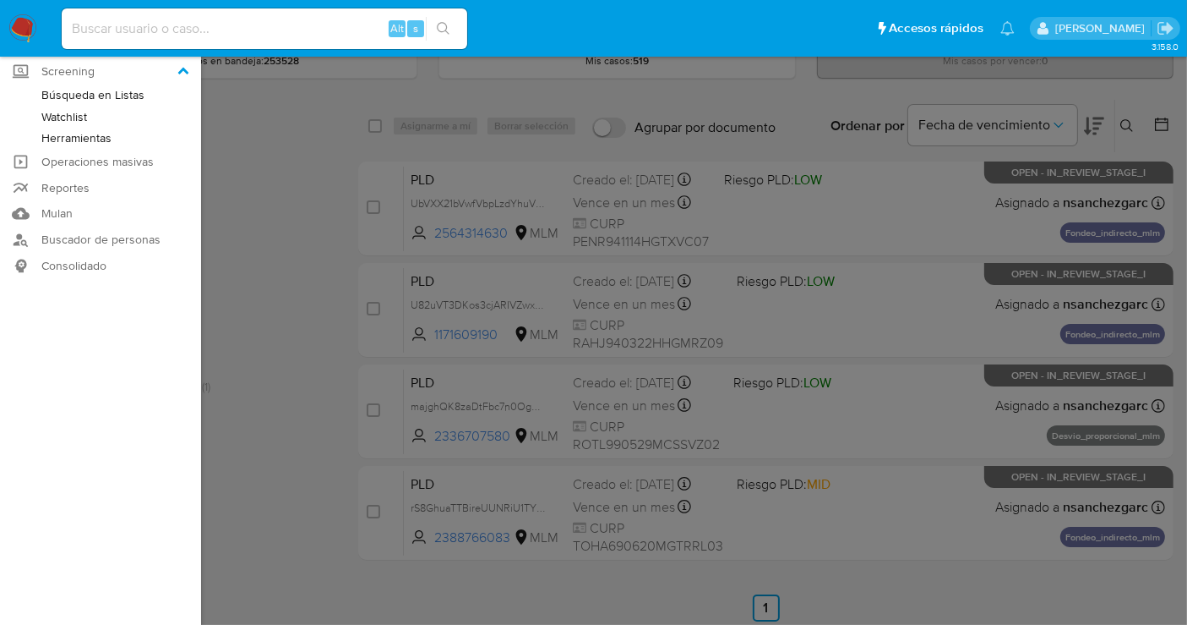
click at [52, 142] on link "Herramientas" at bounding box center [100, 138] width 201 height 21
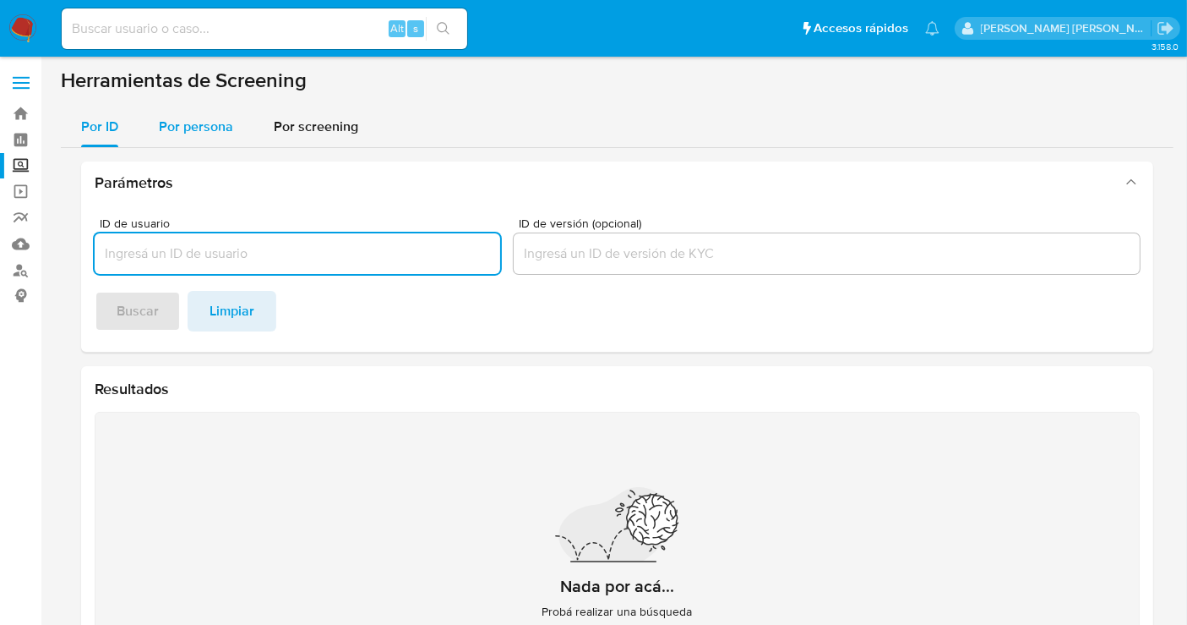
click at [183, 131] on span "Por persona" at bounding box center [196, 126] width 74 height 19
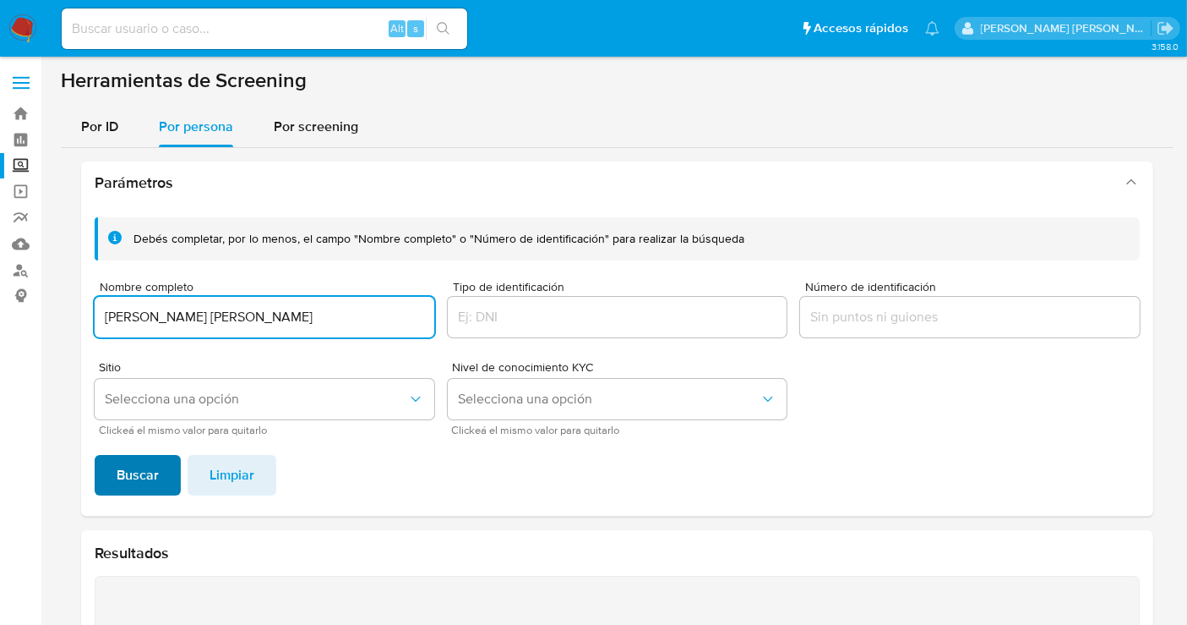
type input "[PERSON_NAME] [PERSON_NAME]"
click at [123, 488] on span "Buscar" at bounding box center [138, 474] width 42 height 37
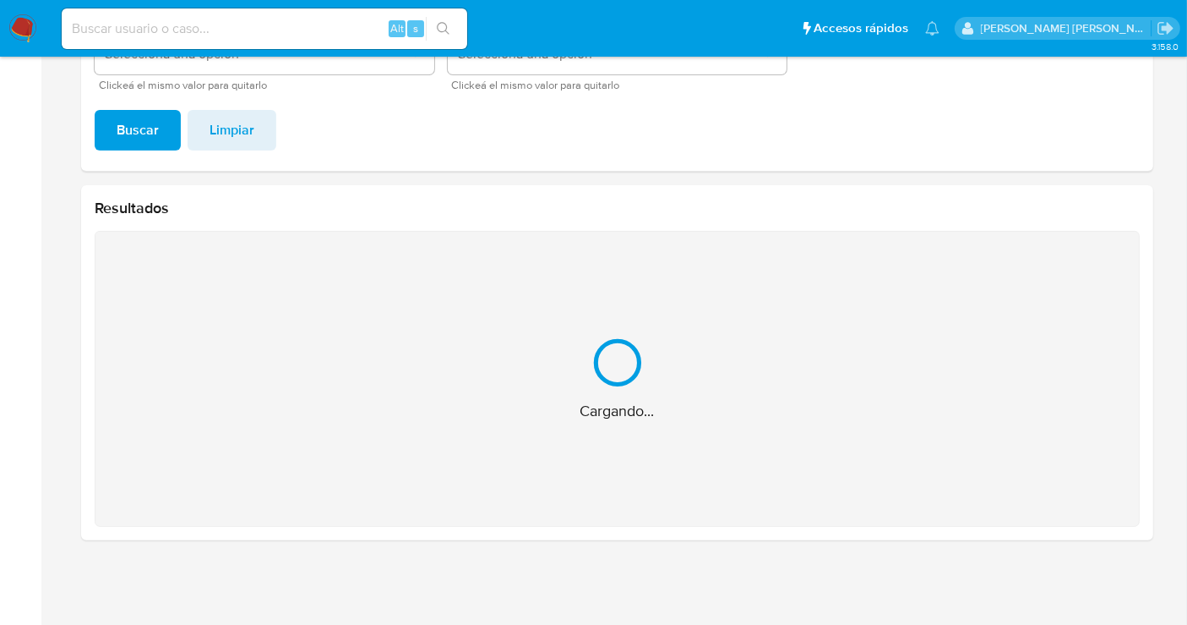
scroll to position [76, 0]
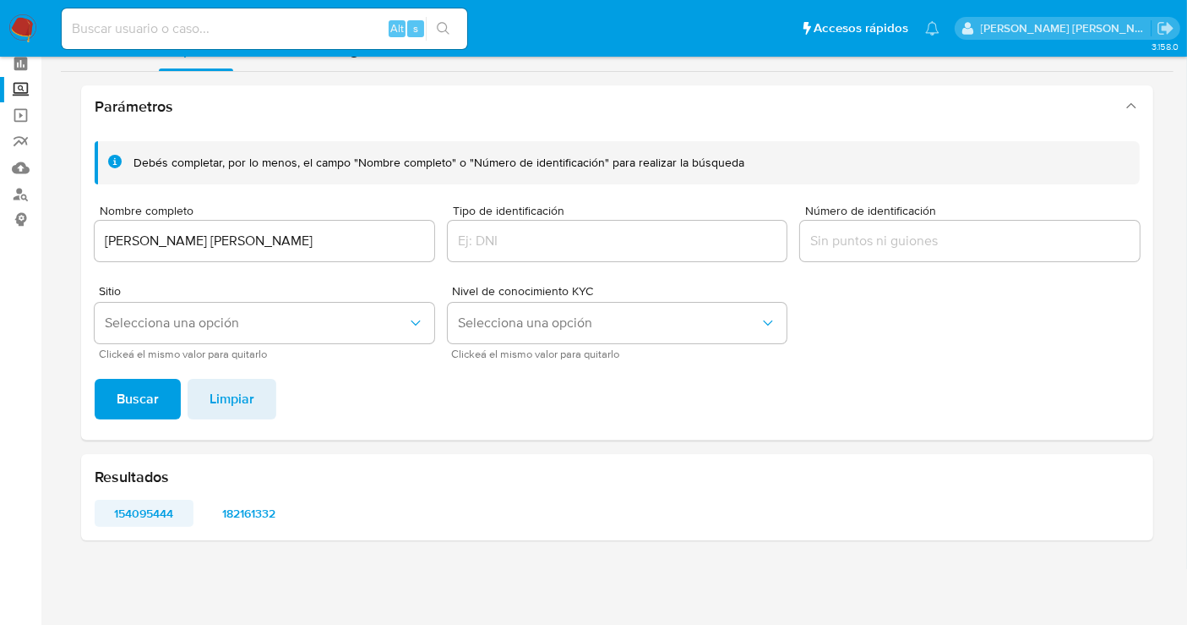
click at [142, 512] on span "154095444" at bounding box center [143, 513] width 75 height 24
click at [254, 504] on span "182161332" at bounding box center [249, 513] width 75 height 24
click at [23, 33] on img at bounding box center [22, 28] width 29 height 29
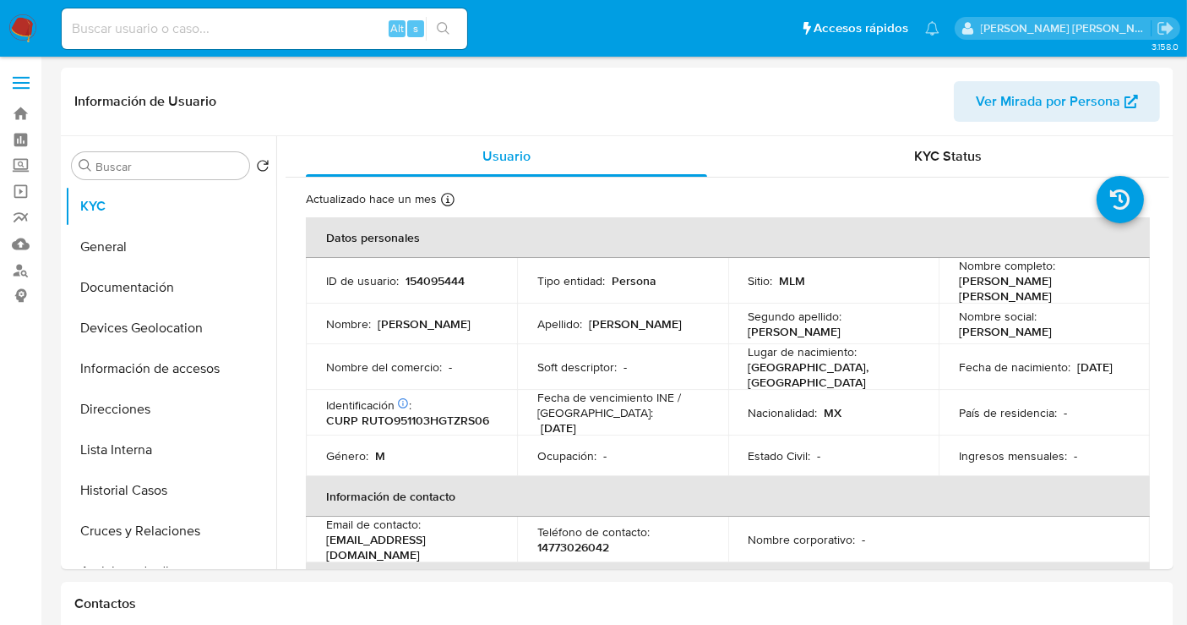
select select "10"
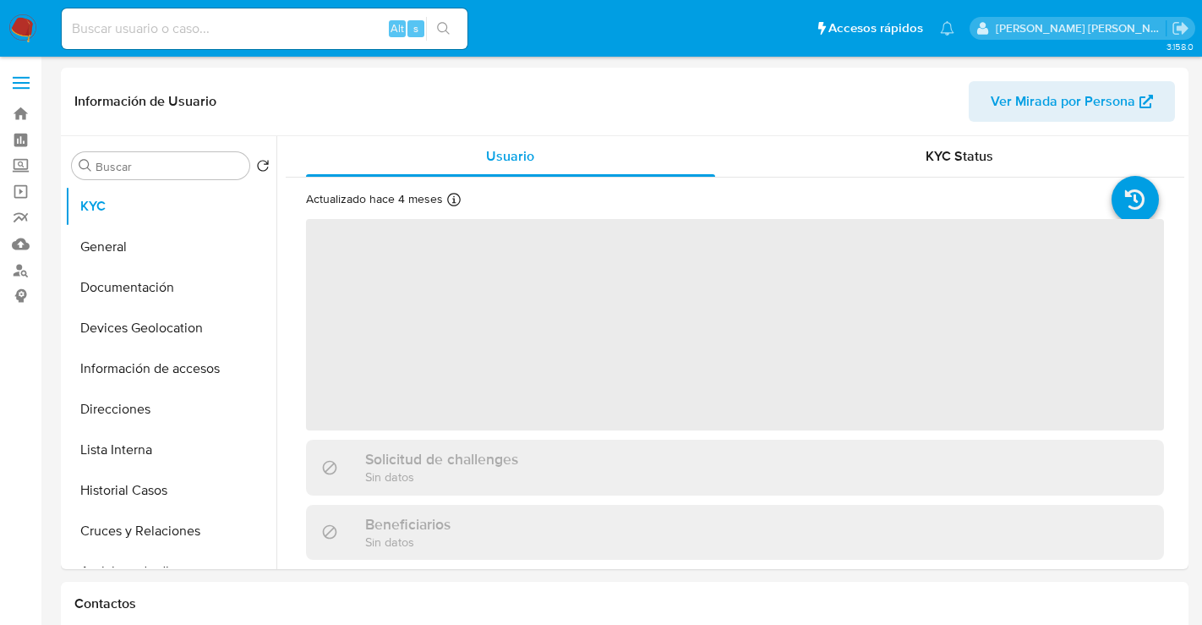
select select "10"
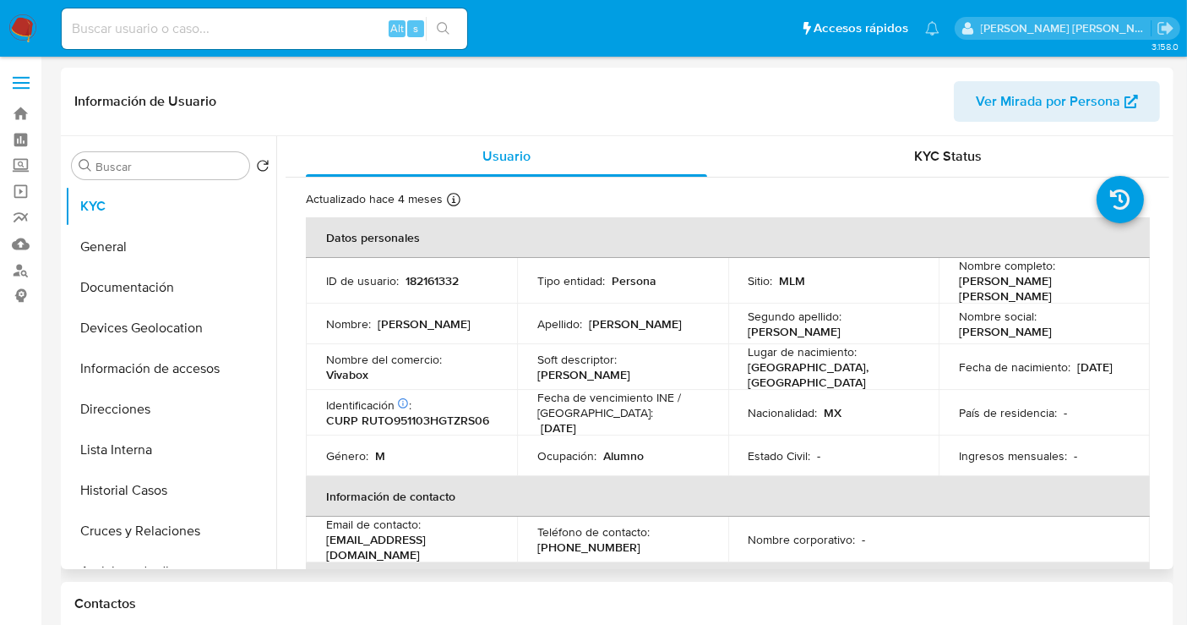
click at [428, 280] on p "182161332" at bounding box center [432, 280] width 53 height 15
copy p "182161332"
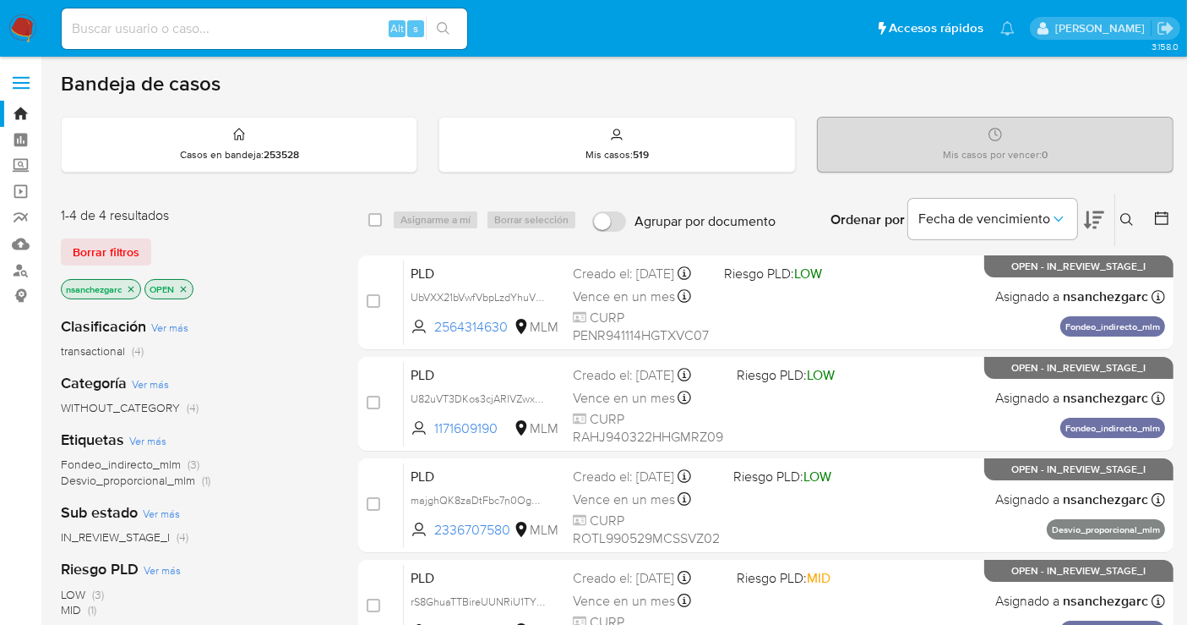
click at [1128, 214] on icon at bounding box center [1128, 220] width 14 height 14
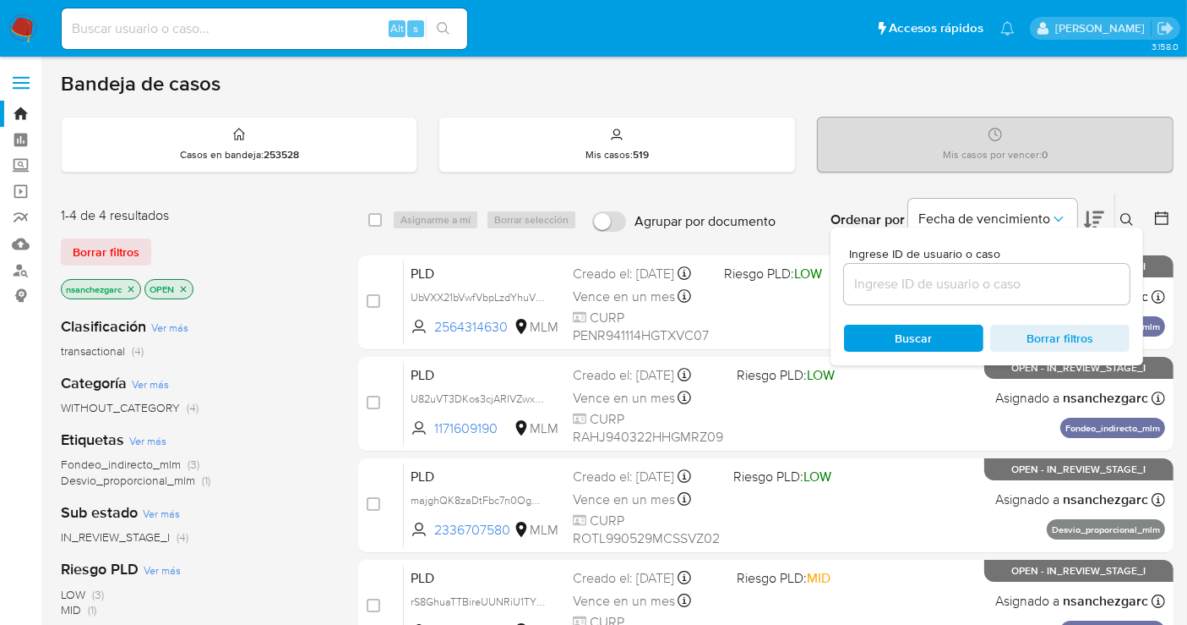
click at [930, 277] on input at bounding box center [987, 284] width 286 height 22
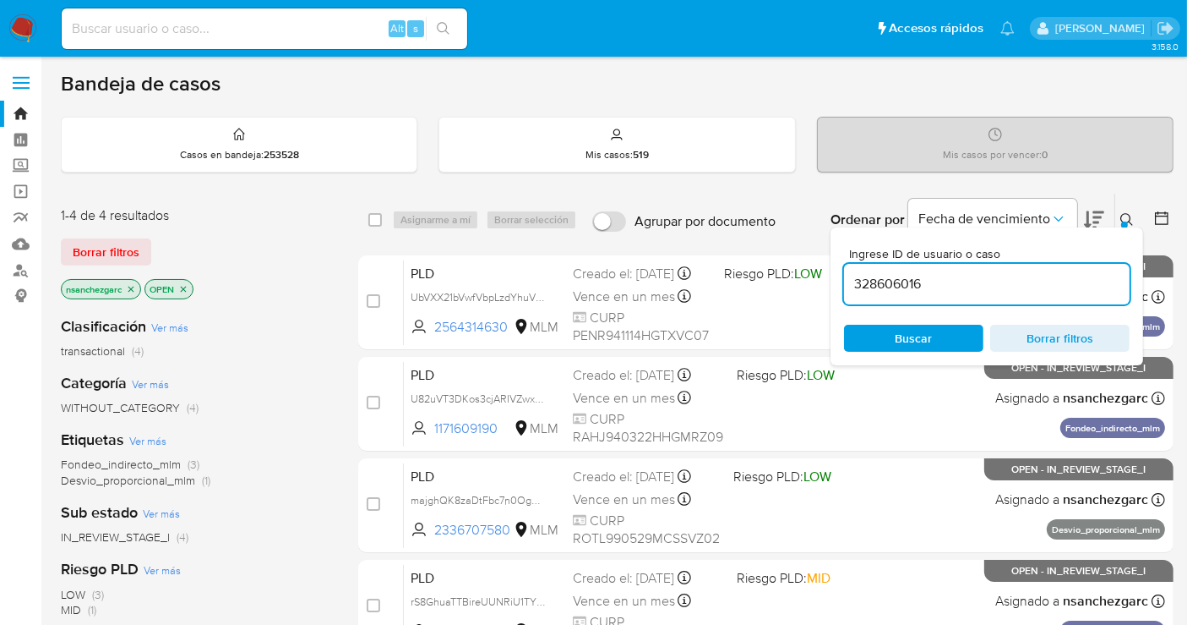
type input "328606016"
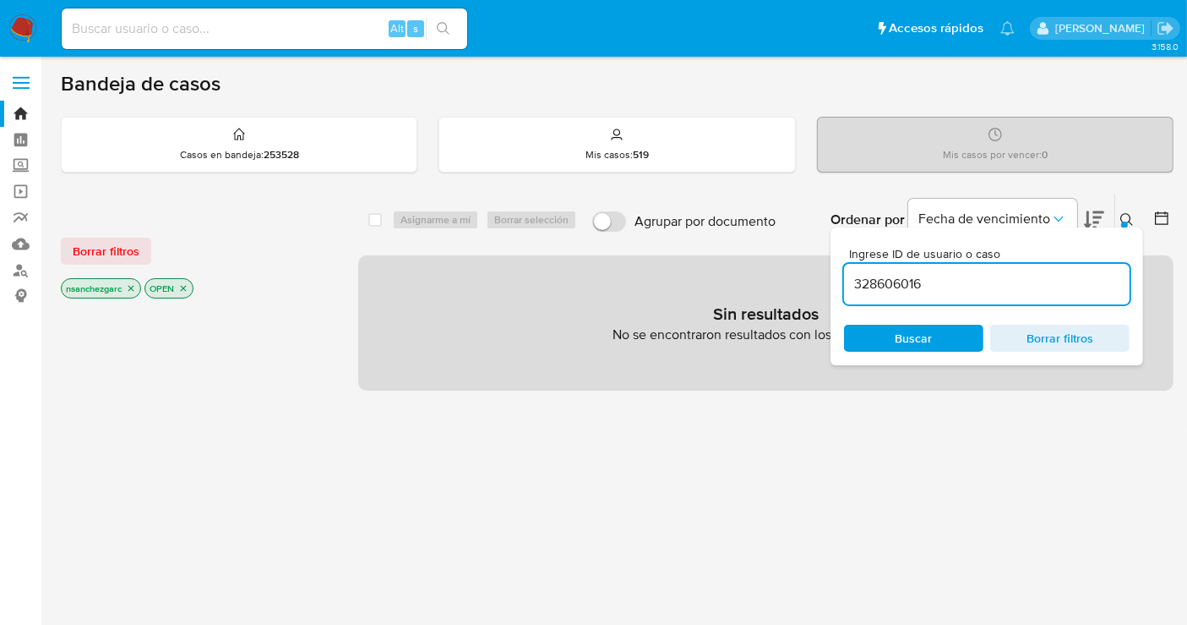
click at [135, 284] on icon "close-filter" at bounding box center [131, 288] width 10 height 10
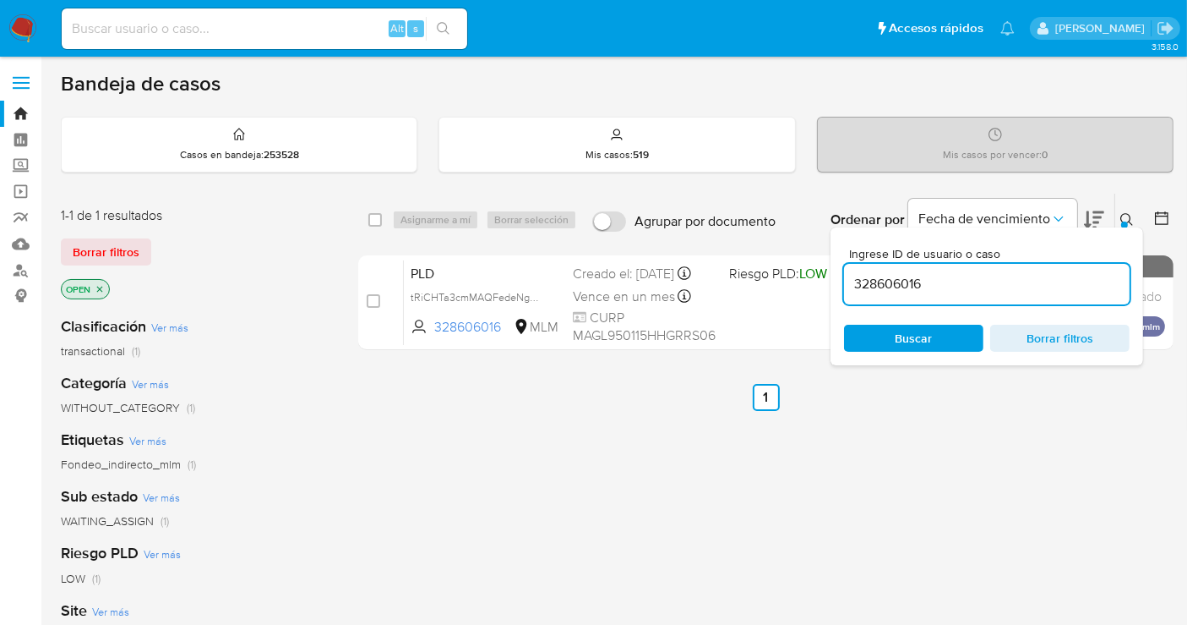
drag, startPoint x: 541, startPoint y: 310, endPoint x: 560, endPoint y: 365, distance: 58.3
click at [541, 305] on span "tRiCHTa3cmMAQFedeNgU5qfU" at bounding box center [485, 295] width 149 height 19
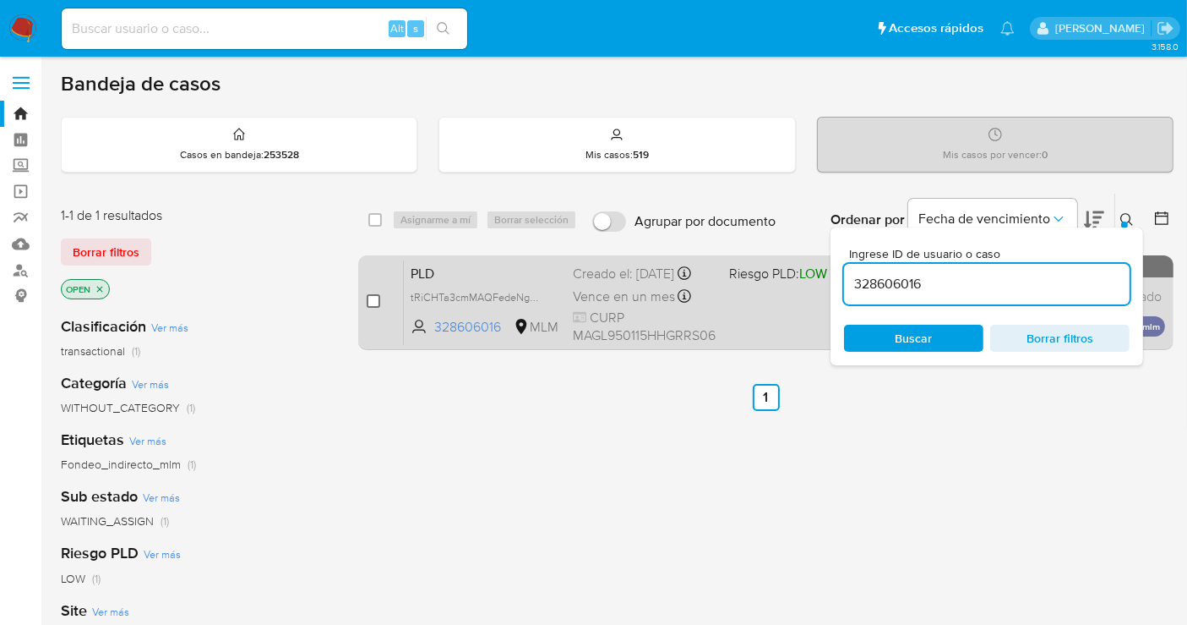
click at [371, 299] on input "checkbox" at bounding box center [374, 301] width 14 height 14
checkbox input "true"
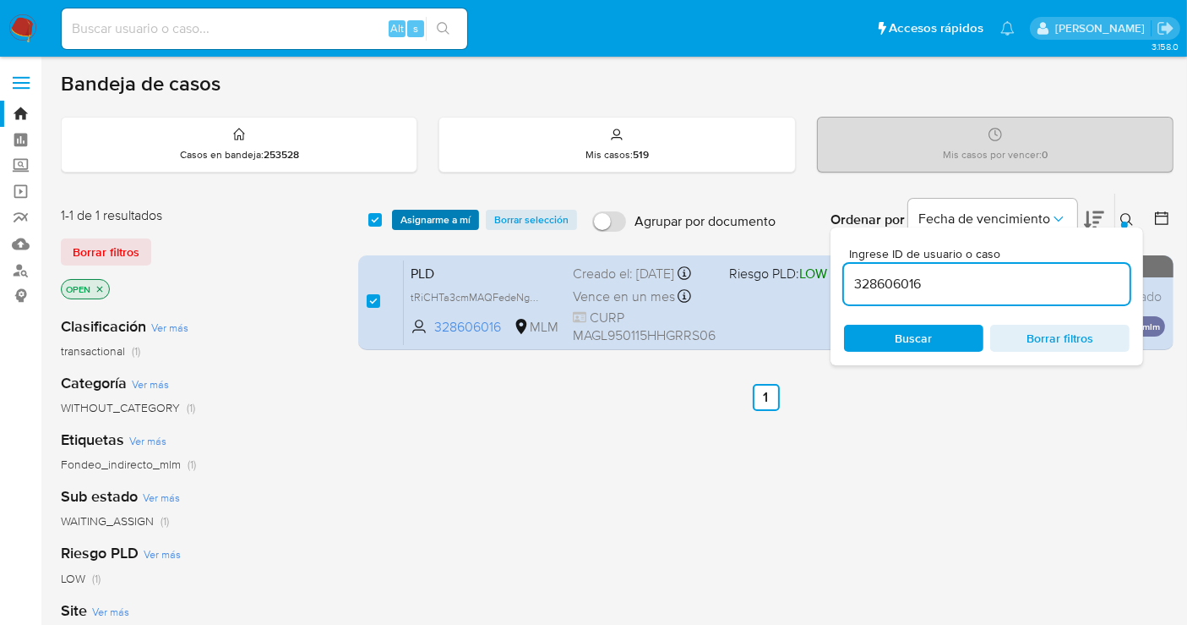
click at [446, 220] on span "Asignarme a mí" at bounding box center [436, 219] width 70 height 17
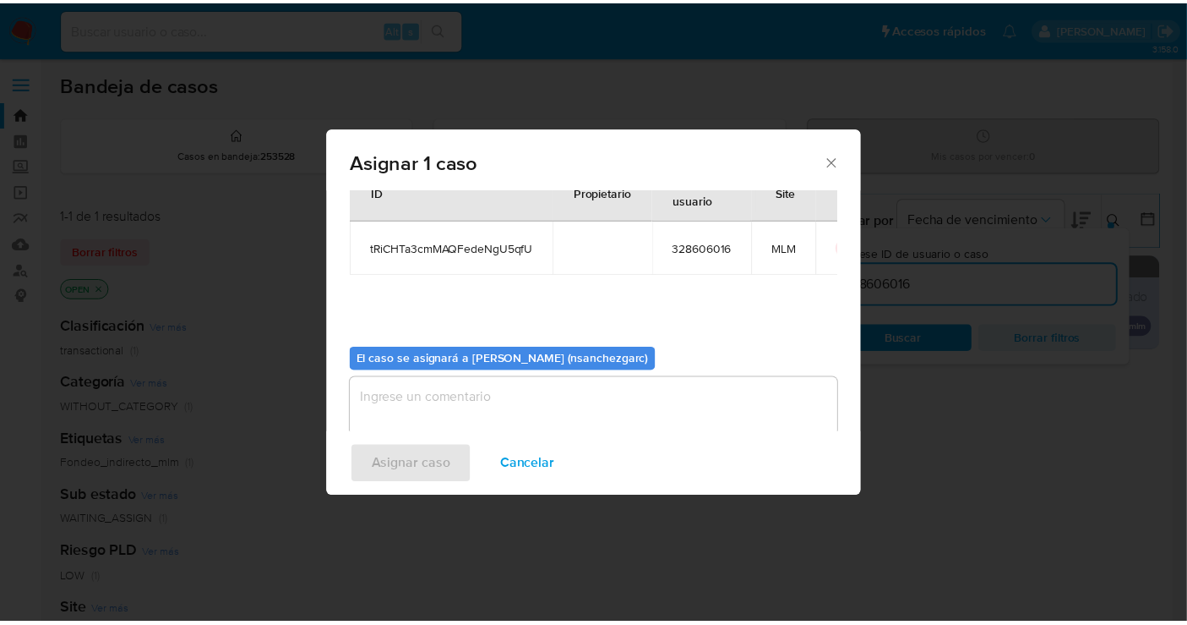
scroll to position [86, 0]
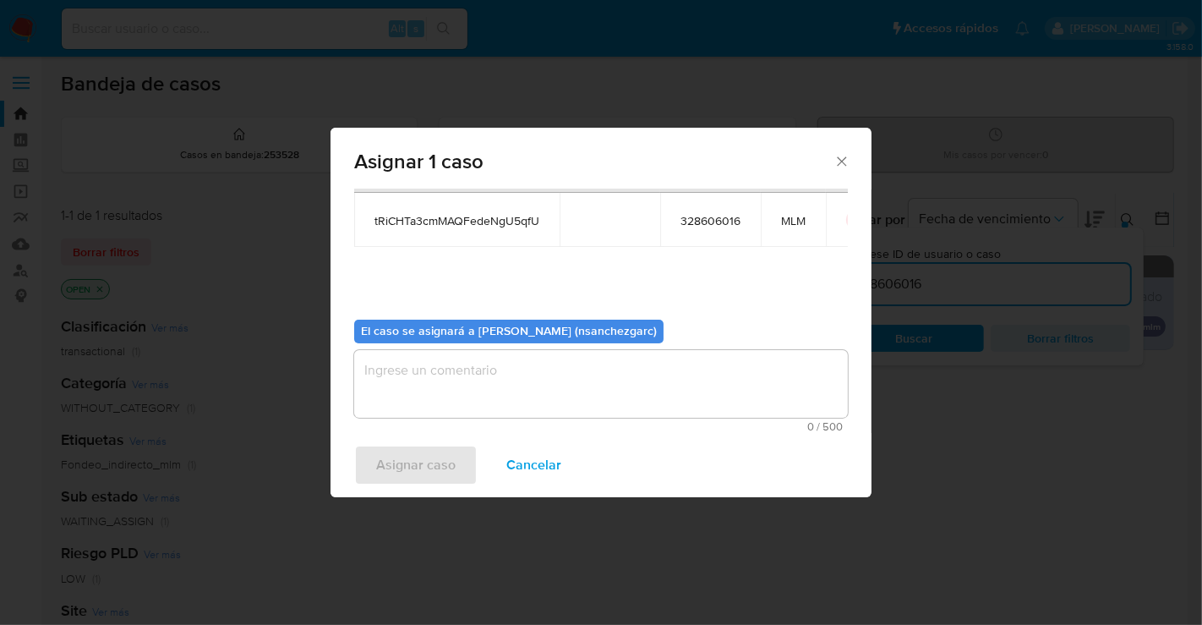
click at [396, 378] on textarea "assign-modal" at bounding box center [601, 384] width 494 height 68
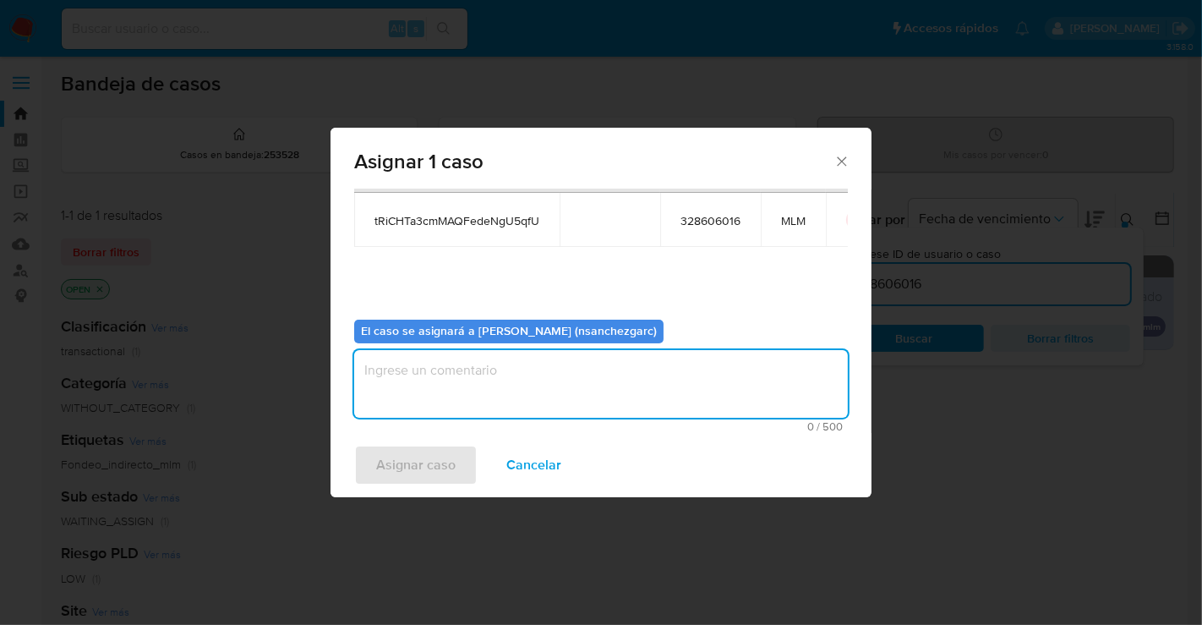
type textarea "e"
type textarea "nesg"
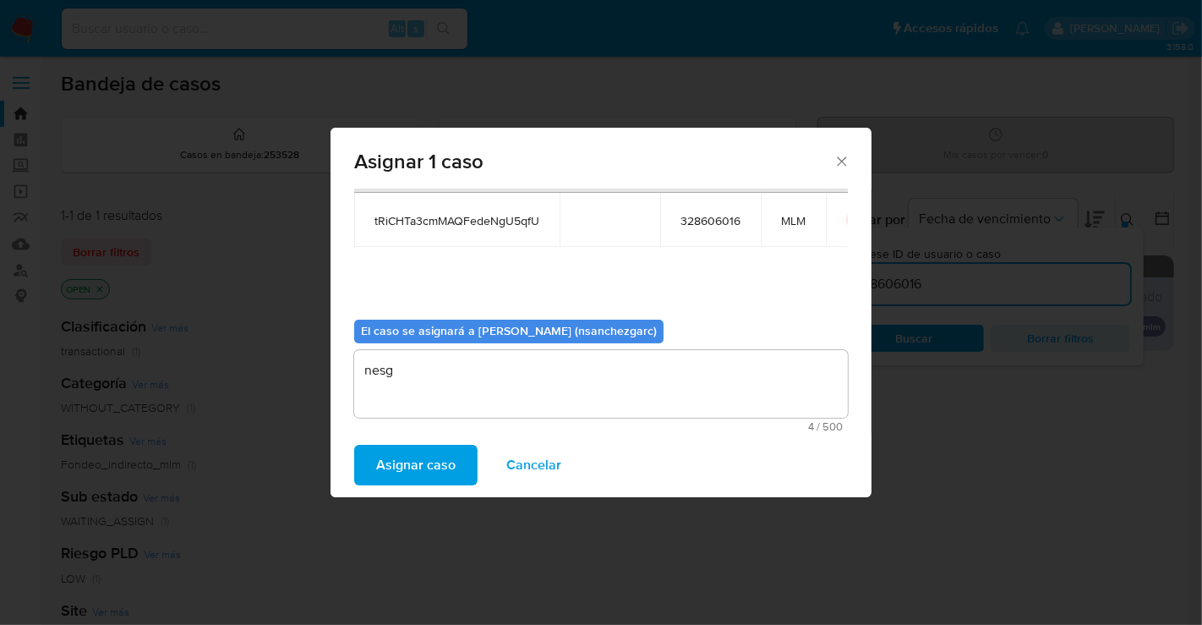
click at [407, 454] on span "Asignar caso" at bounding box center [415, 464] width 79 height 37
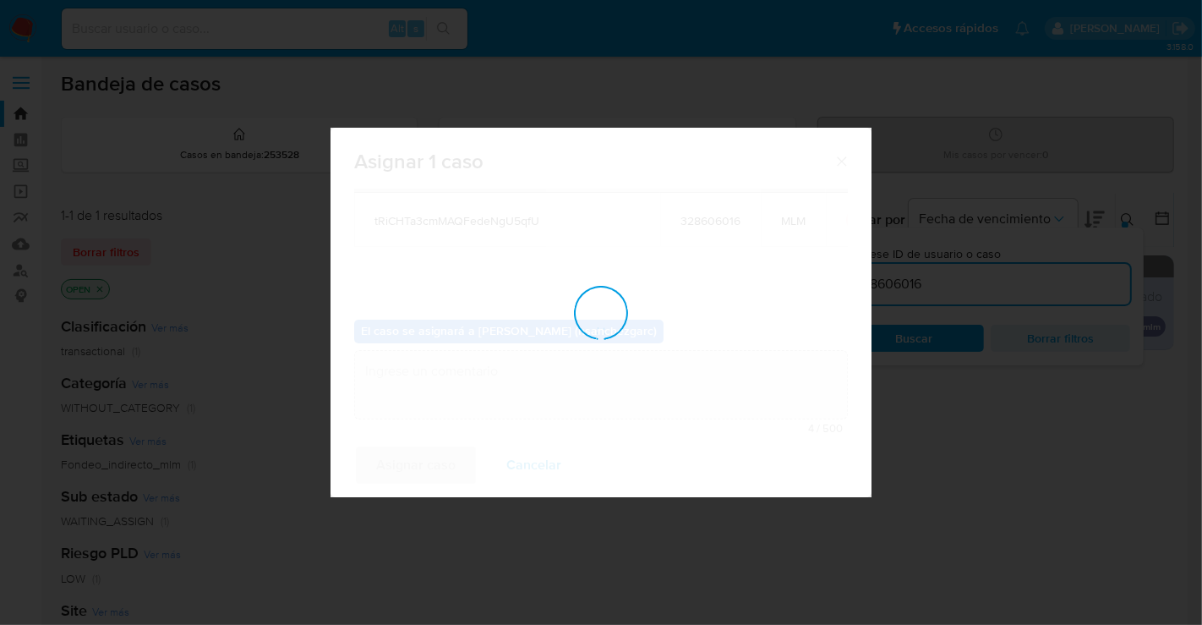
checkbox input "false"
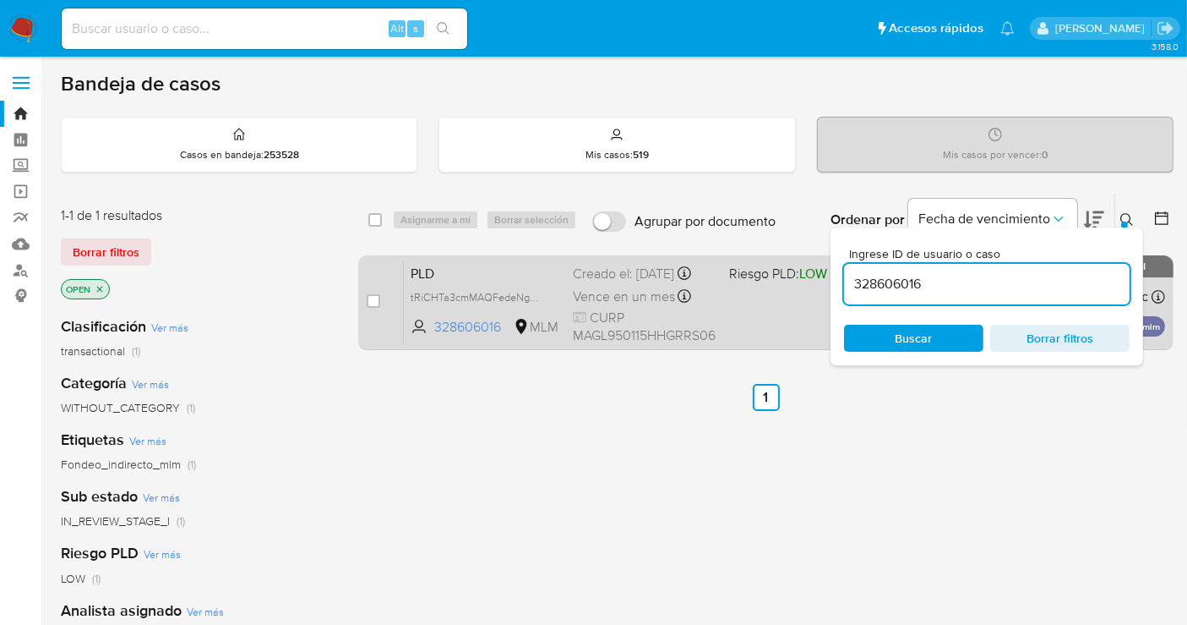
click at [615, 283] on div "Creado el: 12/08/2025 Creado el: 12/08/2025 02:09:15" at bounding box center [644, 274] width 143 height 19
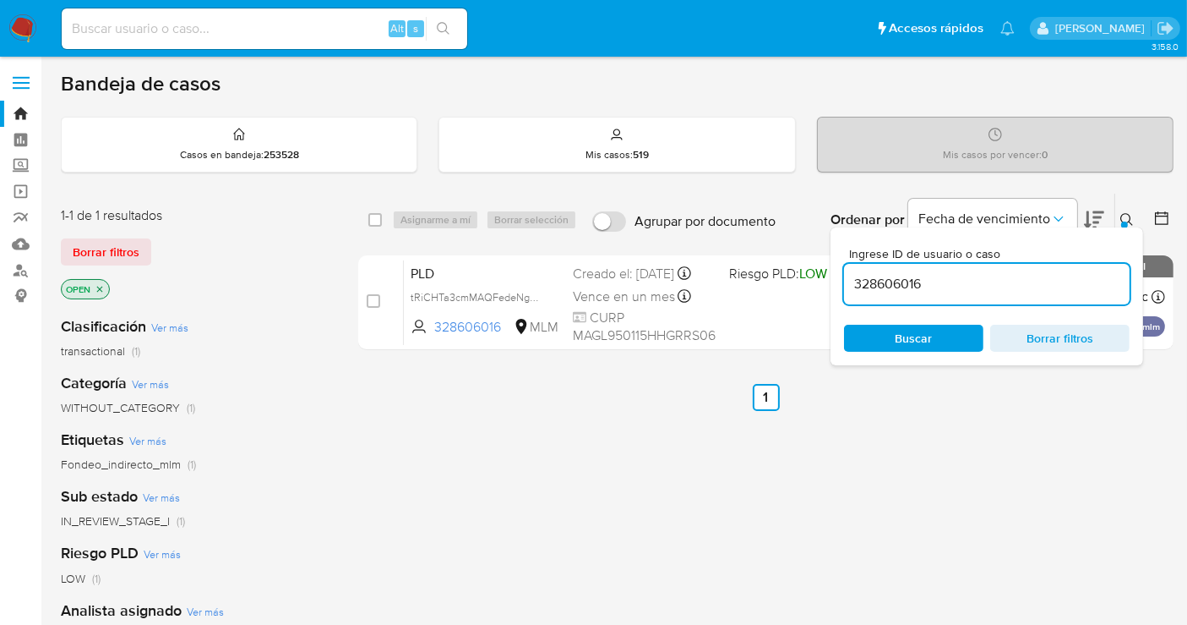
click at [29, 28] on img at bounding box center [22, 28] width 29 height 29
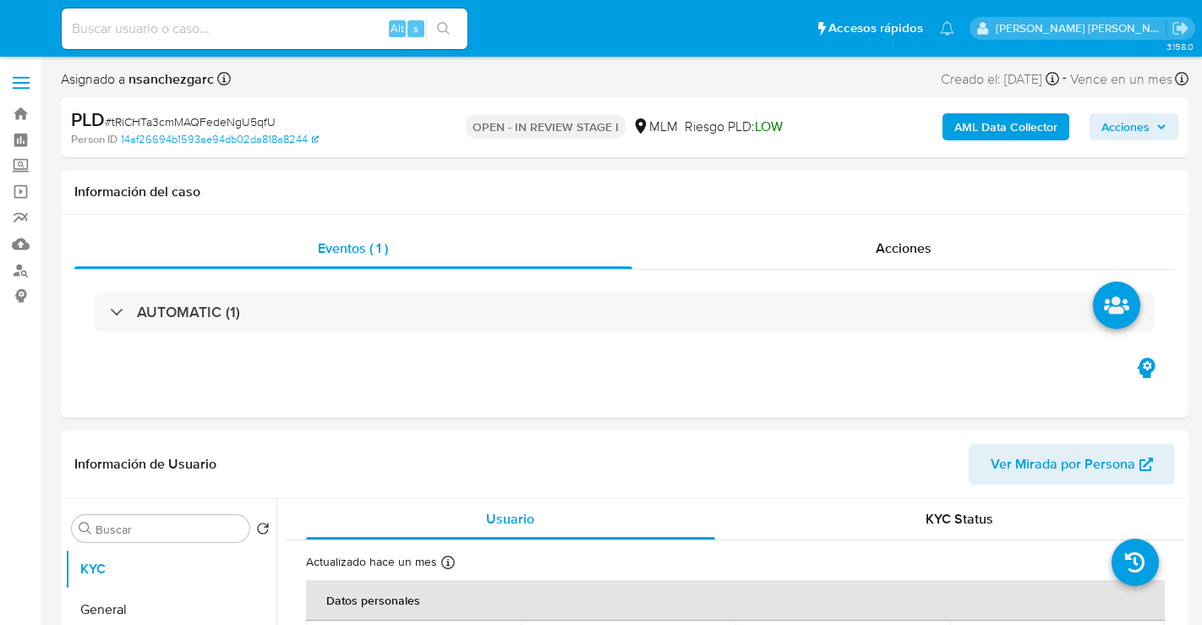
select select "10"
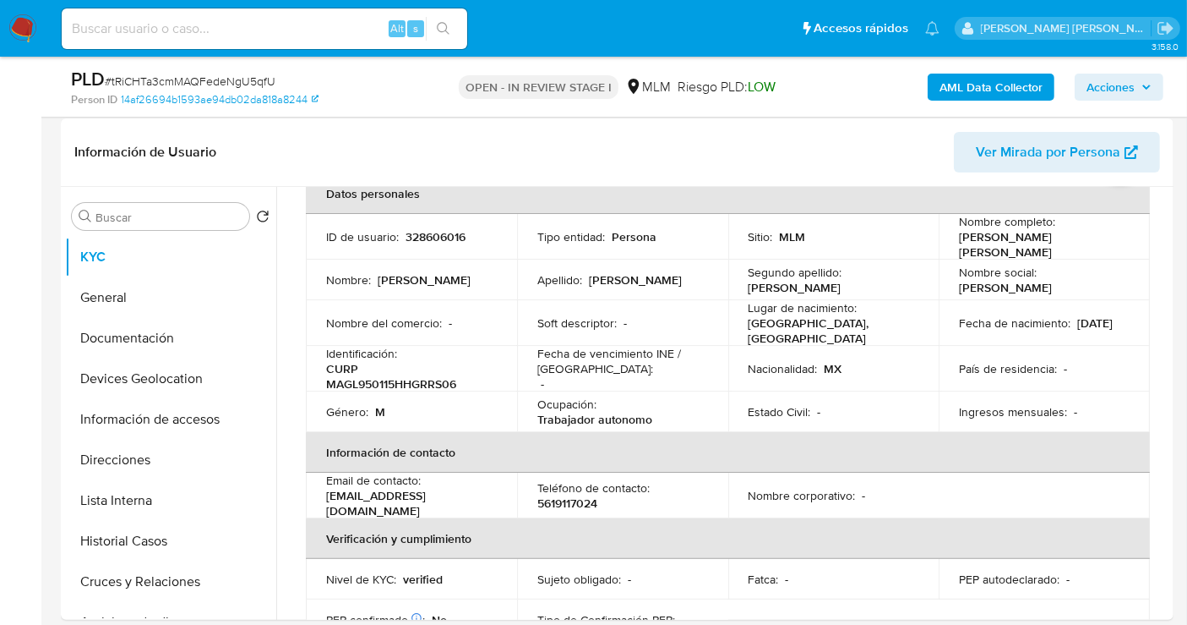
scroll to position [281, 0]
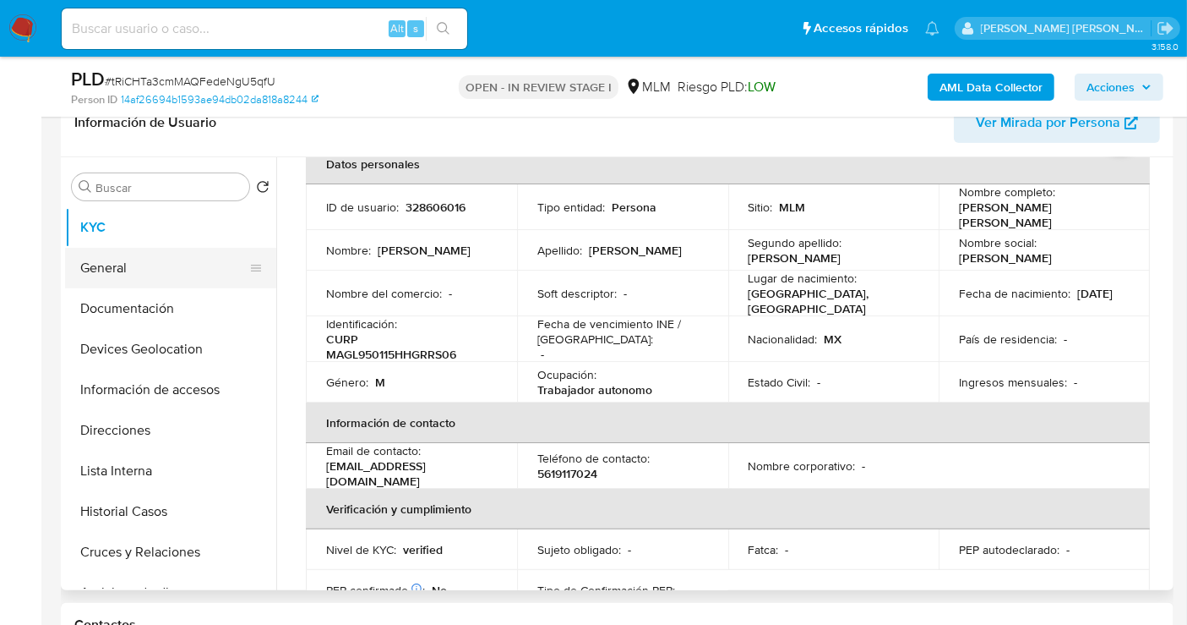
click at [145, 260] on button "General" at bounding box center [164, 268] width 198 height 41
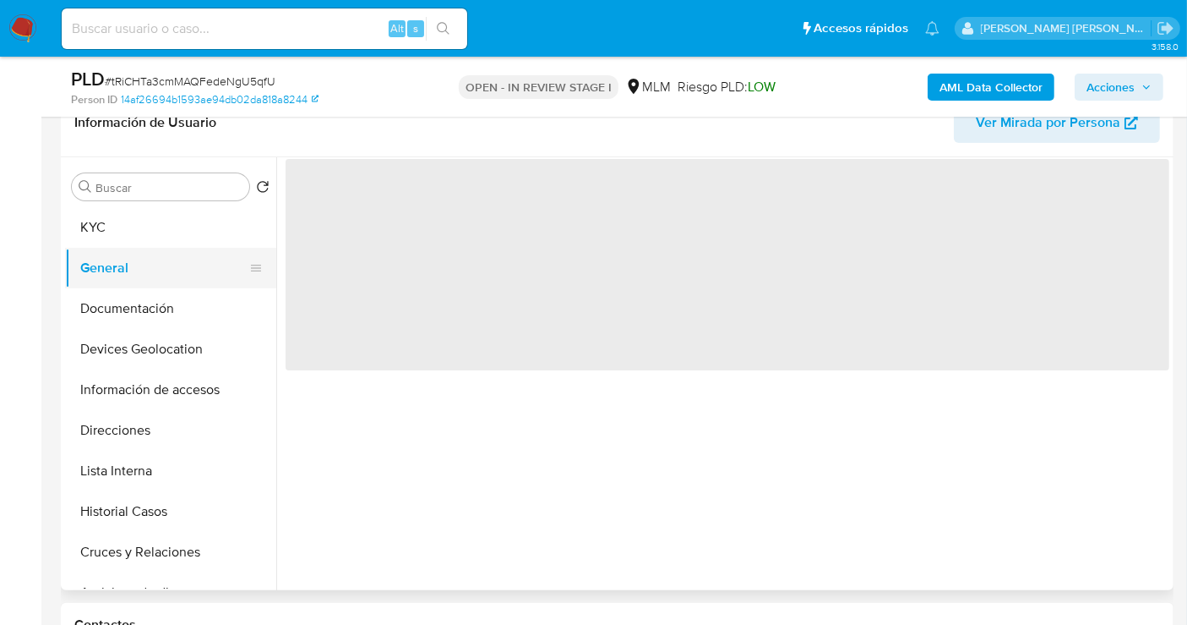
scroll to position [0, 0]
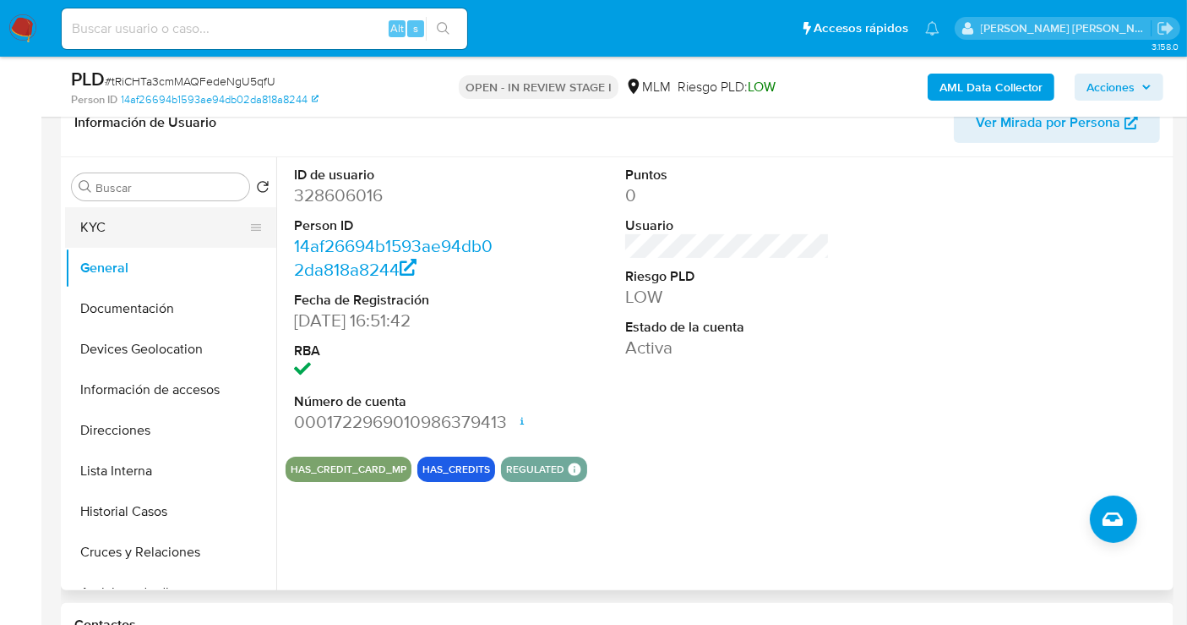
click at [103, 227] on button "KYC" at bounding box center [164, 227] width 198 height 41
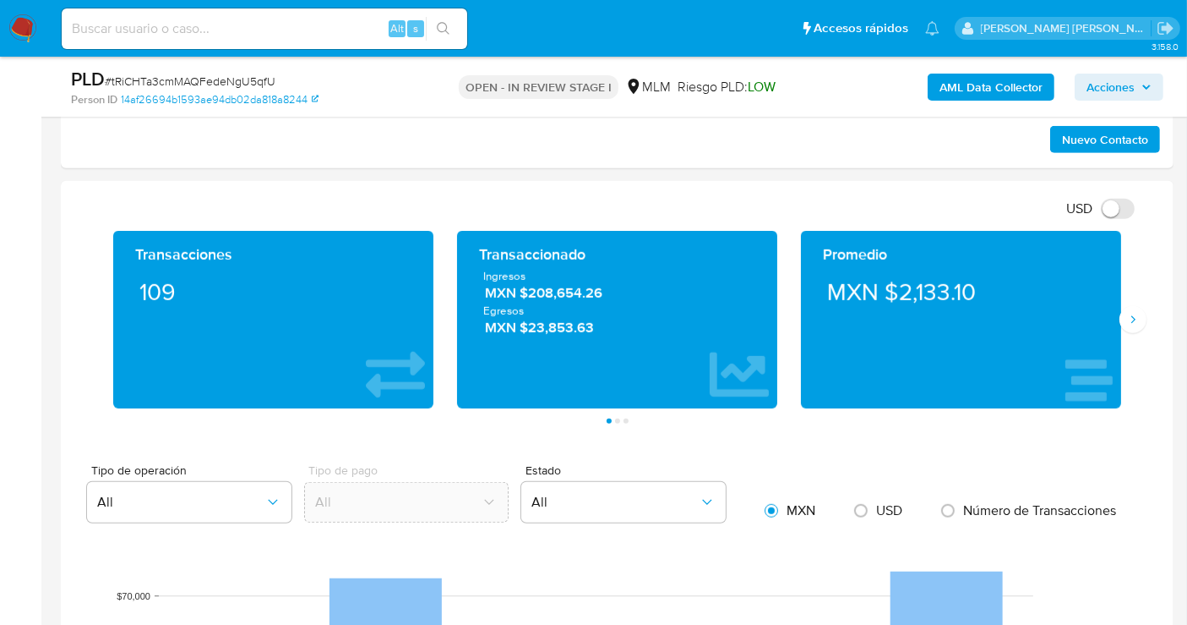
scroll to position [1127, 0]
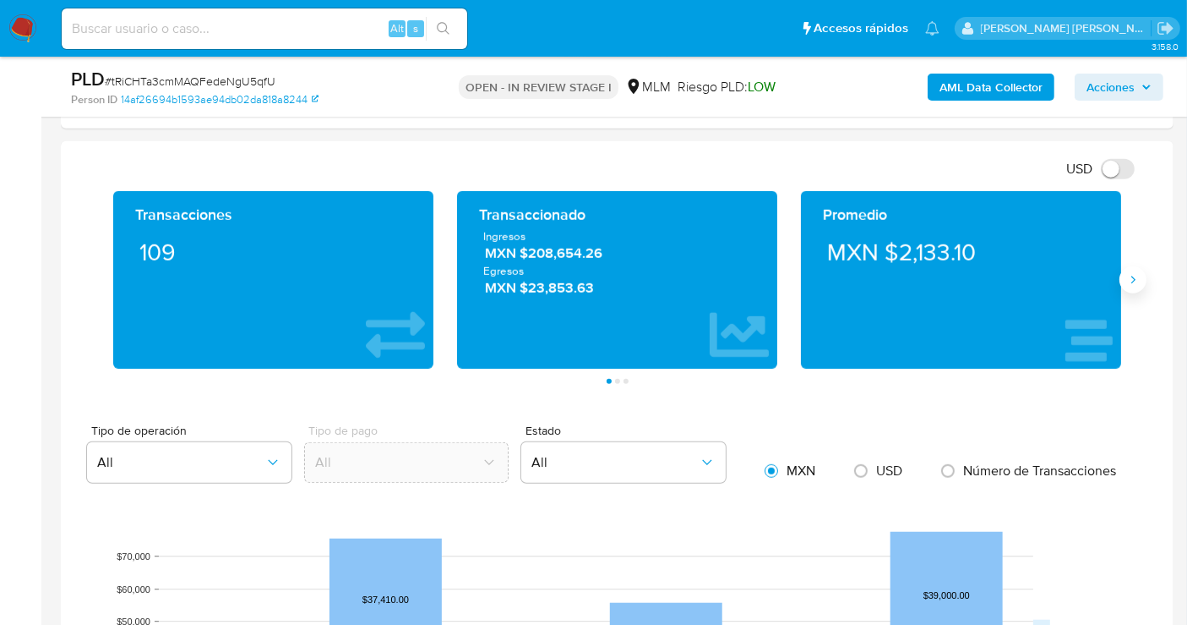
click at [1132, 276] on icon "Siguiente" at bounding box center [1134, 280] width 14 height 14
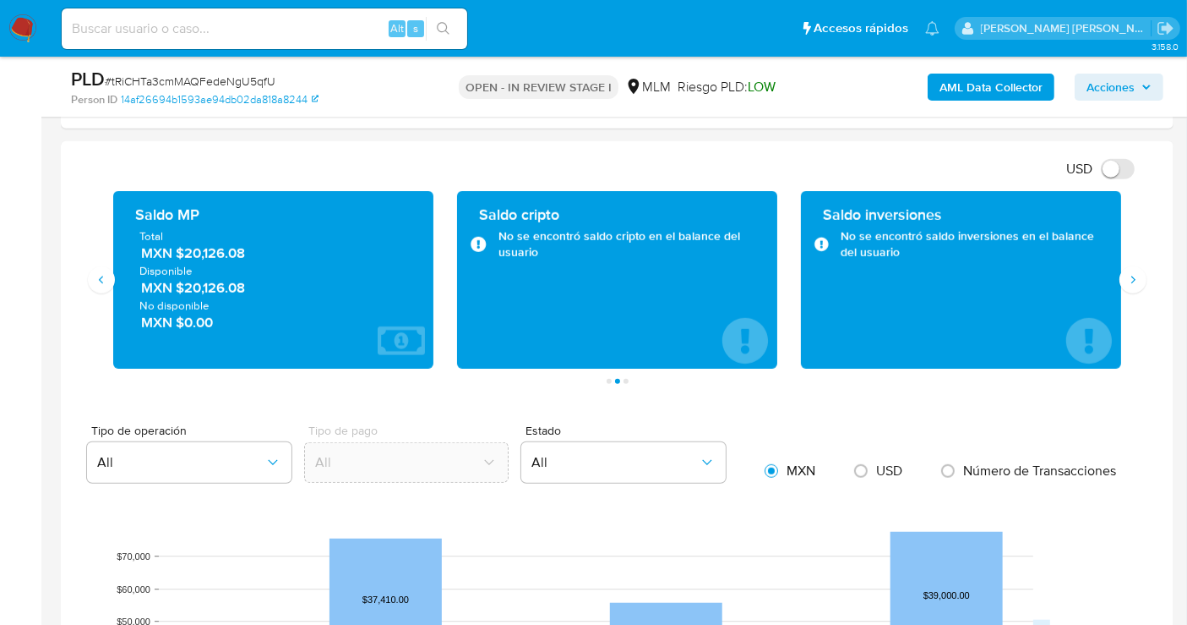
click at [215, 250] on span "MXN $20,126.08" at bounding box center [274, 252] width 266 height 19
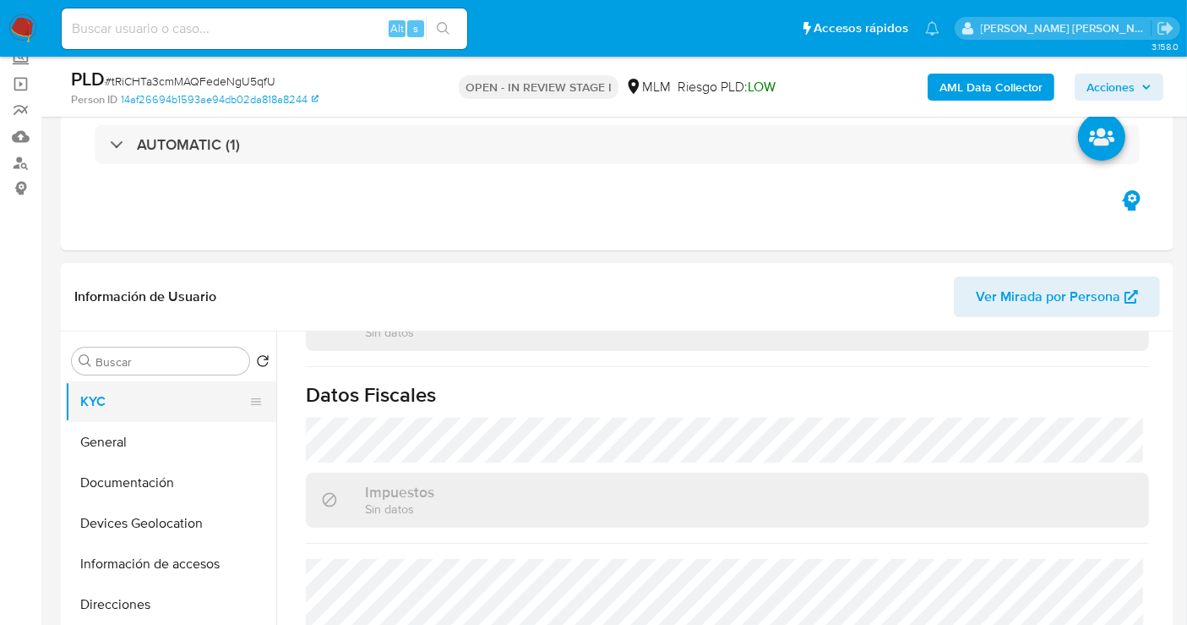
scroll to position [94, 0]
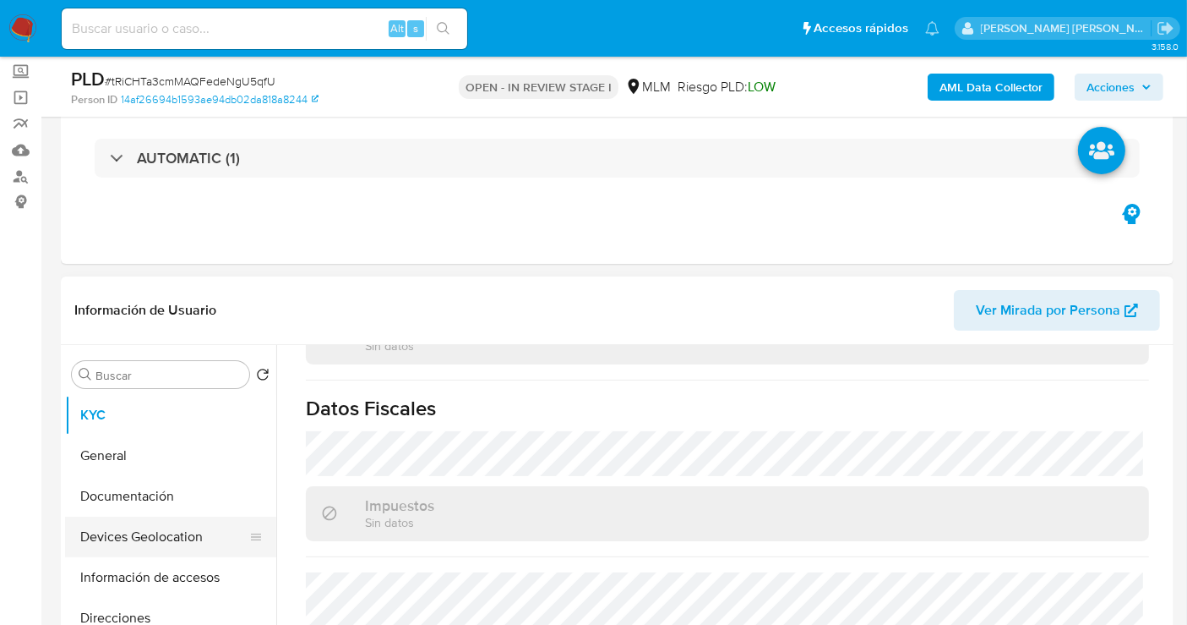
click at [145, 539] on button "Devices Geolocation" at bounding box center [164, 536] width 198 height 41
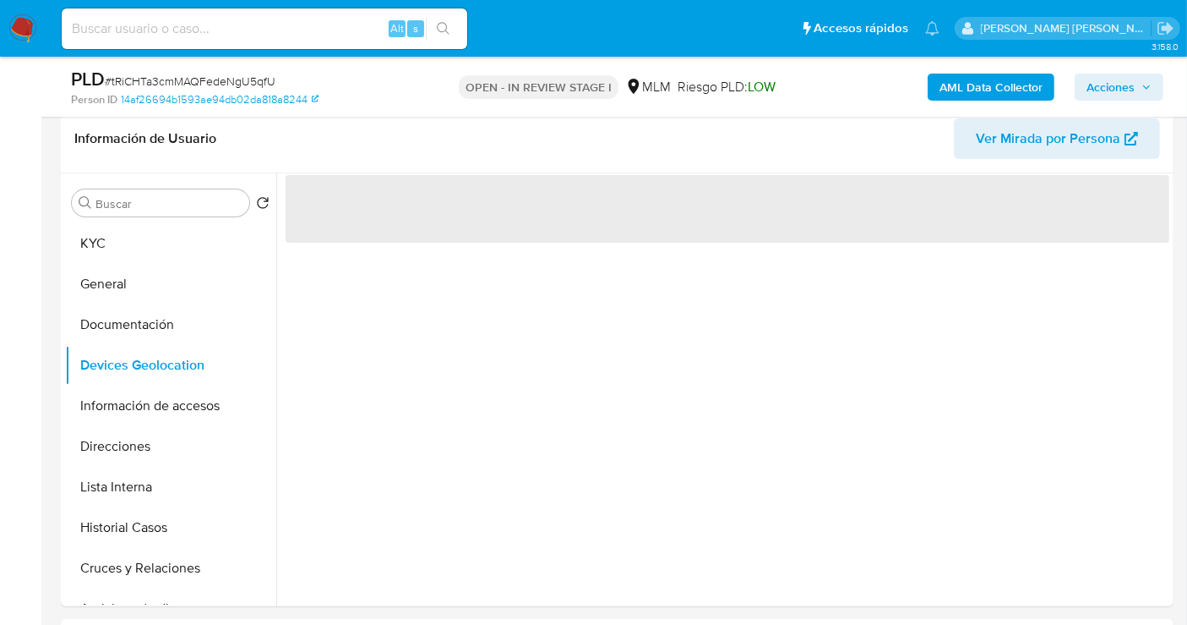
scroll to position [281, 0]
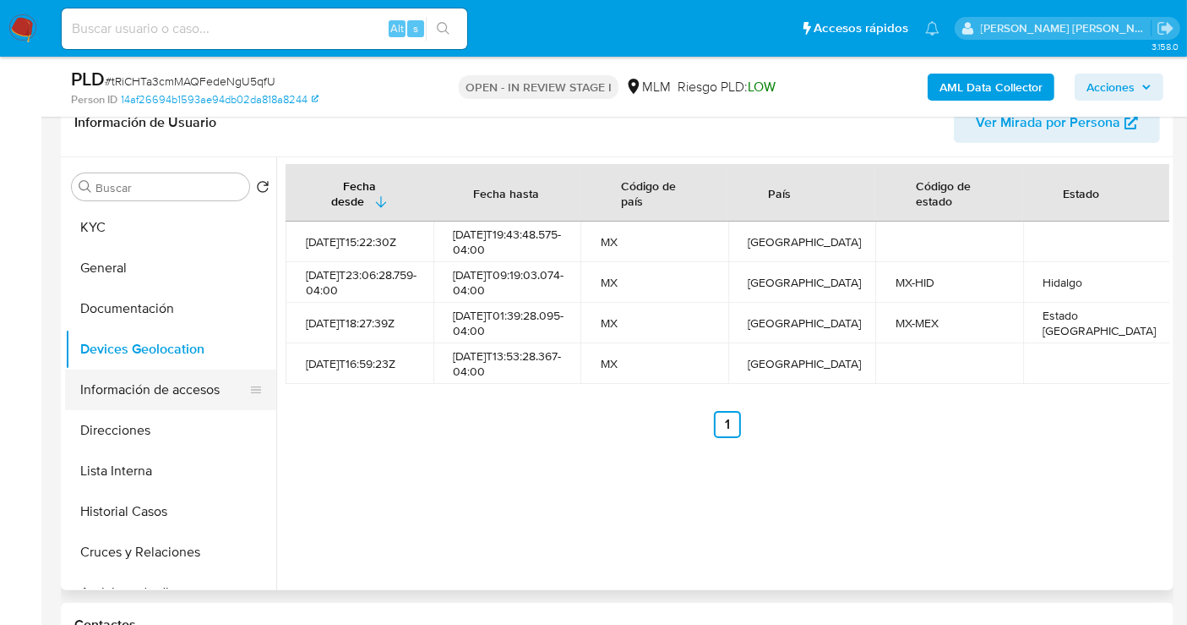
click at [136, 392] on button "Información de accesos" at bounding box center [164, 389] width 198 height 41
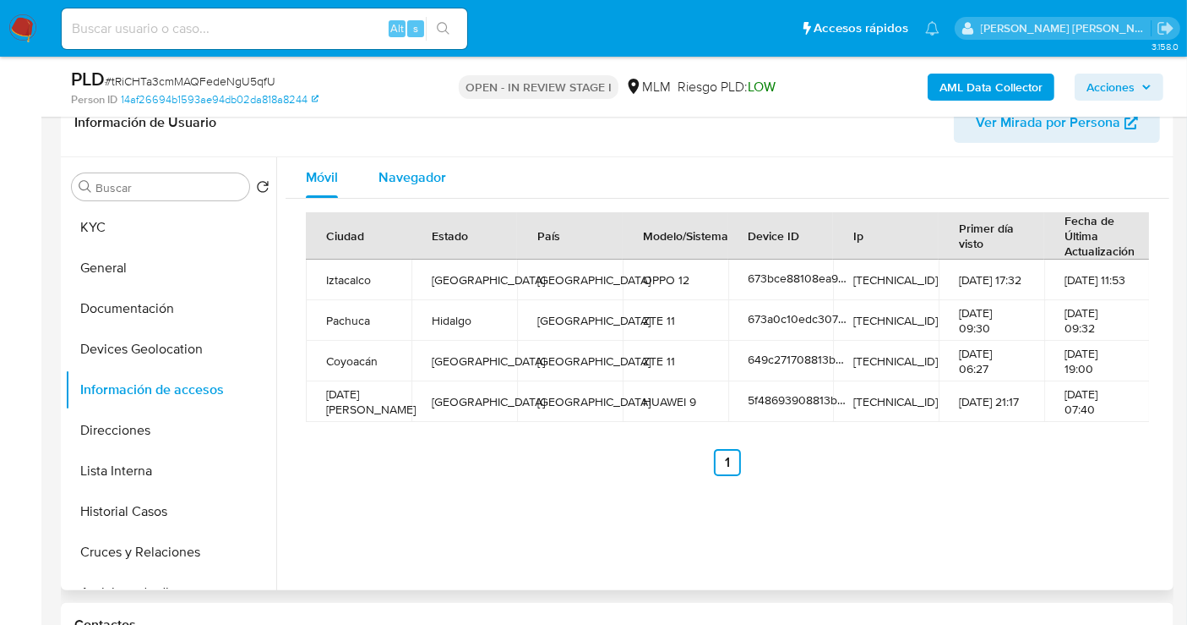
click at [388, 177] on span "Navegador" at bounding box center [413, 176] width 68 height 19
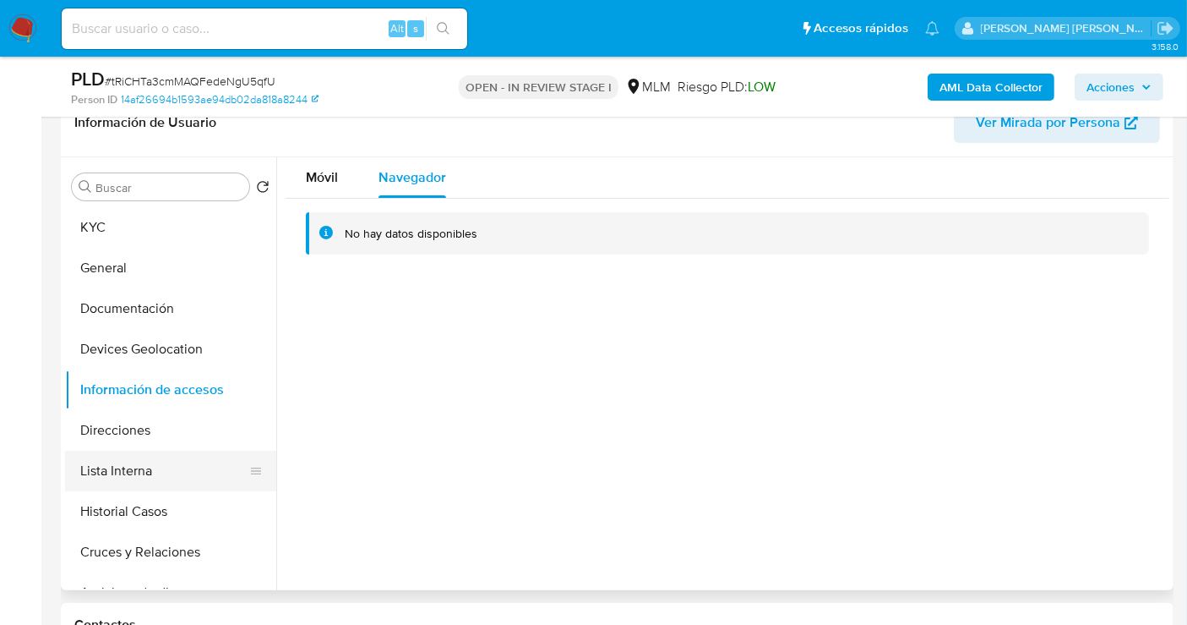
click at [145, 466] on button "Lista Interna" at bounding box center [164, 470] width 198 height 41
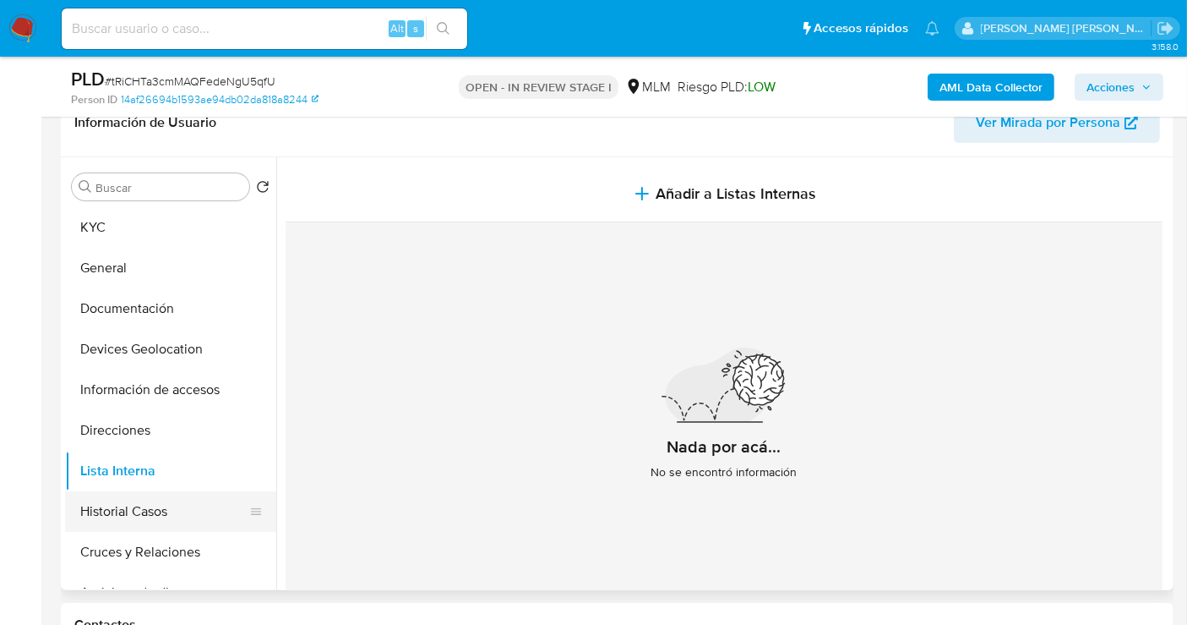
click at [135, 509] on button "Historial Casos" at bounding box center [164, 511] width 198 height 41
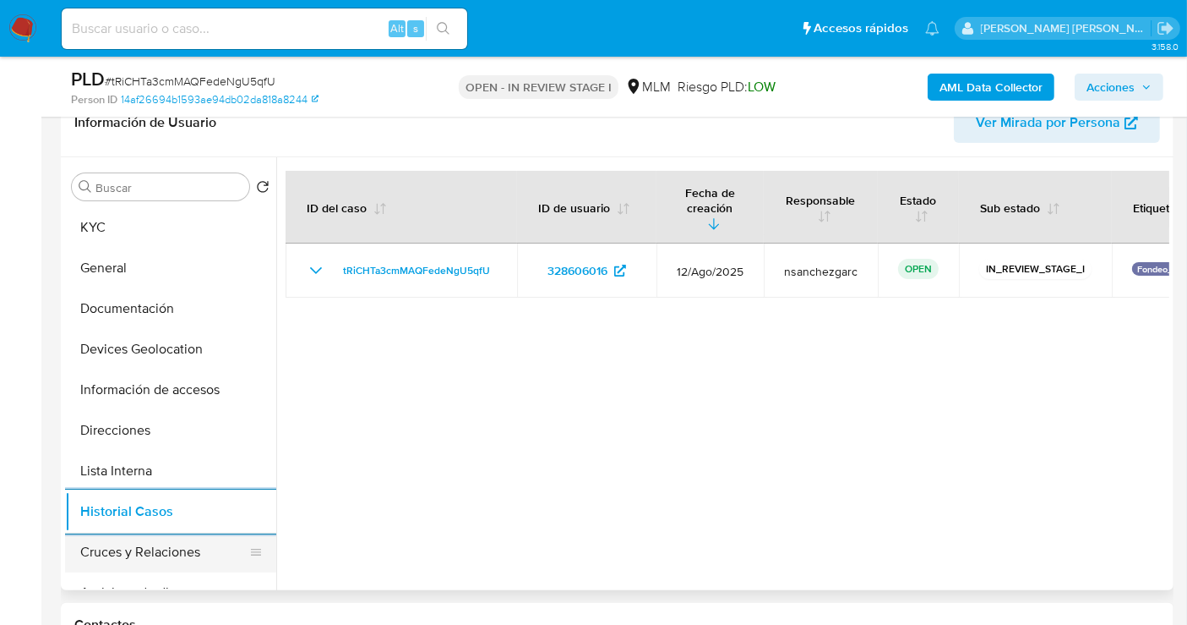
click at [147, 549] on button "Cruces y Relaciones" at bounding box center [164, 552] width 198 height 41
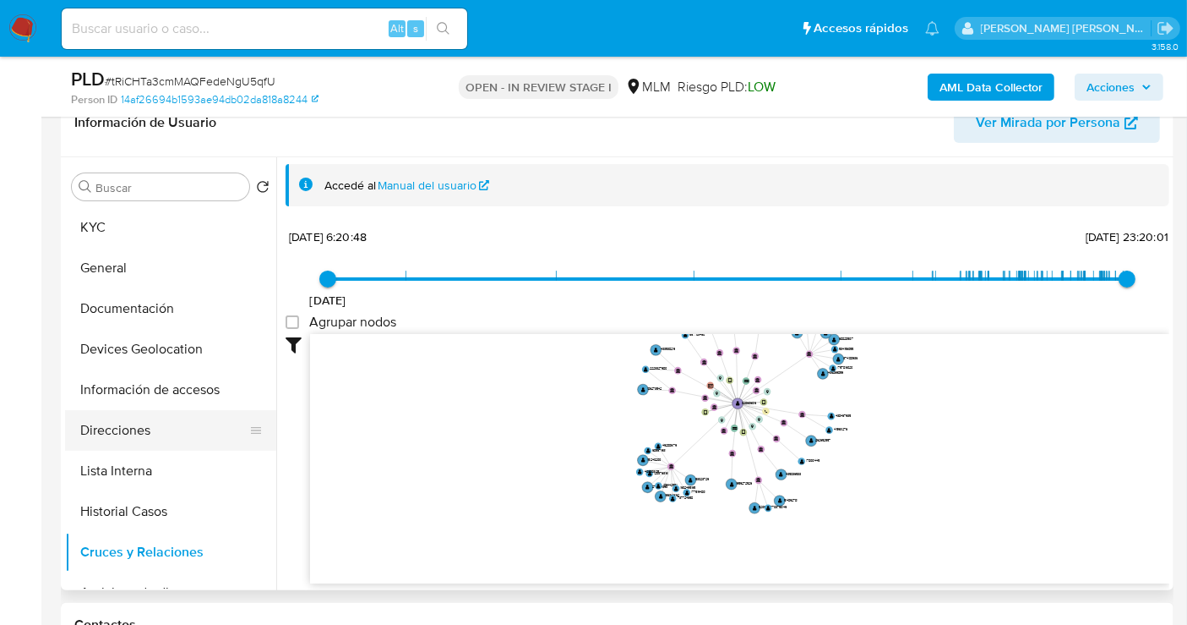
click at [123, 433] on button "Direcciones" at bounding box center [164, 430] width 198 height 41
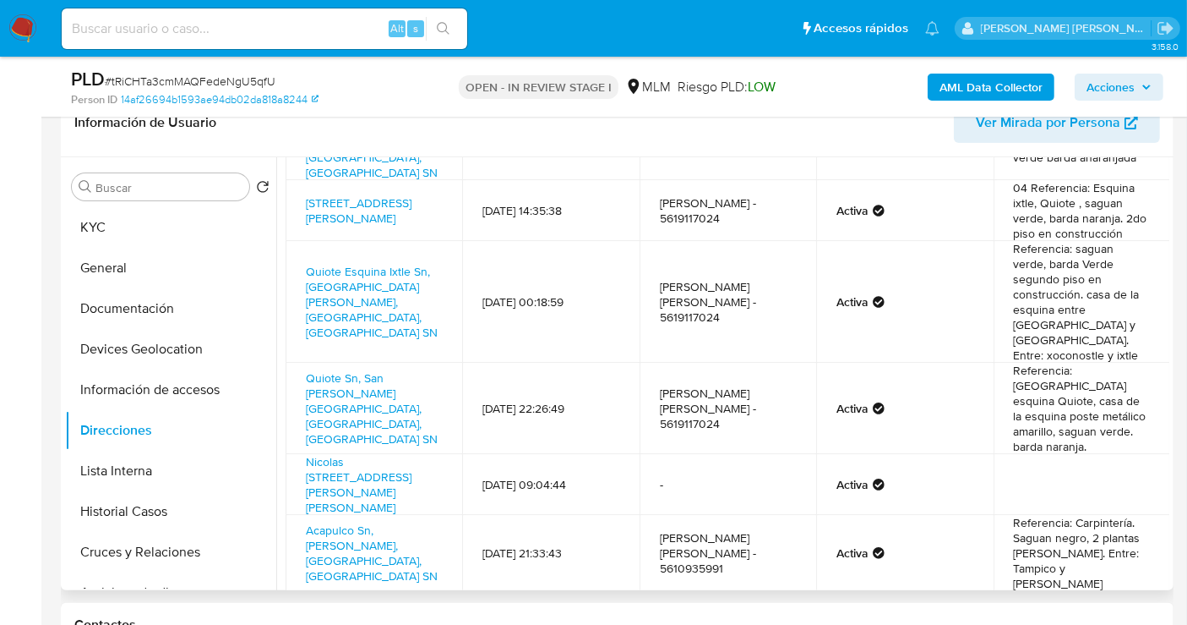
scroll to position [108, 0]
click at [147, 317] on button "Documentación" at bounding box center [164, 308] width 198 height 41
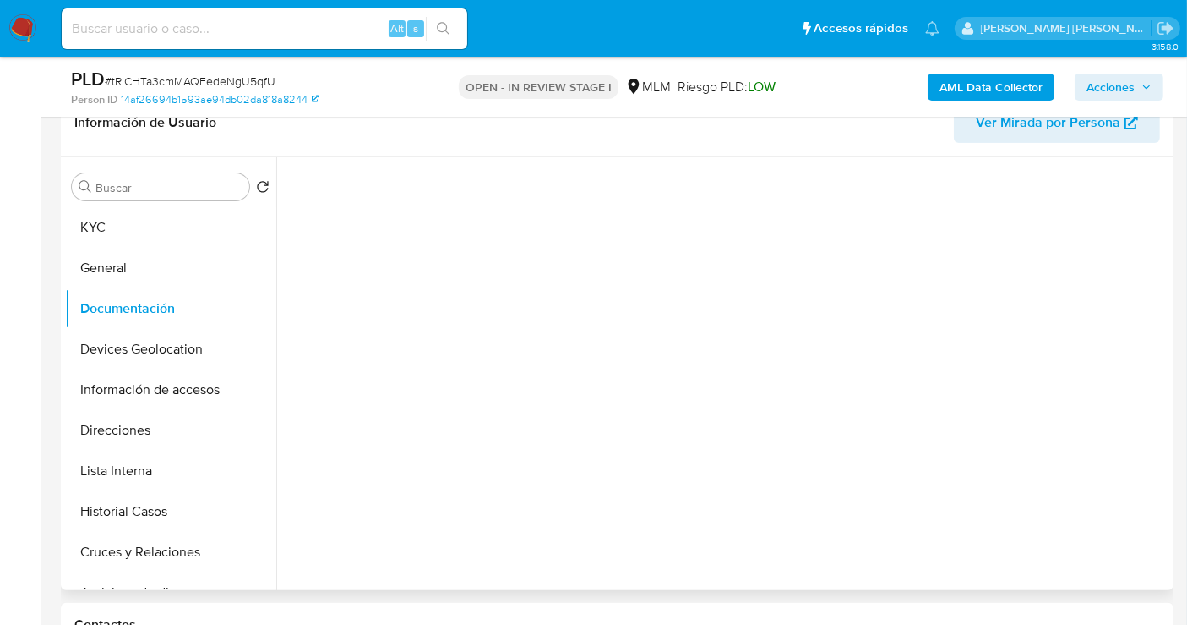
scroll to position [0, 0]
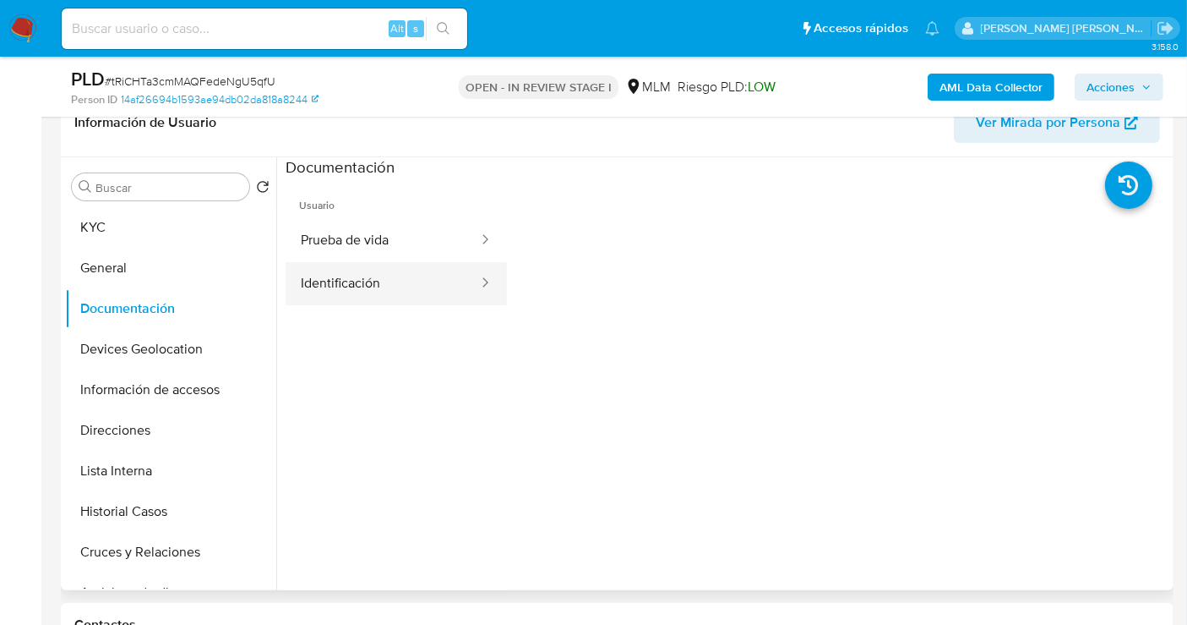
click at [370, 280] on button "Identificación" at bounding box center [383, 283] width 194 height 43
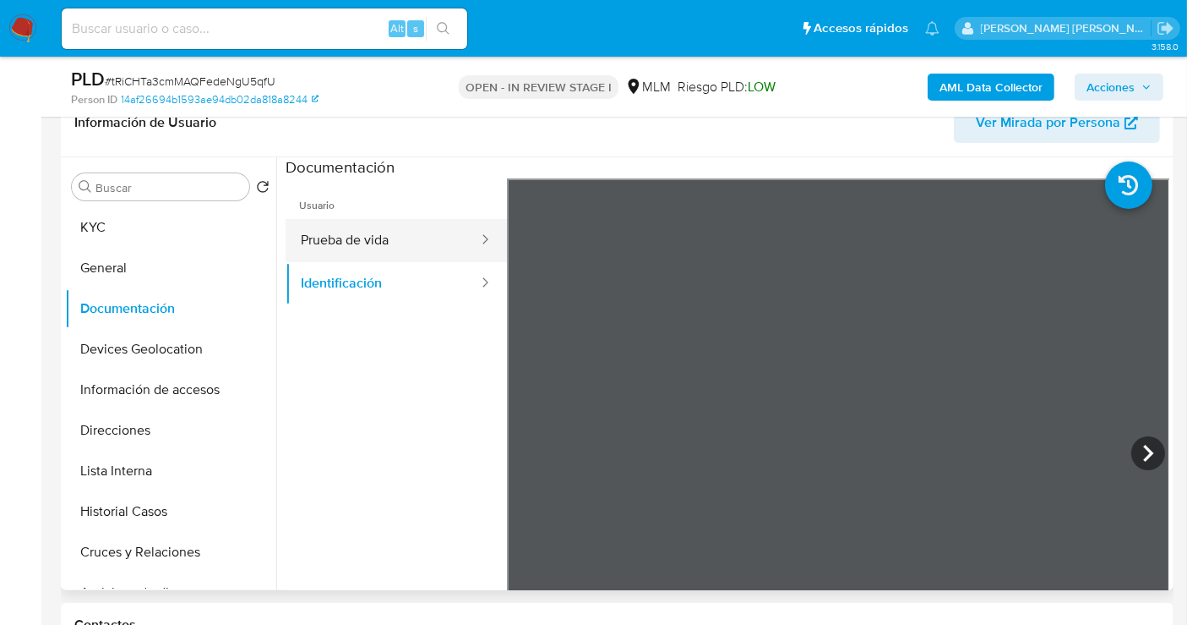
click at [375, 241] on button "Prueba de vida" at bounding box center [383, 240] width 194 height 43
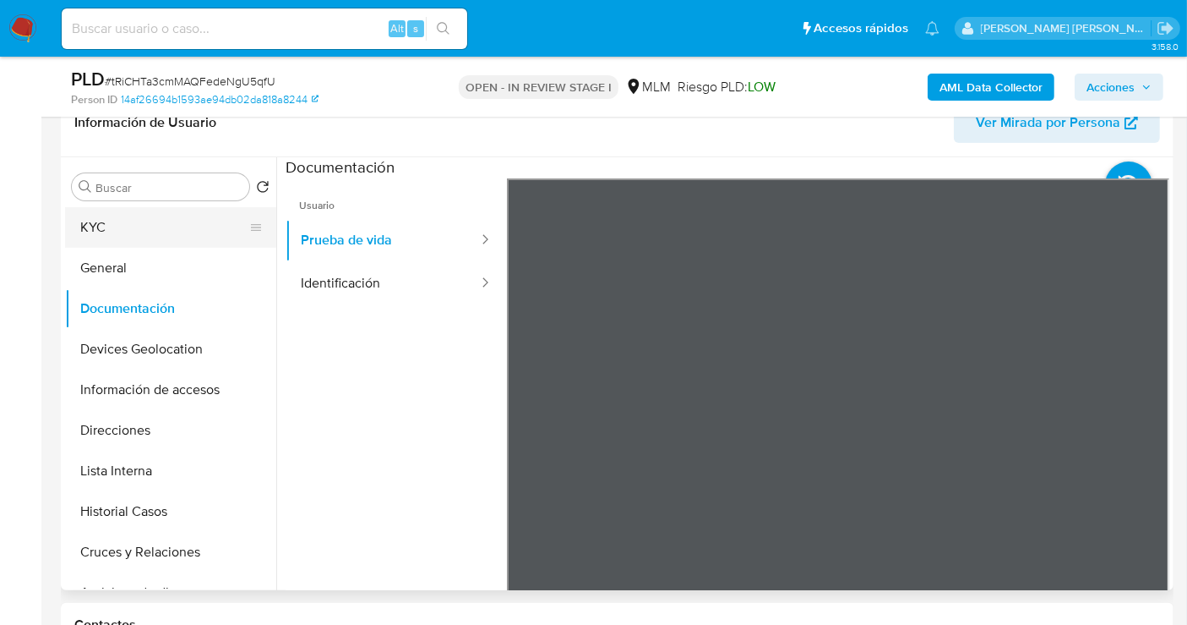
click at [104, 229] on button "KYC" at bounding box center [164, 227] width 198 height 41
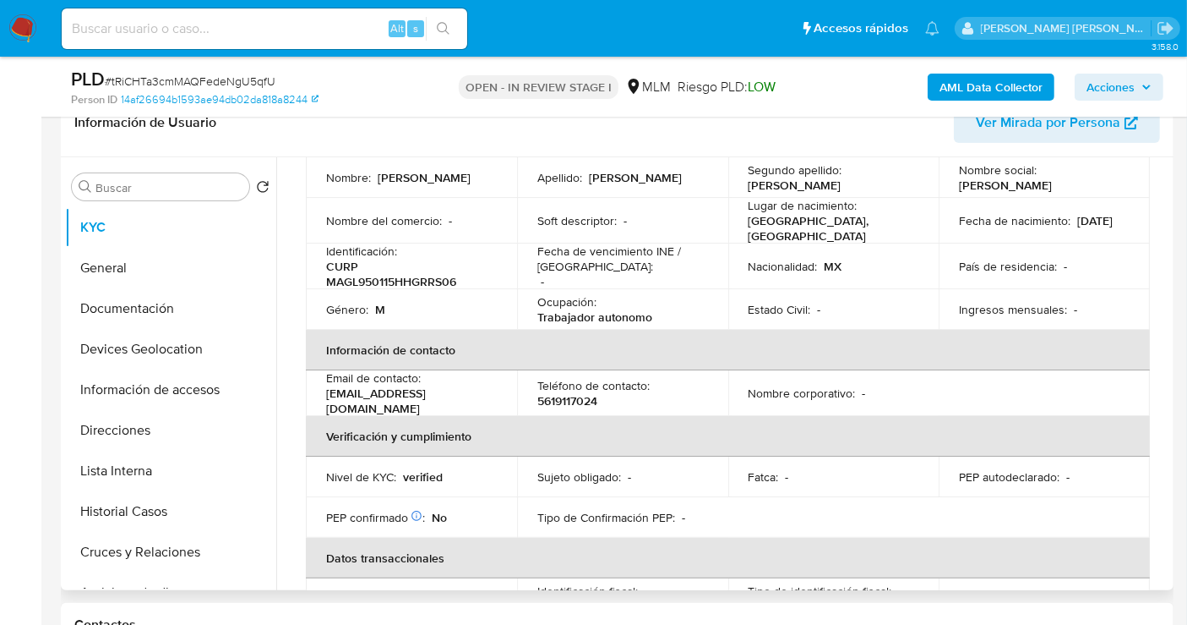
scroll to position [188, 0]
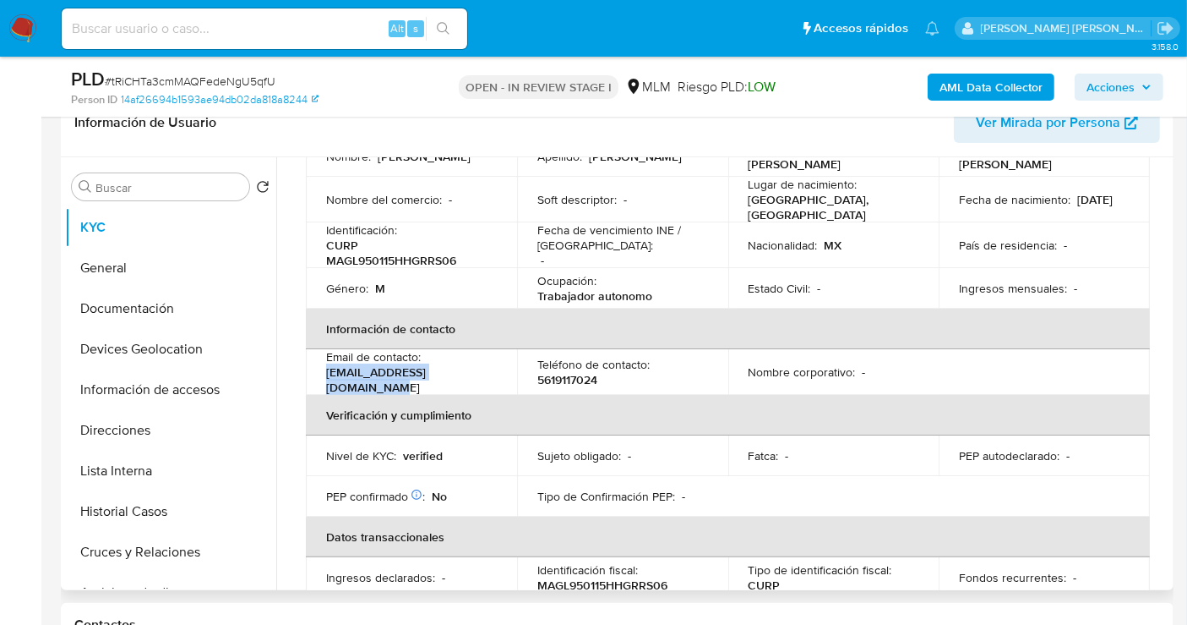
drag, startPoint x: 491, startPoint y: 368, endPoint x: 326, endPoint y: 367, distance: 164.8
click at [326, 367] on div "Email de contacto : luisedmartinez05@gmail.com" at bounding box center [411, 372] width 171 height 46
click at [560, 372] on p "5619117024" at bounding box center [567, 379] width 60 height 15
copy p "5619117024"
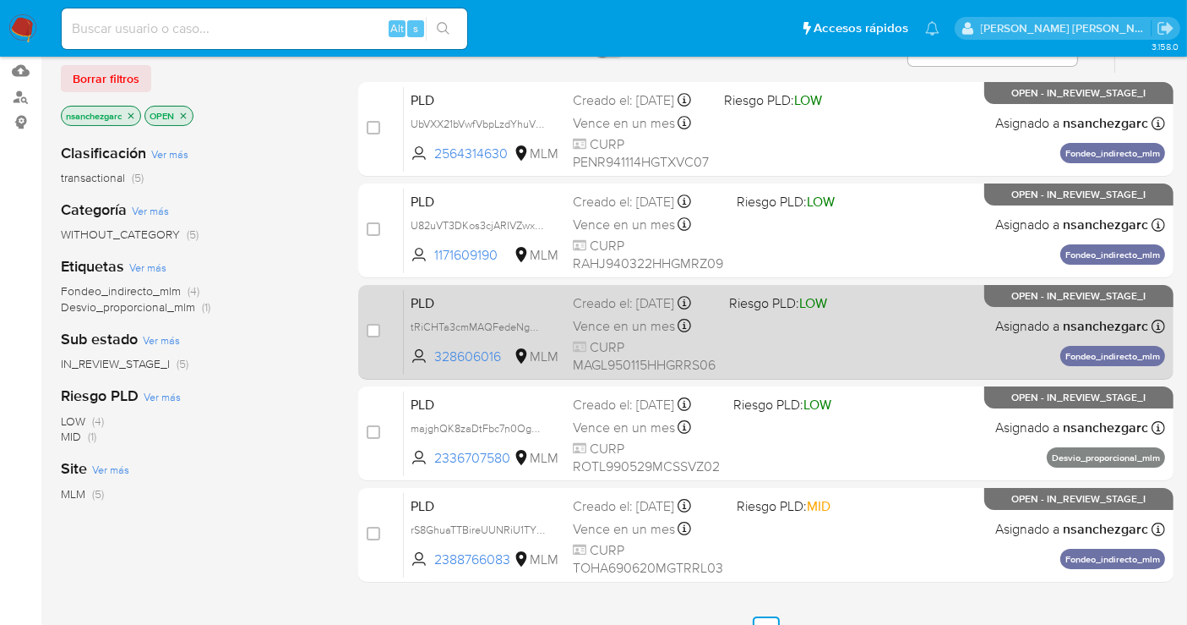
scroll to position [188, 0]
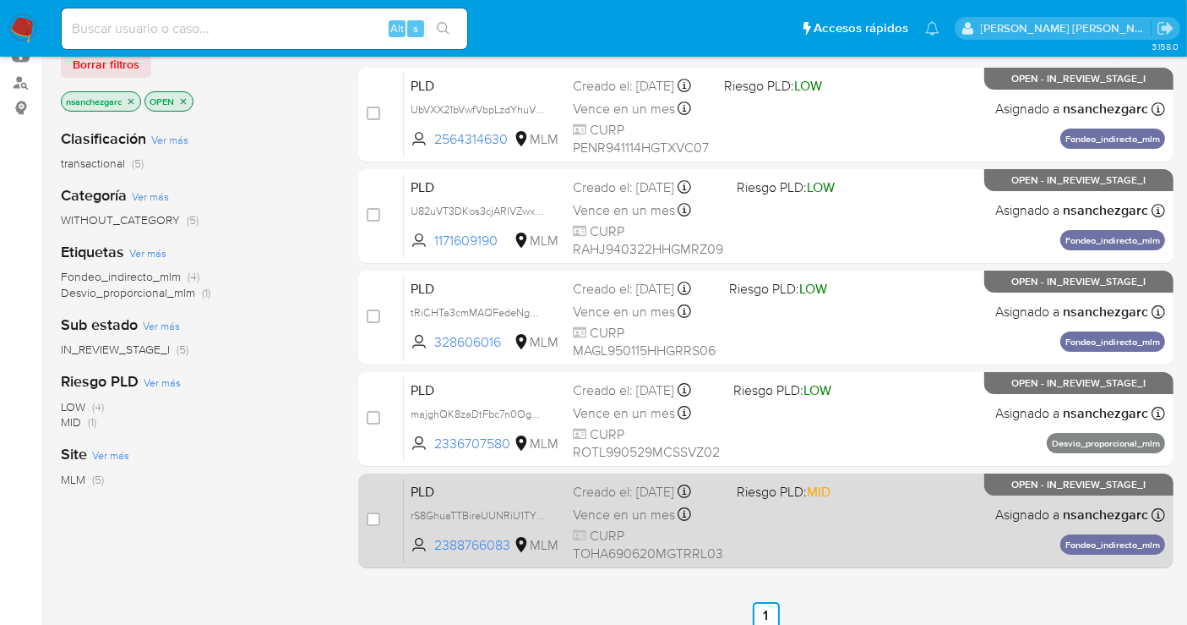
click at [576, 499] on div "PLD rS8GhuaTTBireUUNRiU1TYkp 2388766083 MLM Riesgo PLD: MID Creado el: [DATE] C…" at bounding box center [784, 519] width 761 height 85
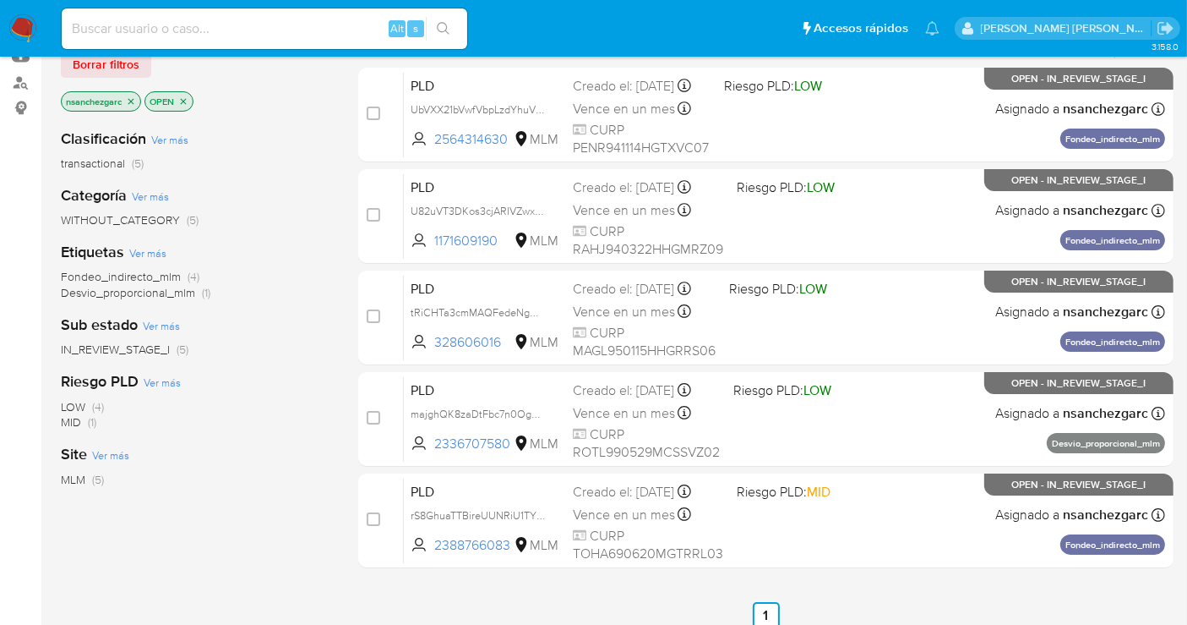
click at [139, 18] on input at bounding box center [265, 29] width 406 height 22
paste input "284430161"
type input "284430161"
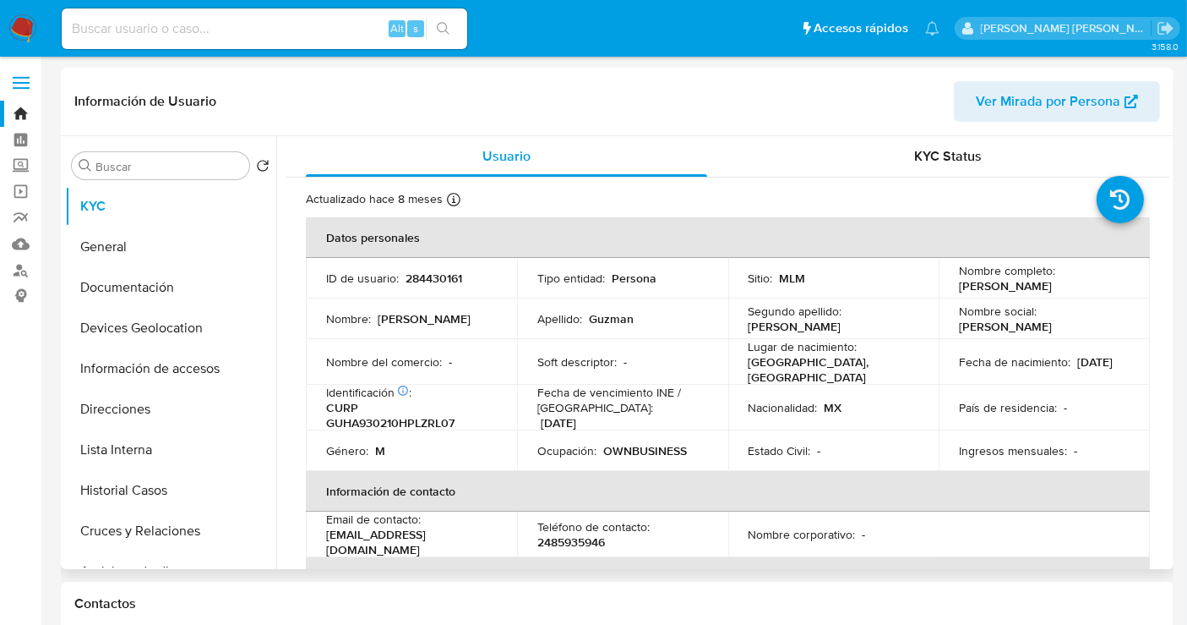
select select "10"
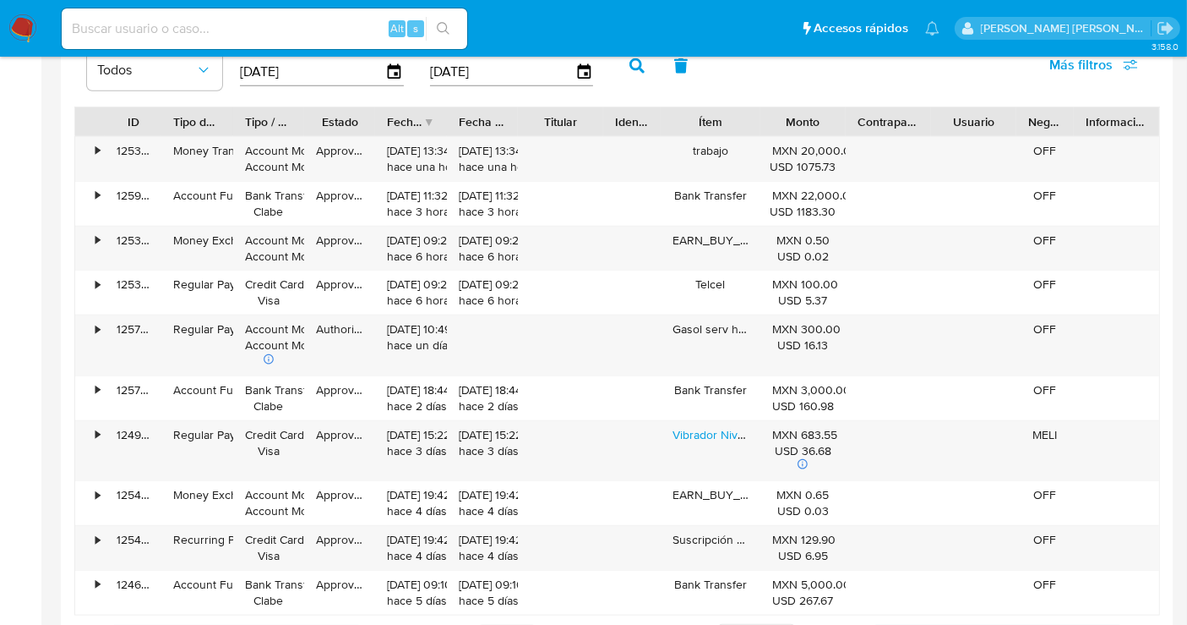
scroll to position [1784, 0]
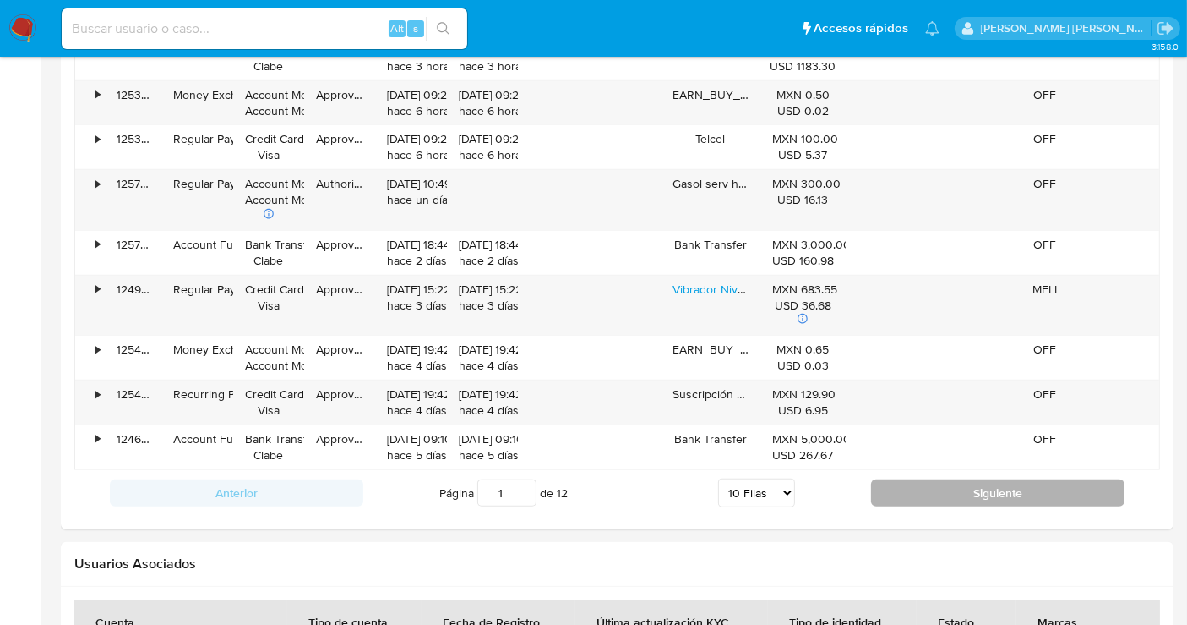
click at [973, 483] on button "Siguiente" at bounding box center [998, 492] width 254 height 27
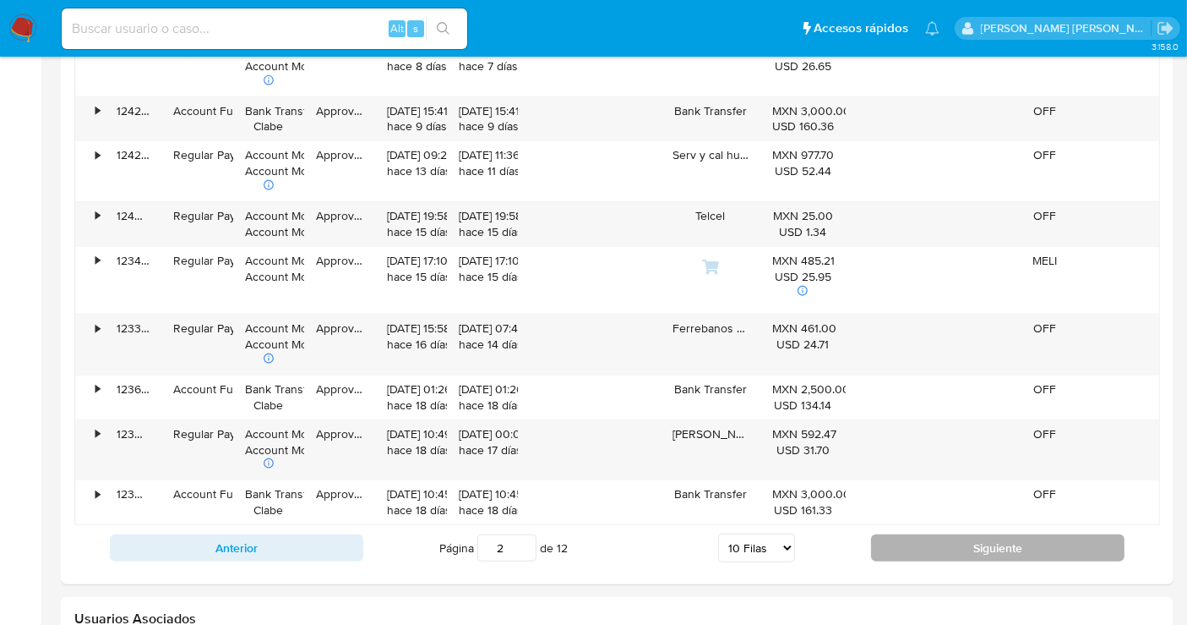
click at [982, 537] on button "Siguiente" at bounding box center [998, 547] width 254 height 27
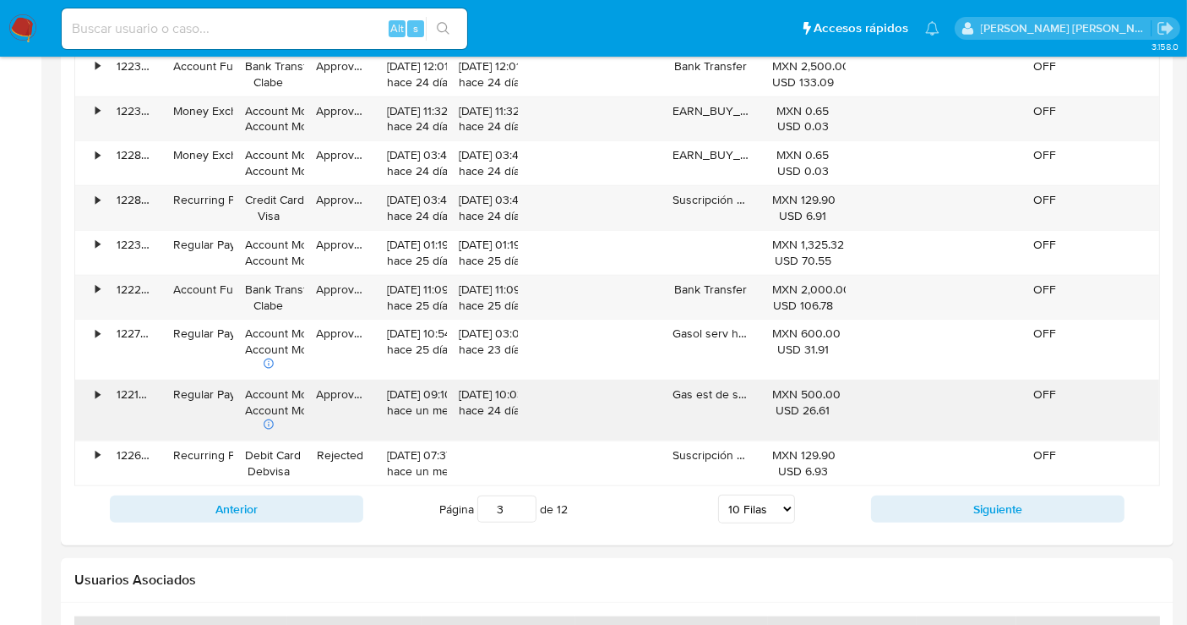
scroll to position [1690, 0]
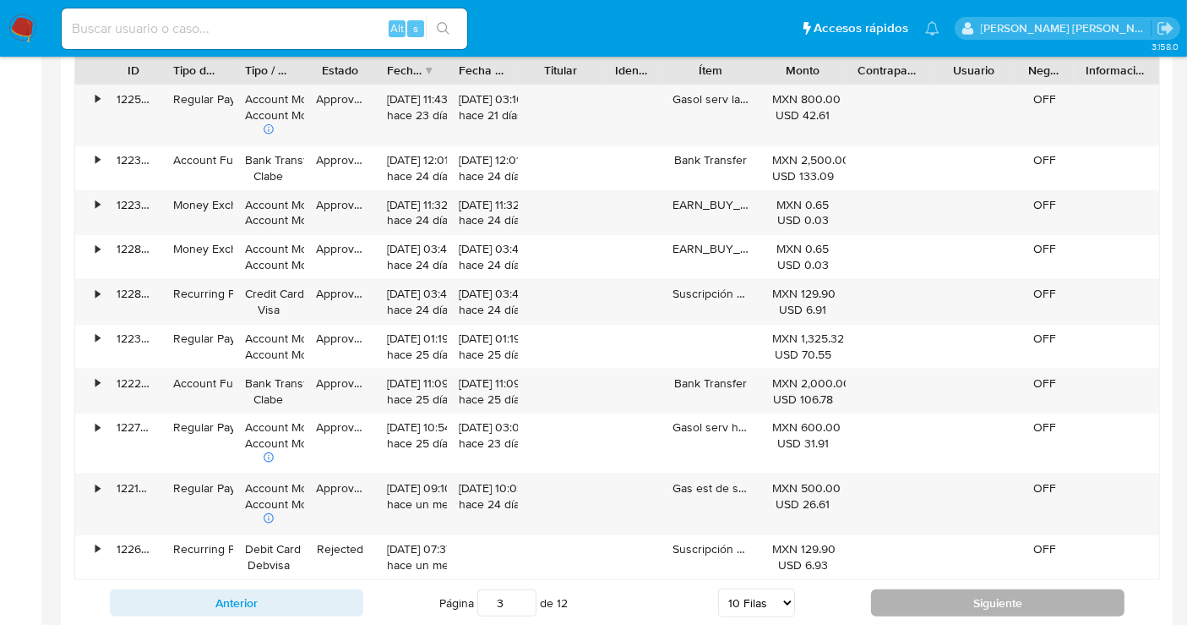
click at [914, 594] on button "Siguiente" at bounding box center [998, 602] width 254 height 27
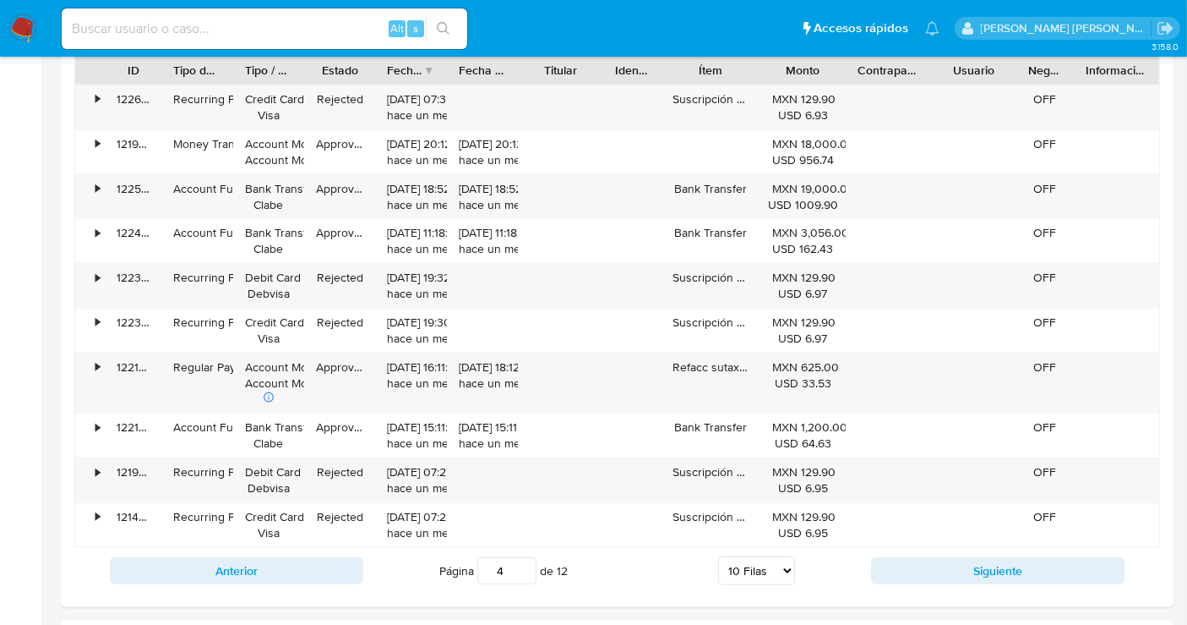
click at [923, 583] on div "Anterior Página 4 de 12 5 Filas 10 Filas 20 Filas 25 Filas 50 Filas 100 Filas S…" at bounding box center [617, 571] width 1086 height 46
click at [936, 562] on button "Siguiente" at bounding box center [998, 570] width 254 height 27
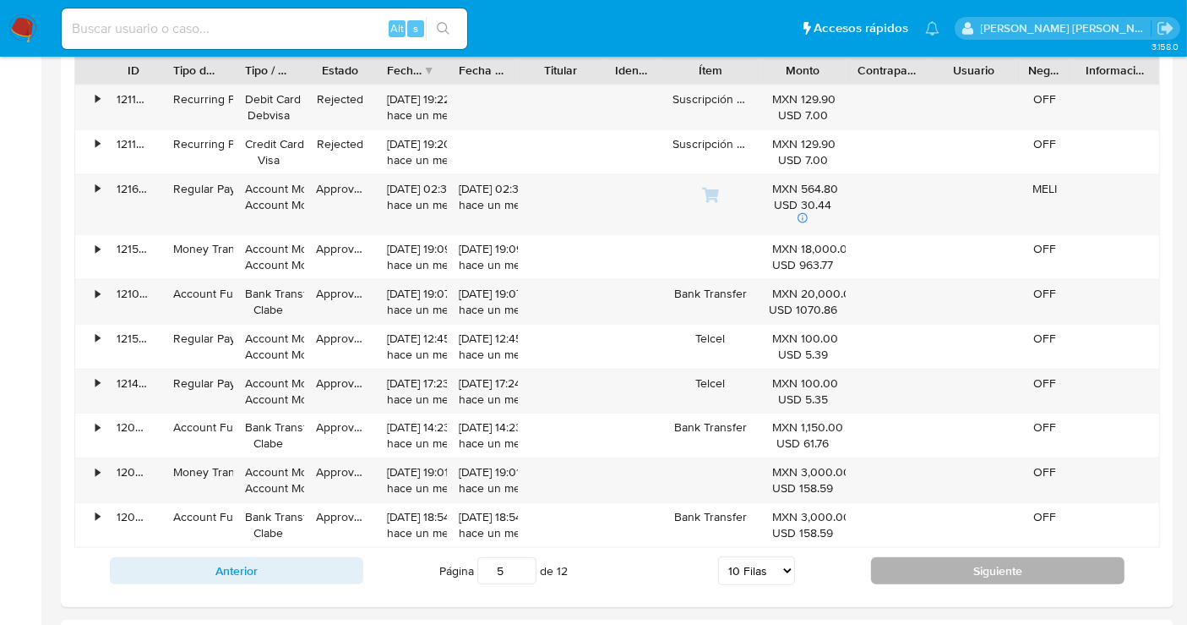
click at [936, 559] on button "Siguiente" at bounding box center [998, 570] width 254 height 27
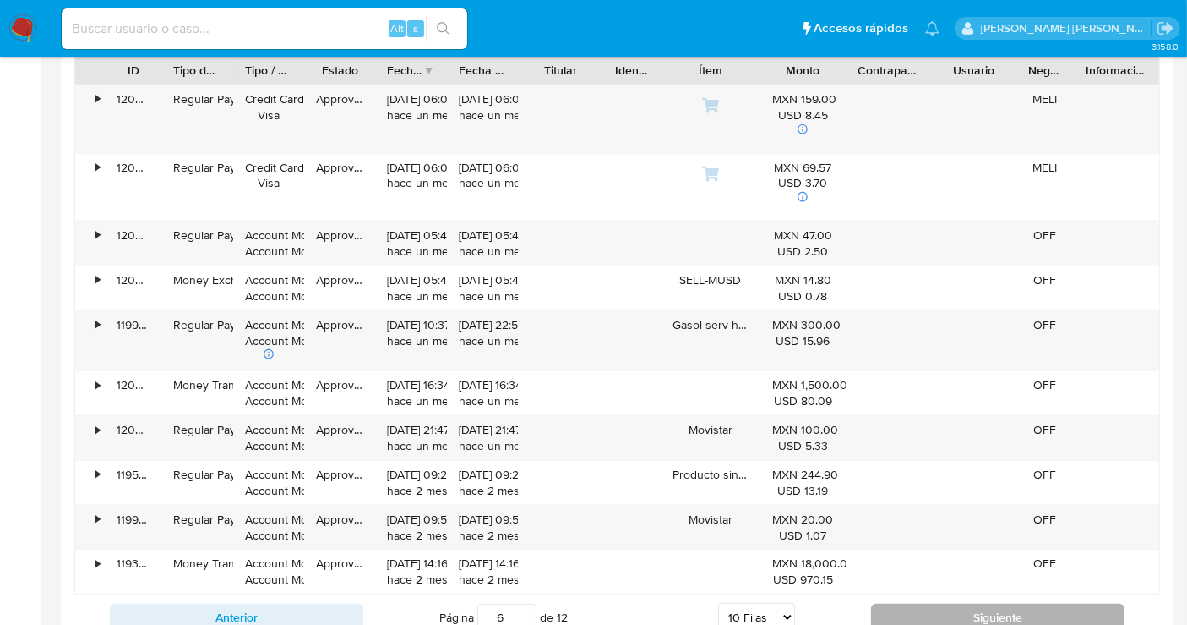
click at [963, 607] on button "Siguiente" at bounding box center [998, 616] width 254 height 27
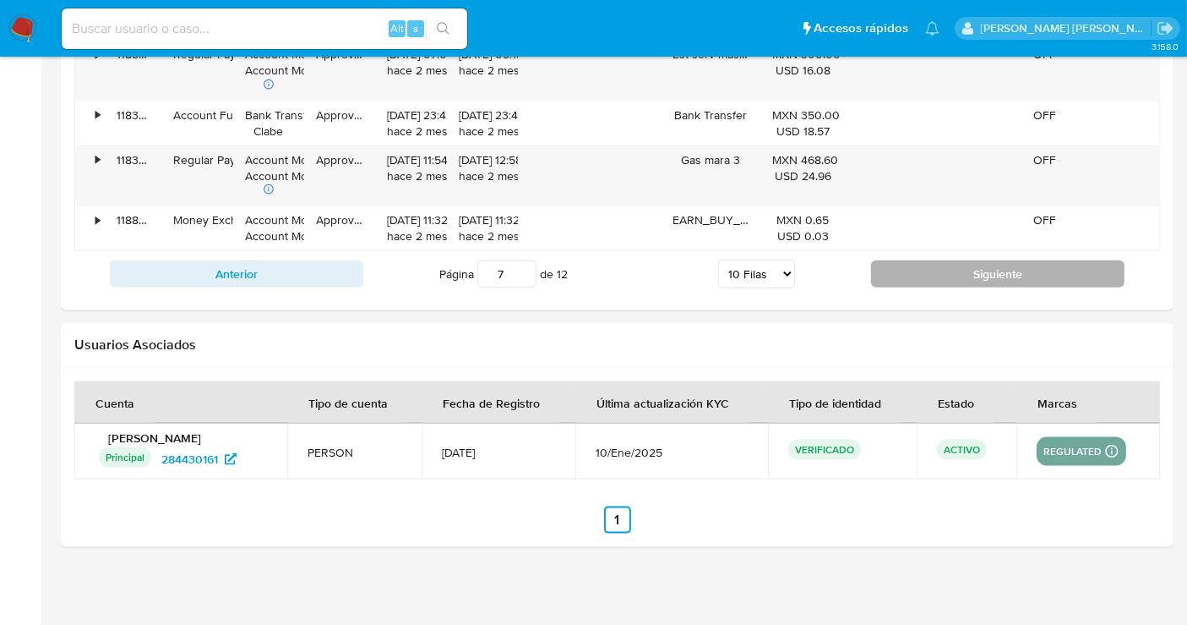
click at [967, 265] on button "Siguiente" at bounding box center [998, 273] width 254 height 27
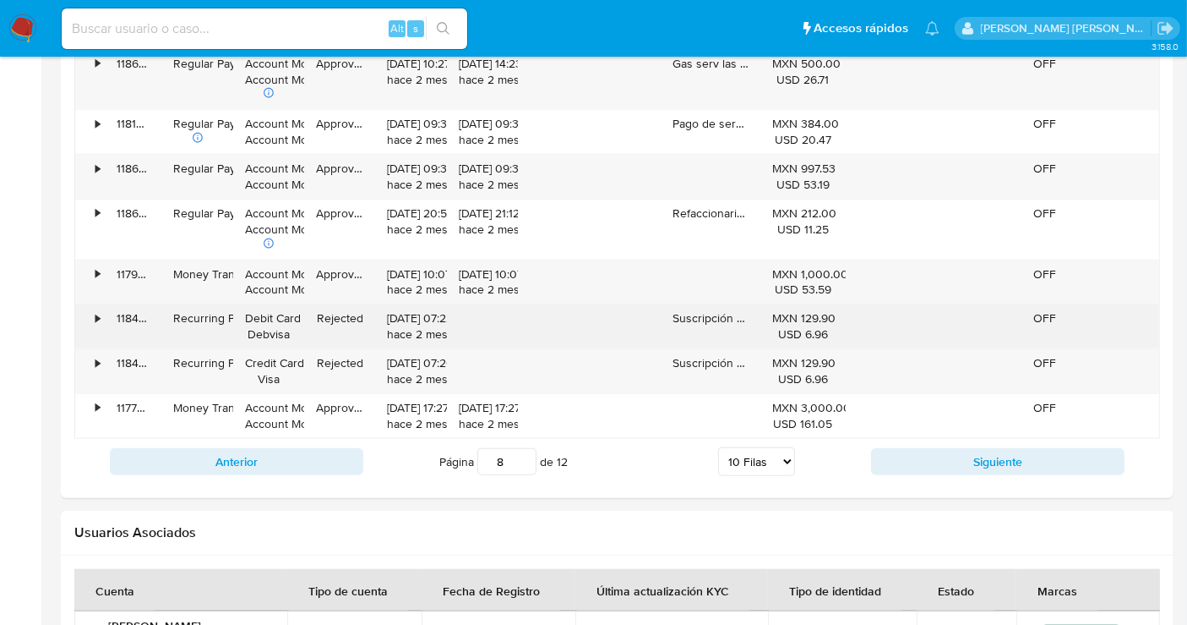
scroll to position [1721, 0]
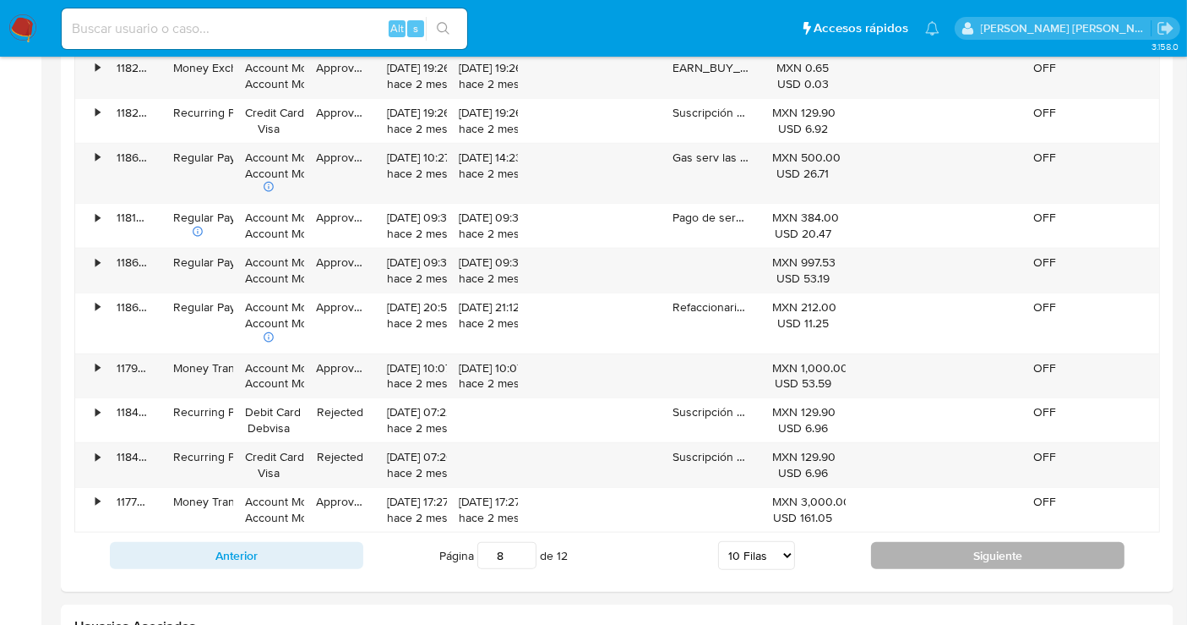
click at [1021, 552] on button "Siguiente" at bounding box center [998, 555] width 254 height 27
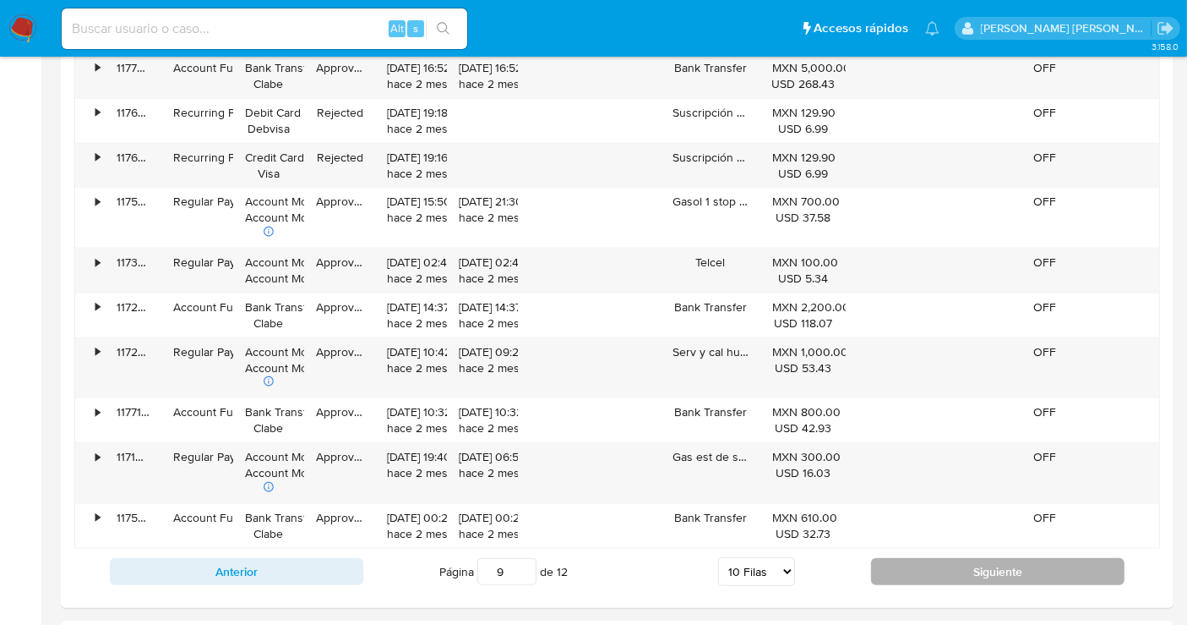
click at [990, 565] on button "Siguiente" at bounding box center [998, 571] width 254 height 27
type input "10"
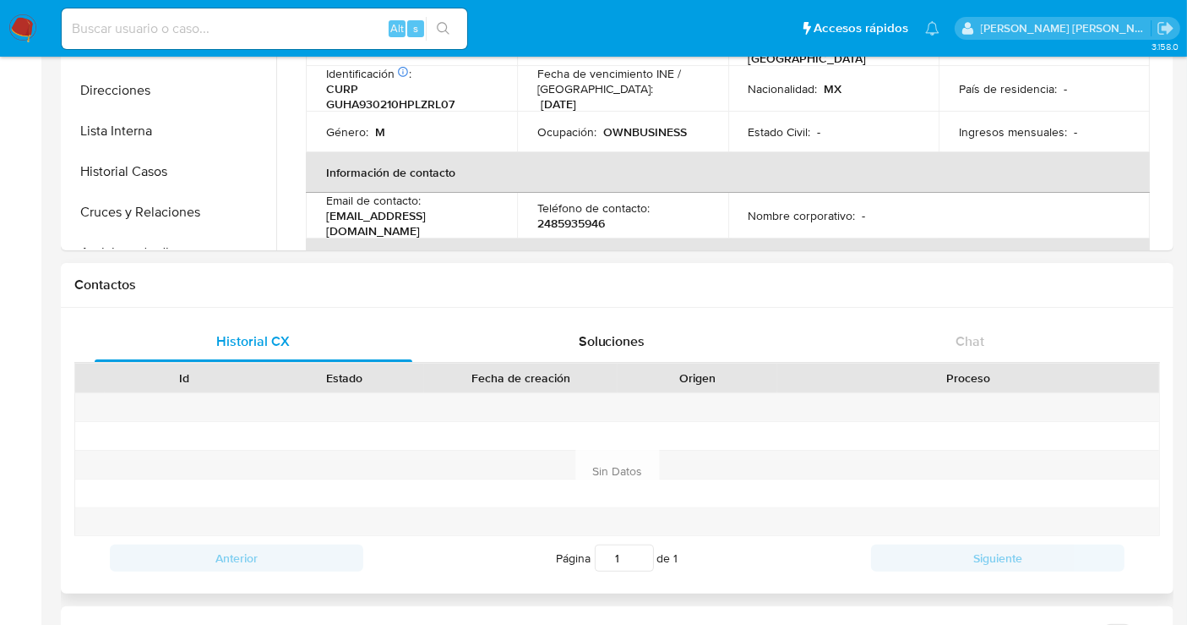
scroll to position [219, 0]
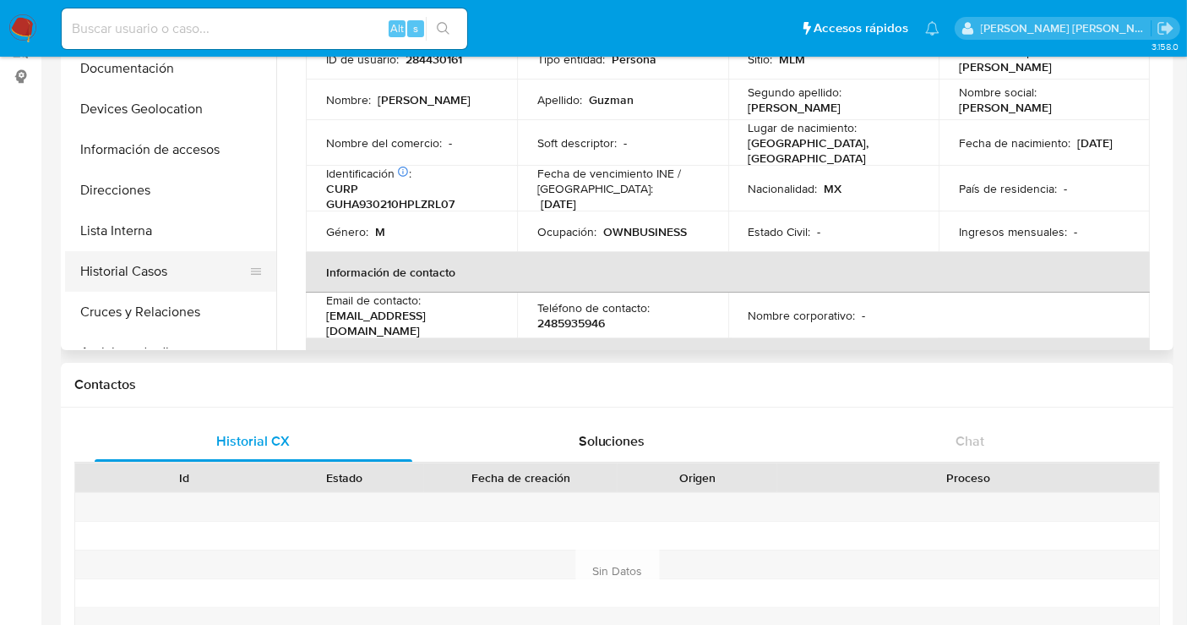
click at [134, 275] on button "Historial Casos" at bounding box center [164, 271] width 198 height 41
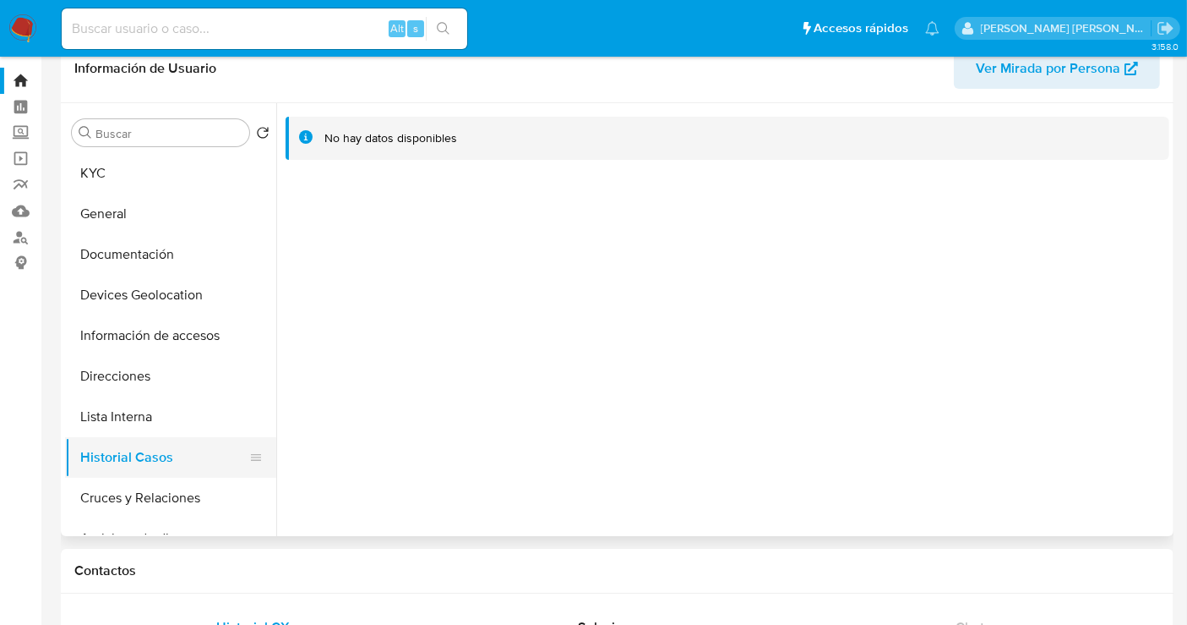
scroll to position [31, 0]
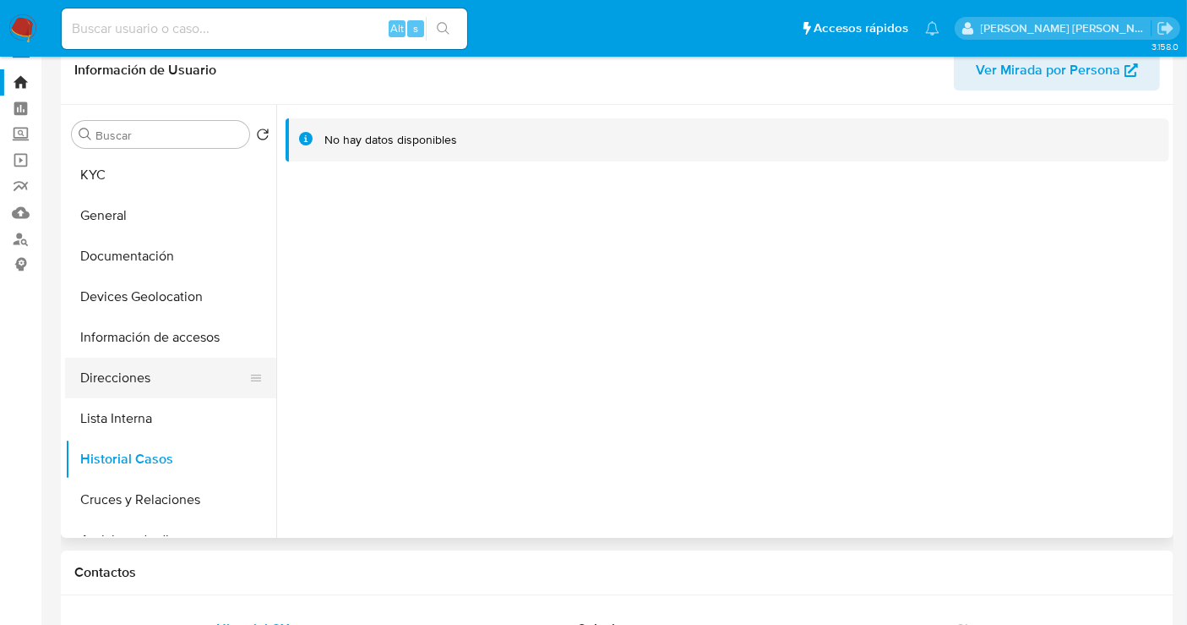
click at [123, 375] on button "Direcciones" at bounding box center [164, 377] width 198 height 41
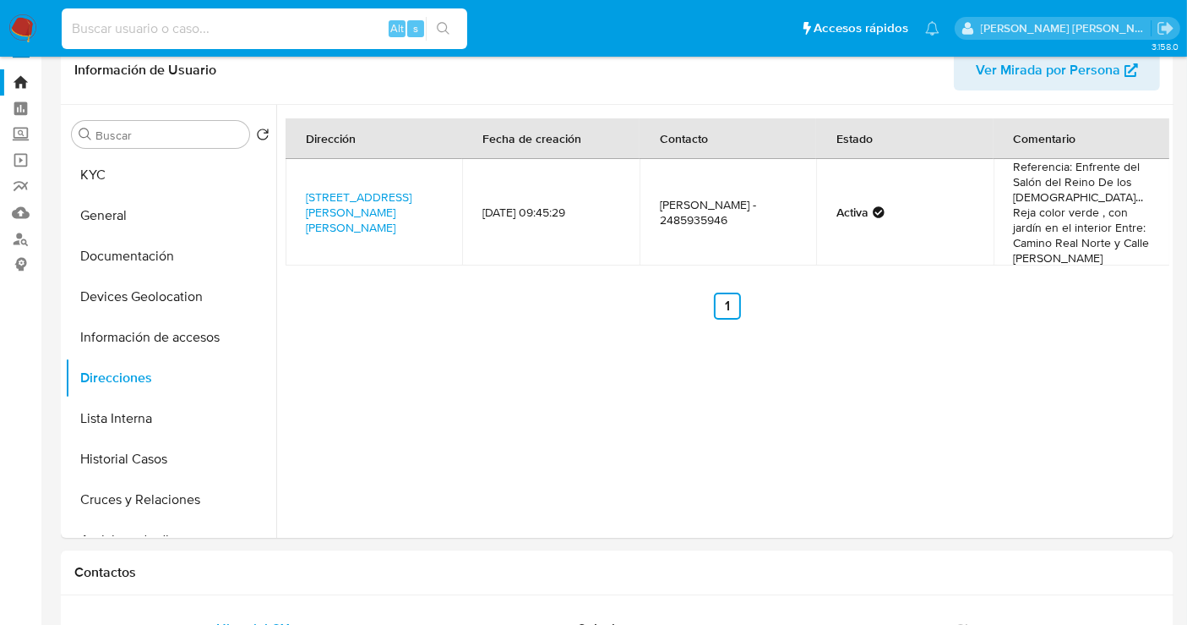
click at [129, 35] on input at bounding box center [265, 29] width 406 height 22
paste input "1353496489"
type input "1353496489"
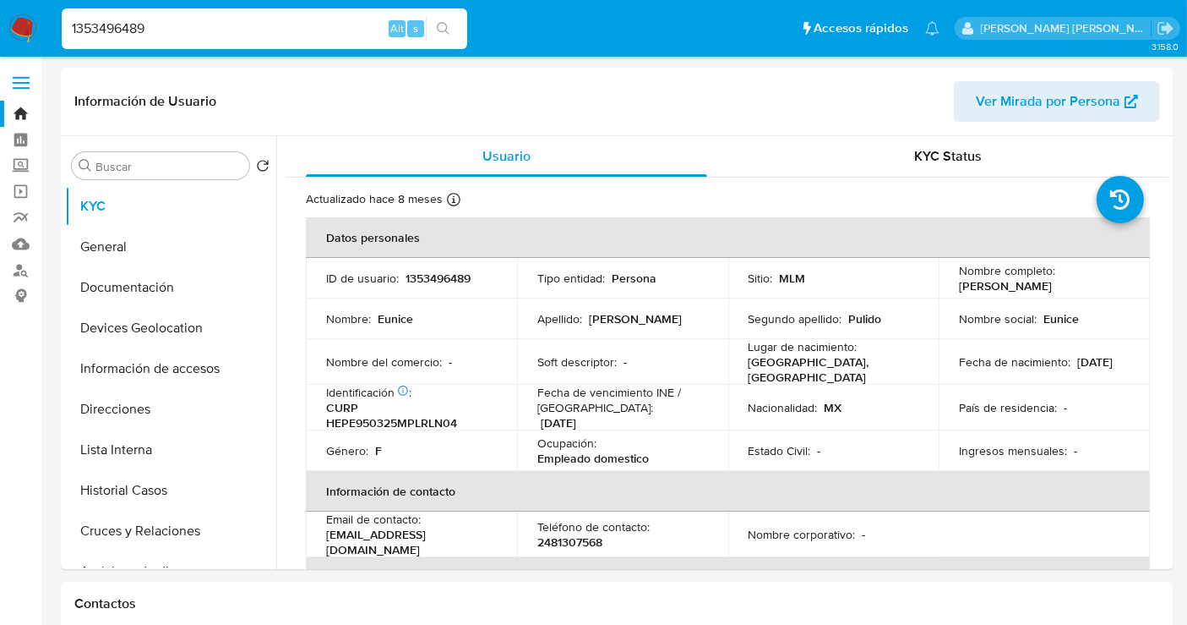
select select "10"
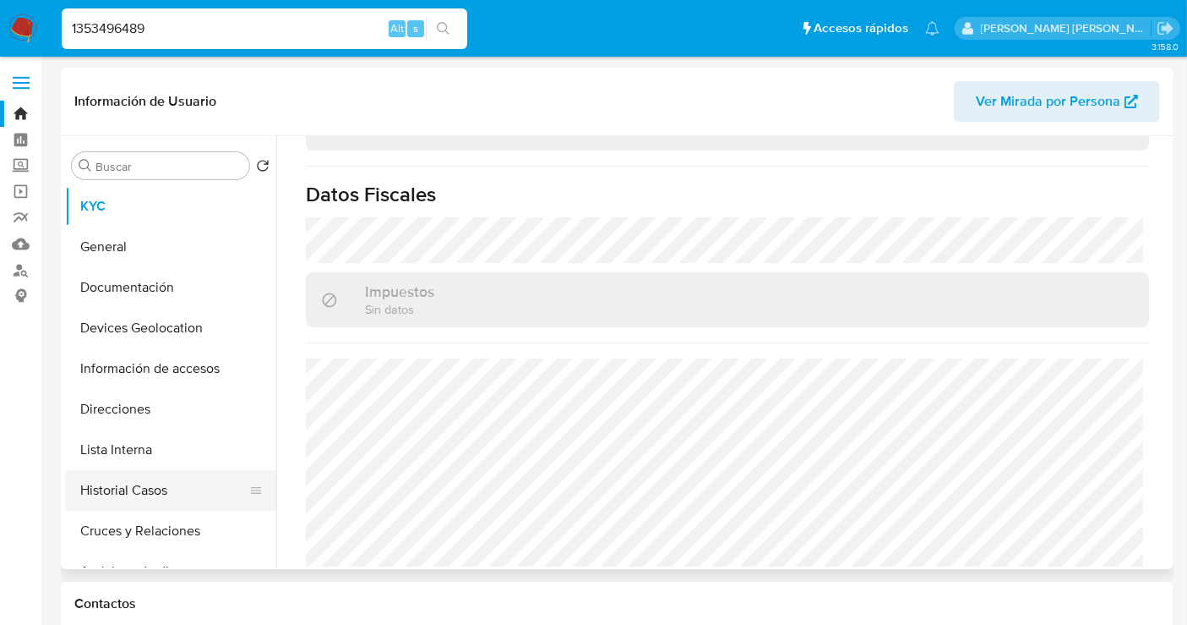
click at [128, 499] on button "Historial Casos" at bounding box center [164, 490] width 198 height 41
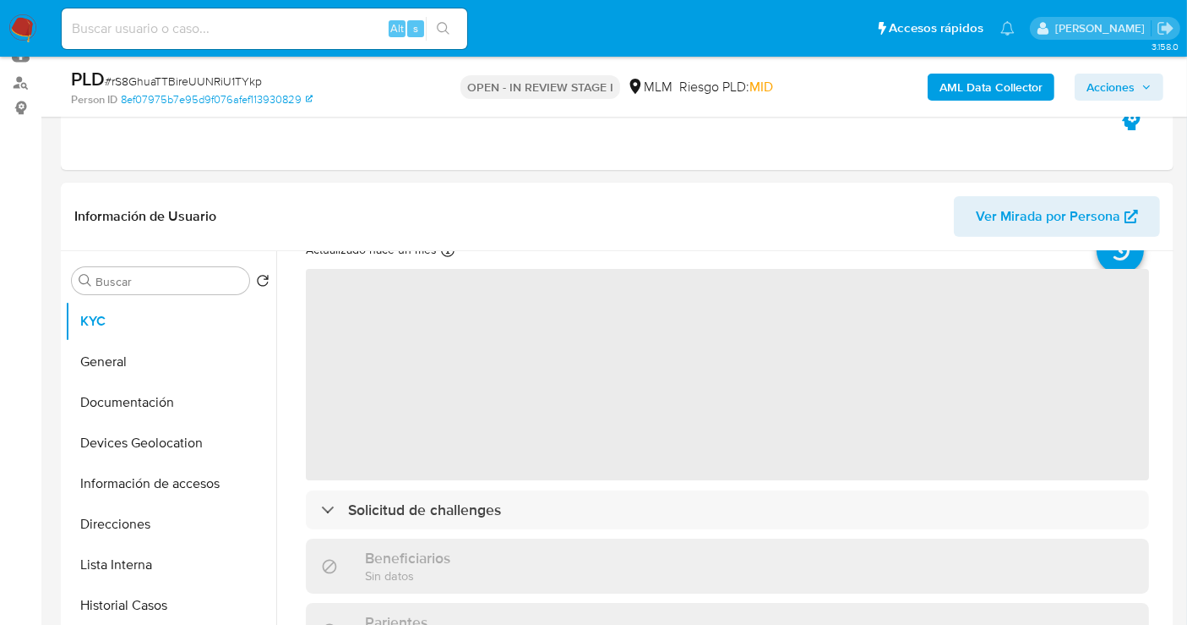
scroll to position [94, 0]
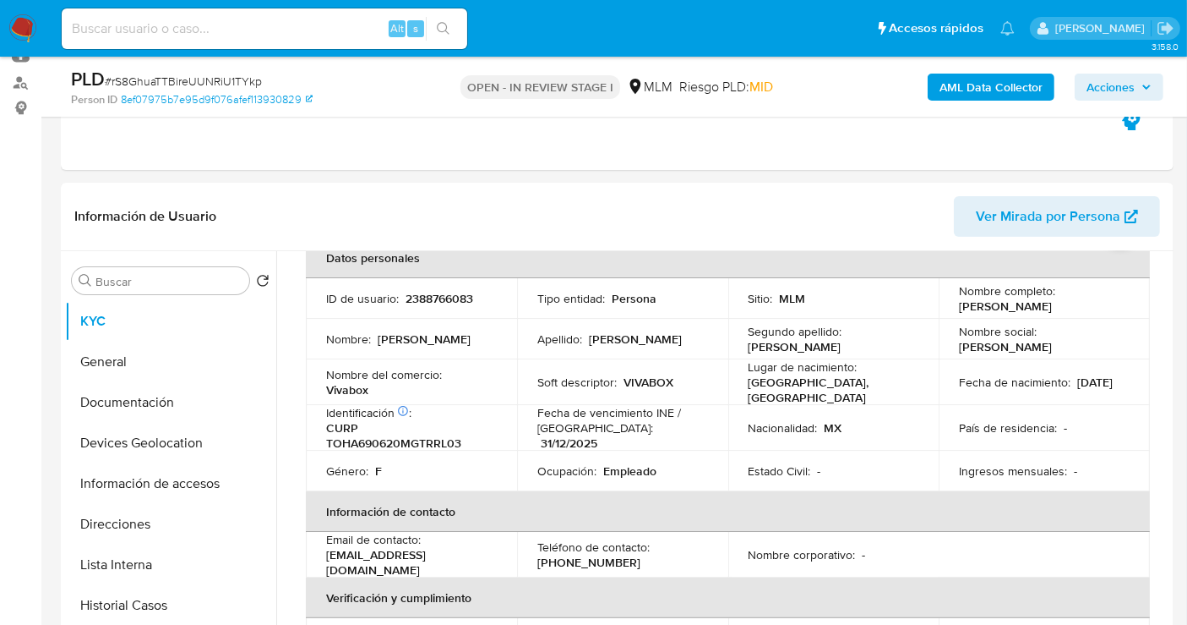
select select "10"
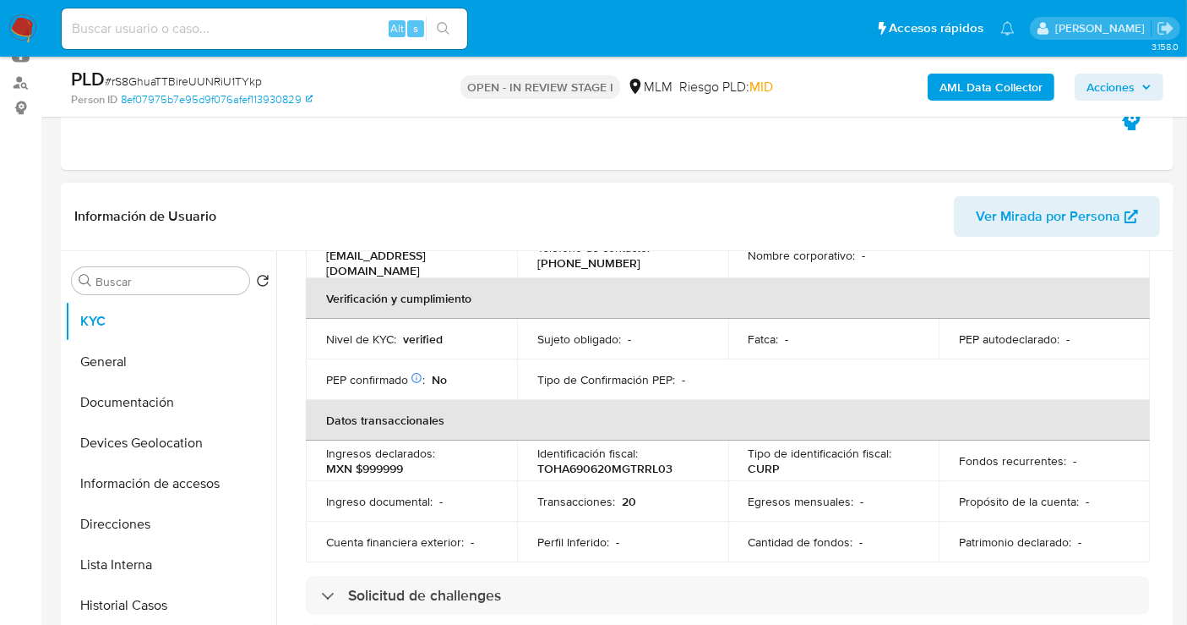
scroll to position [111, 0]
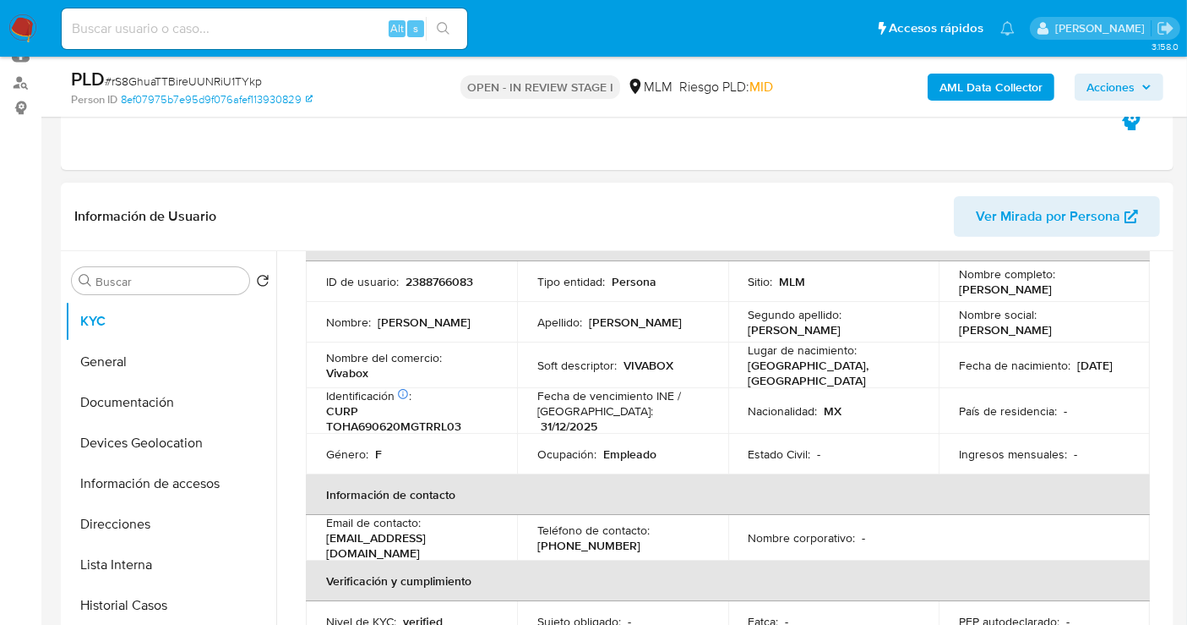
click at [589, 537] on p "[PHONE_NUMBER]" at bounding box center [588, 544] width 103 height 15
copy p "6041448"
click at [552, 537] on p "[PHONE_NUMBER]" at bounding box center [588, 544] width 103 height 15
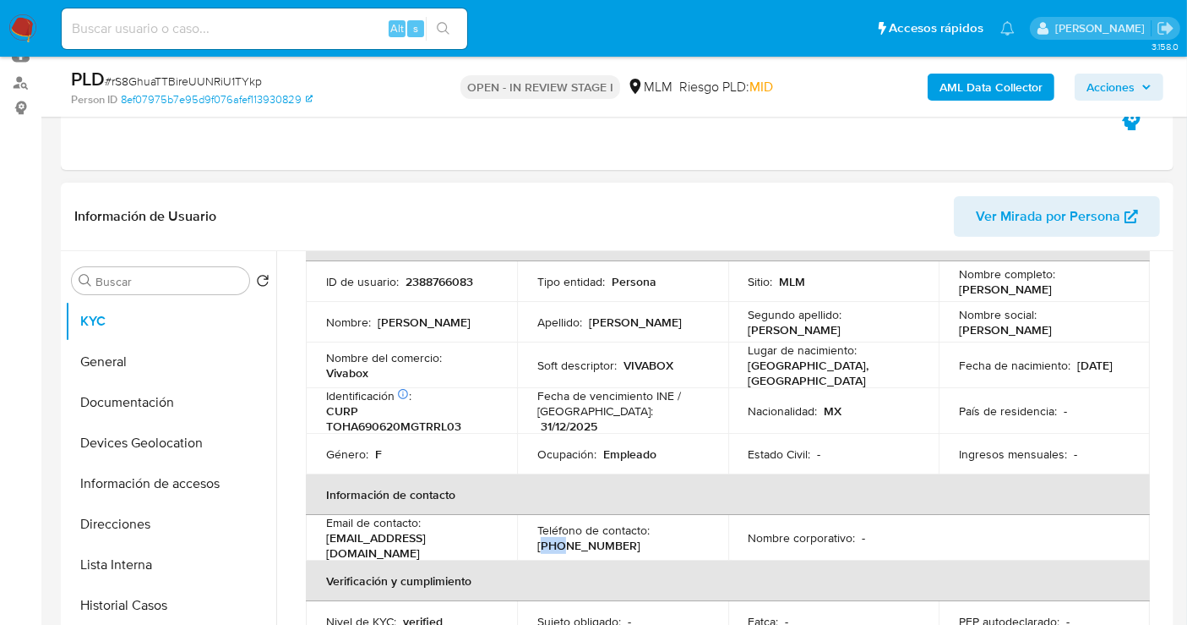
copy p "477"
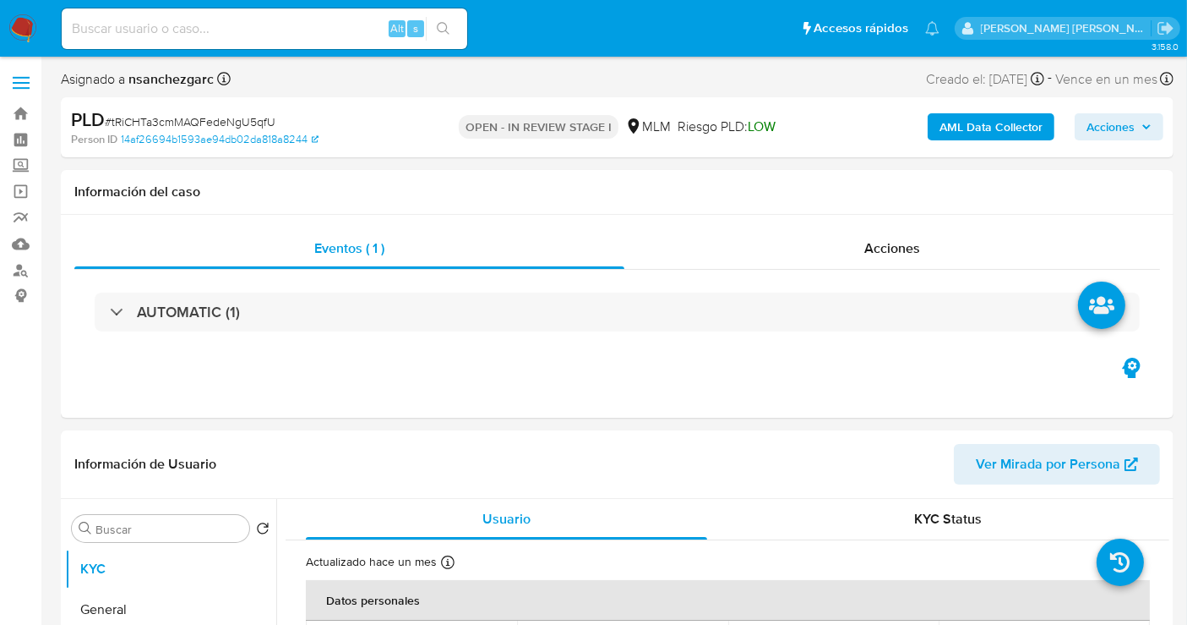
select select "10"
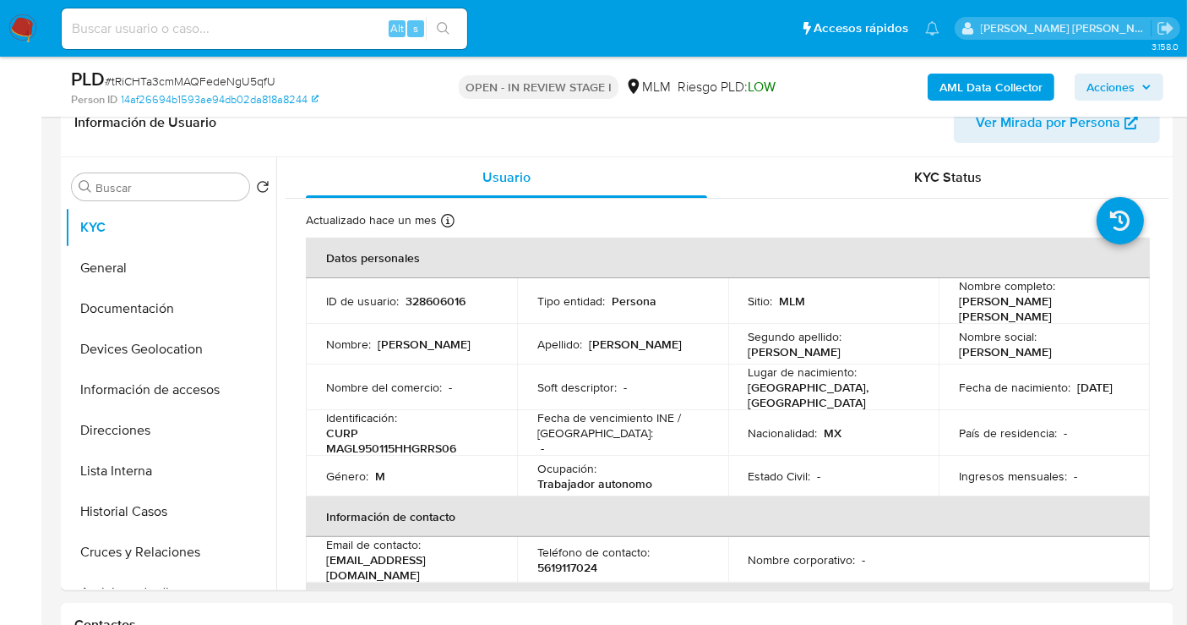
scroll to position [563, 0]
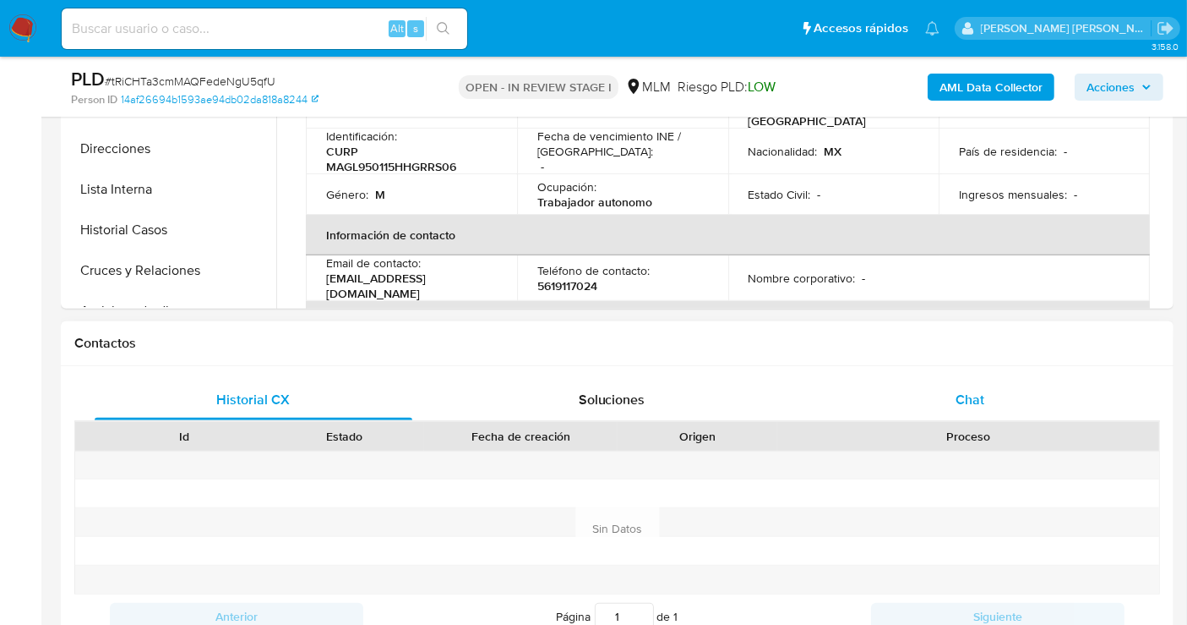
click at [964, 394] on span "Chat" at bounding box center [970, 399] width 29 height 19
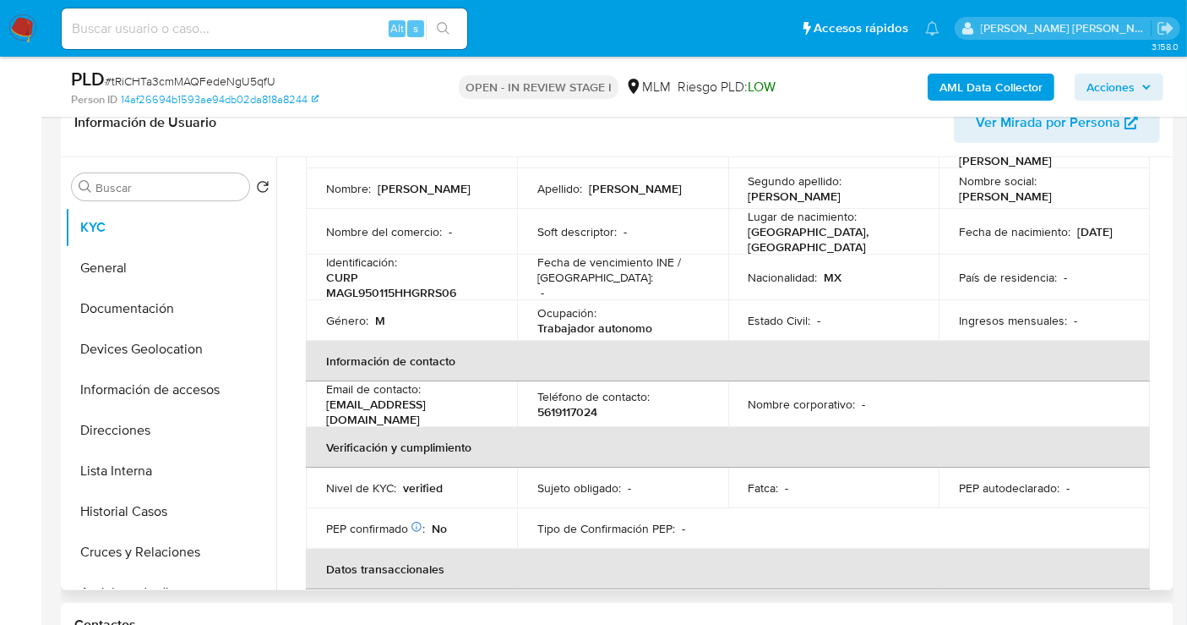
scroll to position [0, 0]
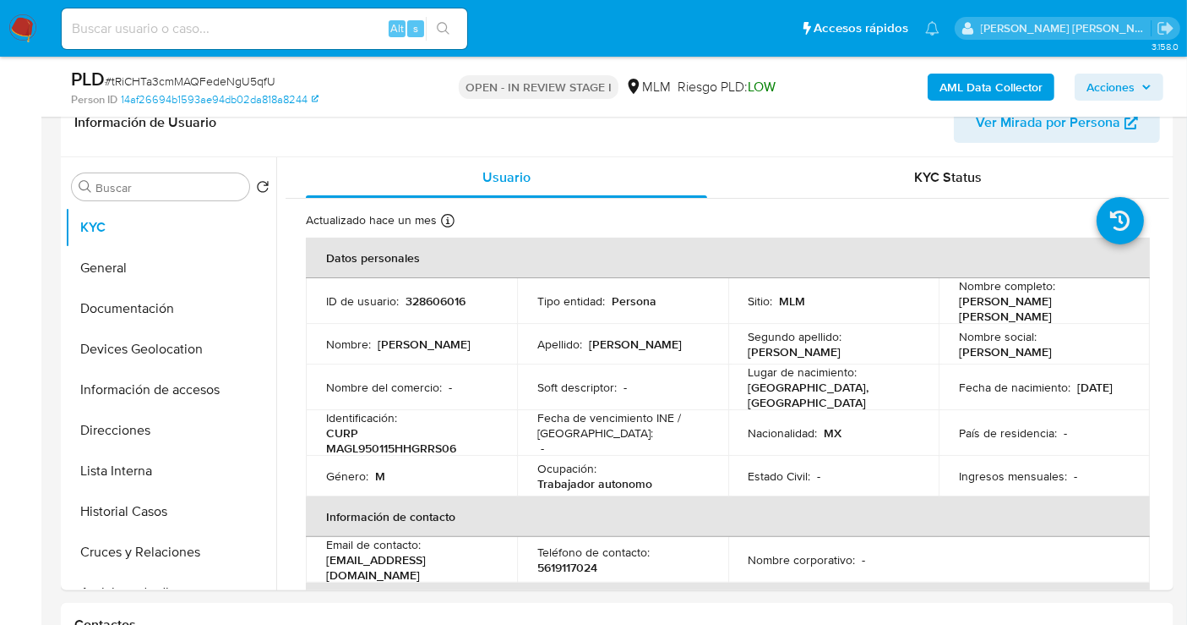
click at [26, 26] on img at bounding box center [22, 28] width 29 height 29
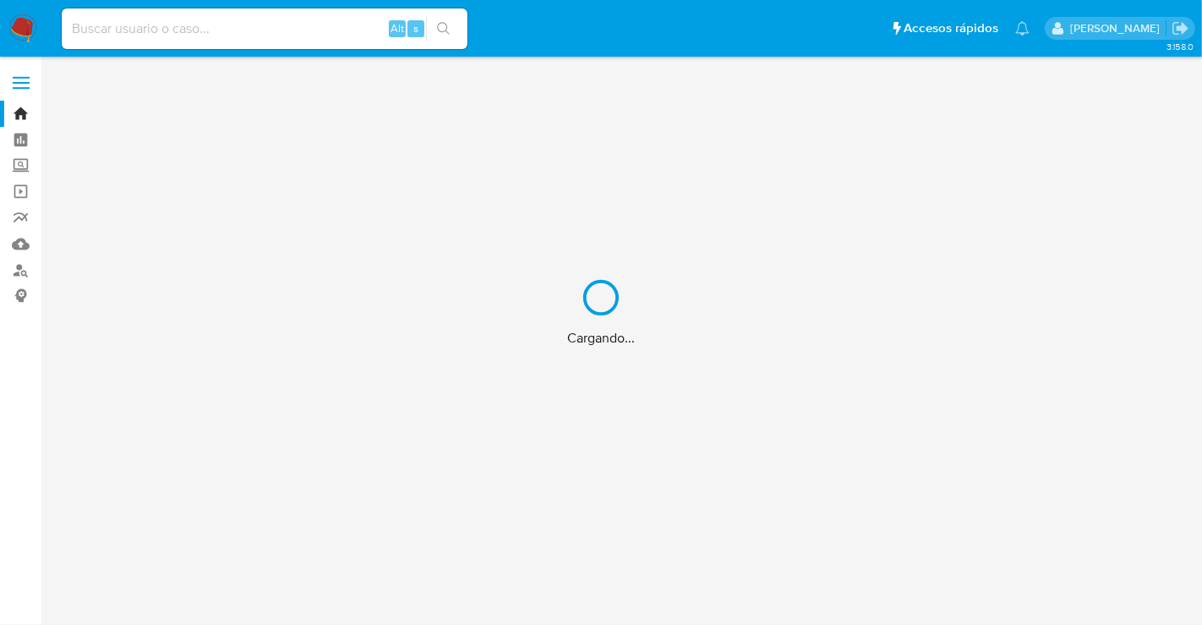
click at [23, 165] on div "Cargando..." at bounding box center [601, 312] width 1202 height 625
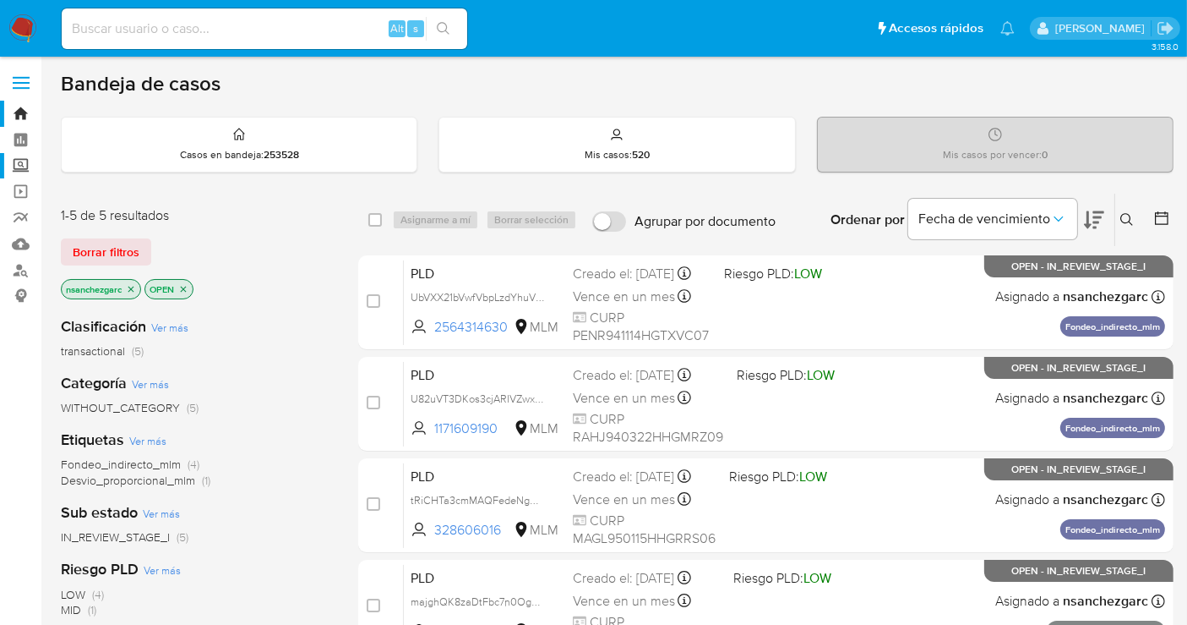
click at [24, 170] on label "Screening" at bounding box center [100, 166] width 201 height 26
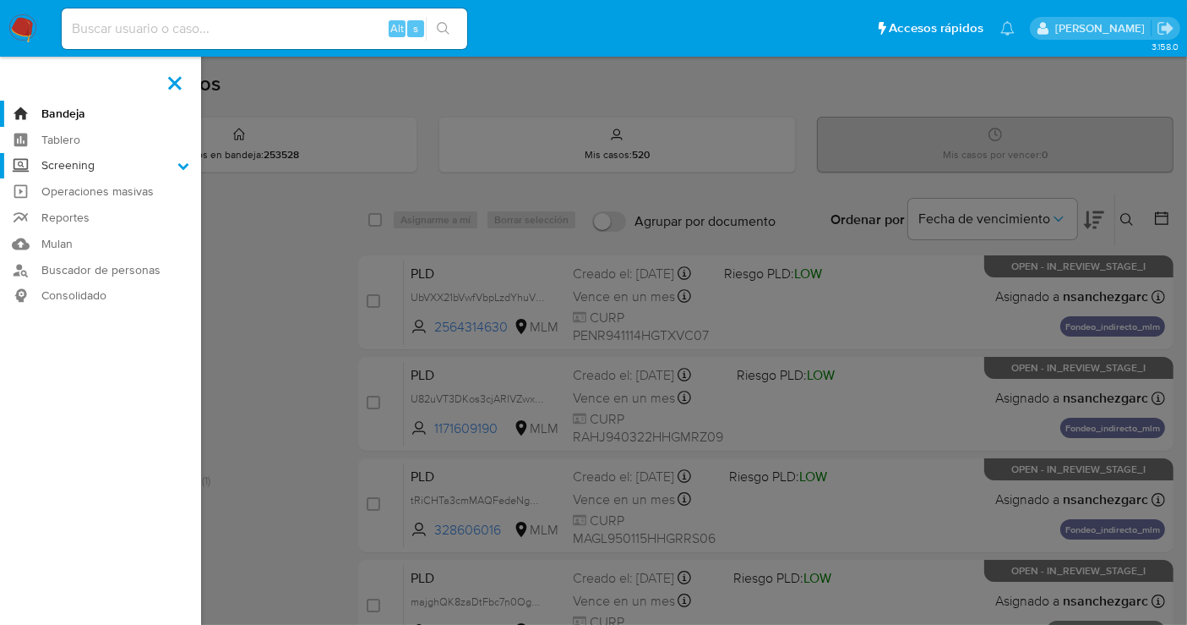
click at [0, 0] on input "Screening" at bounding box center [0, 0] width 0 height 0
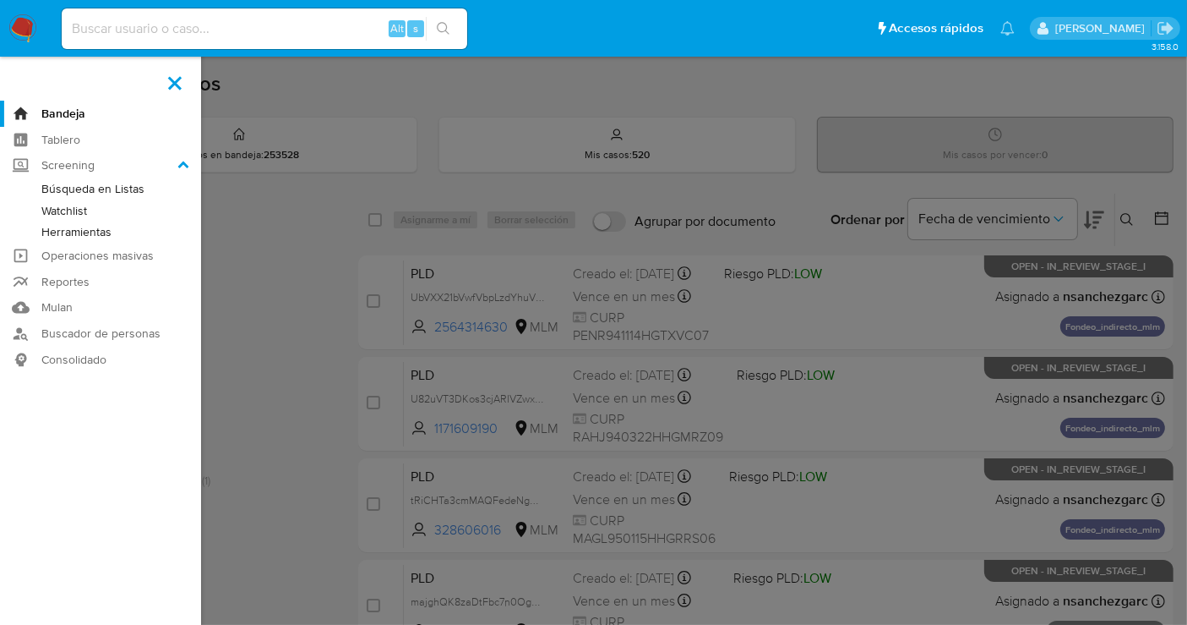
click at [106, 228] on link "Herramientas" at bounding box center [100, 231] width 201 height 21
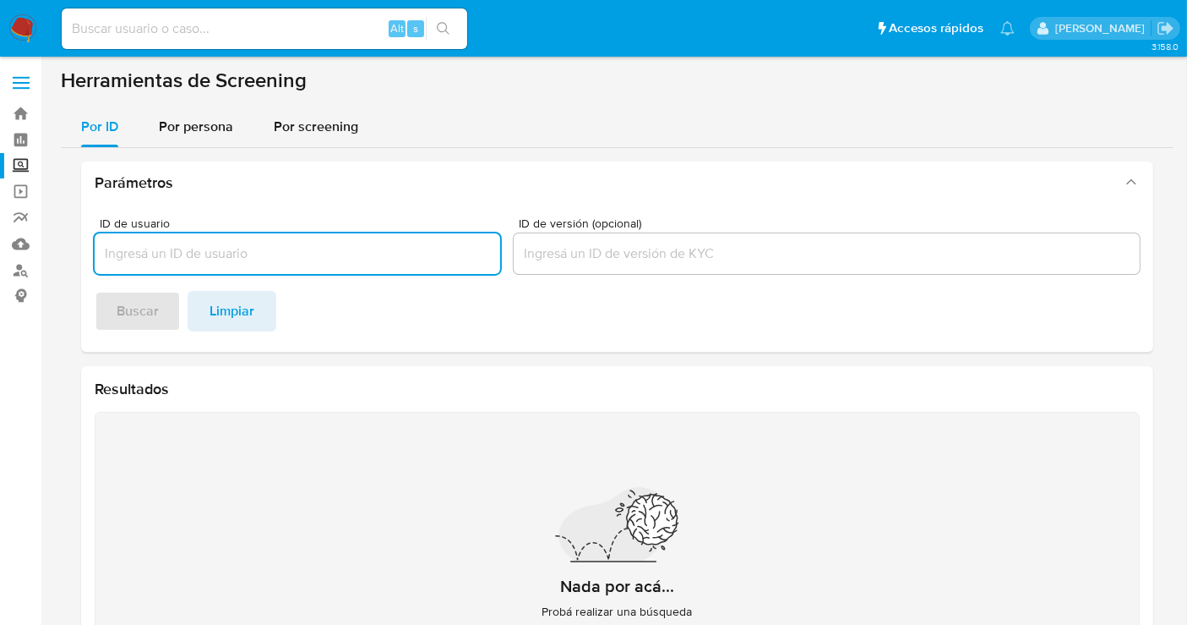
paste input "[PERSON_NAME]"
type input "[PERSON_NAME]"
click at [138, 313] on footer "Buscar Limpiar" at bounding box center [617, 311] width 1045 height 41
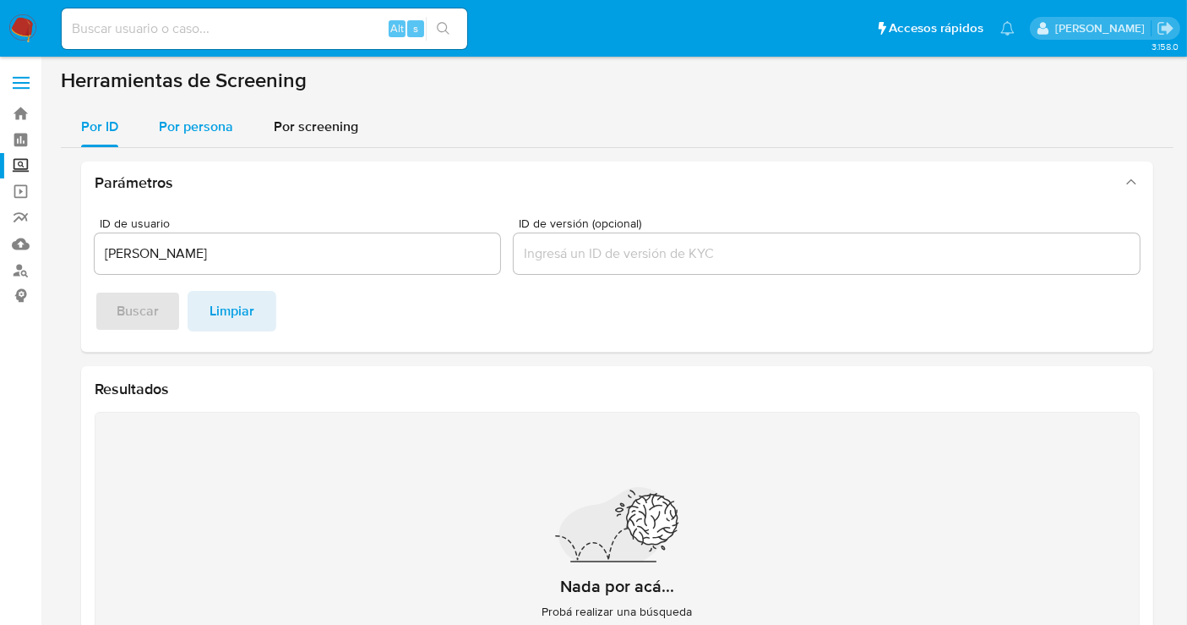
drag, startPoint x: 203, startPoint y: 131, endPoint x: 209, endPoint y: 156, distance: 26.0
click at [203, 131] on span "Por persona" at bounding box center [196, 126] width 74 height 19
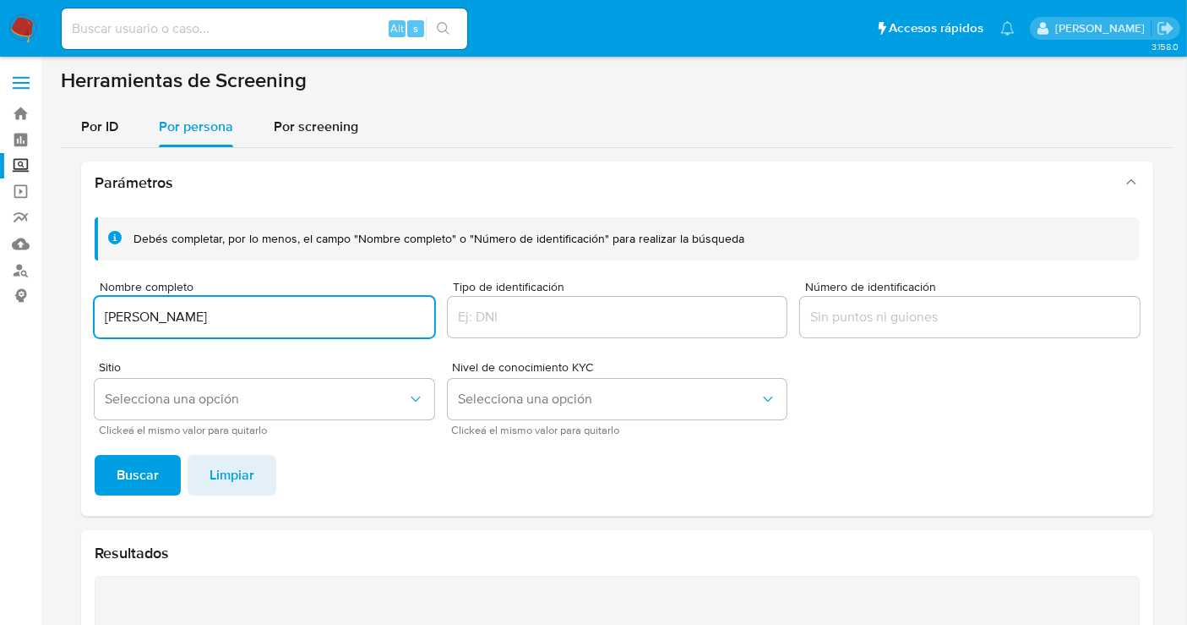
type input "[PERSON_NAME]"
click at [137, 450] on div "Debés completar, por lo menos, el campo "Nombre completo" o "Número de identifi…" at bounding box center [617, 360] width 1072 height 312
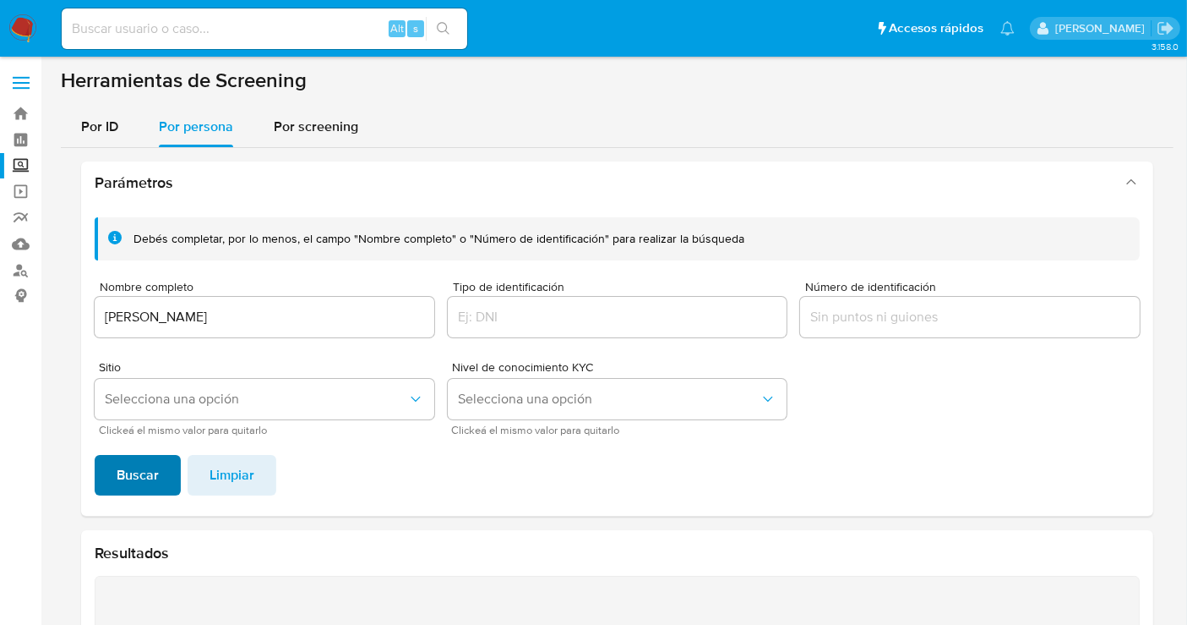
click at [141, 477] on span "Buscar" at bounding box center [138, 474] width 42 height 37
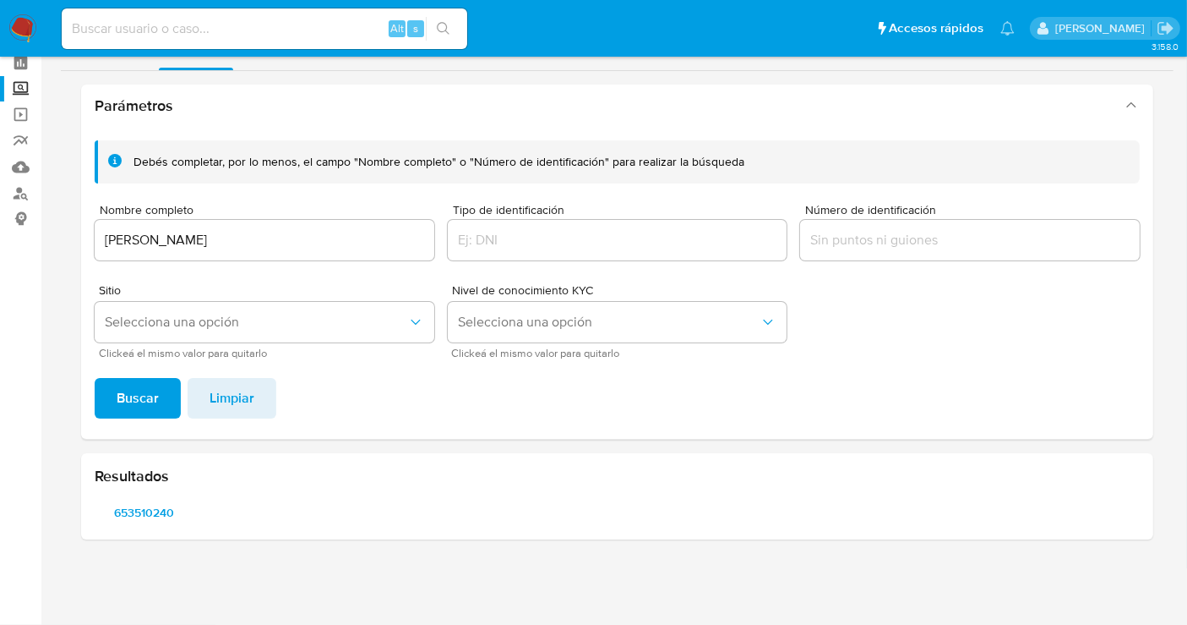
scroll to position [76, 0]
click at [144, 508] on span "653510240" at bounding box center [143, 513] width 75 height 24
click at [241, 243] on input "[PERSON_NAME]" at bounding box center [265, 241] width 340 height 22
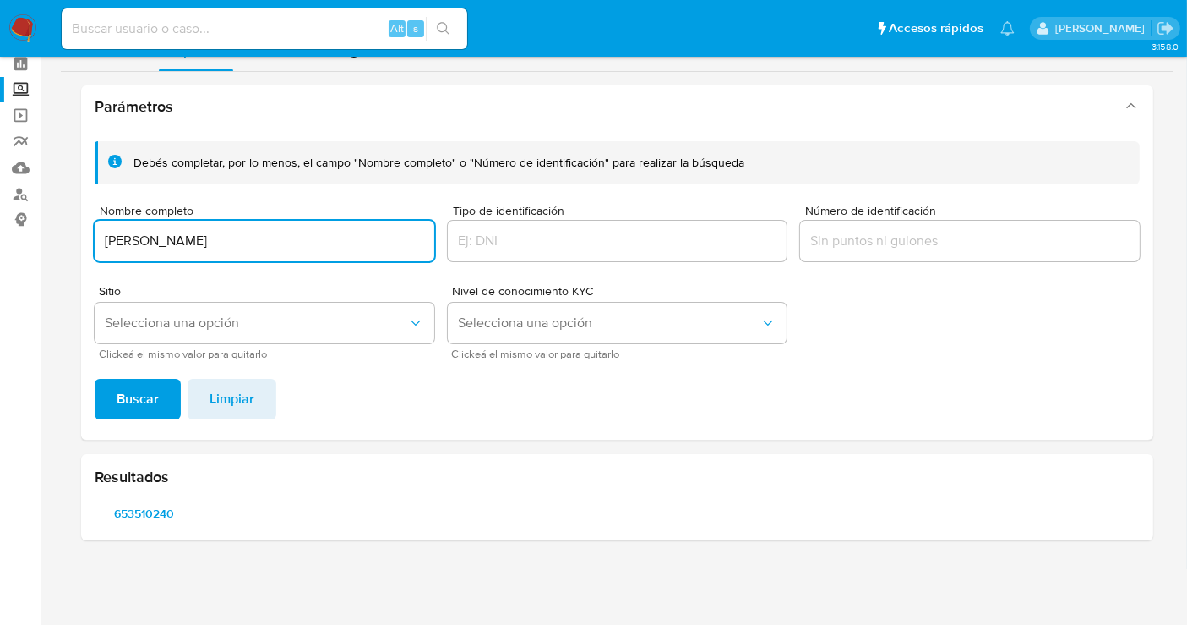
click at [241, 243] on input "[PERSON_NAME]" at bounding box center [265, 241] width 340 height 22
type input "[PERSON_NAME]"
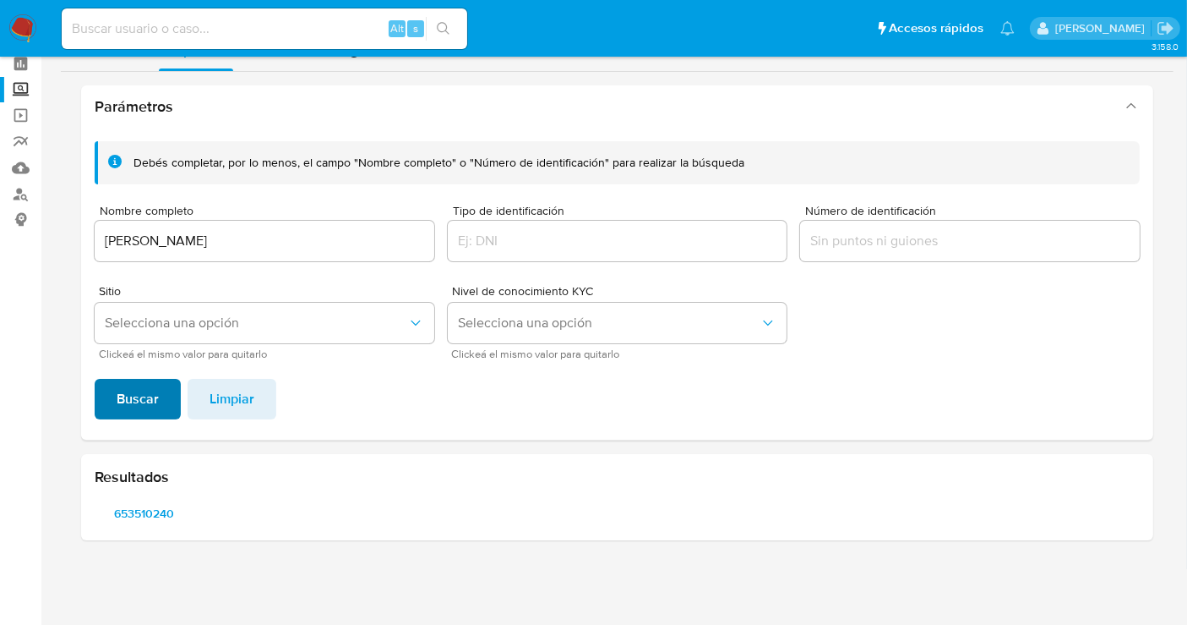
click at [159, 402] on button "Buscar" at bounding box center [138, 399] width 86 height 41
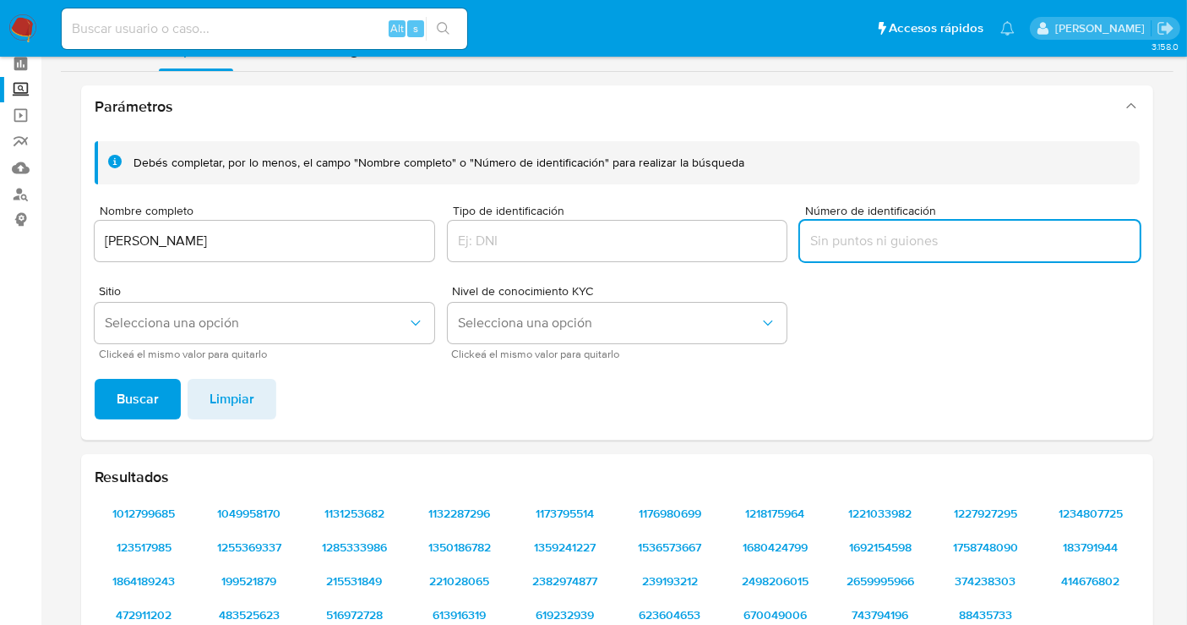
click at [841, 243] on input "Número de identificación" at bounding box center [970, 241] width 340 height 22
click at [128, 394] on span "Buscar" at bounding box center [138, 398] width 42 height 37
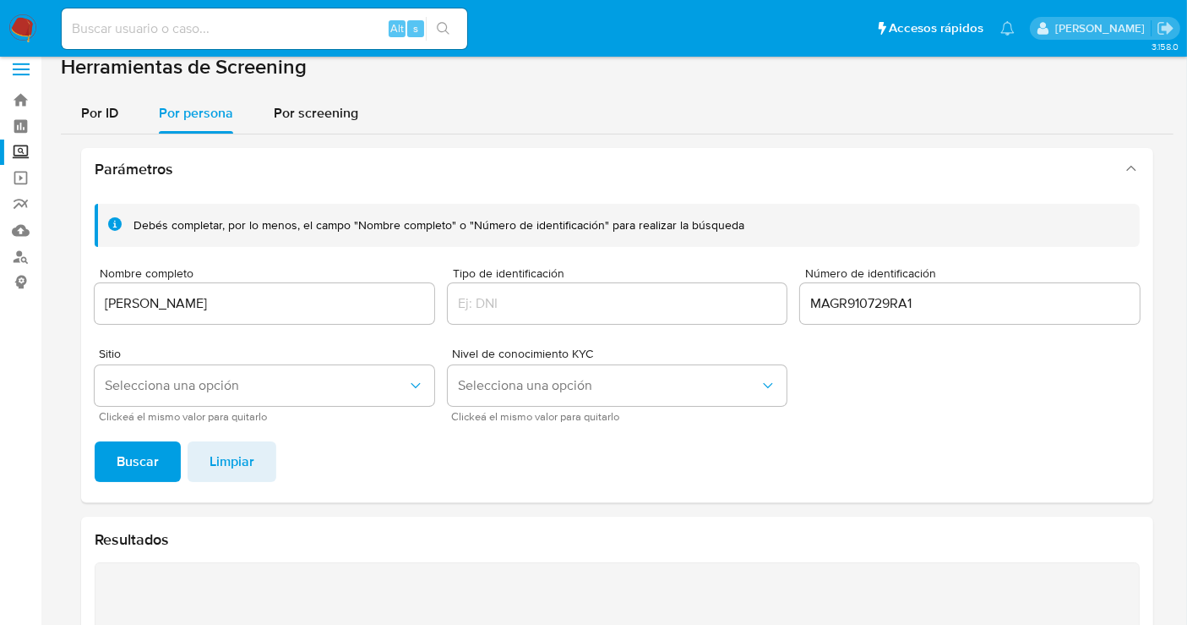
scroll to position [0, 0]
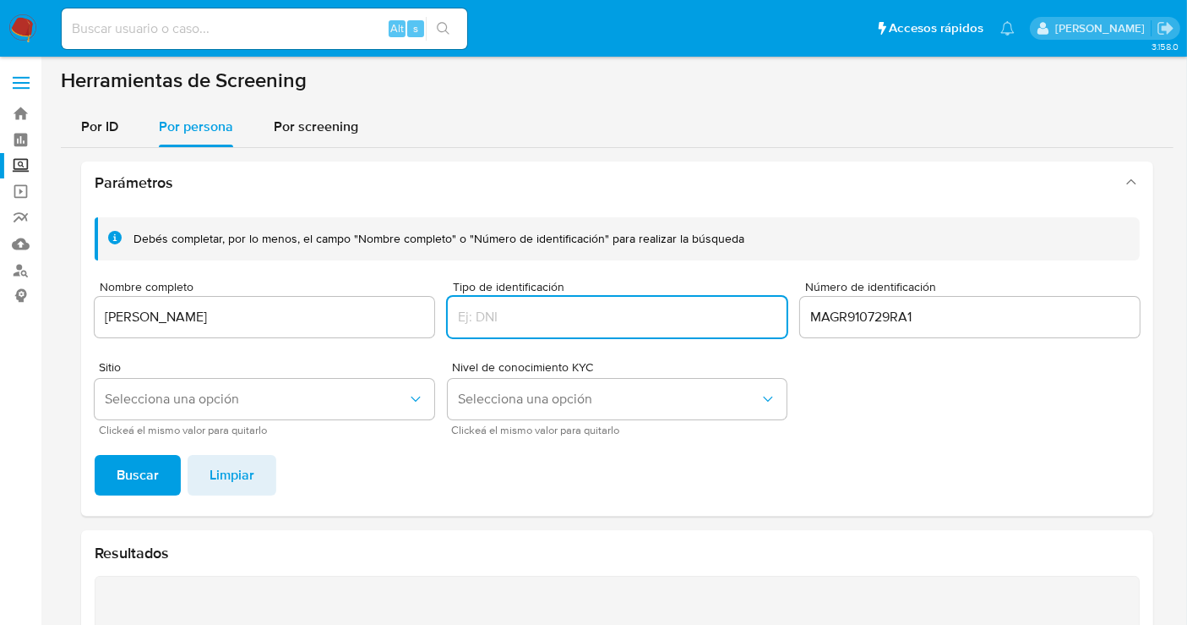
click at [497, 322] on input "Tipo de identificación" at bounding box center [618, 317] width 340 height 22
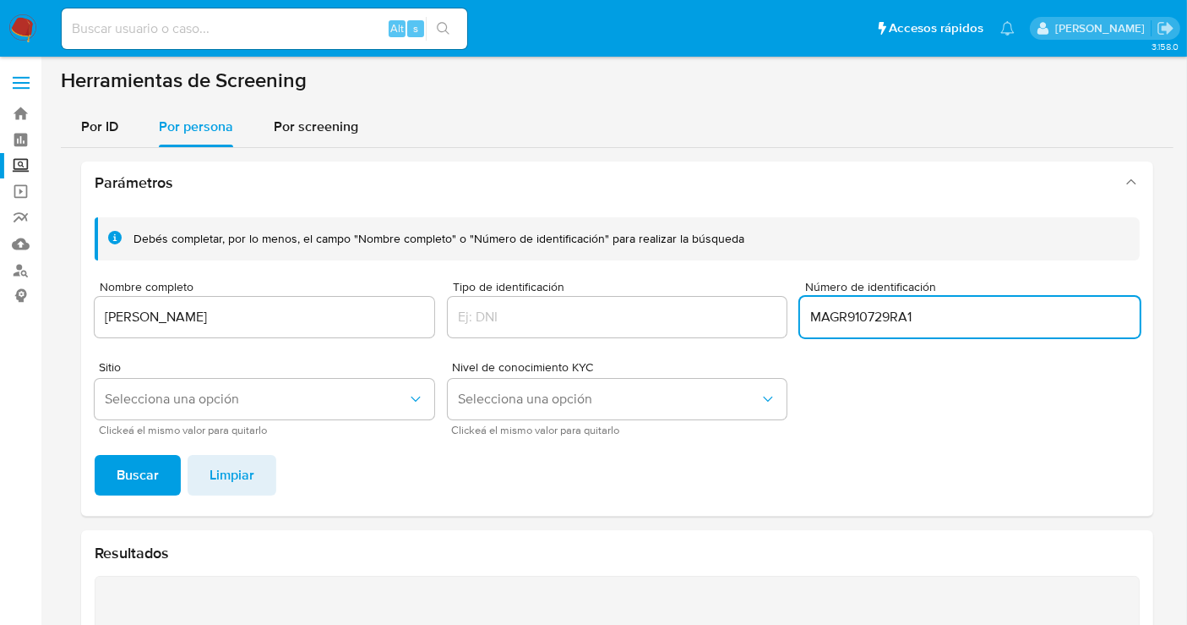
click at [977, 313] on input "MAGR910729RA1" at bounding box center [970, 317] width 340 height 22
type input "MAGR910729"
click at [141, 479] on span "Buscar" at bounding box center [138, 474] width 42 height 37
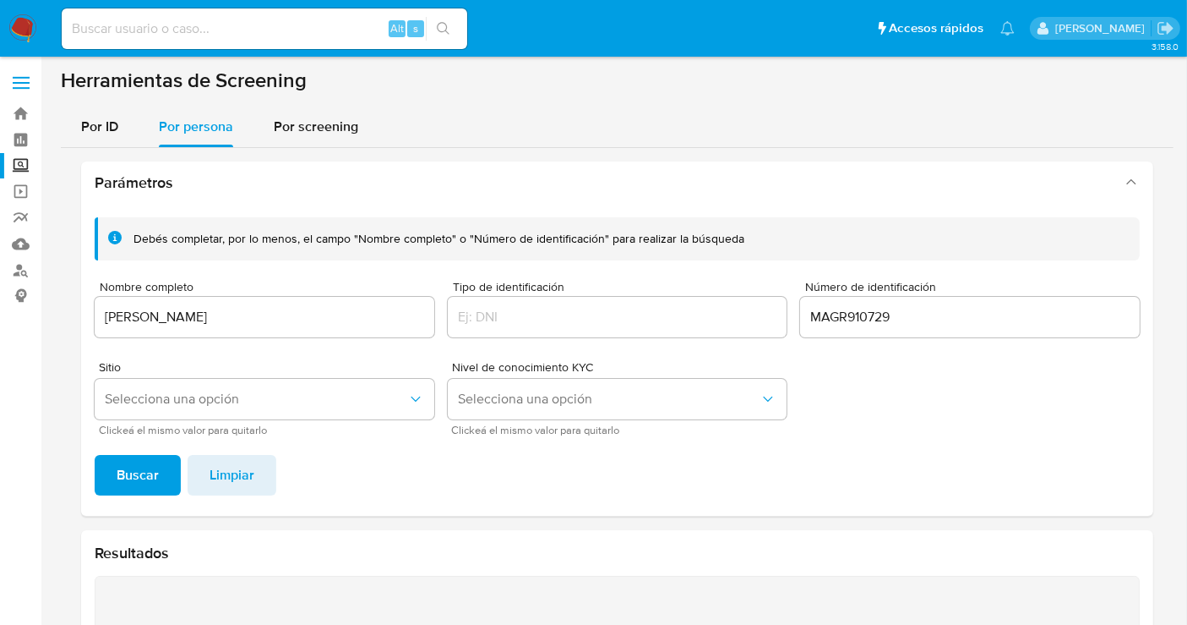
click at [17, 35] on img at bounding box center [22, 28] width 29 height 29
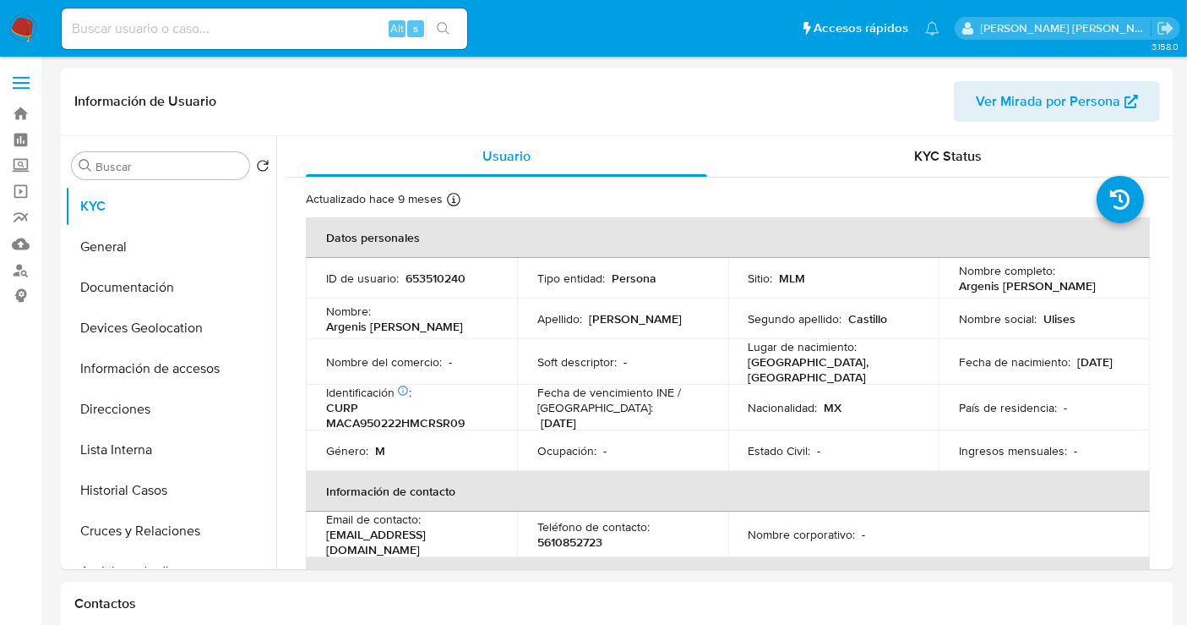
select select "10"
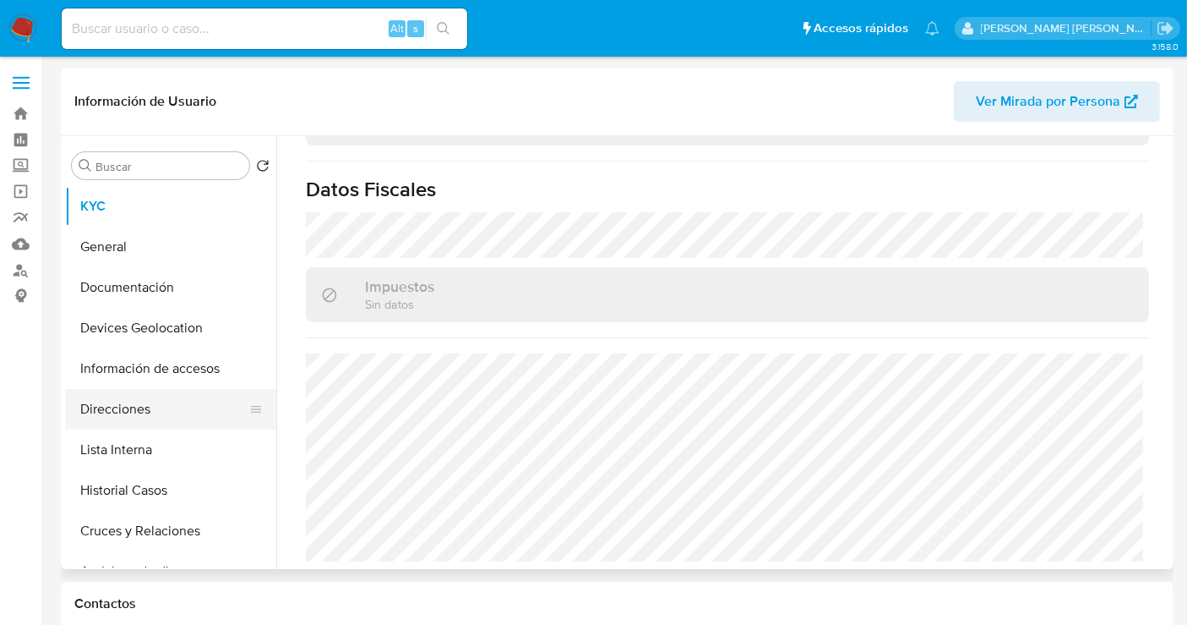
click at [123, 409] on button "Direcciones" at bounding box center [164, 409] width 198 height 41
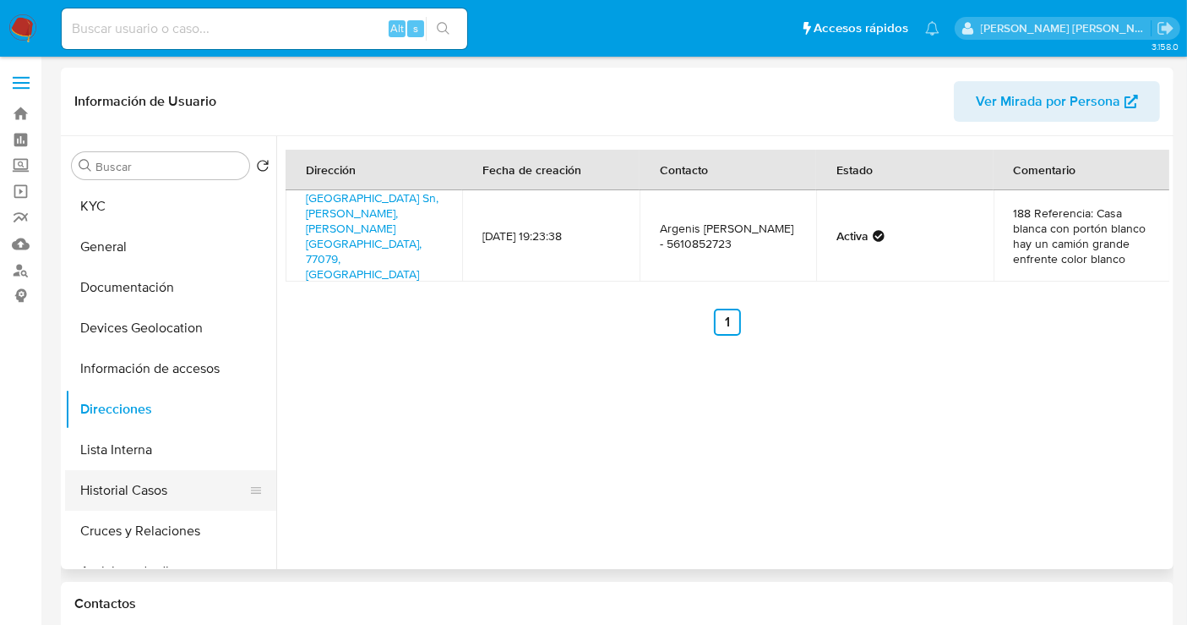
click at [124, 482] on button "Historial Casos" at bounding box center [164, 490] width 198 height 41
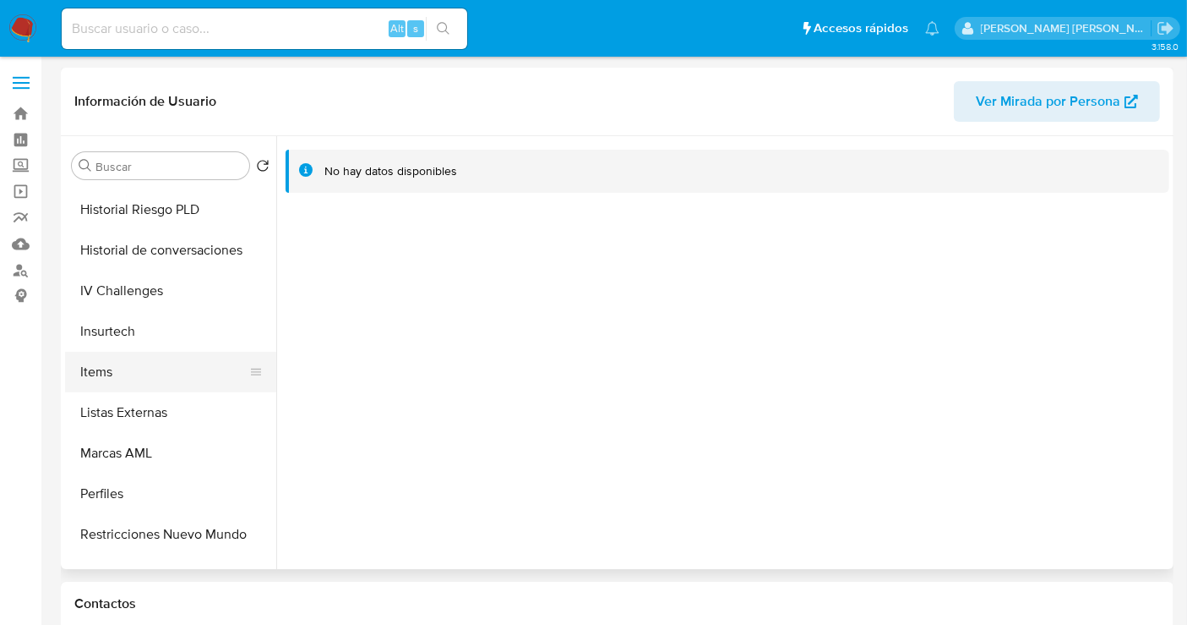
scroll to position [713, 0]
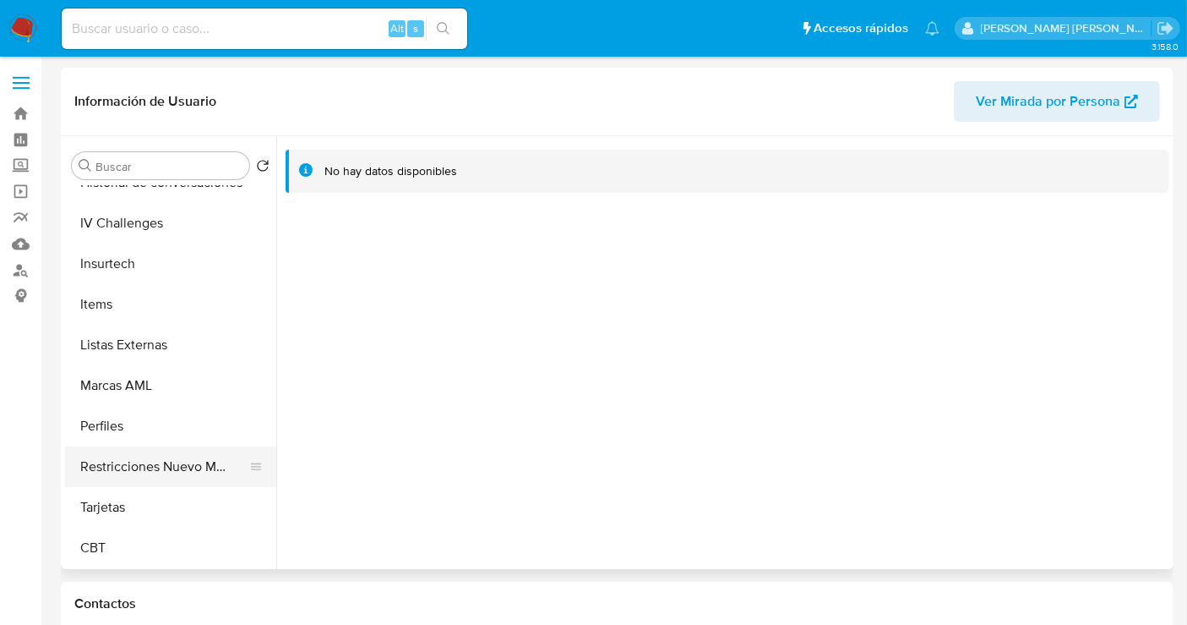
click at [187, 466] on button "Restricciones Nuevo Mundo" at bounding box center [164, 466] width 198 height 41
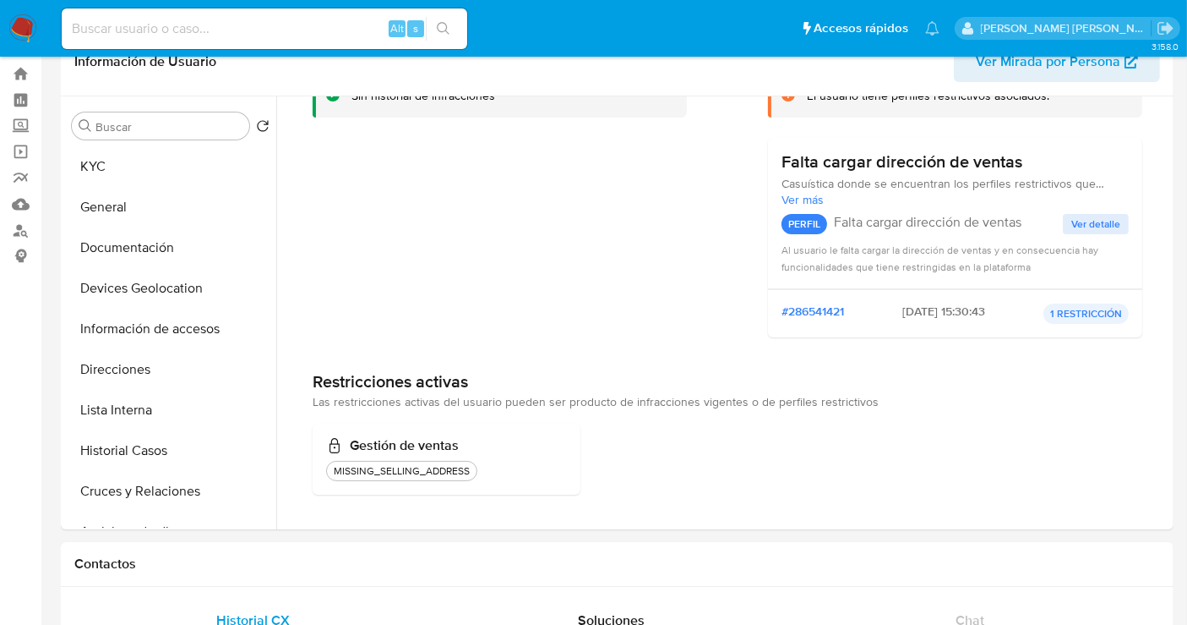
scroll to position [0, 0]
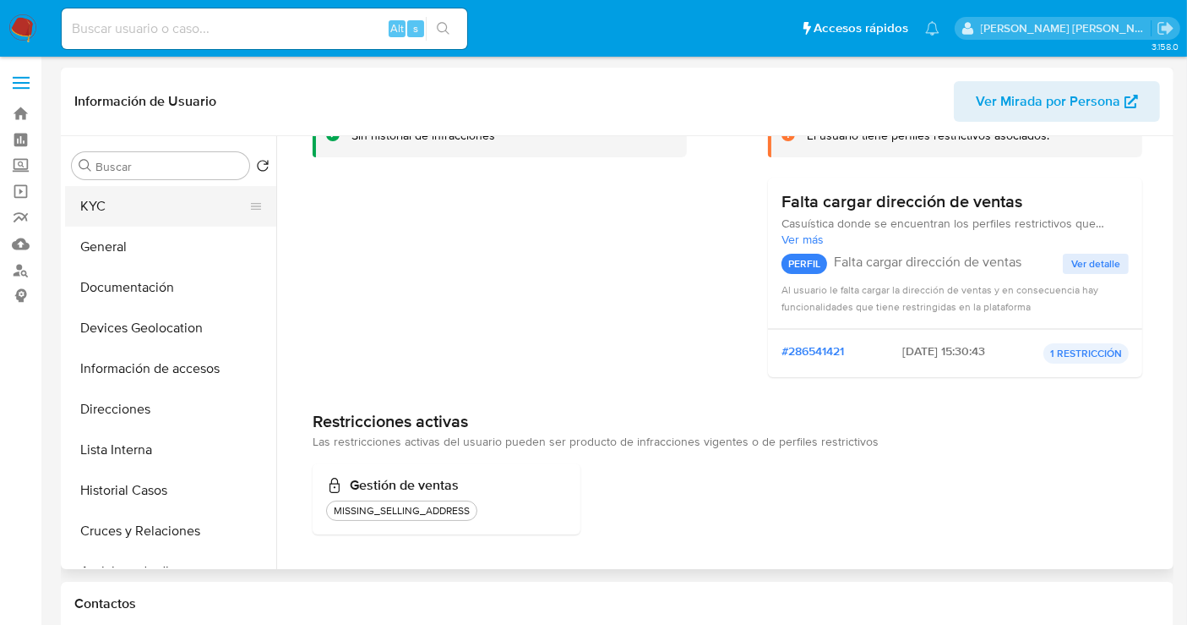
click at [99, 210] on button "KYC" at bounding box center [164, 206] width 198 height 41
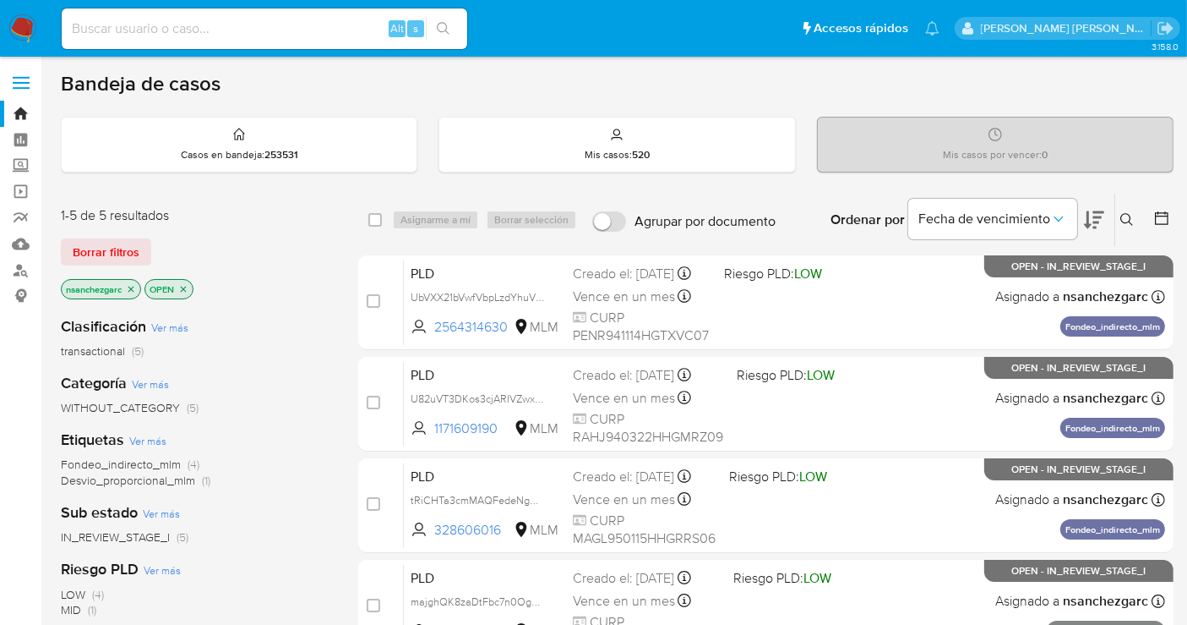
click at [133, 23] on input at bounding box center [265, 29] width 406 height 22
click at [1119, 216] on button at bounding box center [1130, 220] width 28 height 20
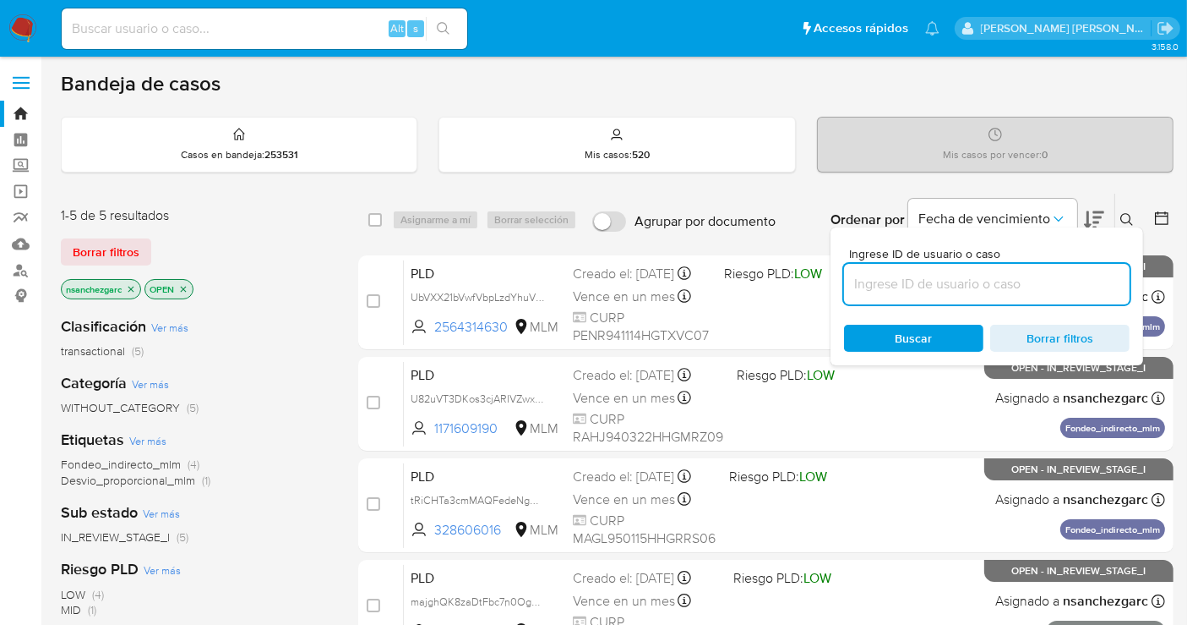
click at [906, 286] on input at bounding box center [987, 284] width 286 height 22
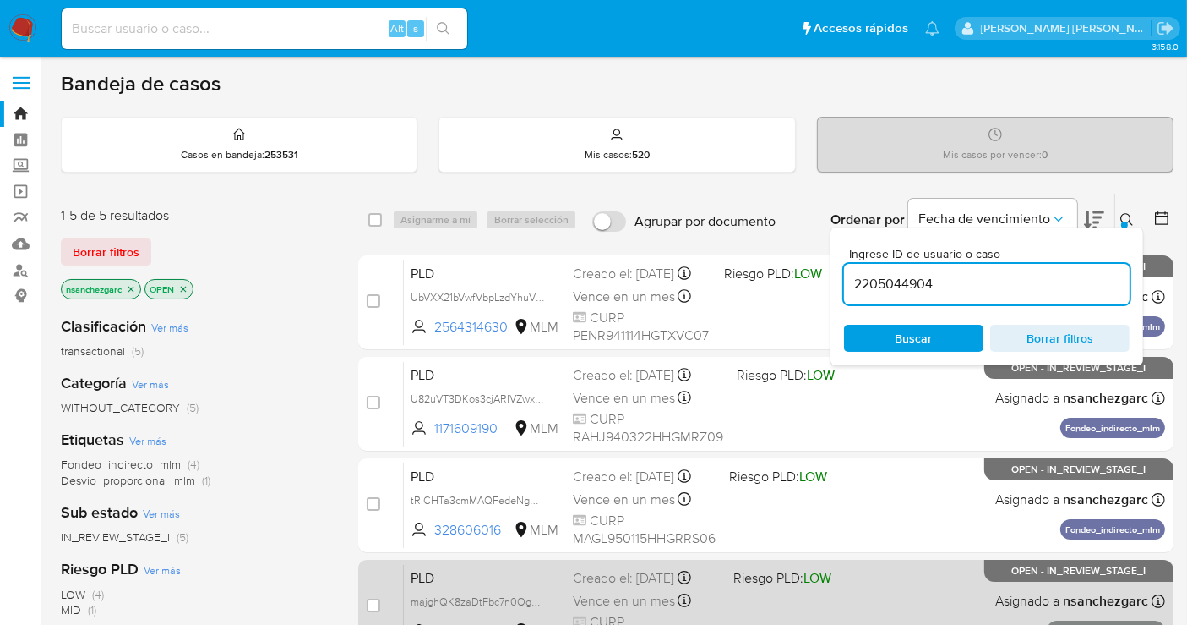
type input "2205044904"
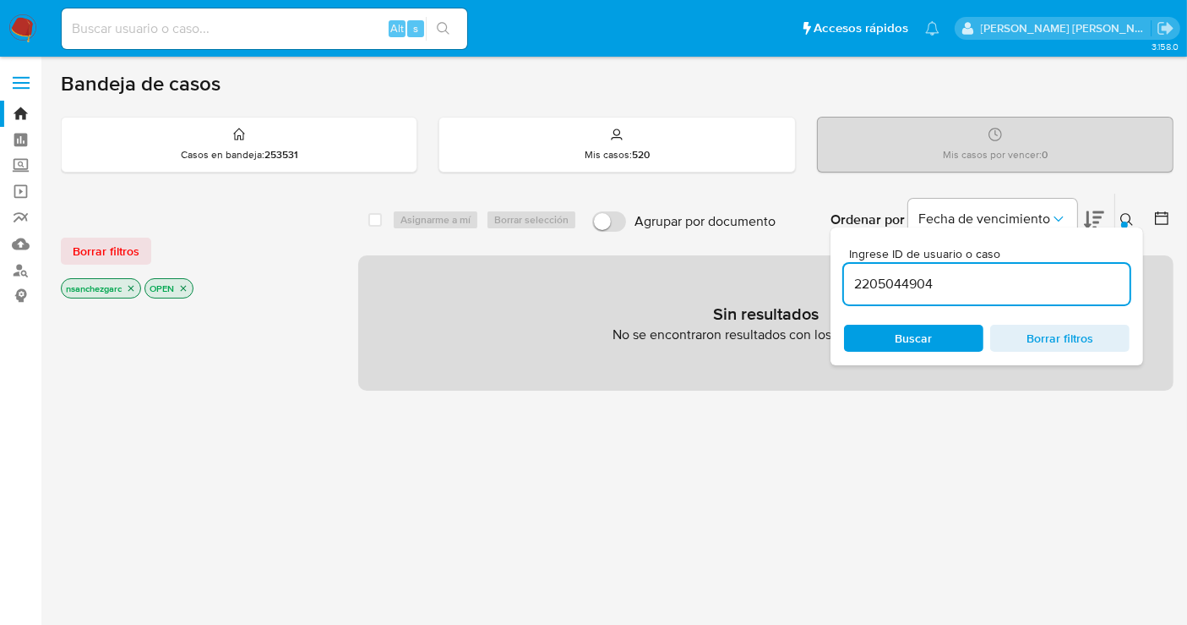
click at [878, 285] on input "2205044904" at bounding box center [987, 284] width 286 height 22
click at [132, 286] on icon "close-filter" at bounding box center [131, 289] width 6 height 6
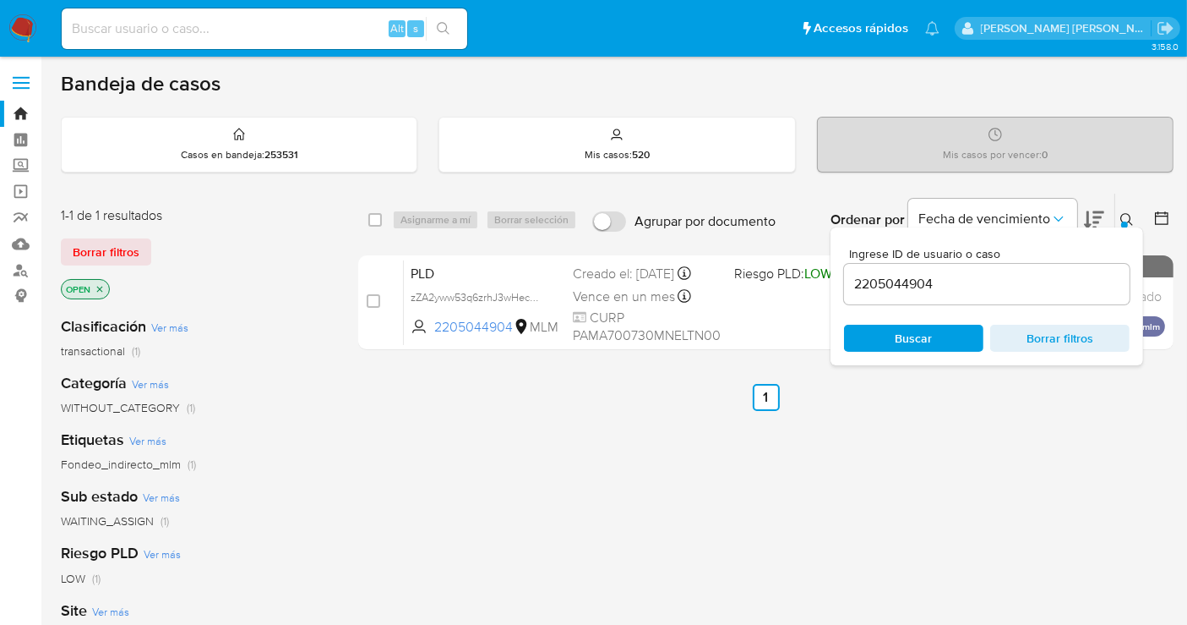
drag, startPoint x: 536, startPoint y: 308, endPoint x: 606, endPoint y: 420, distance: 132.5
click at [537, 305] on span "zZA2yww53q6zrhJ3wHecHYgB" at bounding box center [483, 295] width 145 height 19
drag, startPoint x: 372, startPoint y: 299, endPoint x: 442, endPoint y: 248, distance: 87.0
click at [372, 298] on input "checkbox" at bounding box center [374, 301] width 14 height 14
checkbox input "true"
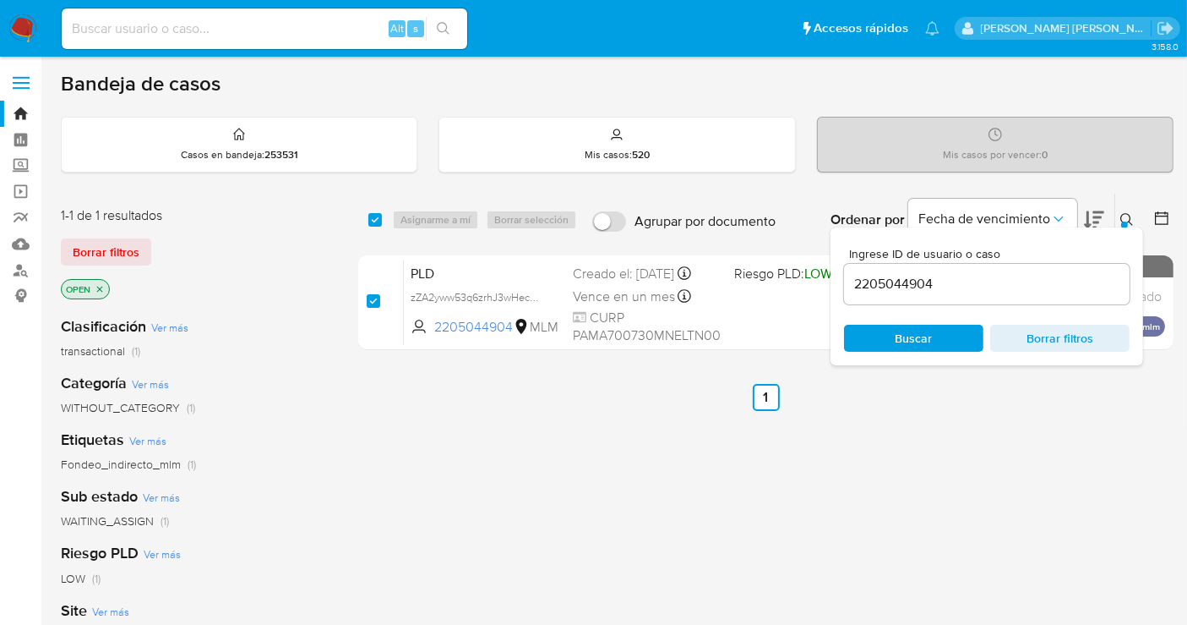
checkbox input "true"
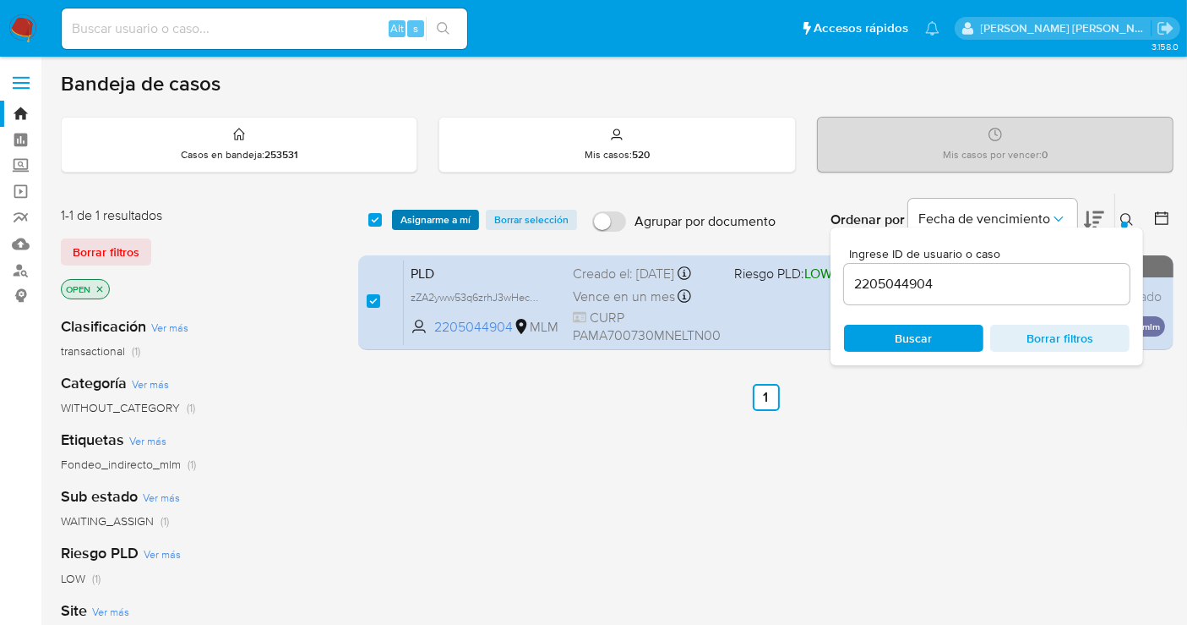
click at [441, 218] on span "Asignarme a mí" at bounding box center [436, 219] width 70 height 17
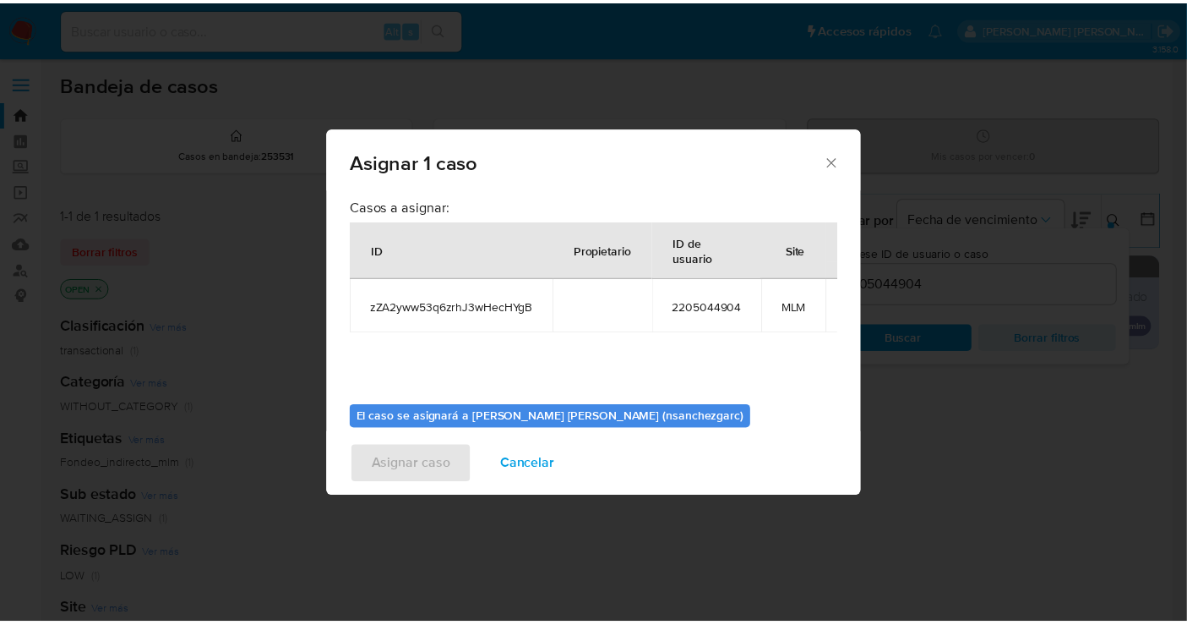
scroll to position [86, 0]
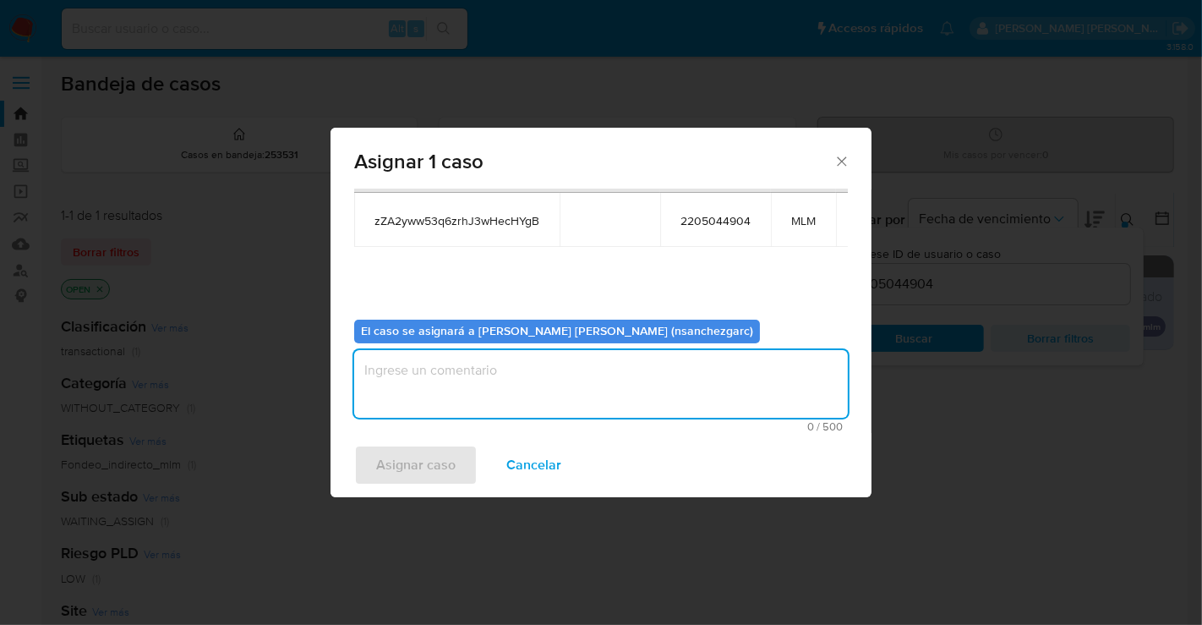
click at [411, 376] on textarea "assign-modal" at bounding box center [601, 384] width 494 height 68
type textarea "nesg"
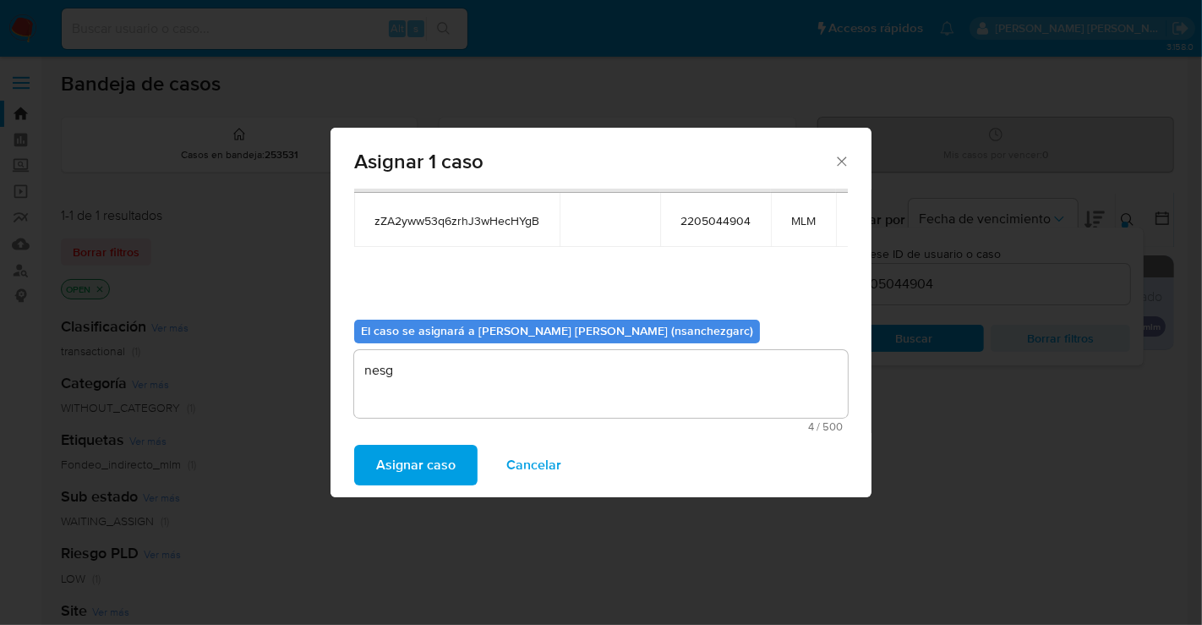
click at [408, 471] on span "Asignar caso" at bounding box center [415, 464] width 79 height 37
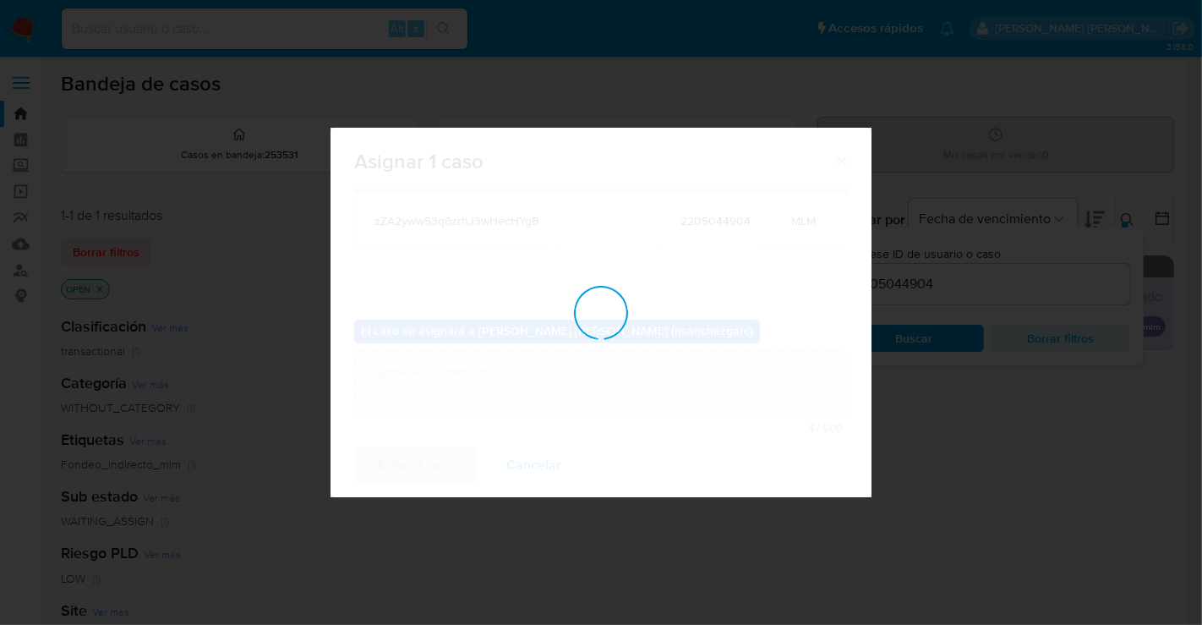
checkbox input "false"
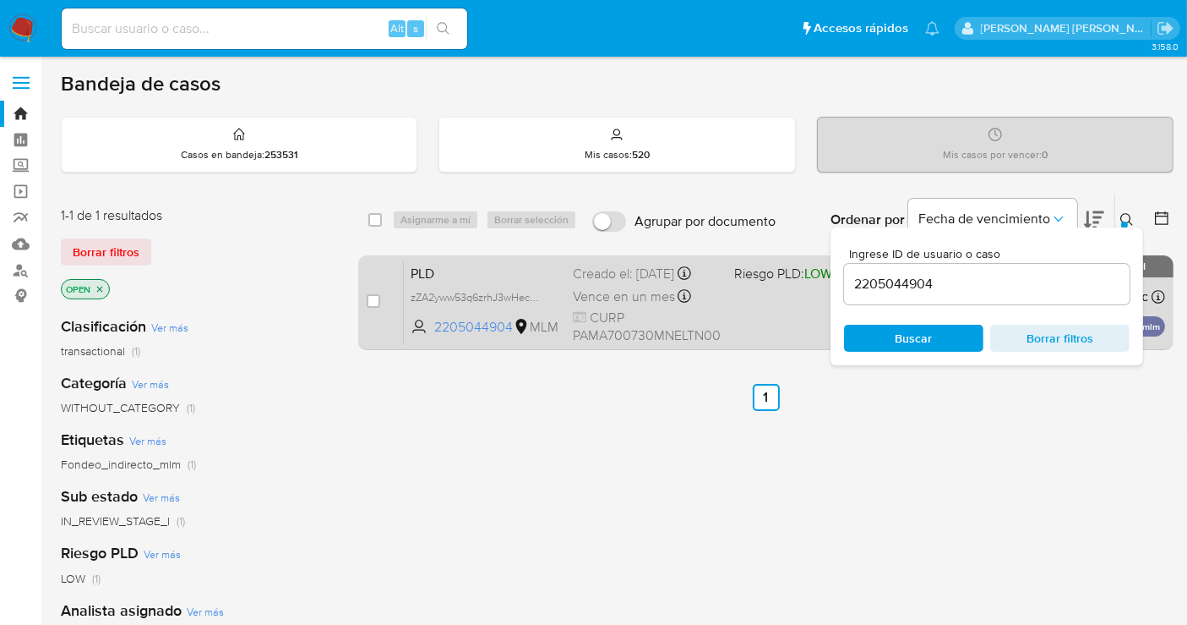
click at [590, 283] on div "Creado el: 12/08/2025 Creado el: 12/08/2025 02:06:31" at bounding box center [647, 274] width 148 height 19
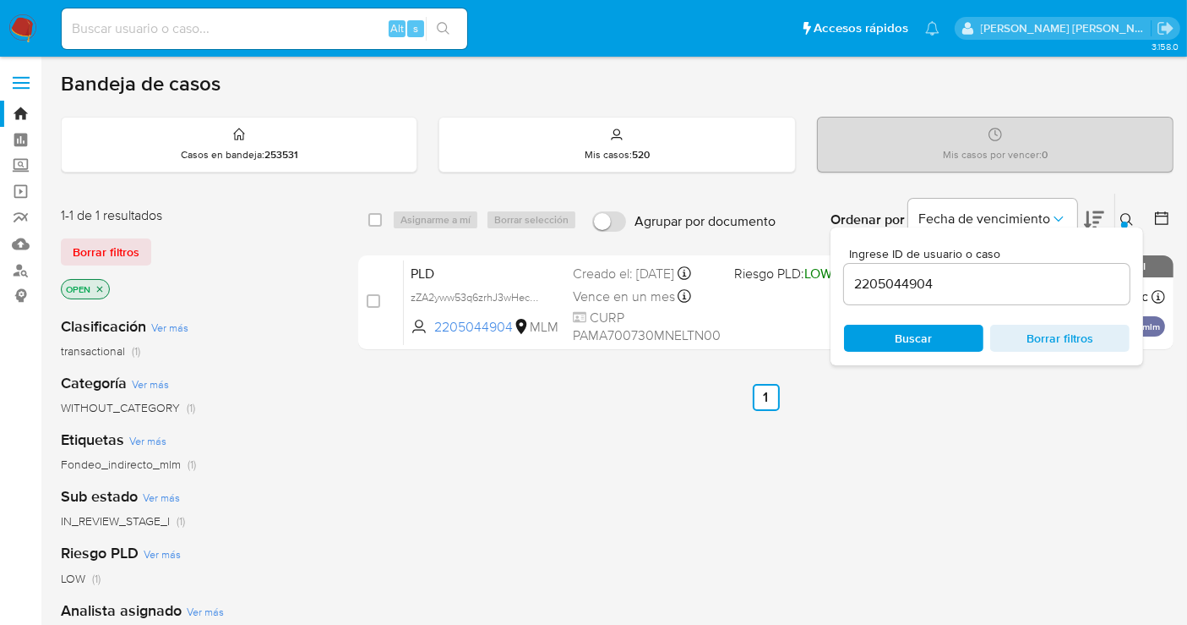
click at [123, 27] on input at bounding box center [265, 29] width 406 height 22
paste input "2025228157"
type input "2025228157"
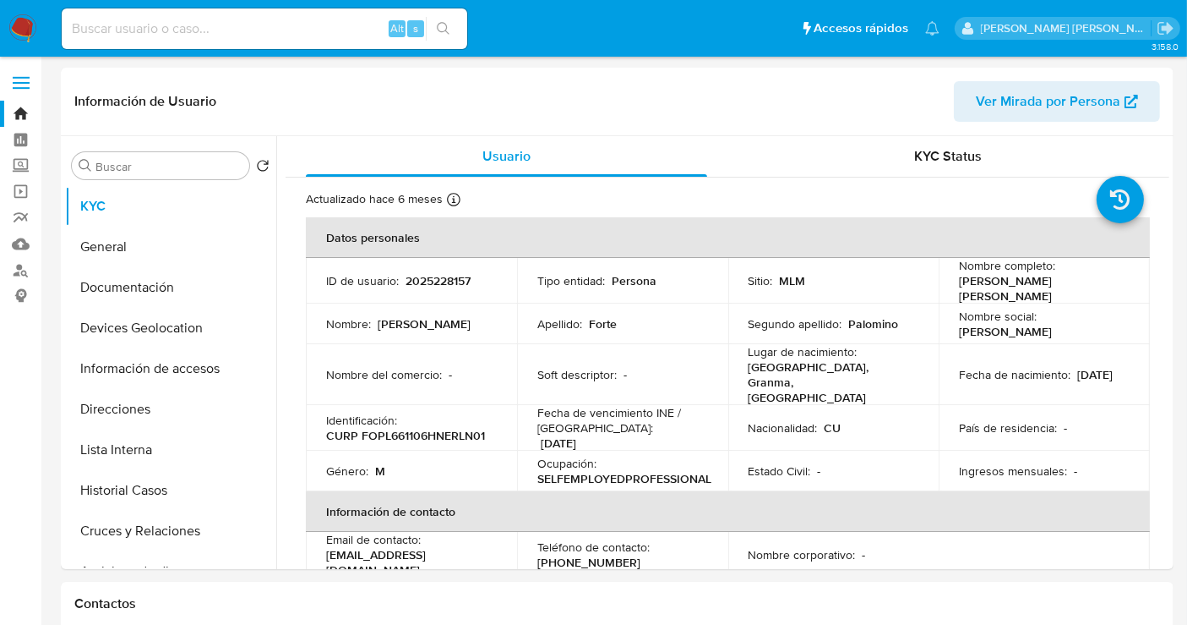
select select "10"
click at [128, 490] on button "Historial Casos" at bounding box center [164, 490] width 198 height 41
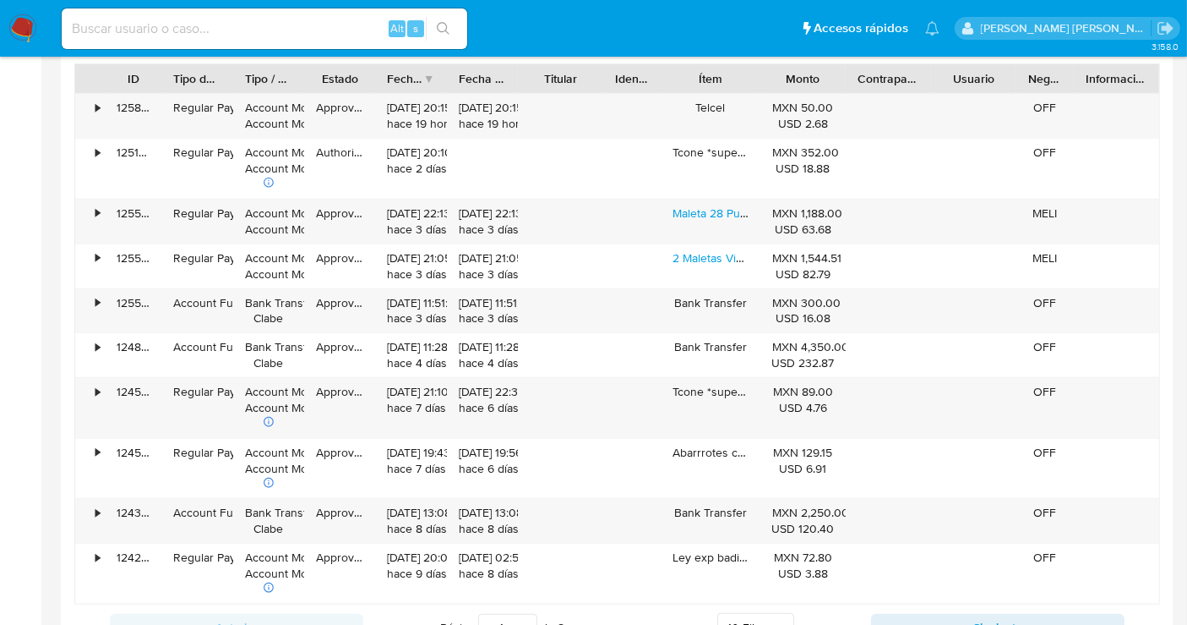
scroll to position [1596, 0]
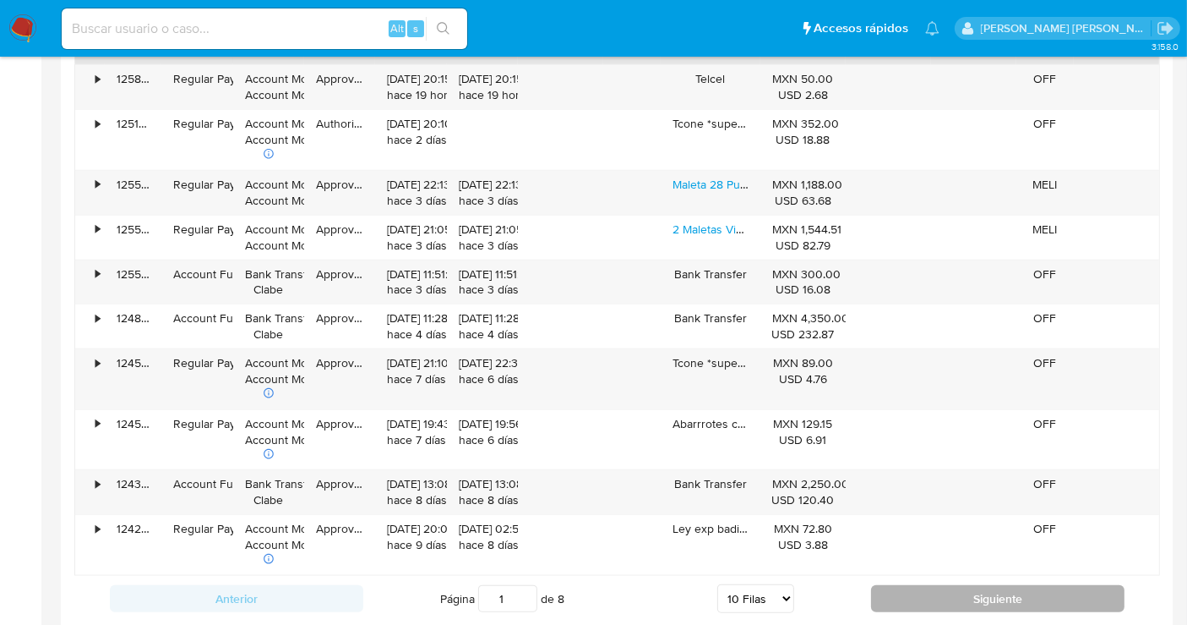
click at [978, 586] on button "Siguiente" at bounding box center [998, 598] width 254 height 27
type input "2"
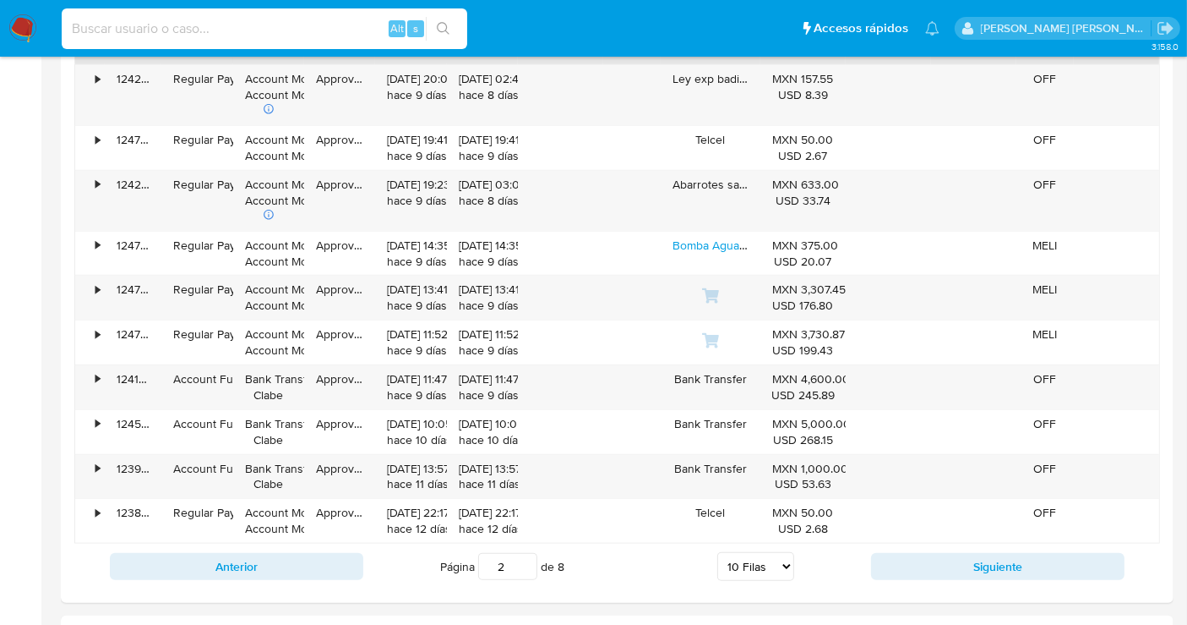
click at [136, 30] on input at bounding box center [265, 29] width 406 height 22
paste input "2039390546"
type input "2039390546"
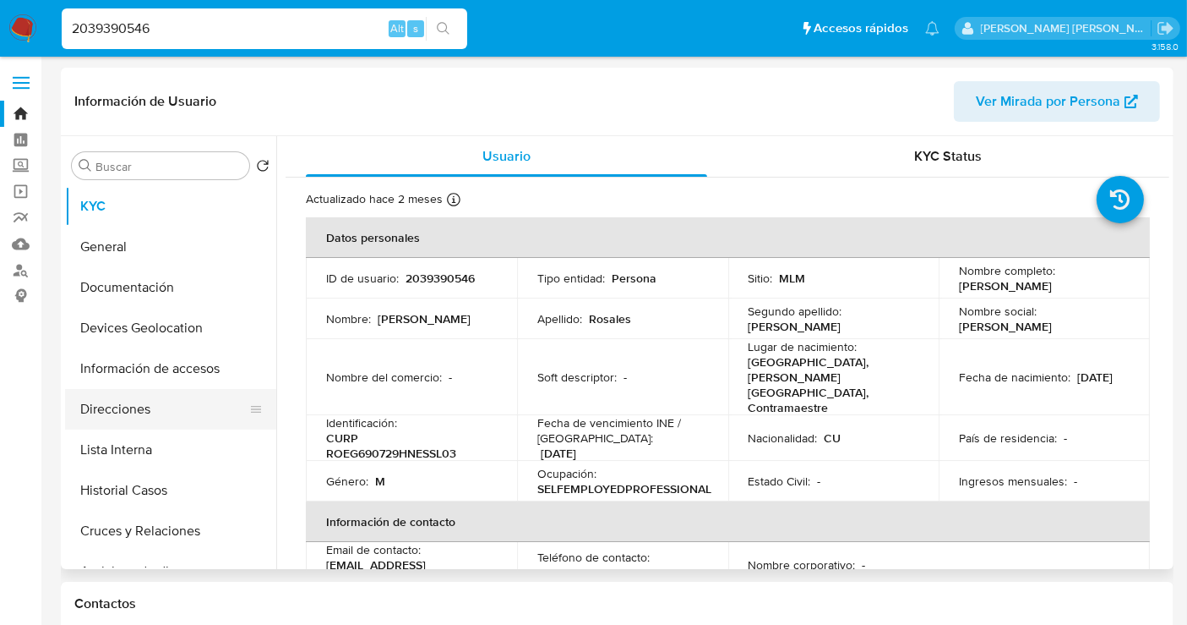
select select "10"
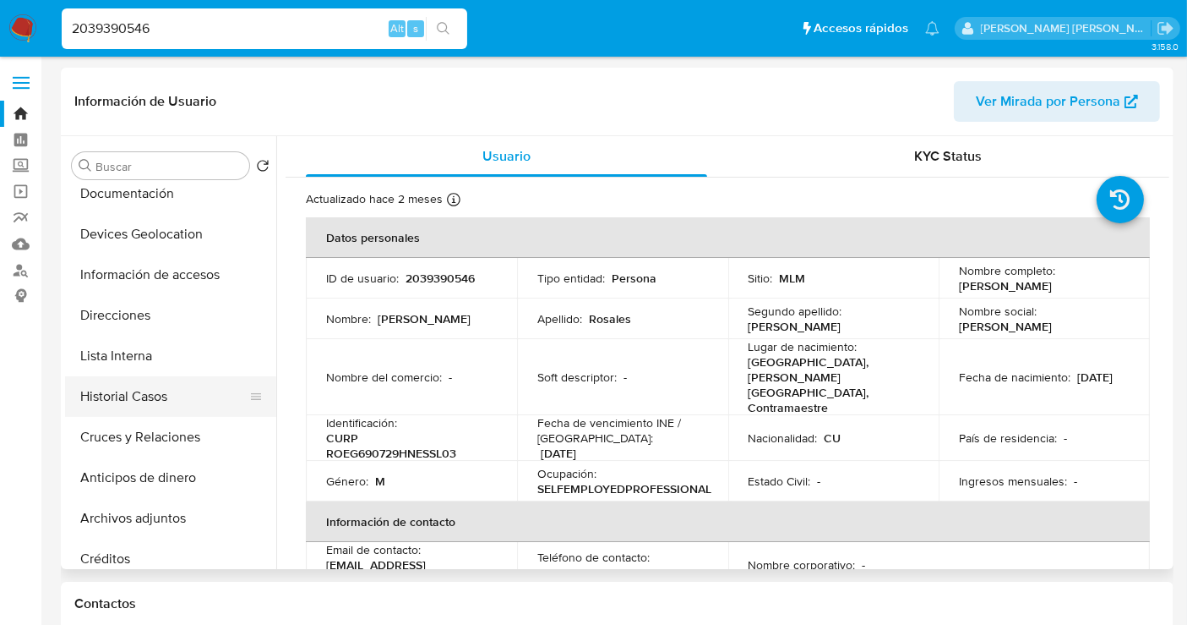
click at [128, 392] on button "Historial Casos" at bounding box center [164, 396] width 198 height 41
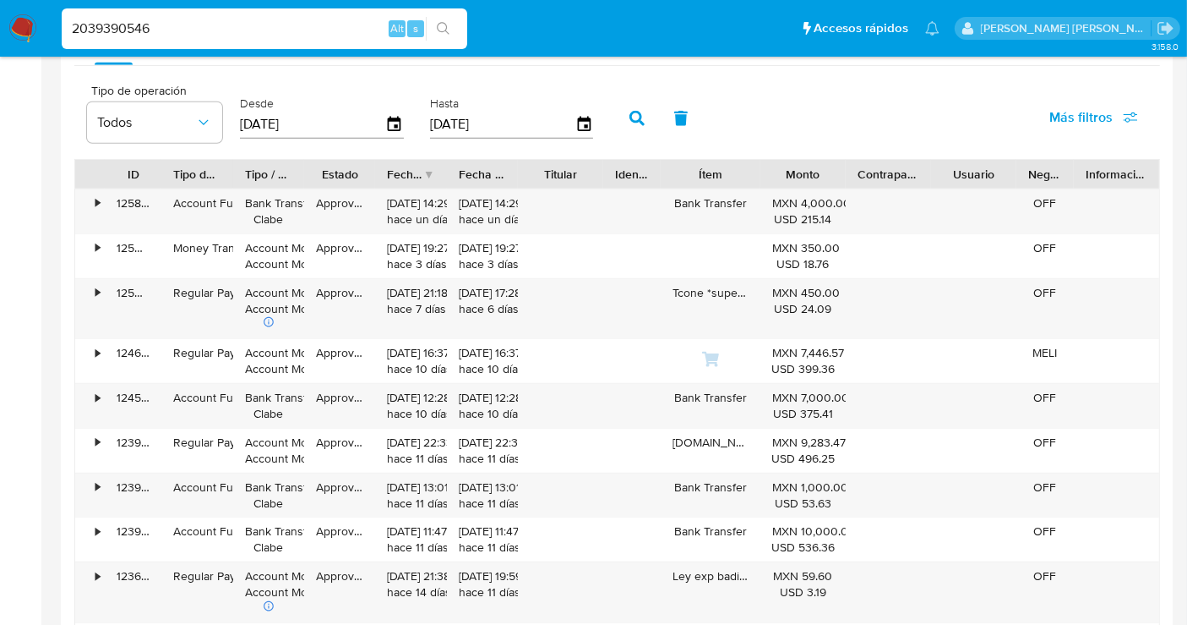
scroll to position [1690, 0]
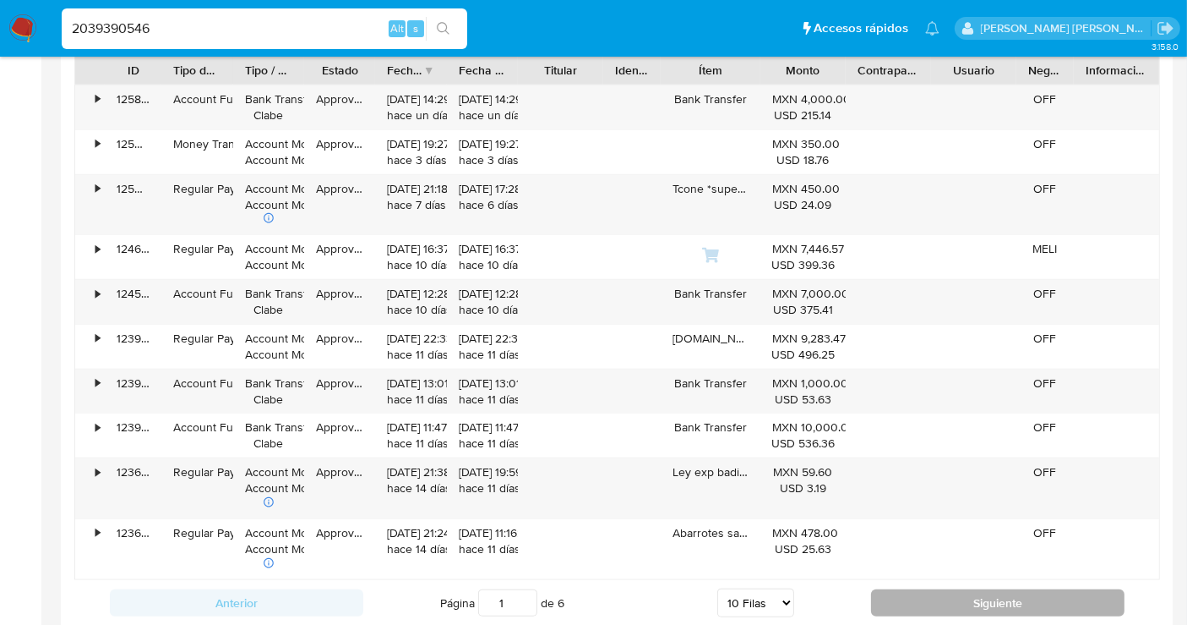
click at [968, 602] on button "Siguiente" at bounding box center [998, 602] width 254 height 27
type input "2"
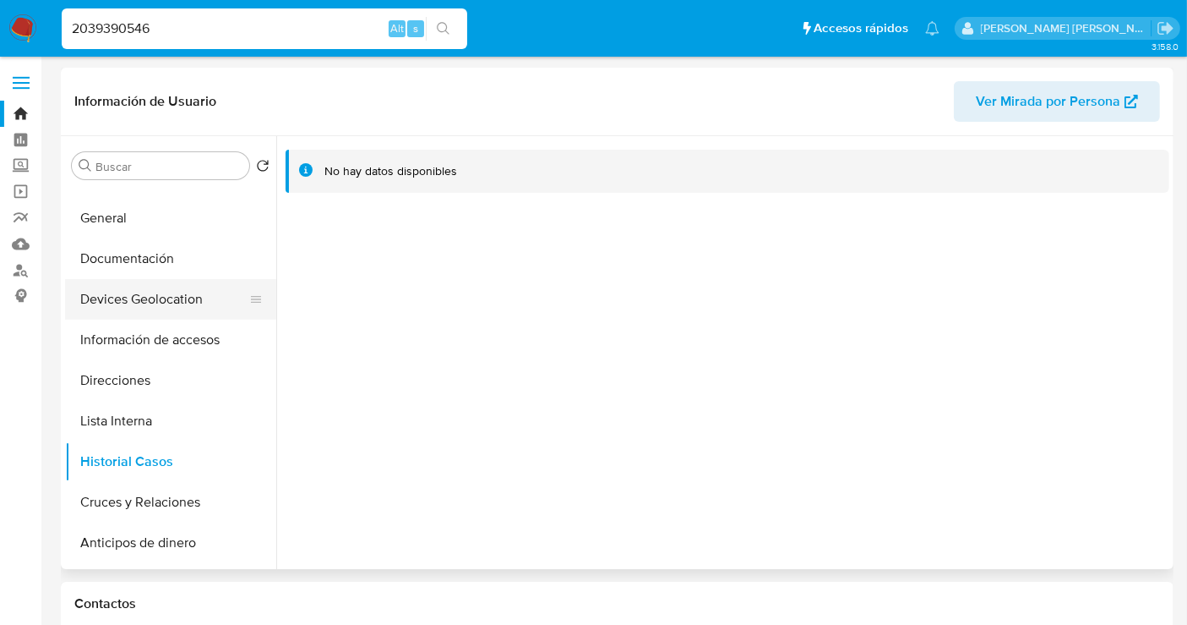
scroll to position [0, 0]
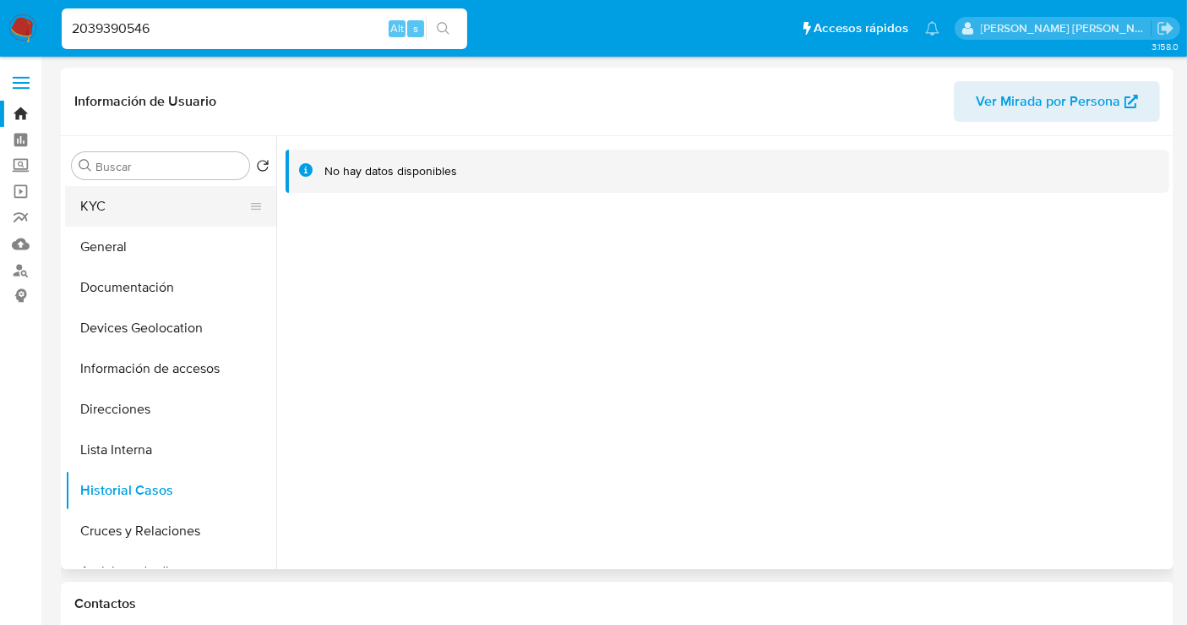
click at [95, 209] on button "KYC" at bounding box center [164, 206] width 198 height 41
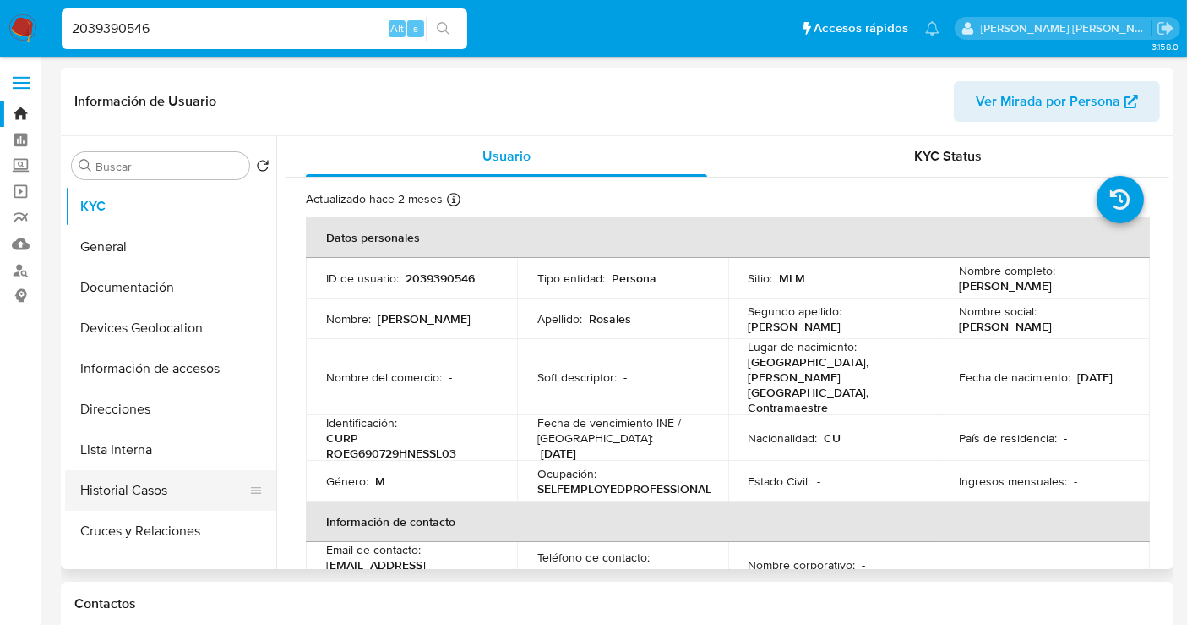
click at [121, 491] on button "Historial Casos" at bounding box center [164, 490] width 198 height 41
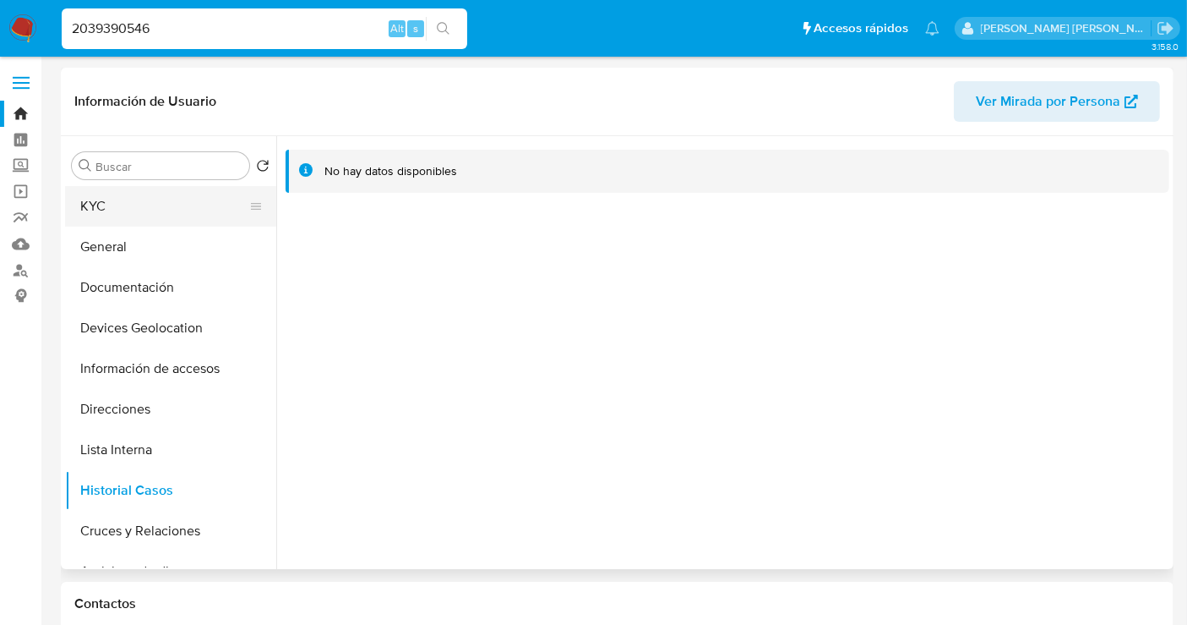
click at [106, 210] on button "KYC" at bounding box center [164, 206] width 198 height 41
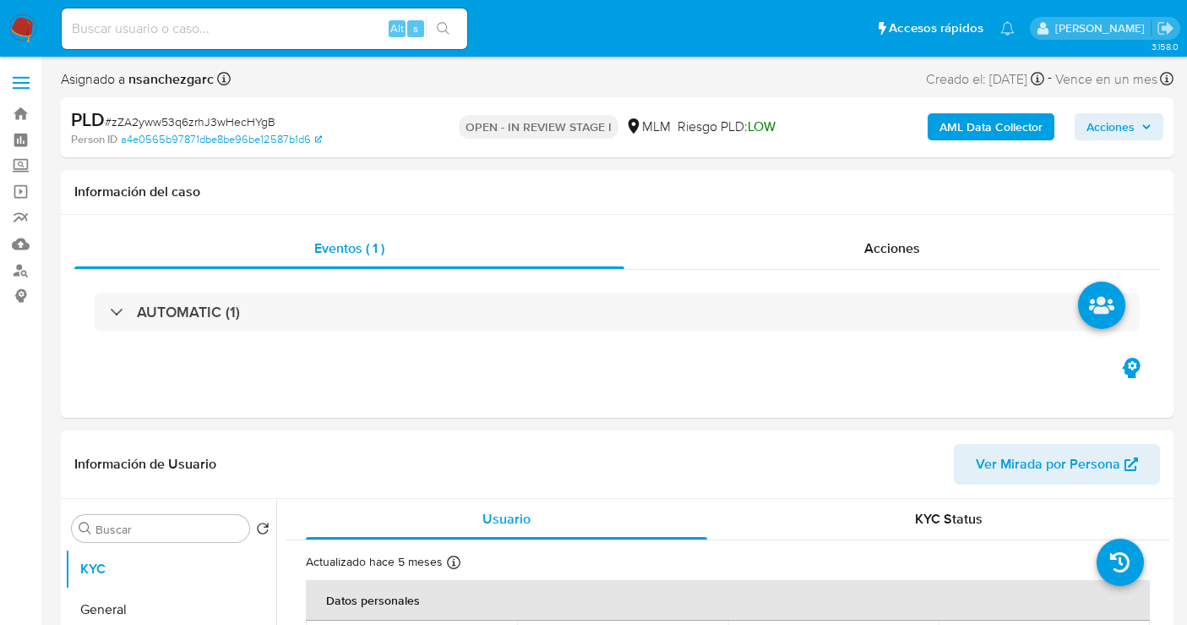
select select "10"
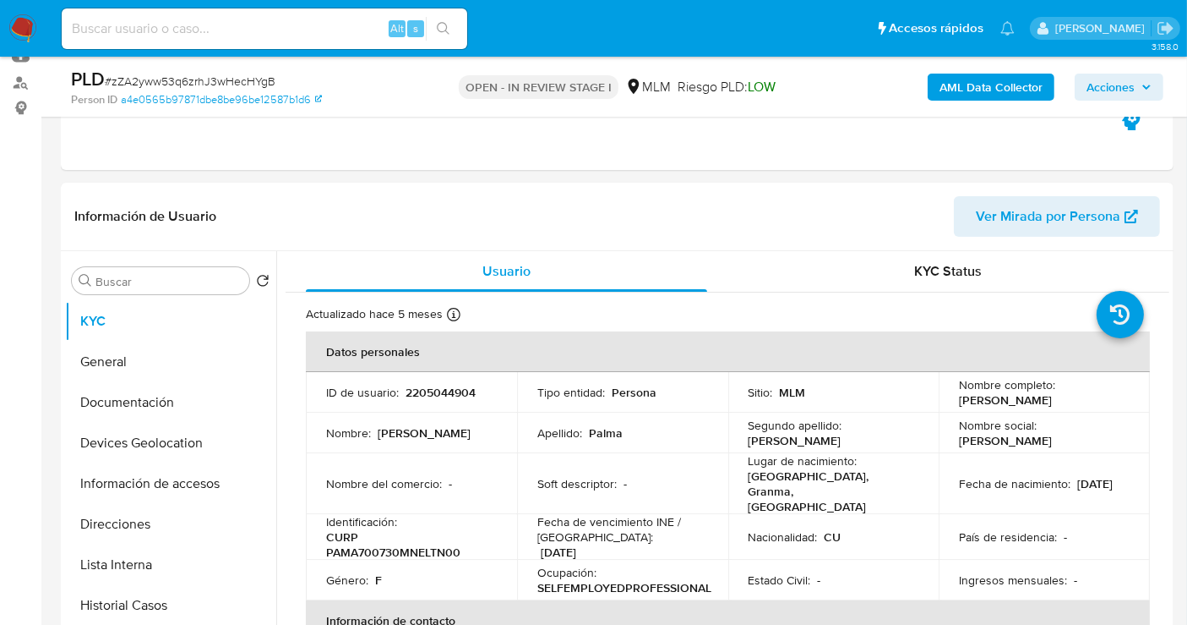
scroll to position [281, 0]
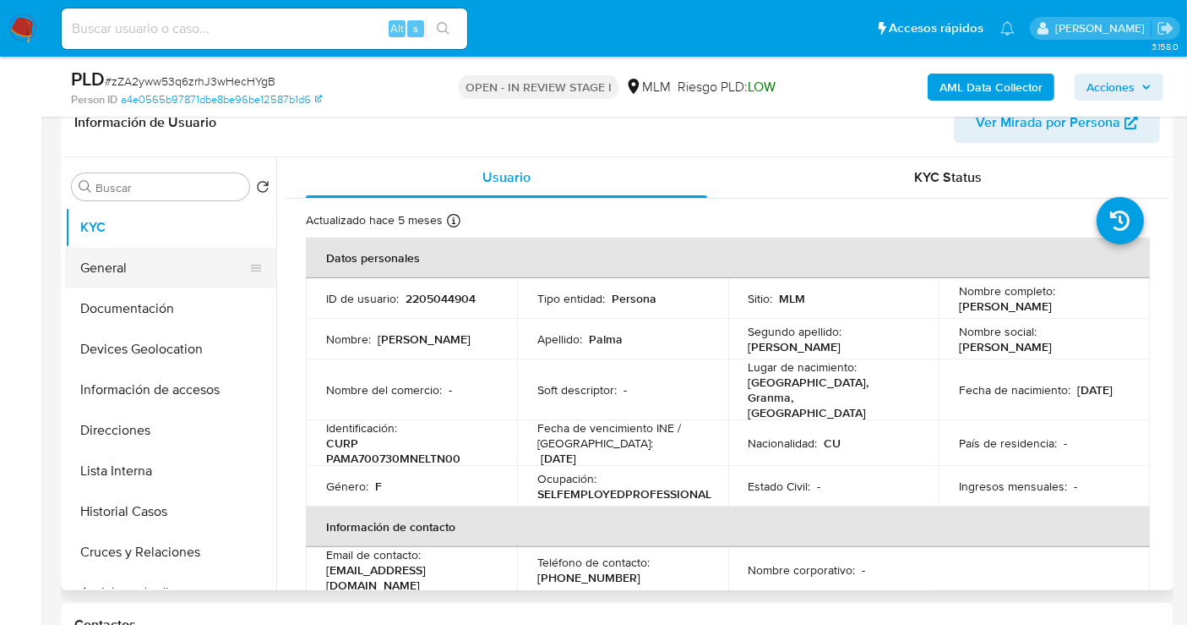
click at [123, 267] on button "General" at bounding box center [164, 268] width 198 height 41
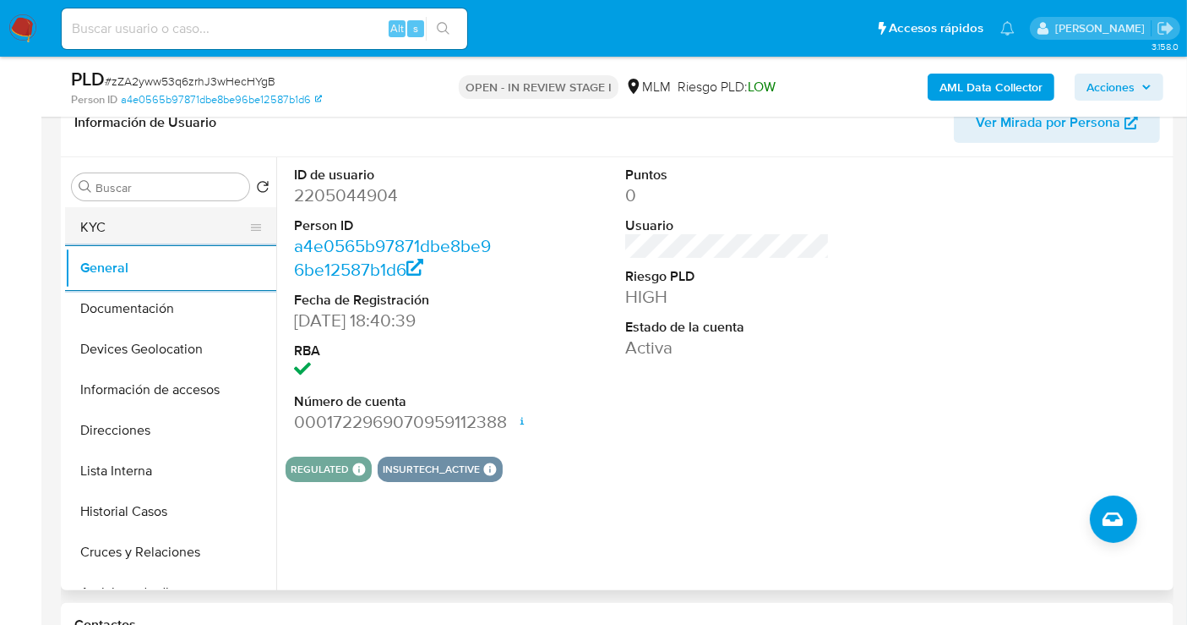
click at [119, 229] on button "KYC" at bounding box center [164, 227] width 198 height 41
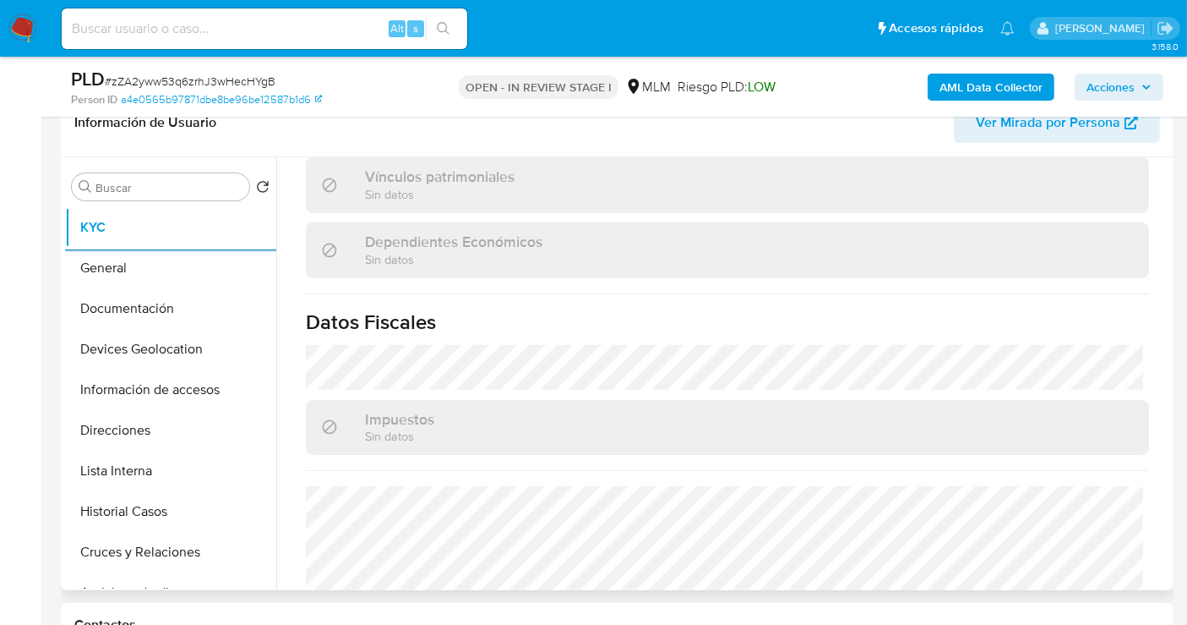
scroll to position [1067, 0]
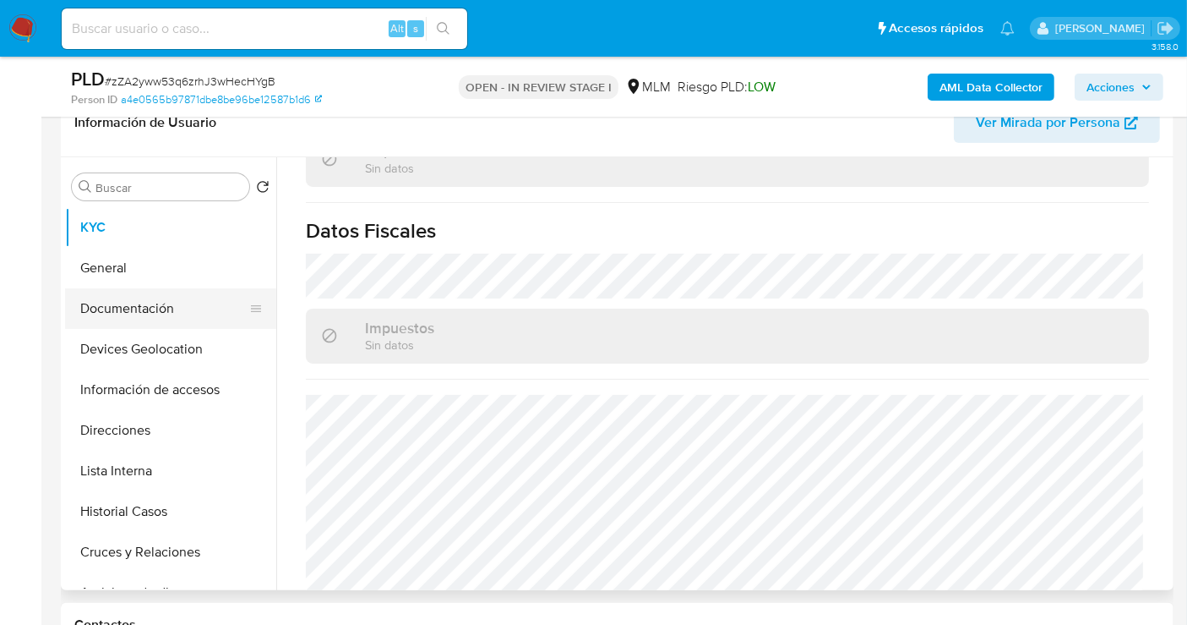
click at [129, 304] on button "Documentación" at bounding box center [164, 308] width 198 height 41
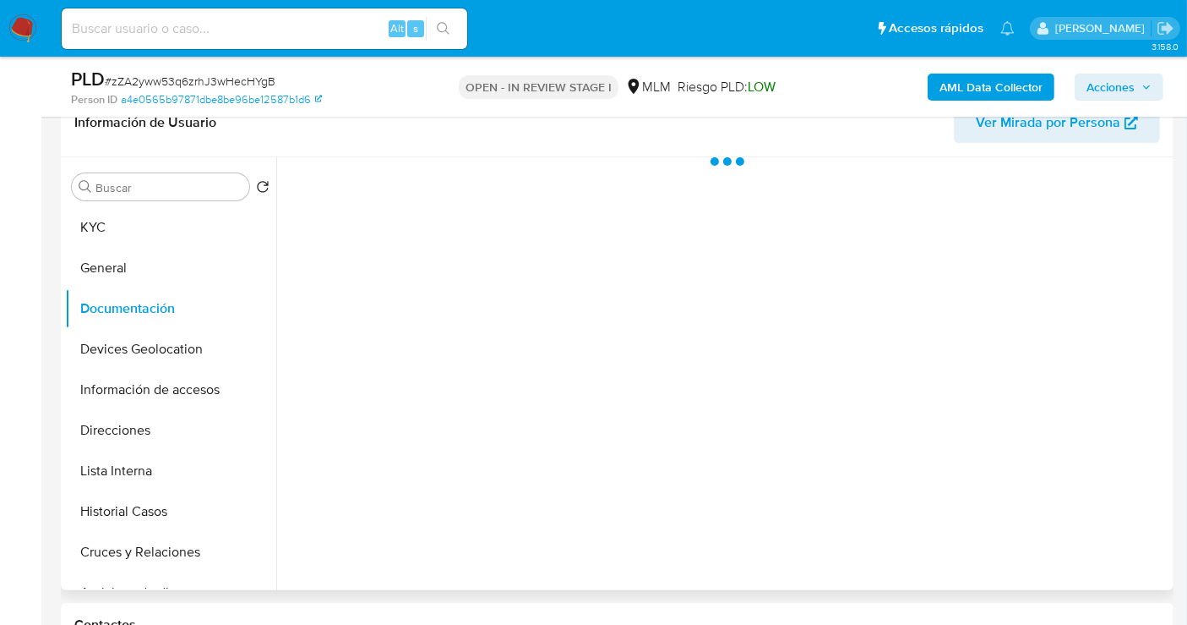
scroll to position [0, 0]
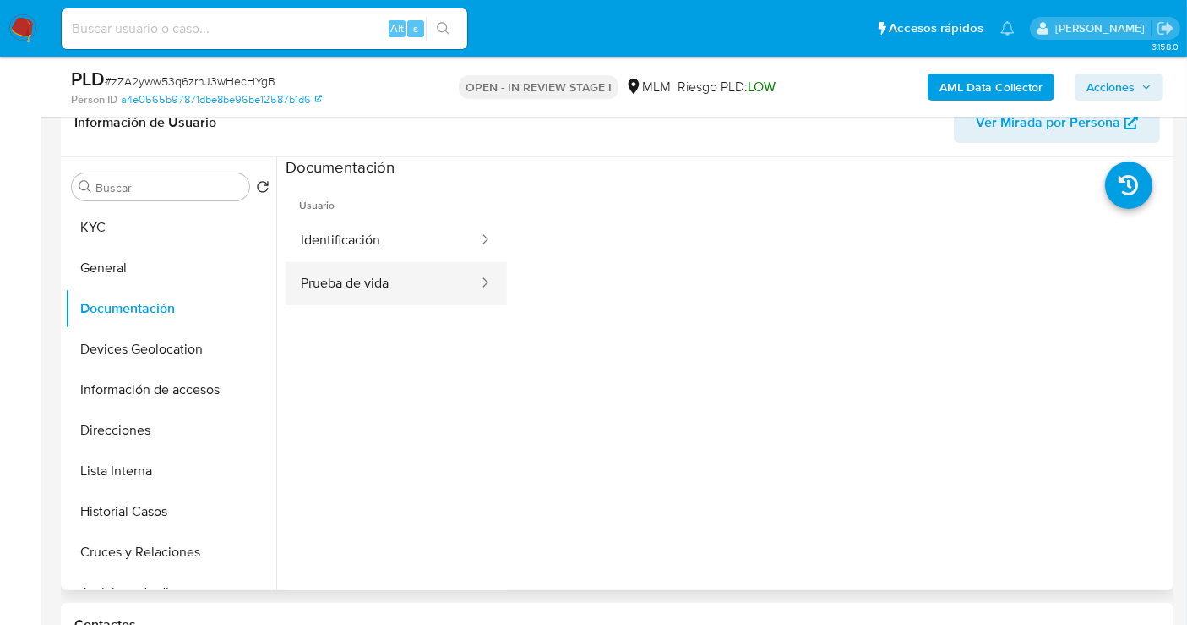
click at [369, 280] on button "Prueba de vida" at bounding box center [383, 283] width 194 height 43
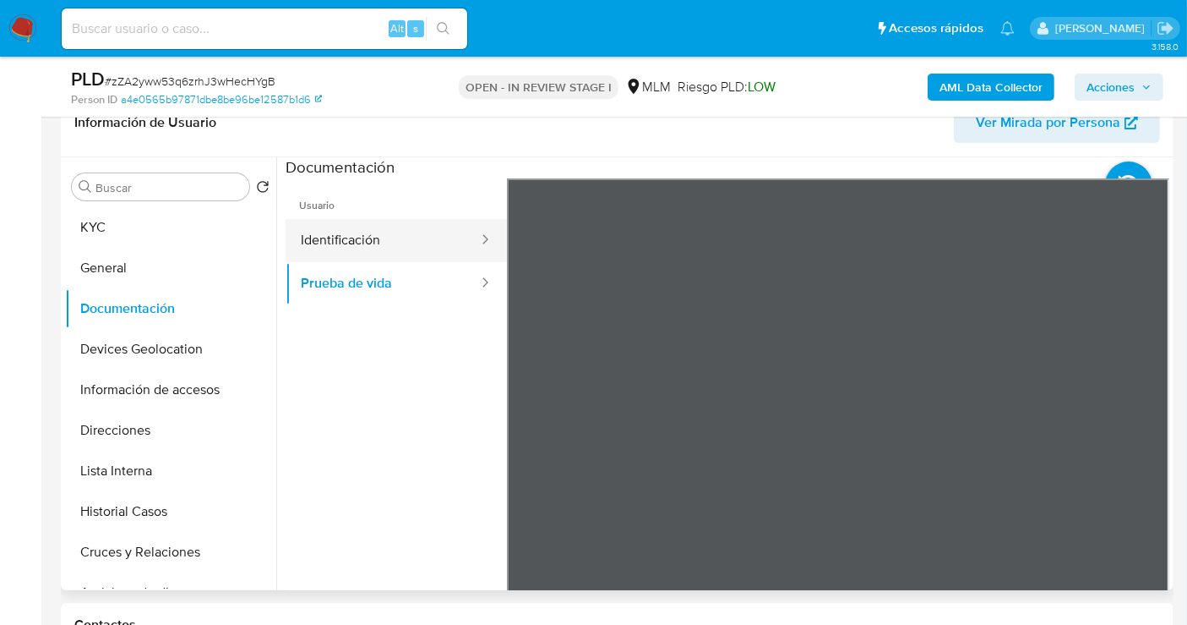
click at [330, 235] on button "Identificación" at bounding box center [383, 240] width 194 height 43
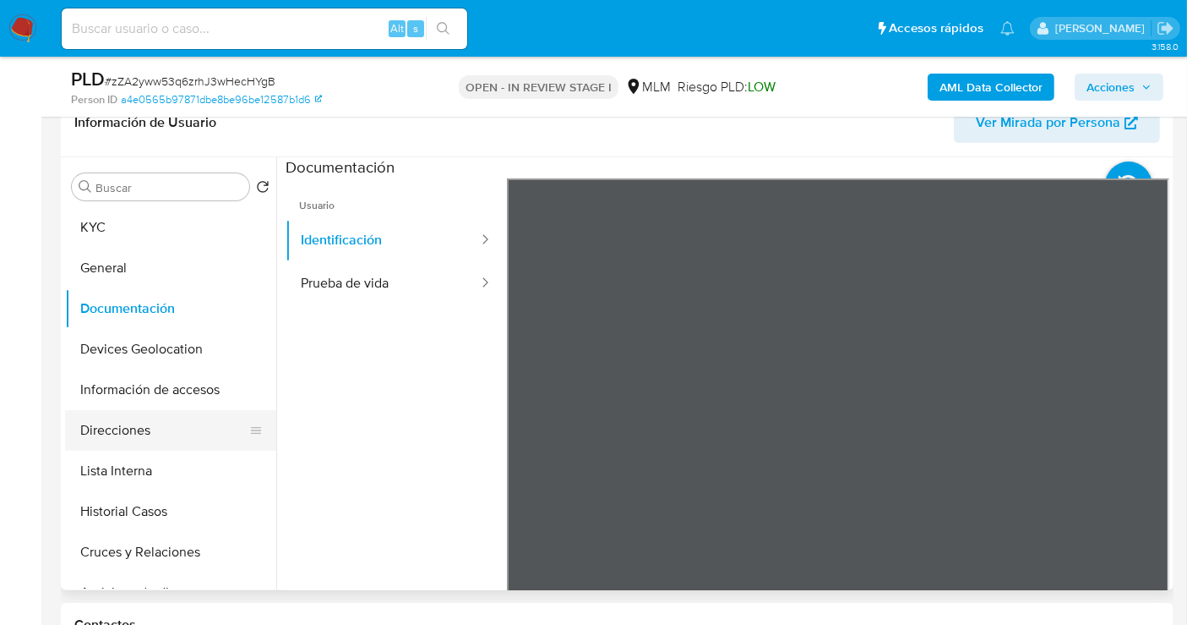
click at [162, 428] on button "Direcciones" at bounding box center [164, 430] width 198 height 41
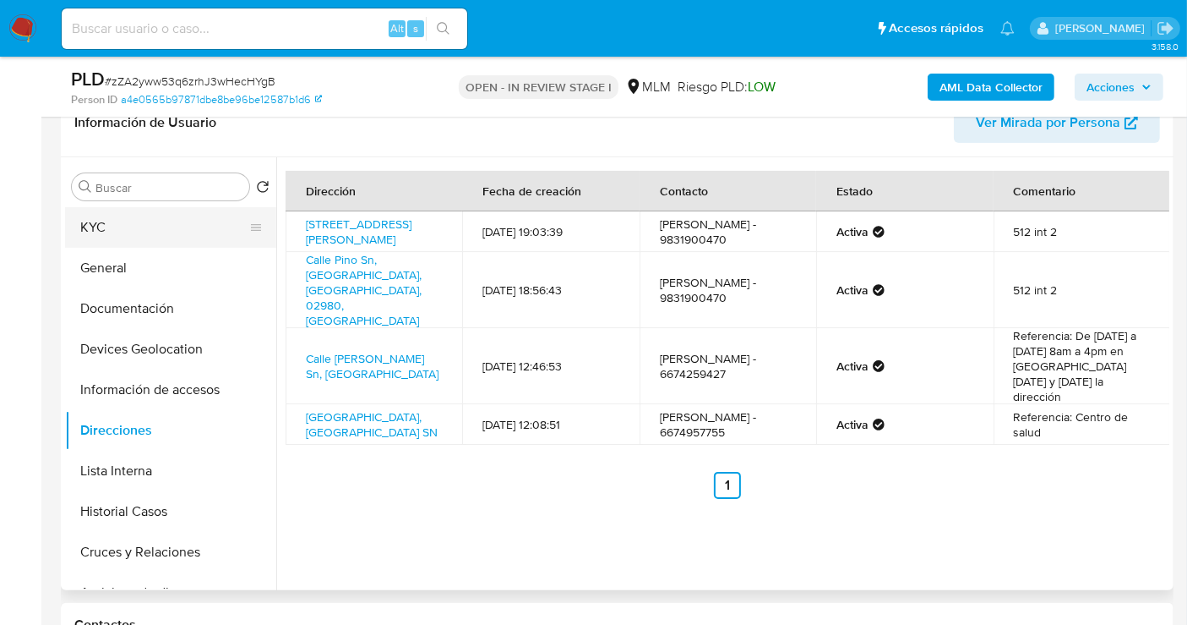
click at [126, 221] on button "KYC" at bounding box center [164, 227] width 198 height 41
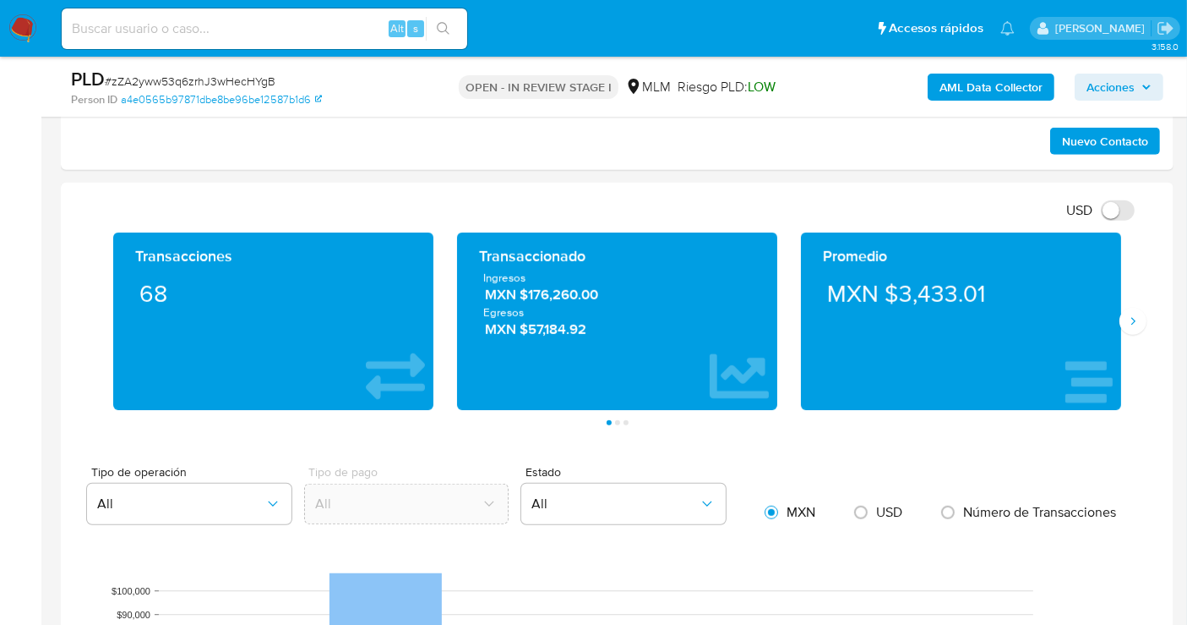
scroll to position [1127, 0]
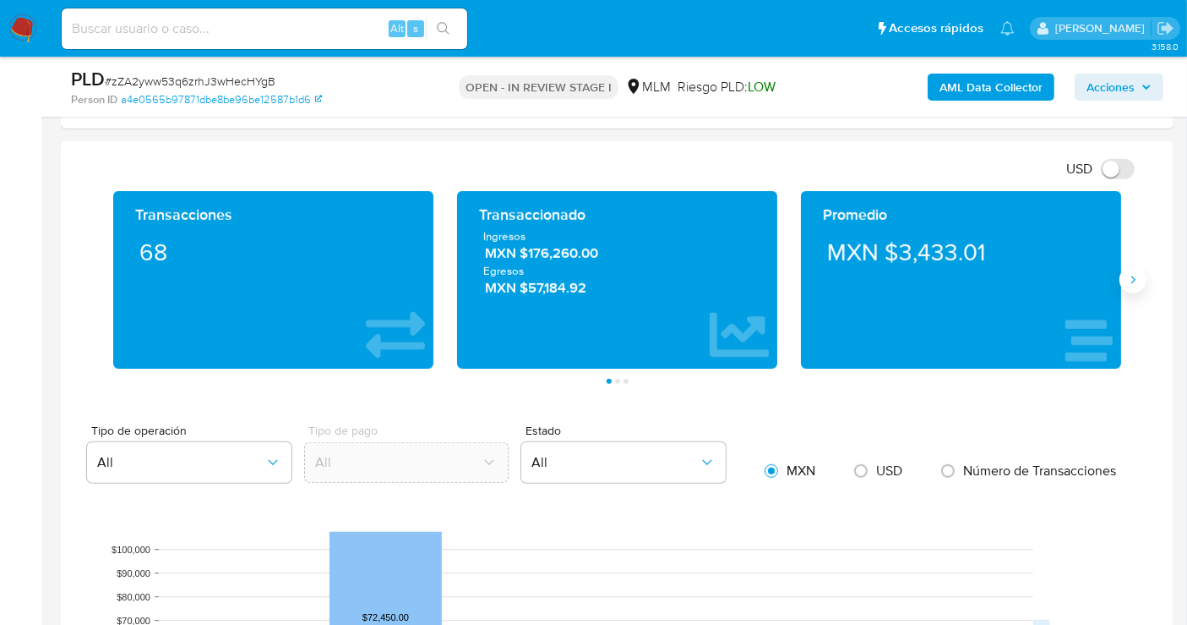
click at [1127, 276] on icon "Siguiente" at bounding box center [1134, 280] width 14 height 14
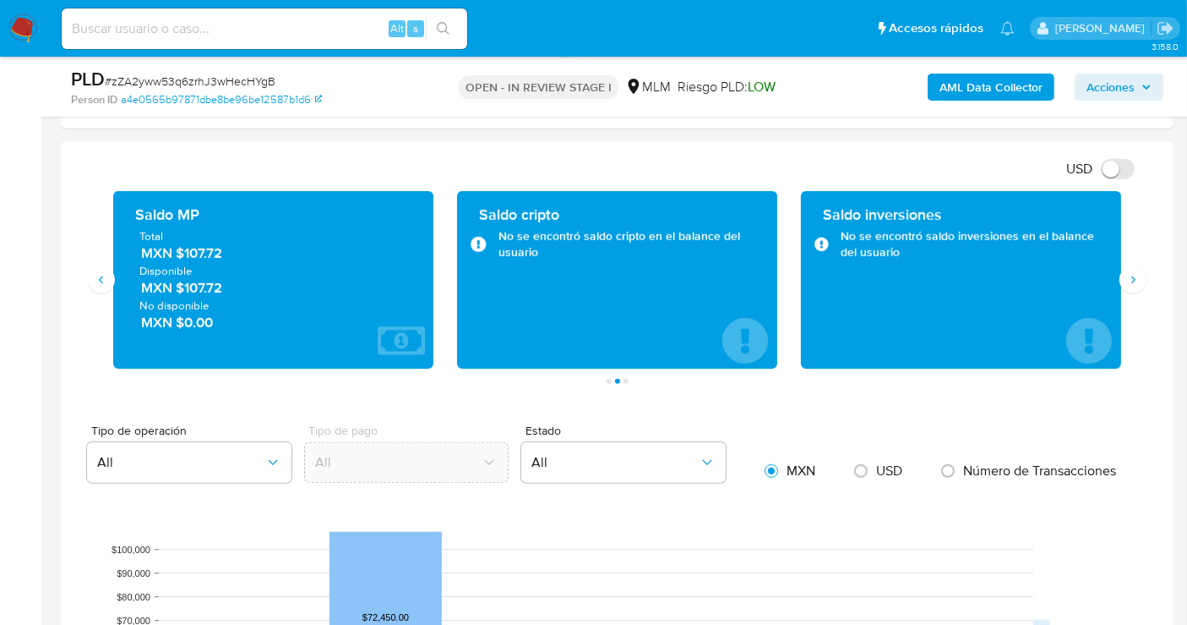
click at [212, 252] on span "MXN $107.72" at bounding box center [274, 252] width 266 height 19
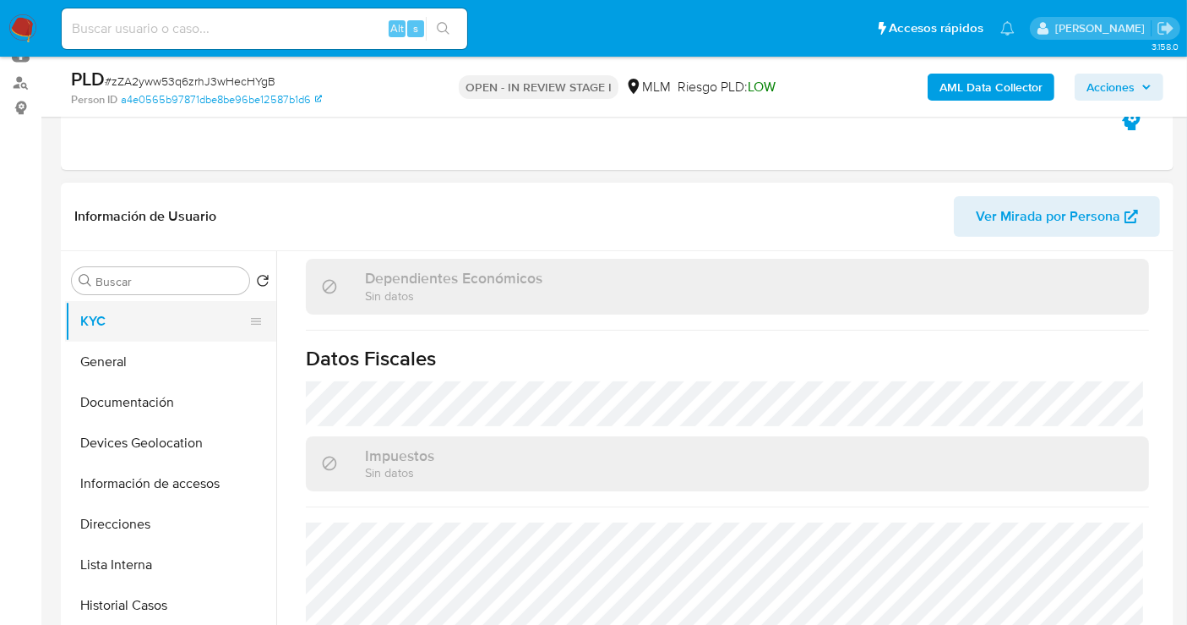
scroll to position [281, 0]
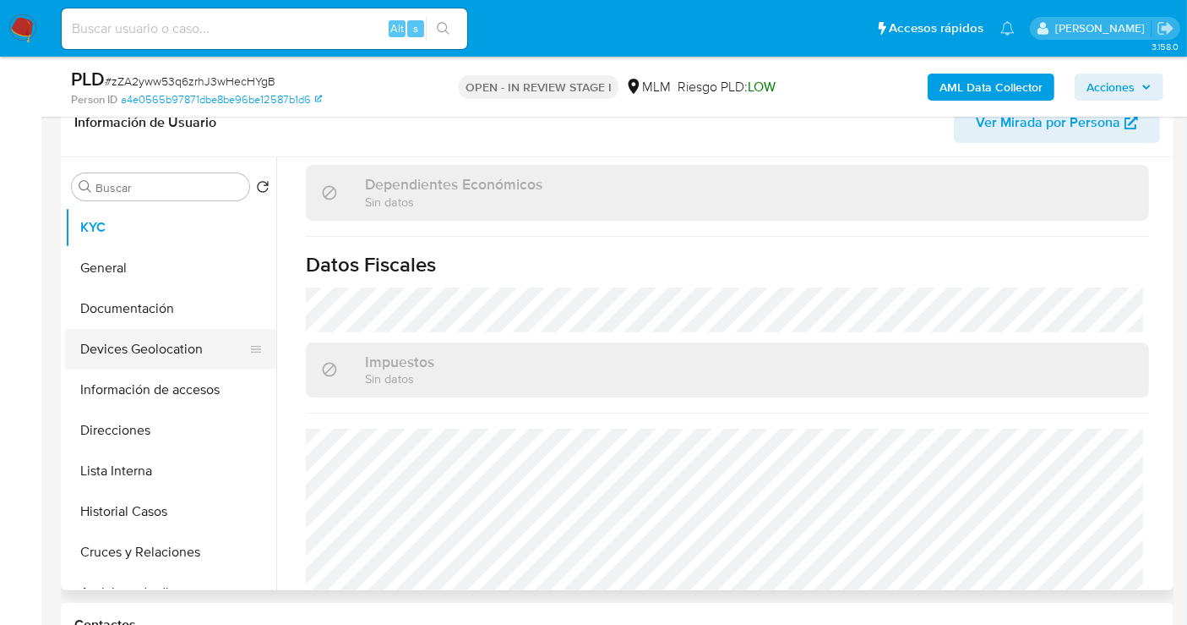
click at [137, 349] on button "Devices Geolocation" at bounding box center [164, 349] width 198 height 41
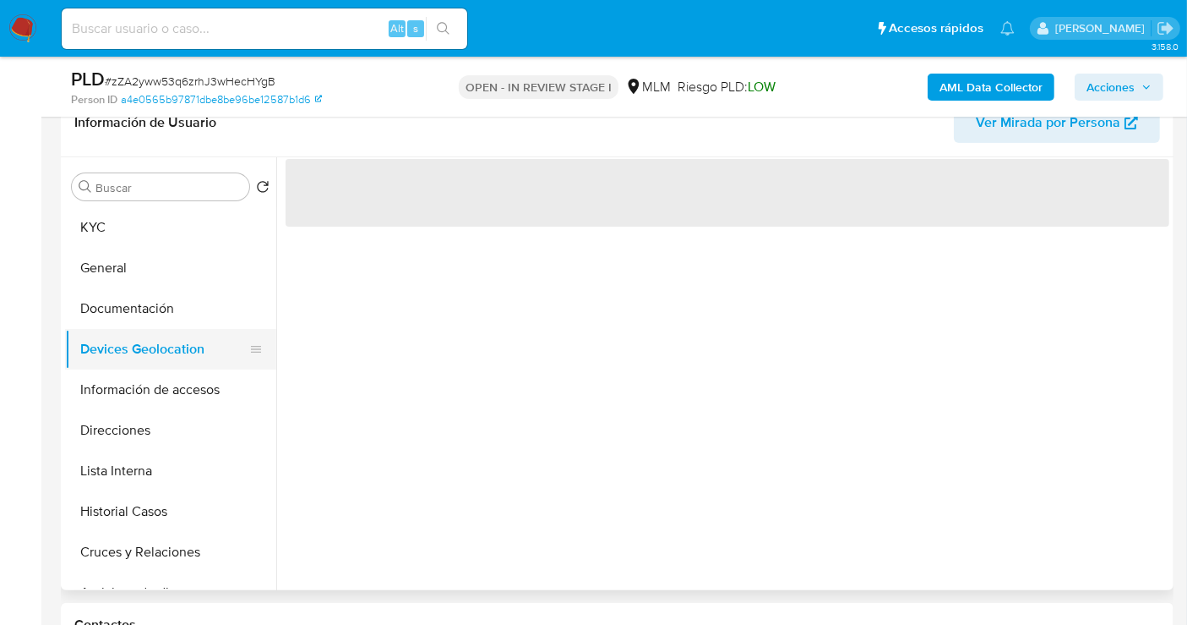
scroll to position [0, 0]
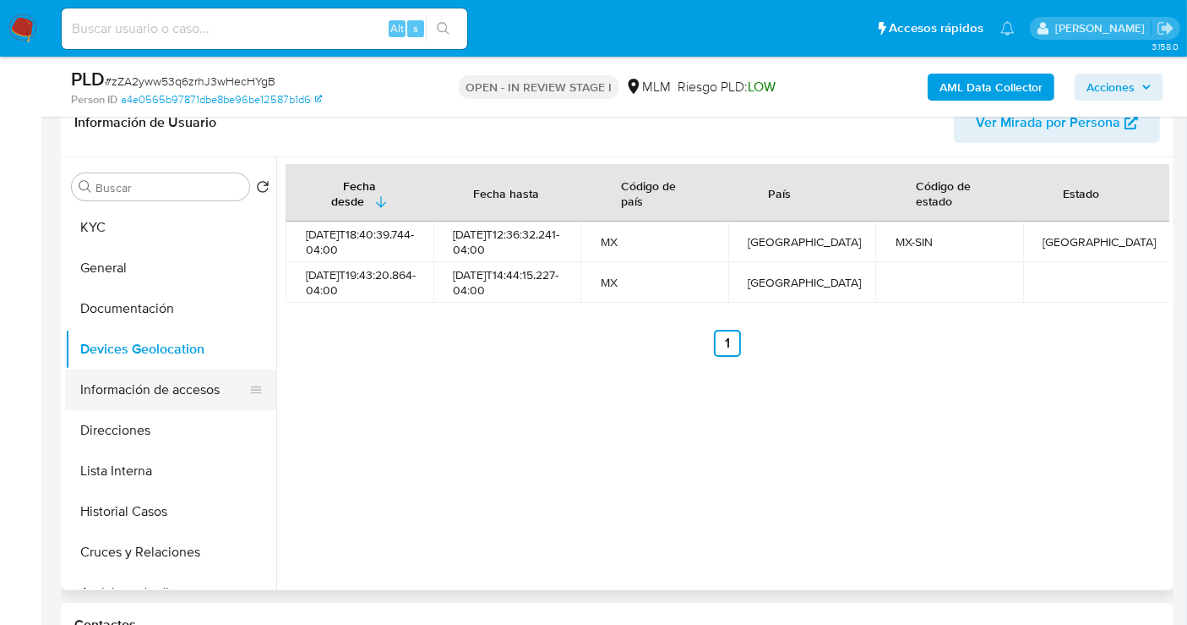
click at [176, 380] on button "Información de accesos" at bounding box center [164, 389] width 198 height 41
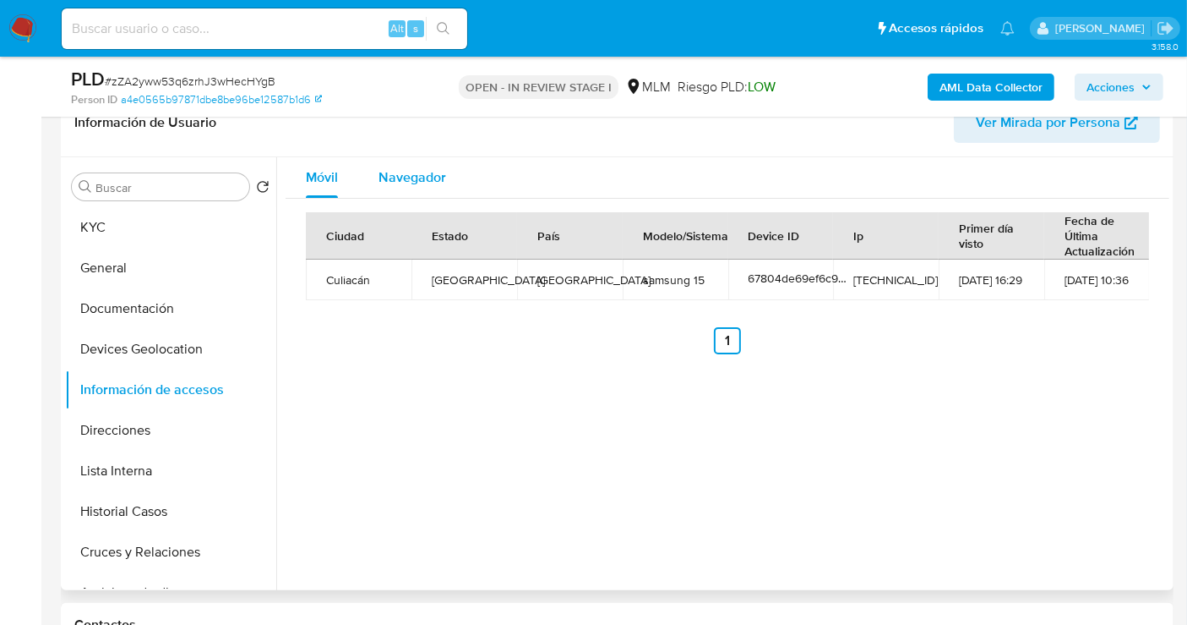
click at [412, 190] on div "Navegador" at bounding box center [413, 177] width 68 height 41
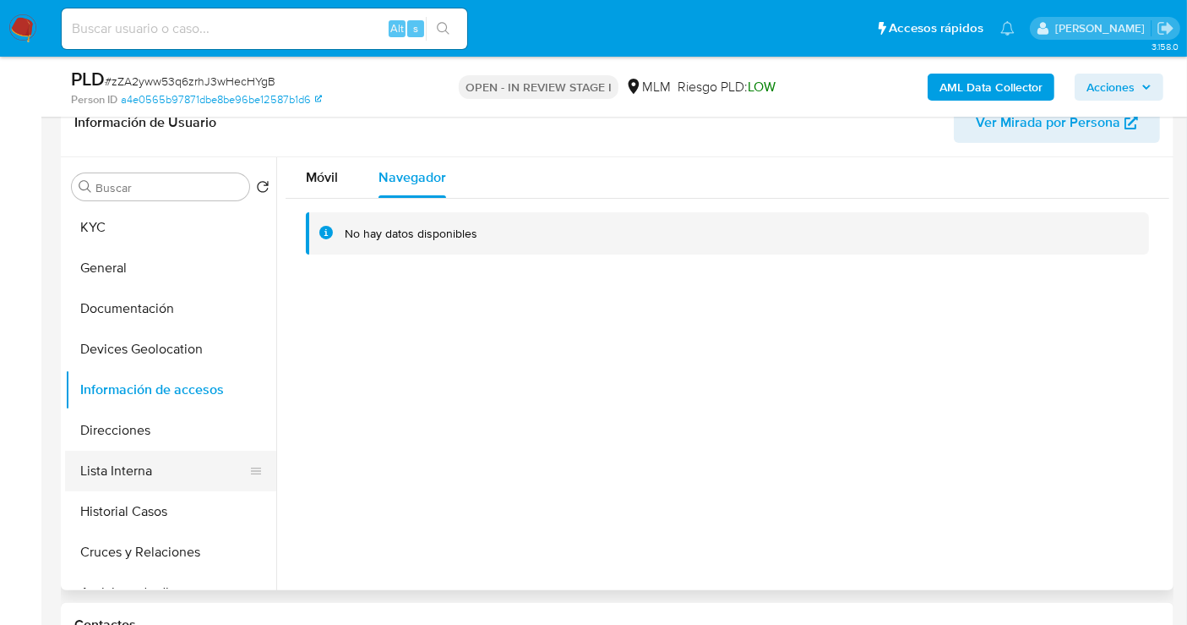
click at [123, 461] on button "Lista Interna" at bounding box center [164, 470] width 198 height 41
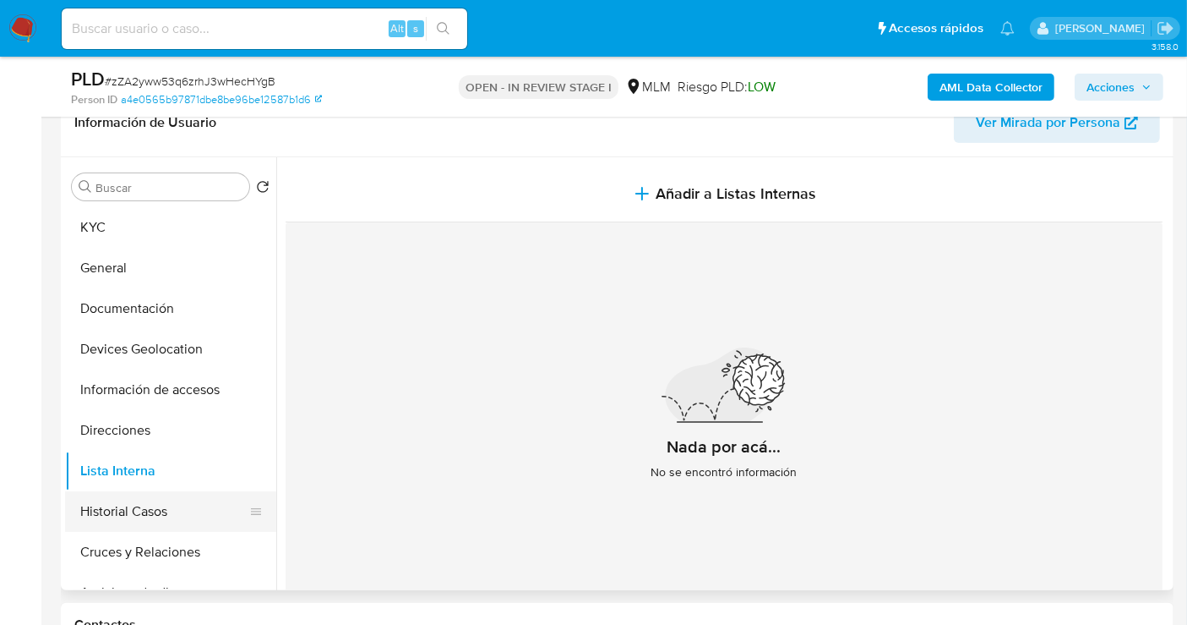
click at [163, 505] on button "Historial Casos" at bounding box center [164, 511] width 198 height 41
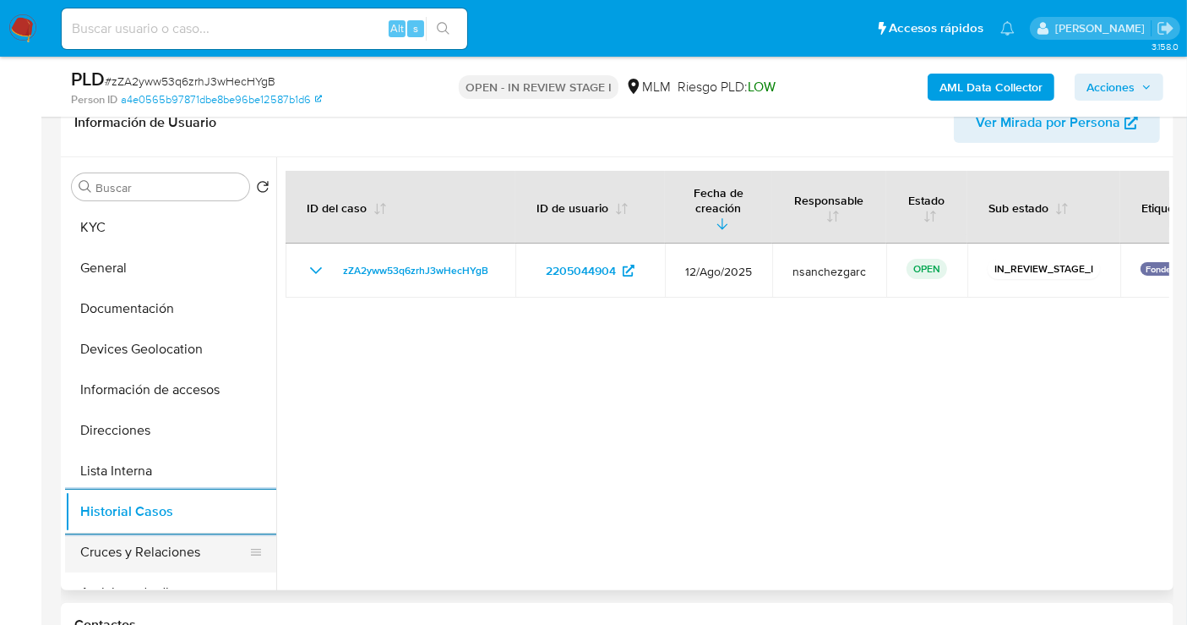
click at [127, 559] on button "Cruces y Relaciones" at bounding box center [164, 552] width 198 height 41
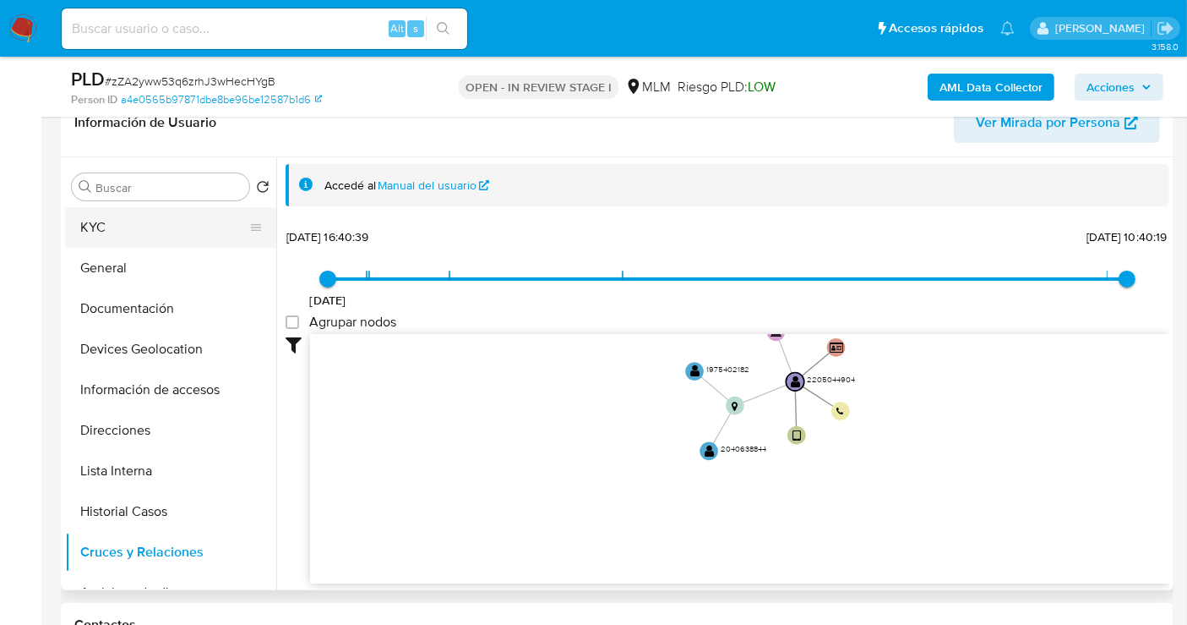
click at [107, 229] on button "KYC" at bounding box center [164, 227] width 198 height 41
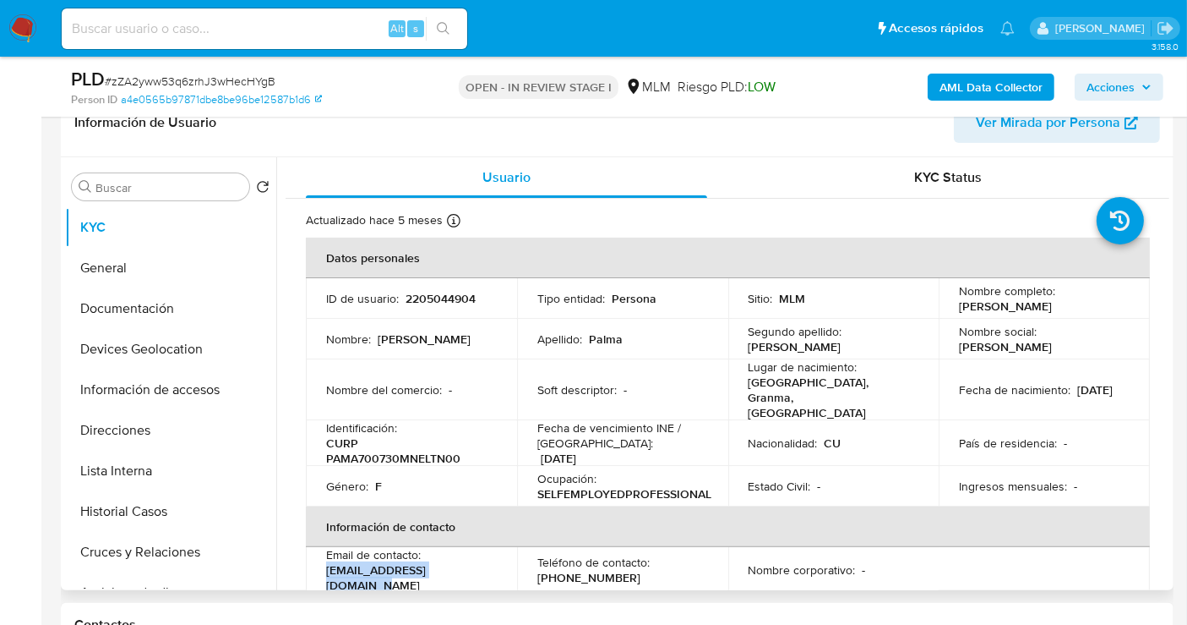
drag, startPoint x: 468, startPoint y: 553, endPoint x: 306, endPoint y: 563, distance: 162.6
click at [306, 563] on td "Email de contacto : [EMAIL_ADDRESS][DOMAIN_NAME]" at bounding box center [411, 570] width 211 height 46
copy p "[EMAIL_ADDRESS][DOMAIN_NAME]"
drag, startPoint x: 627, startPoint y: 559, endPoint x: 540, endPoint y: 559, distance: 87.0
click at [540, 559] on div "Teléfono de contacto : [PHONE_NUMBER]" at bounding box center [622, 569] width 171 height 30
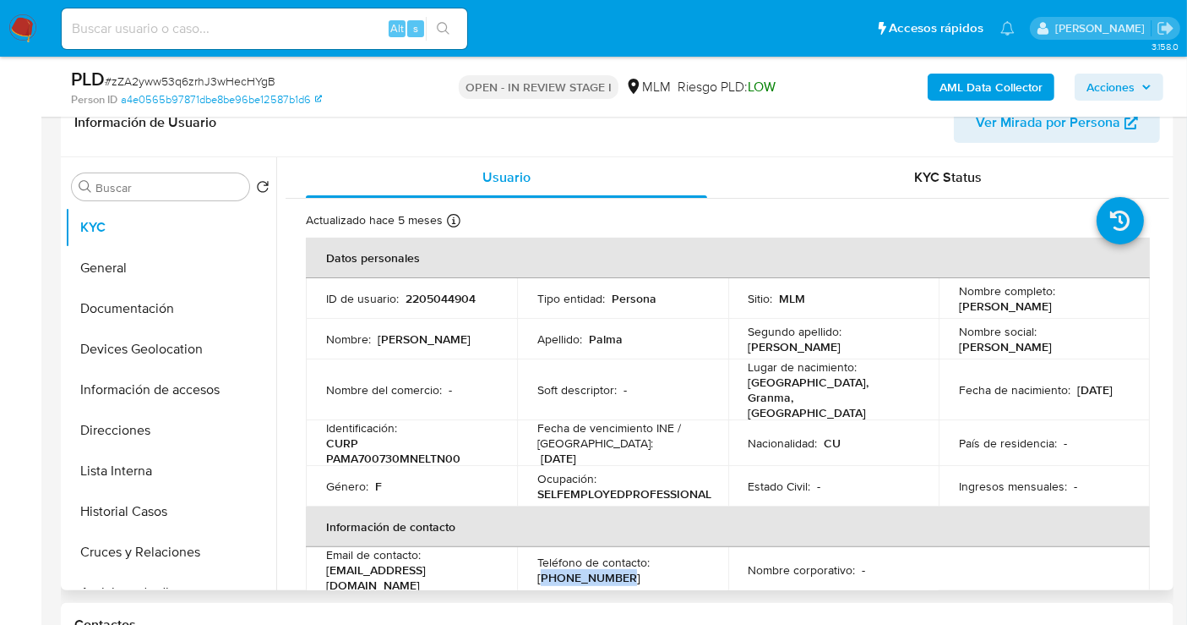
copy p "667) 4957755"
